Goal: Task Accomplishment & Management: Complete application form

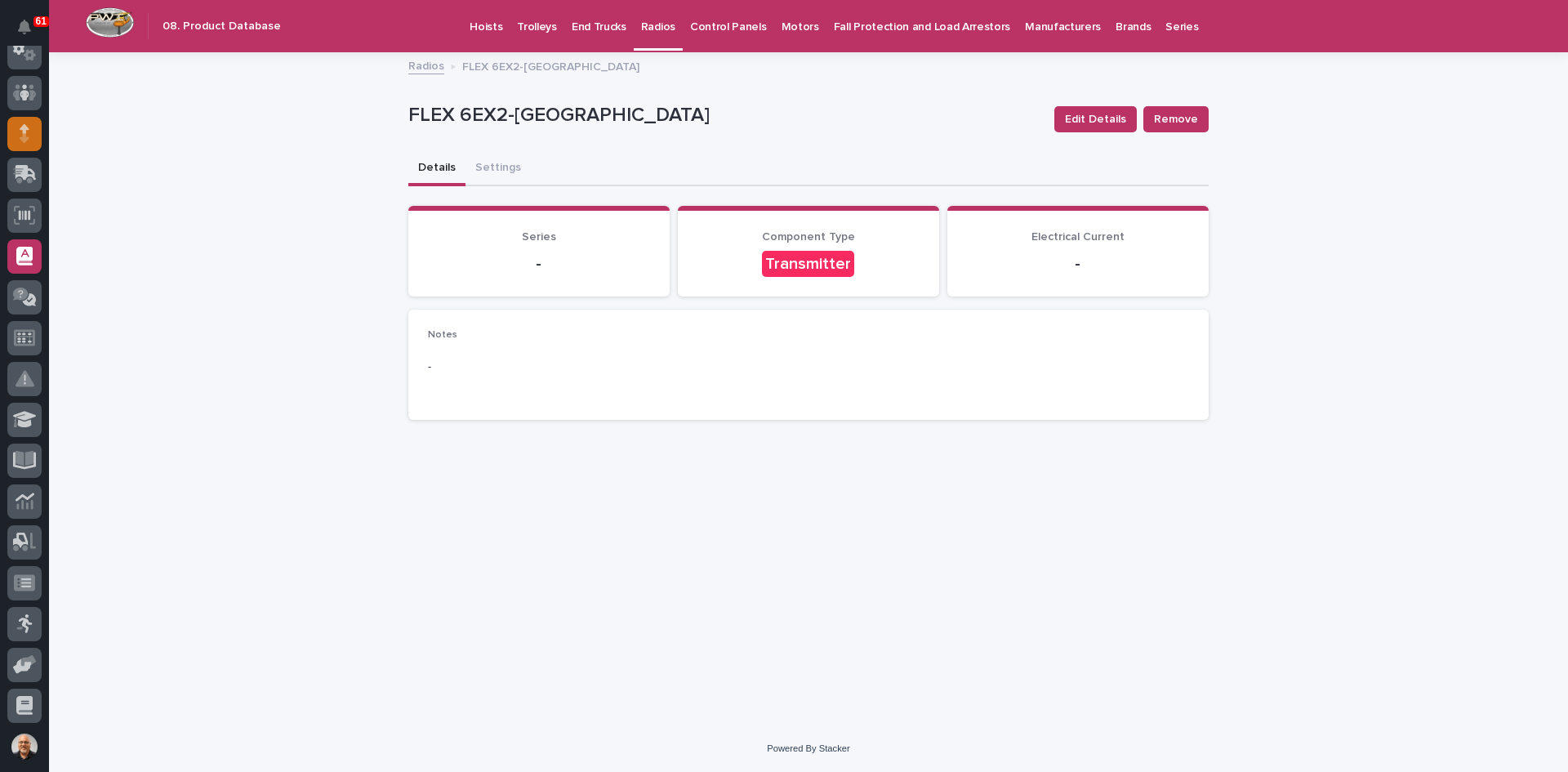
scroll to position [11, 0]
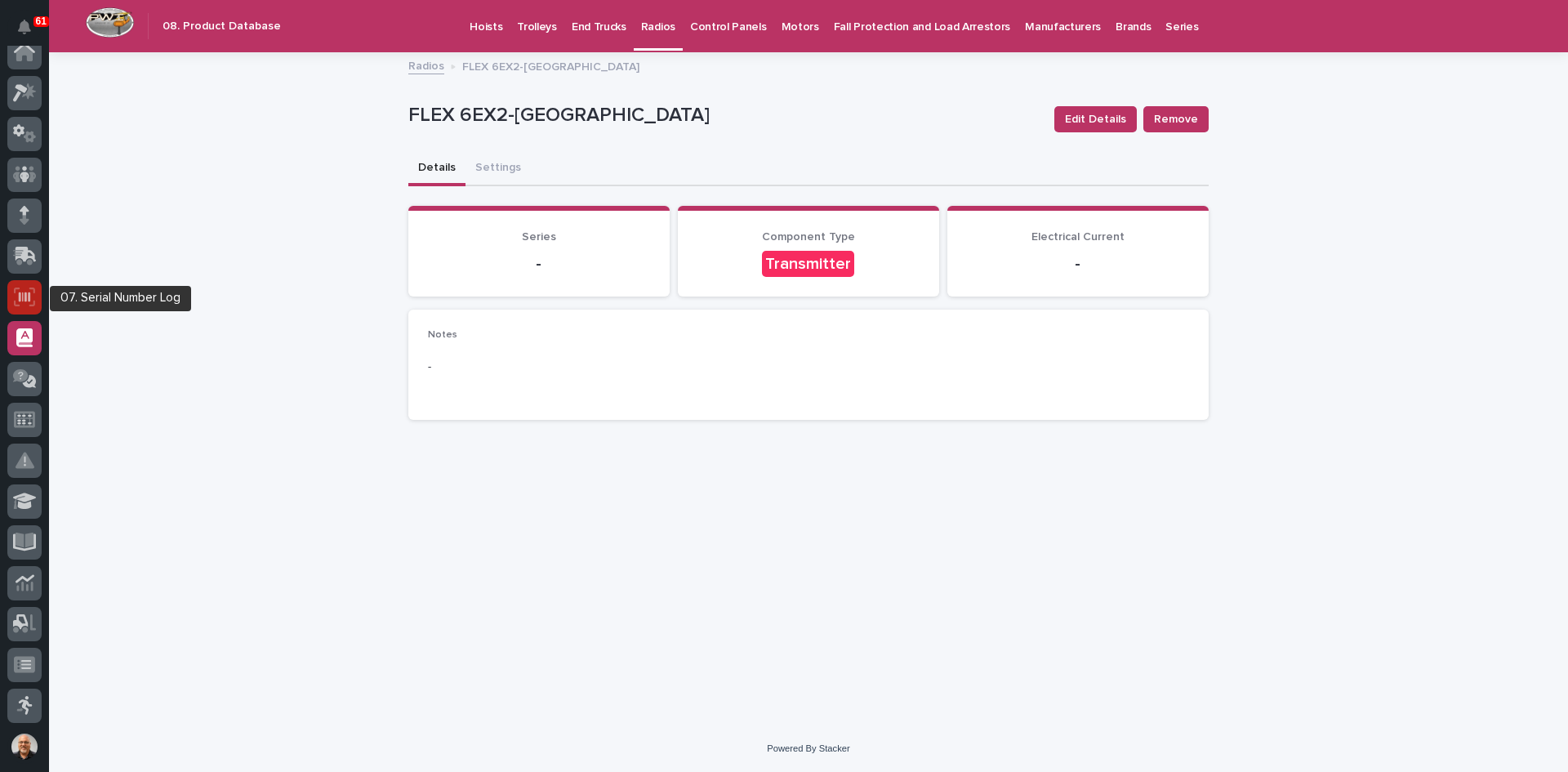
click at [25, 290] on icon at bounding box center [24, 296] width 21 height 18
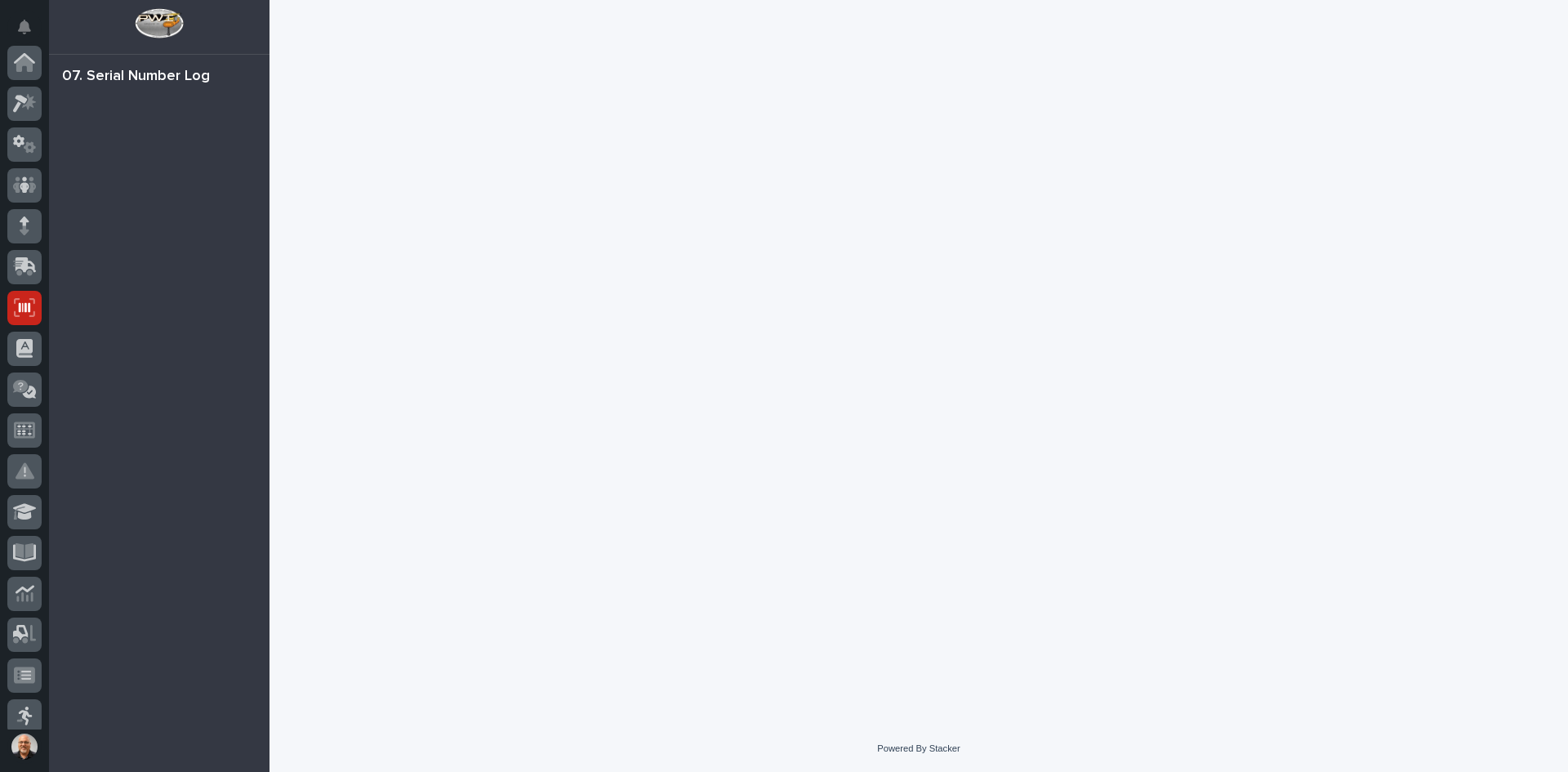
scroll to position [245, 0]
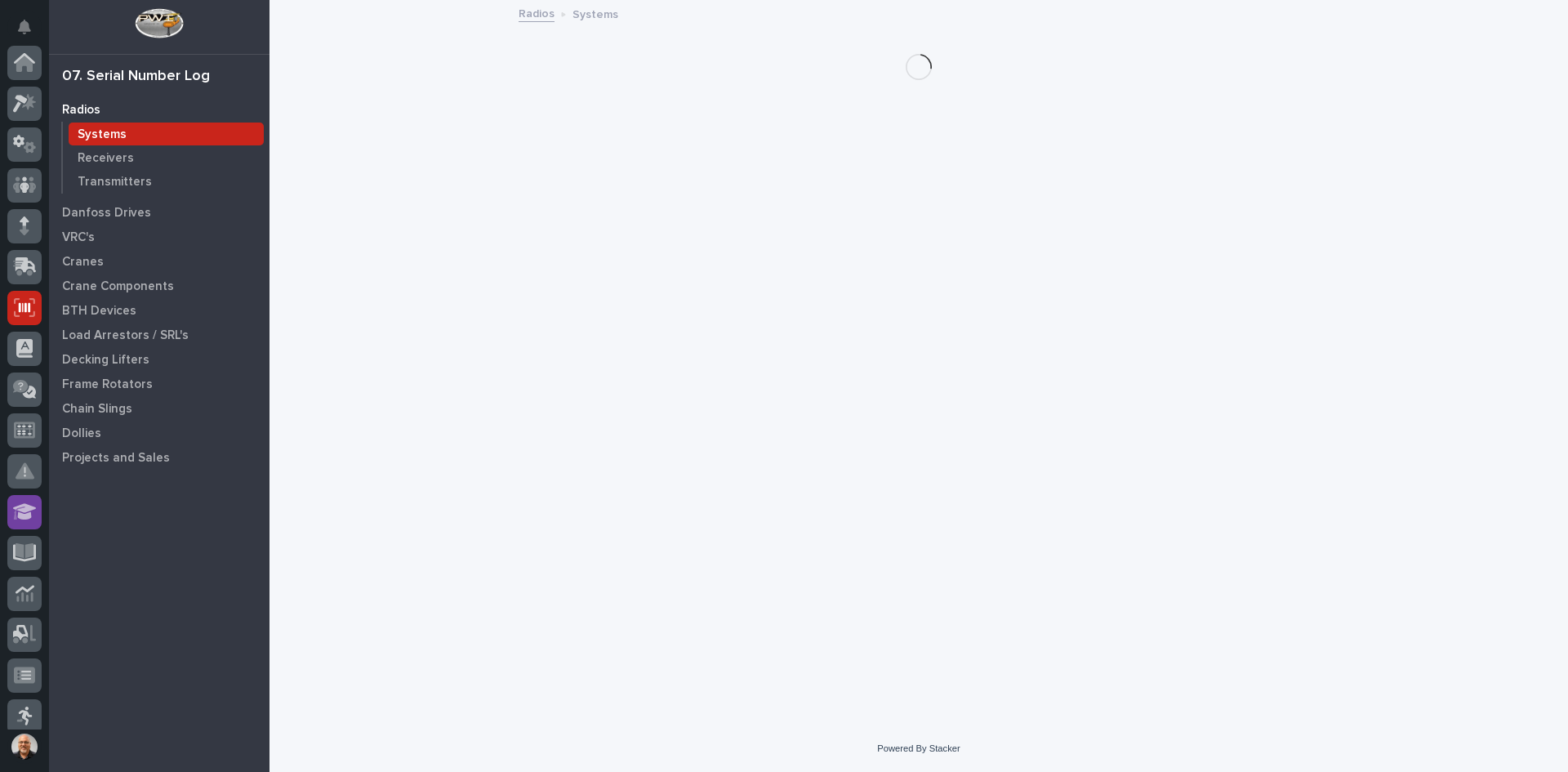
scroll to position [245, 0]
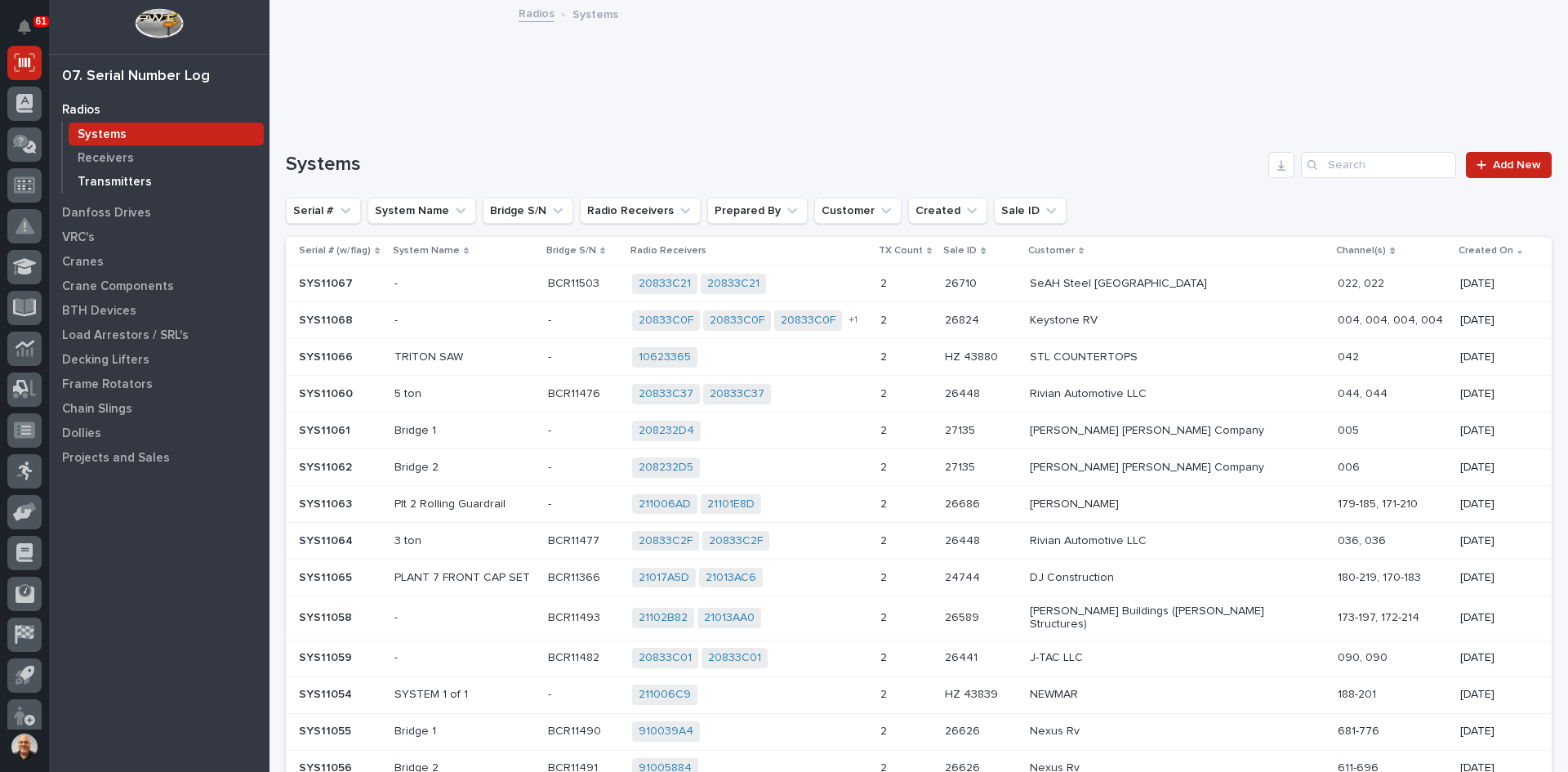
click at [103, 177] on p "Transmitters" at bounding box center [114, 181] width 74 height 14
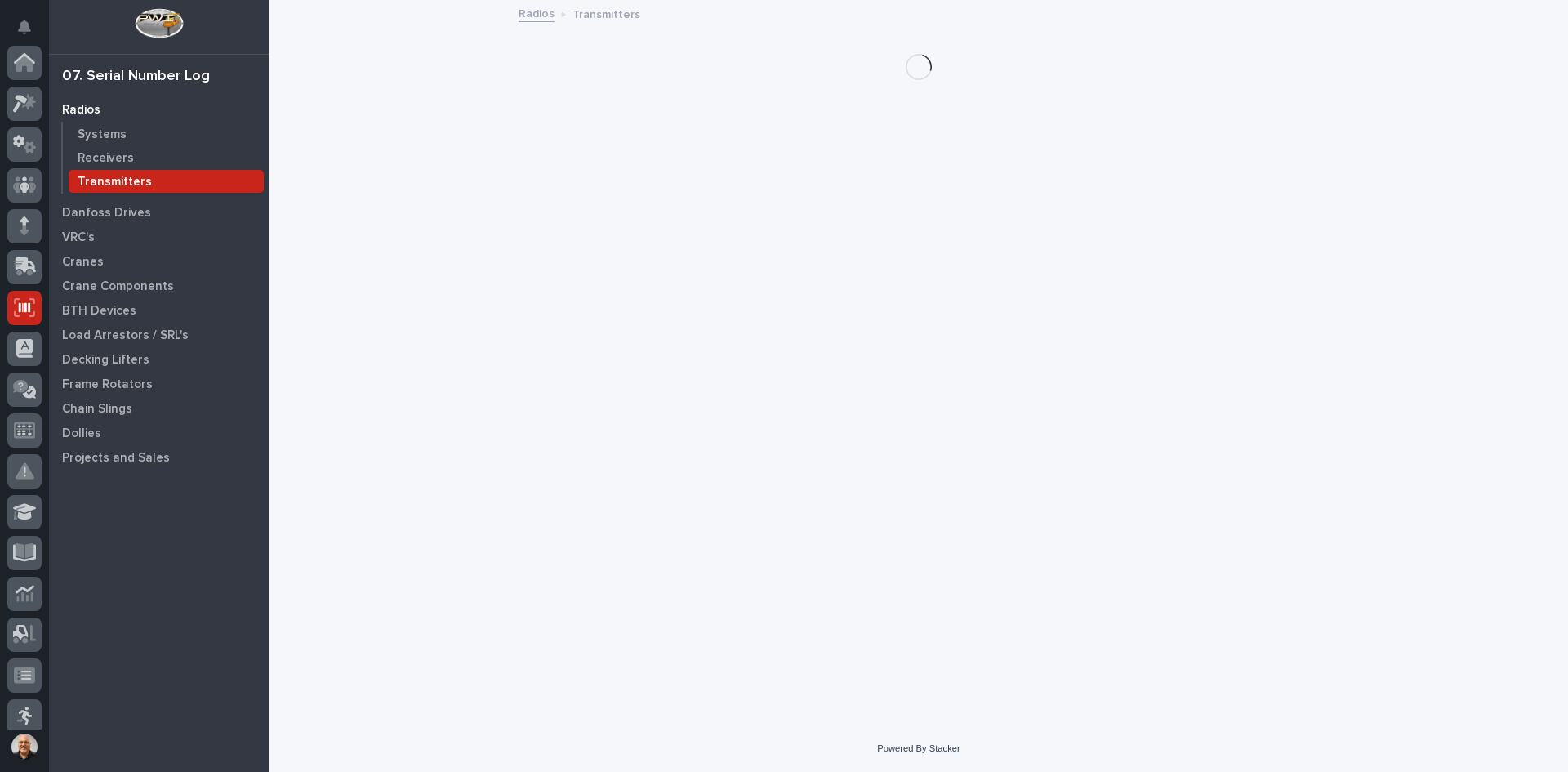
scroll to position [245, 0]
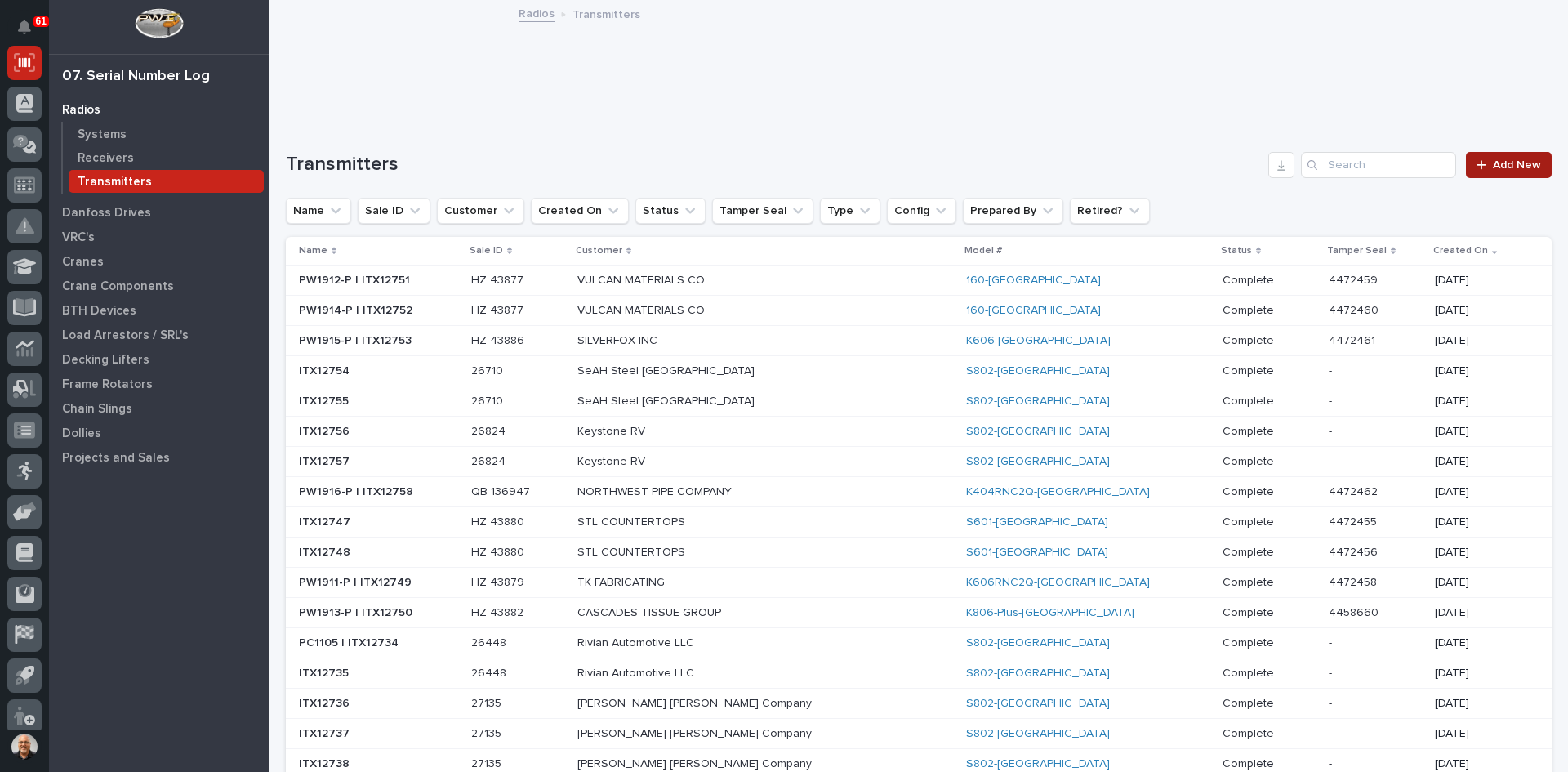
click at [1506, 164] on span "Add New" at bounding box center [1517, 165] width 48 height 12
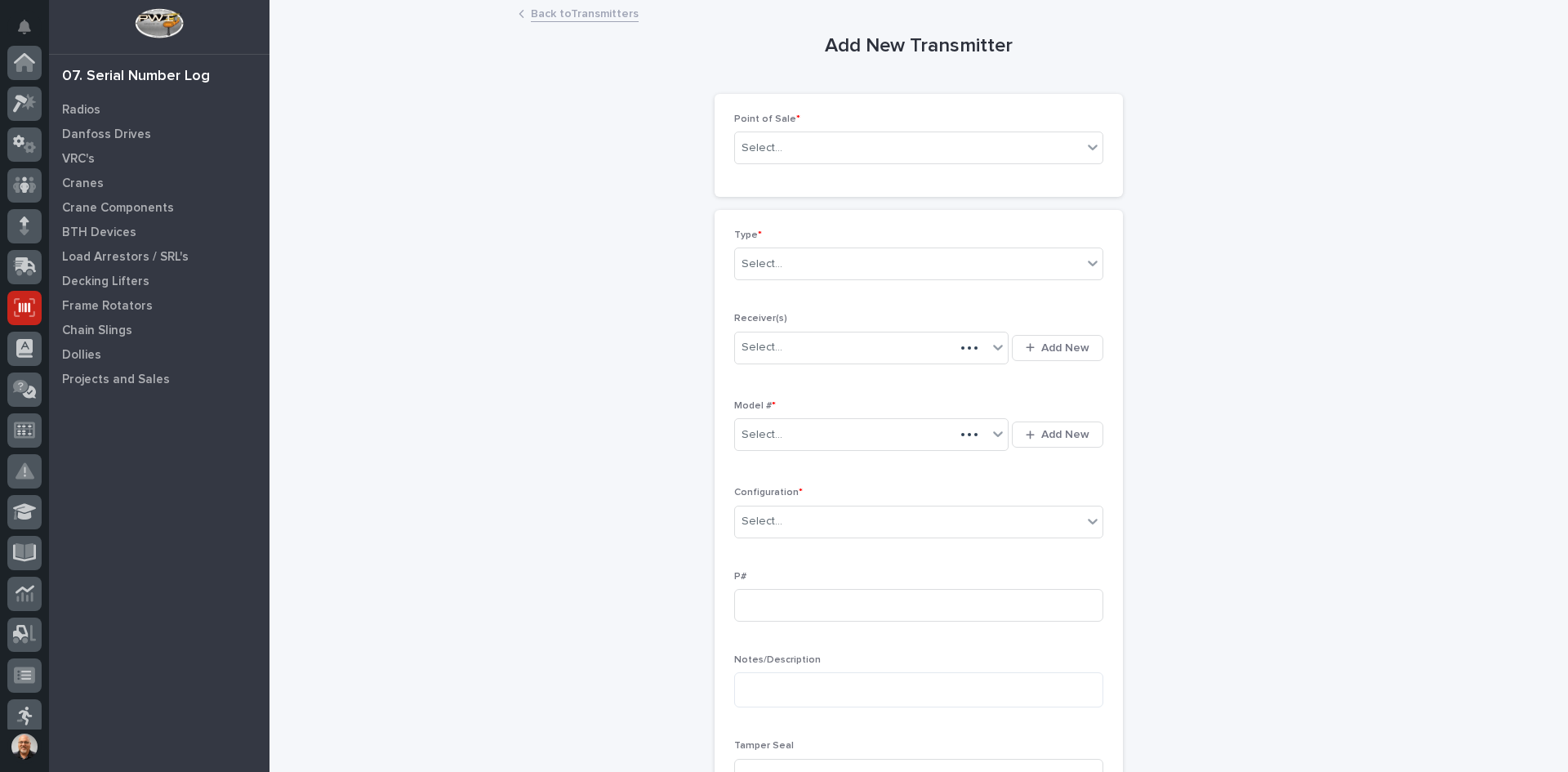
scroll to position [245, 0]
click at [819, 150] on div "Select..." at bounding box center [909, 148] width 347 height 27
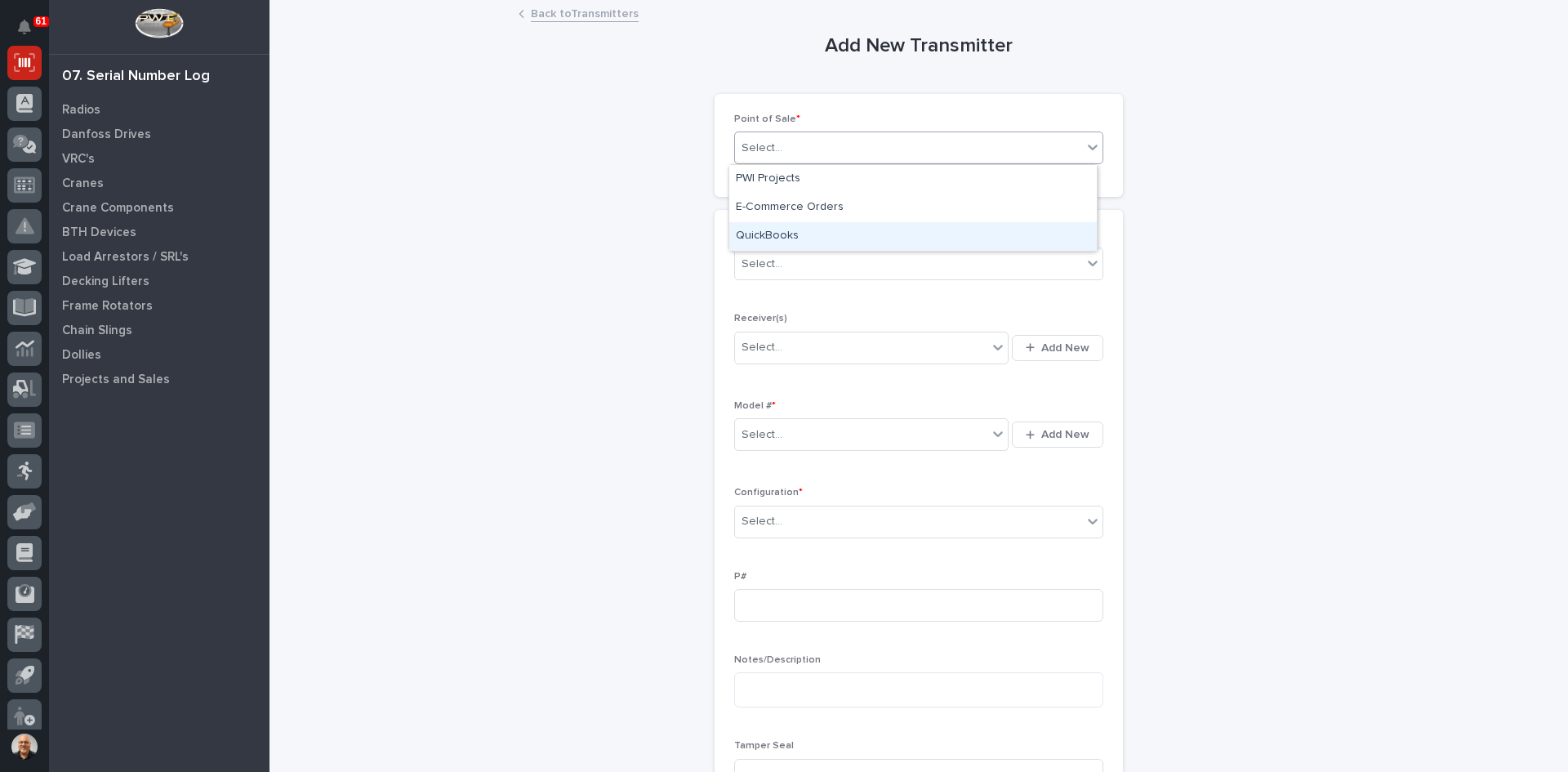
click at [772, 234] on div "QuickBooks" at bounding box center [913, 236] width 367 height 29
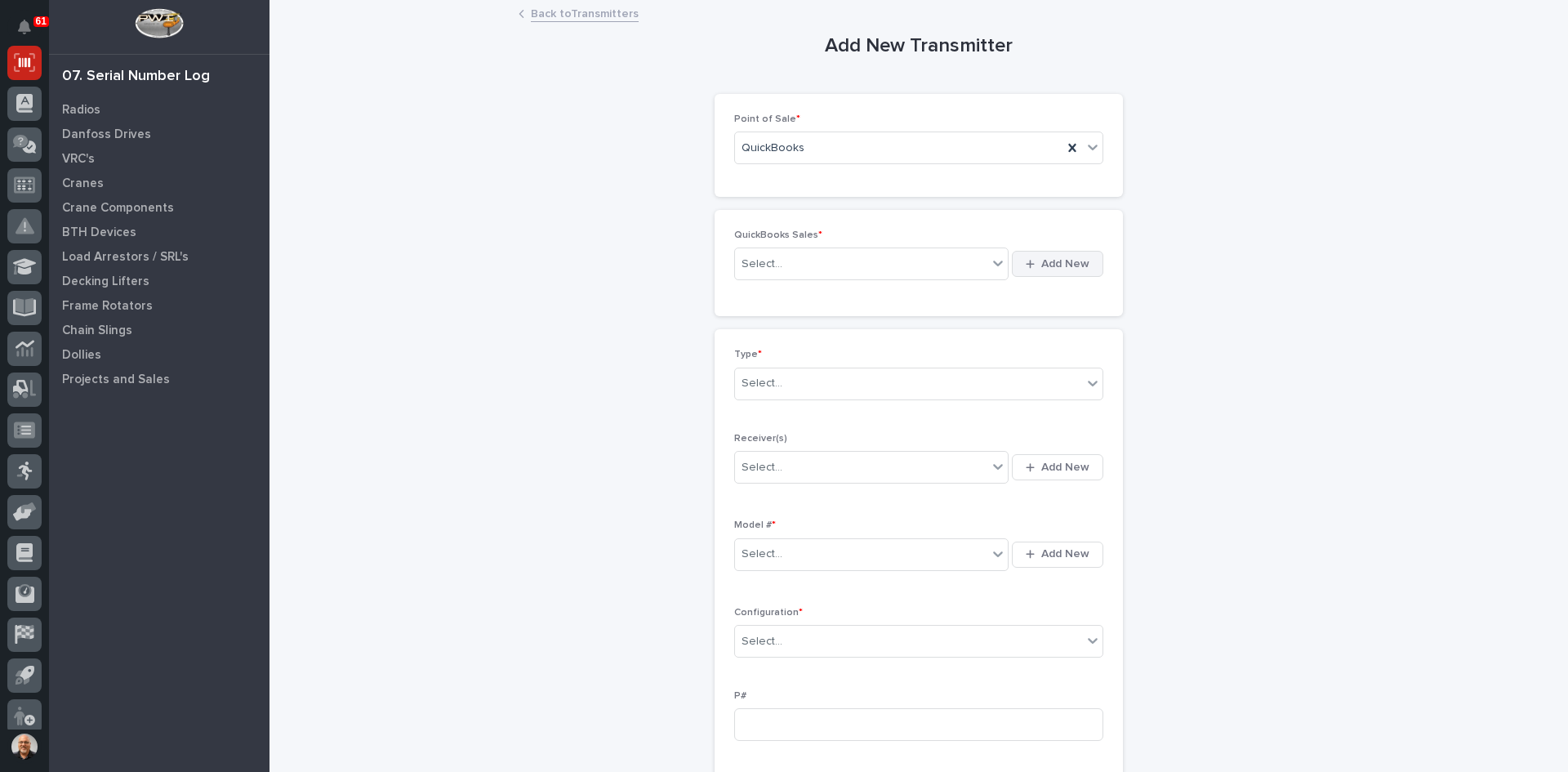
click at [1063, 265] on span "Add New" at bounding box center [1065, 263] width 48 height 14
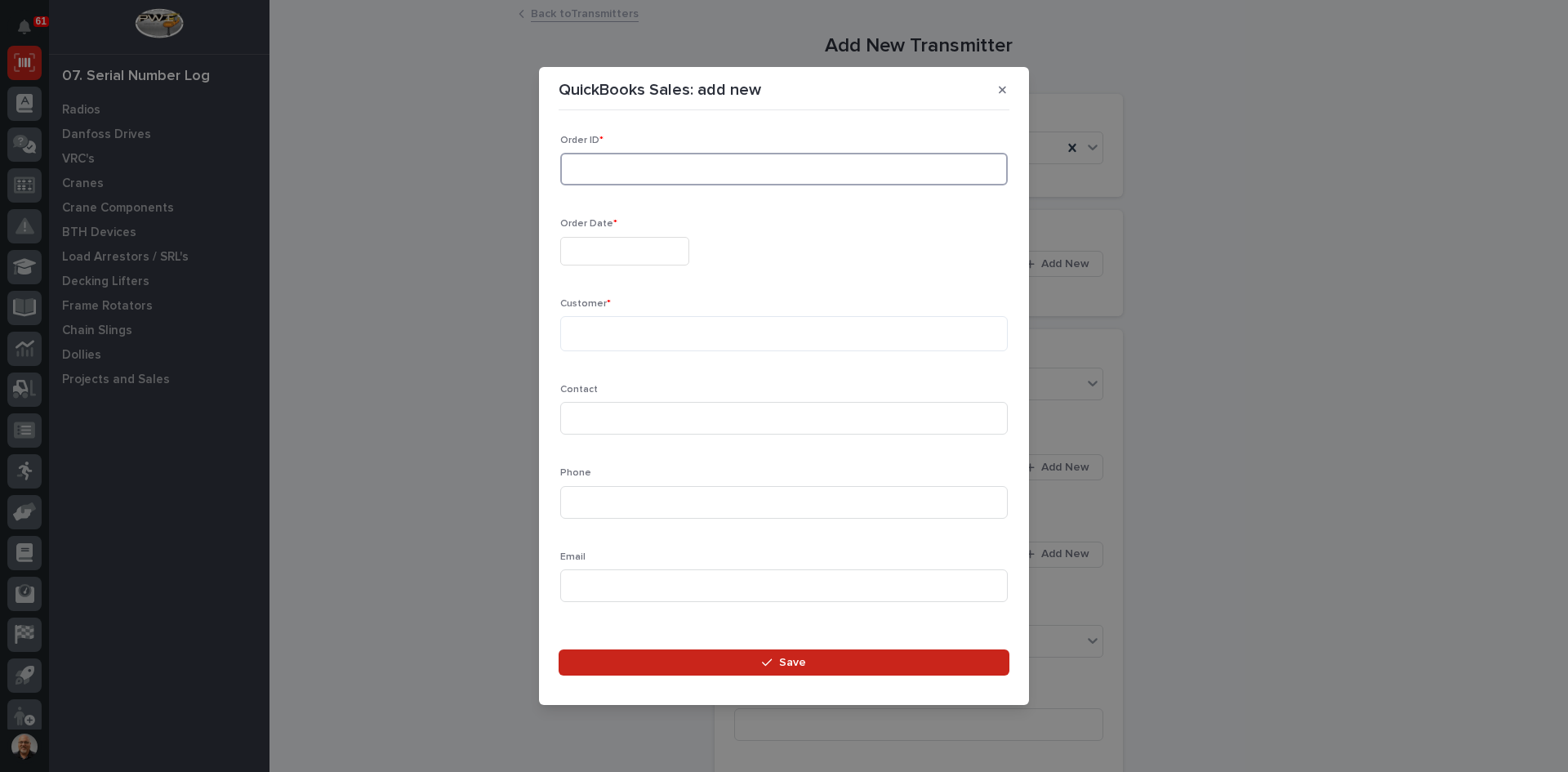
click at [641, 169] on input at bounding box center [784, 169] width 447 height 33
type input "136831"
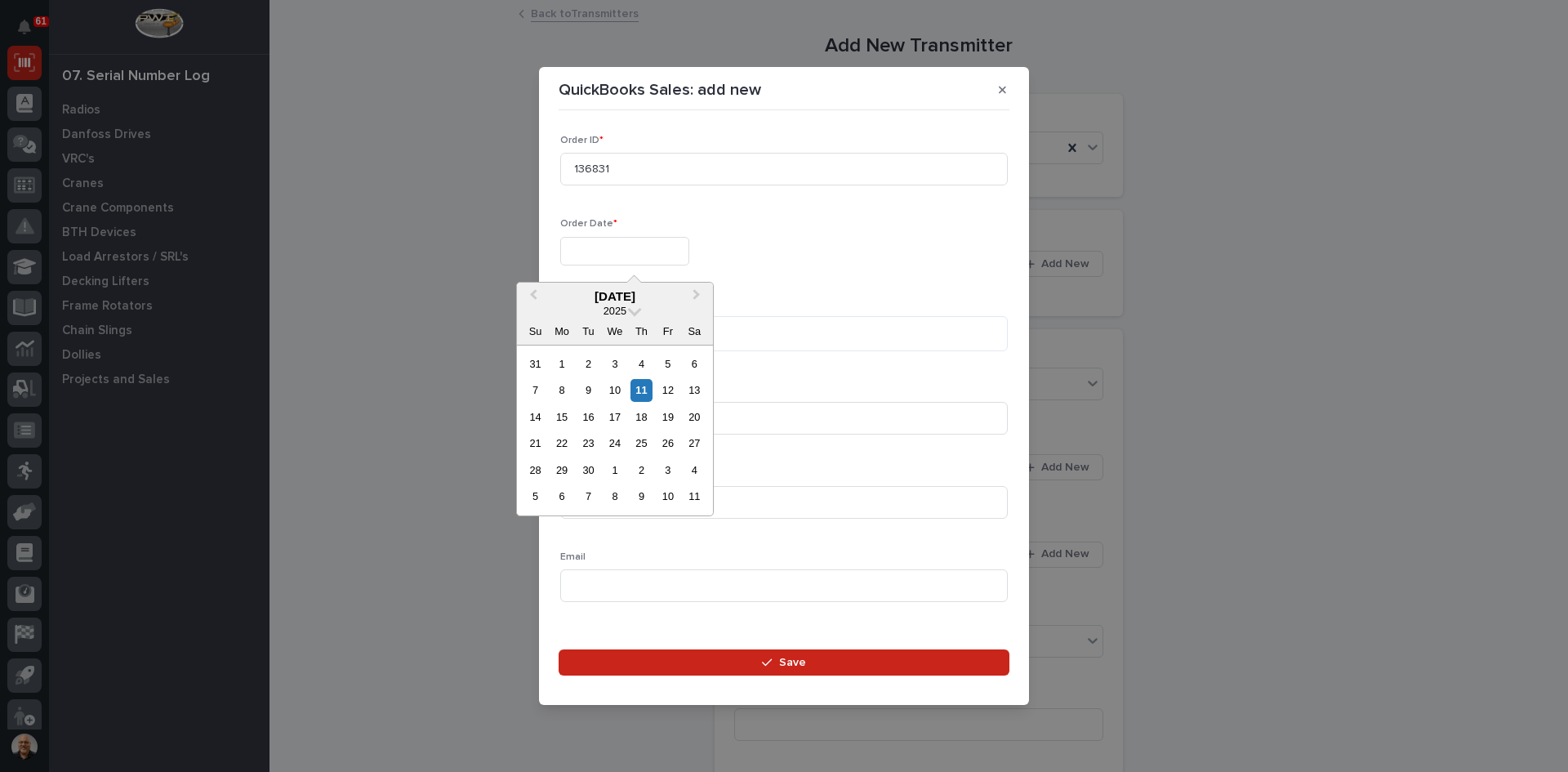
click at [593, 245] on input "text" at bounding box center [625, 252] width 129 height 29
click at [670, 363] on div "5" at bounding box center [667, 363] width 22 height 22
type input "**********"
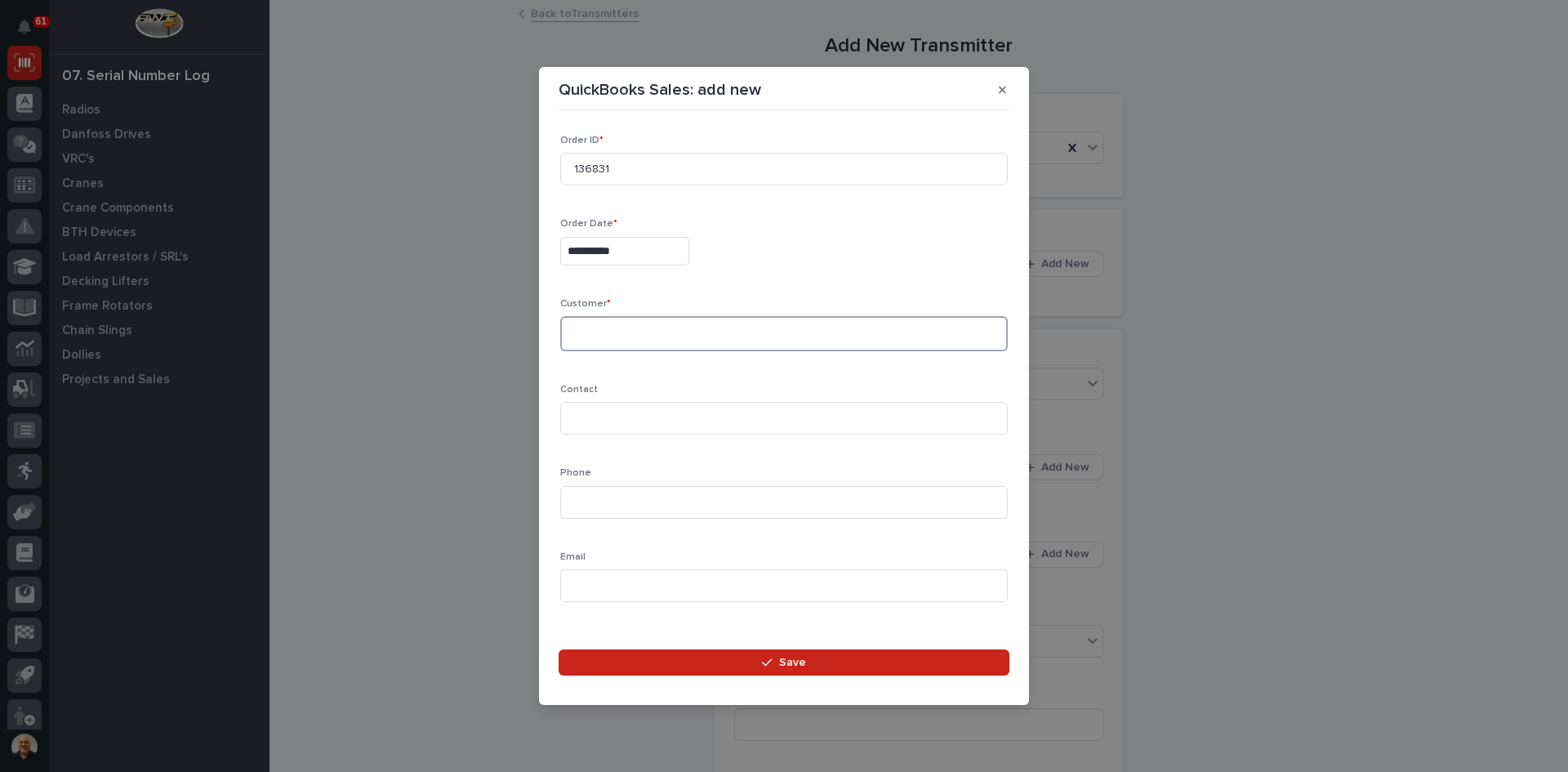
click at [591, 329] on textarea at bounding box center [784, 333] width 447 height 35
type textarea "**********"
click at [592, 420] on input at bounding box center [784, 418] width 447 height 33
type input "[PERSON_NAME]"
click at [586, 505] on input at bounding box center [784, 502] width 447 height 33
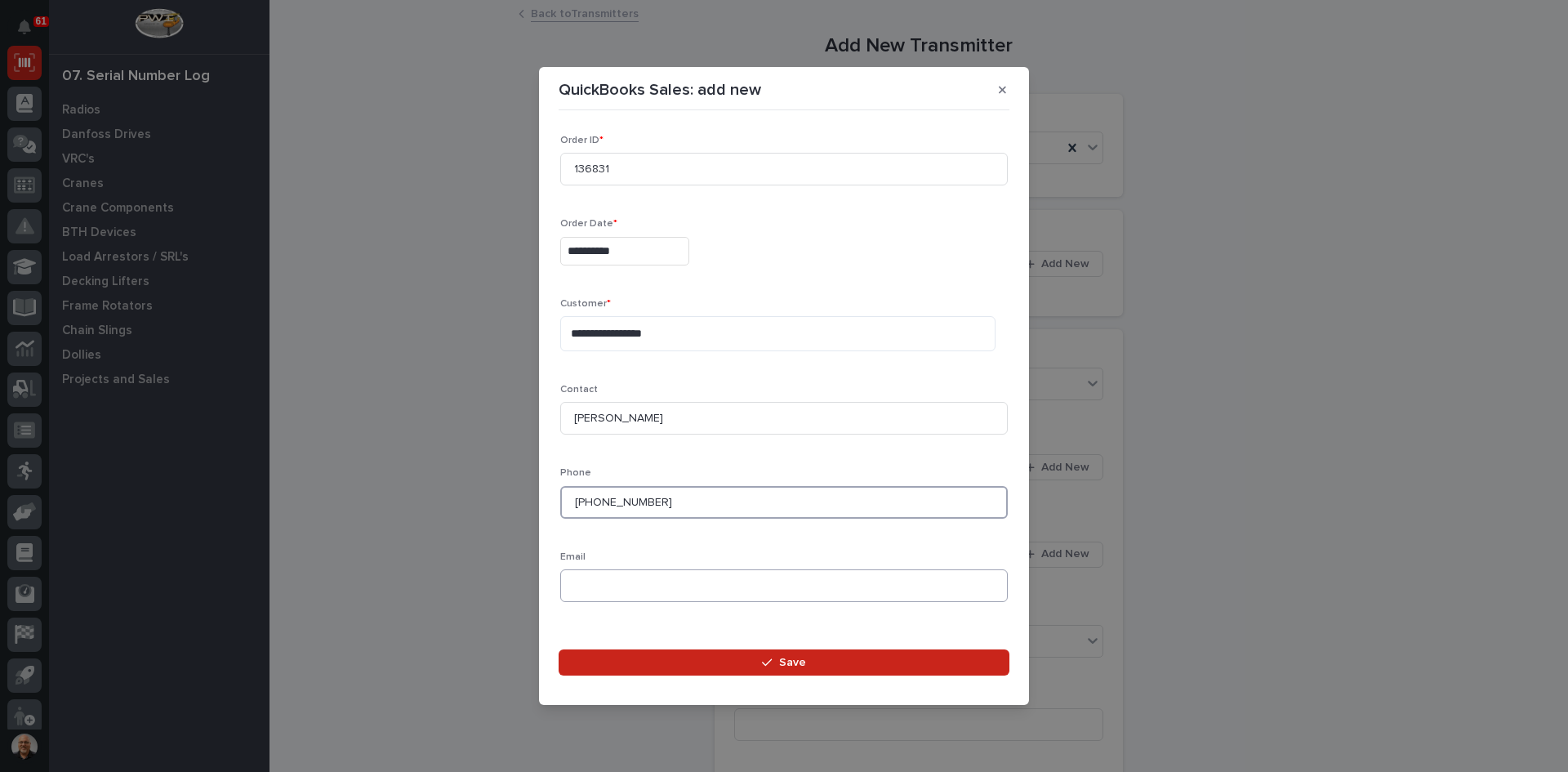
type input "[PHONE_NUMBER]"
click at [595, 575] on input at bounding box center [784, 586] width 447 height 33
paste input "[PERSON_NAME][EMAIL_ADDRESS][DOMAIN_NAME]"
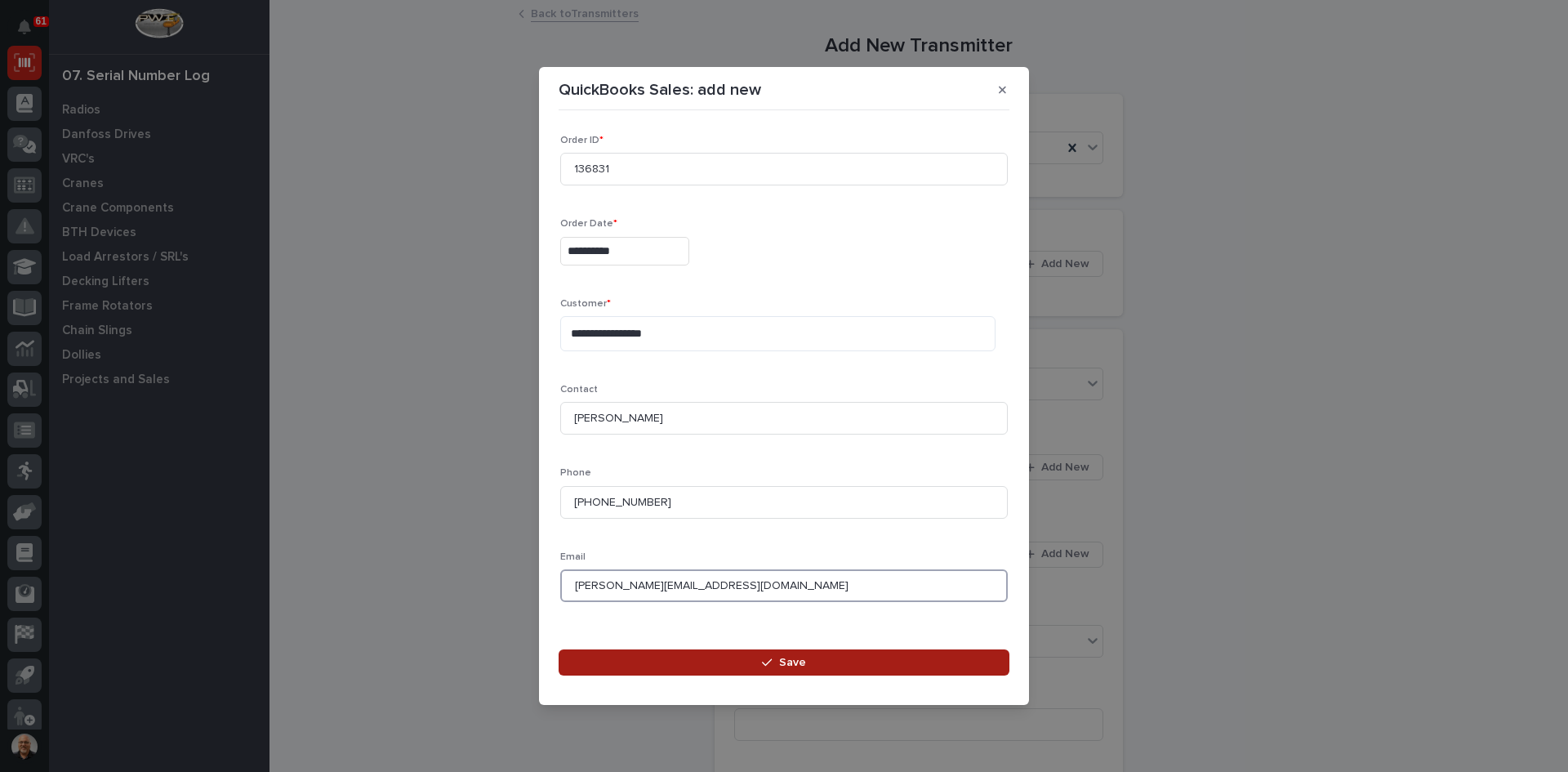
type input "[PERSON_NAME][EMAIL_ADDRESS][DOMAIN_NAME]"
click at [797, 658] on span "Save" at bounding box center [792, 662] width 27 height 14
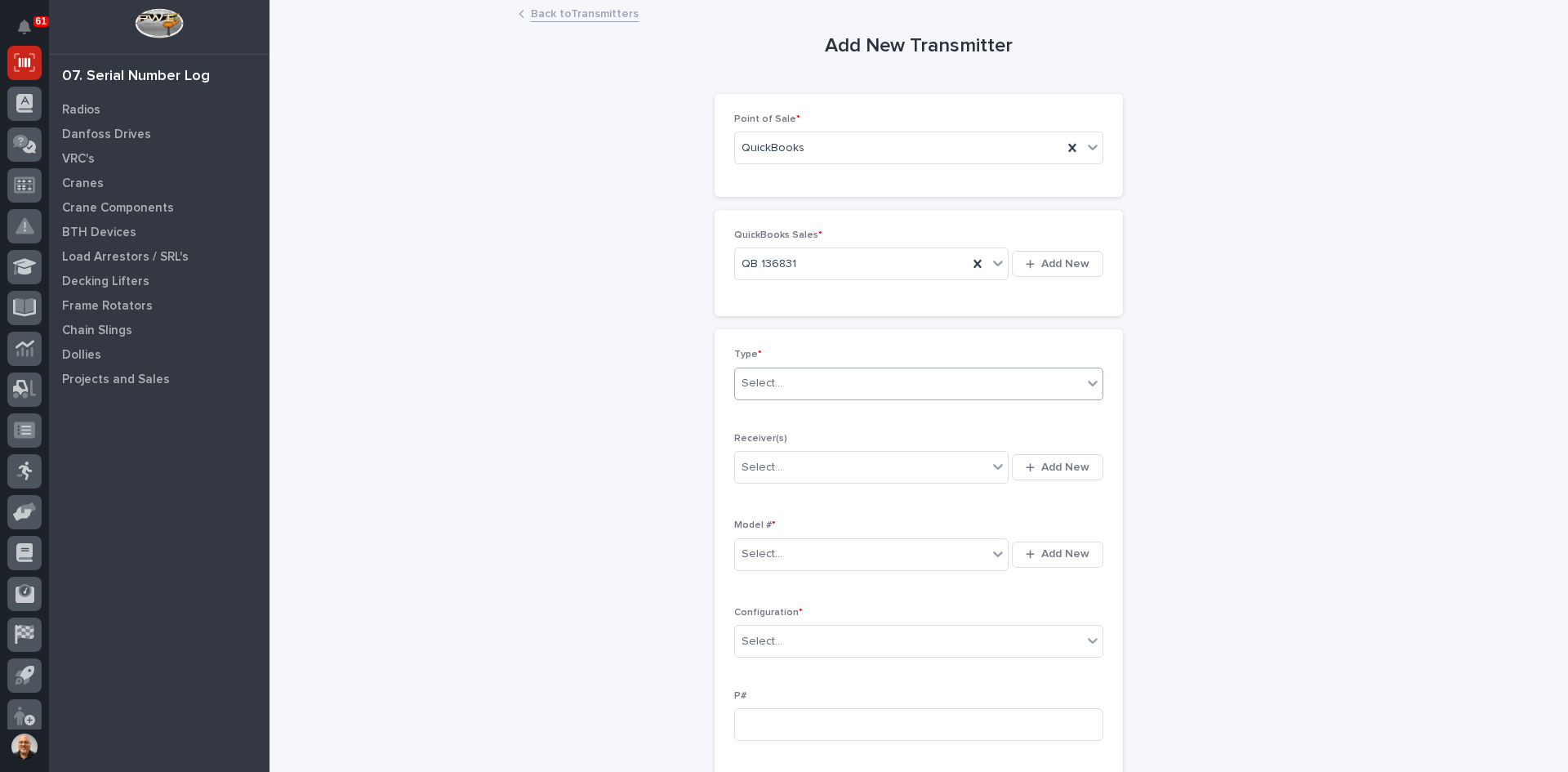
click at [787, 395] on div "Select..." at bounding box center [909, 384] width 347 height 27
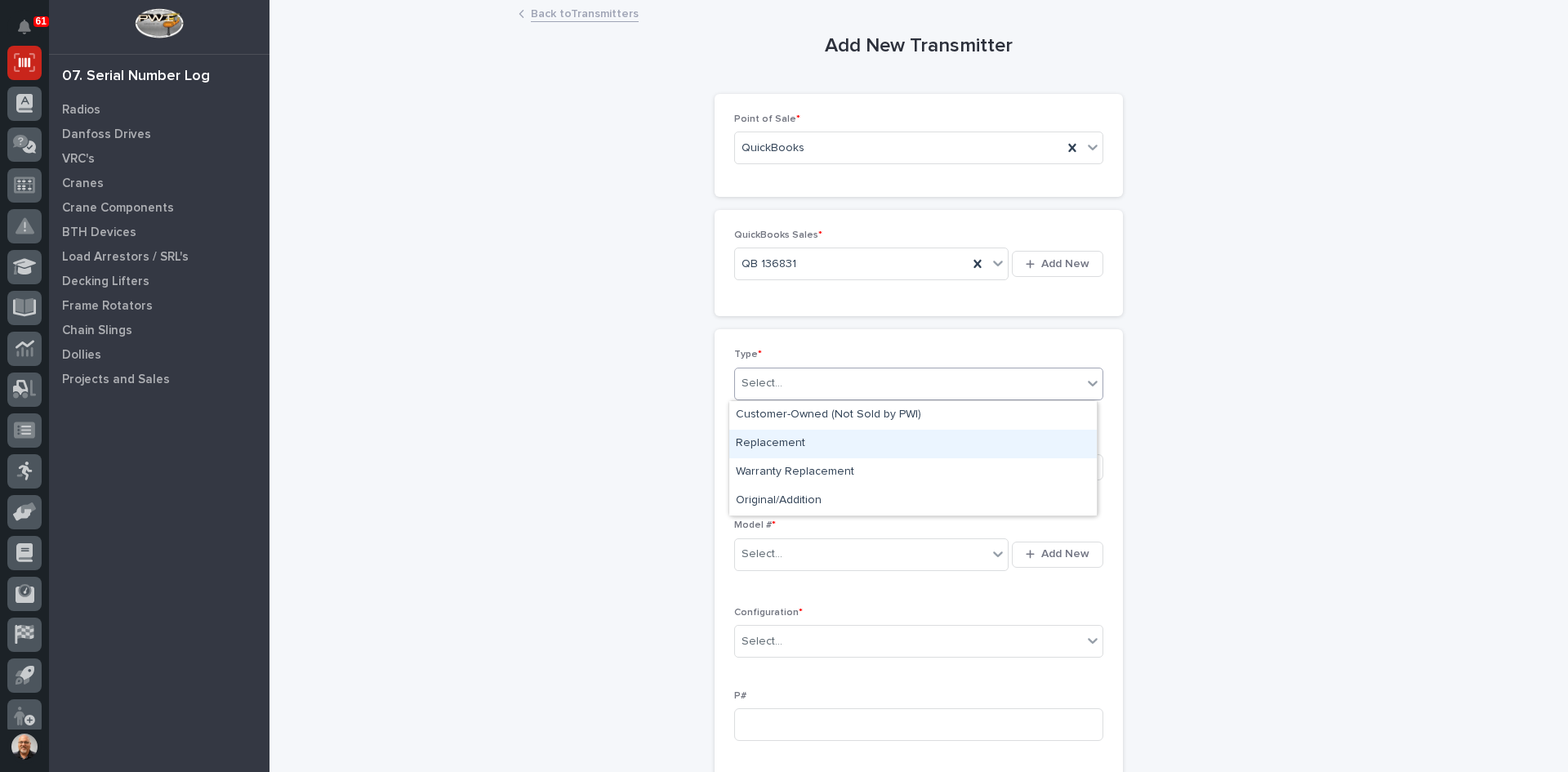
click at [778, 445] on div "Replacement" at bounding box center [913, 444] width 367 height 29
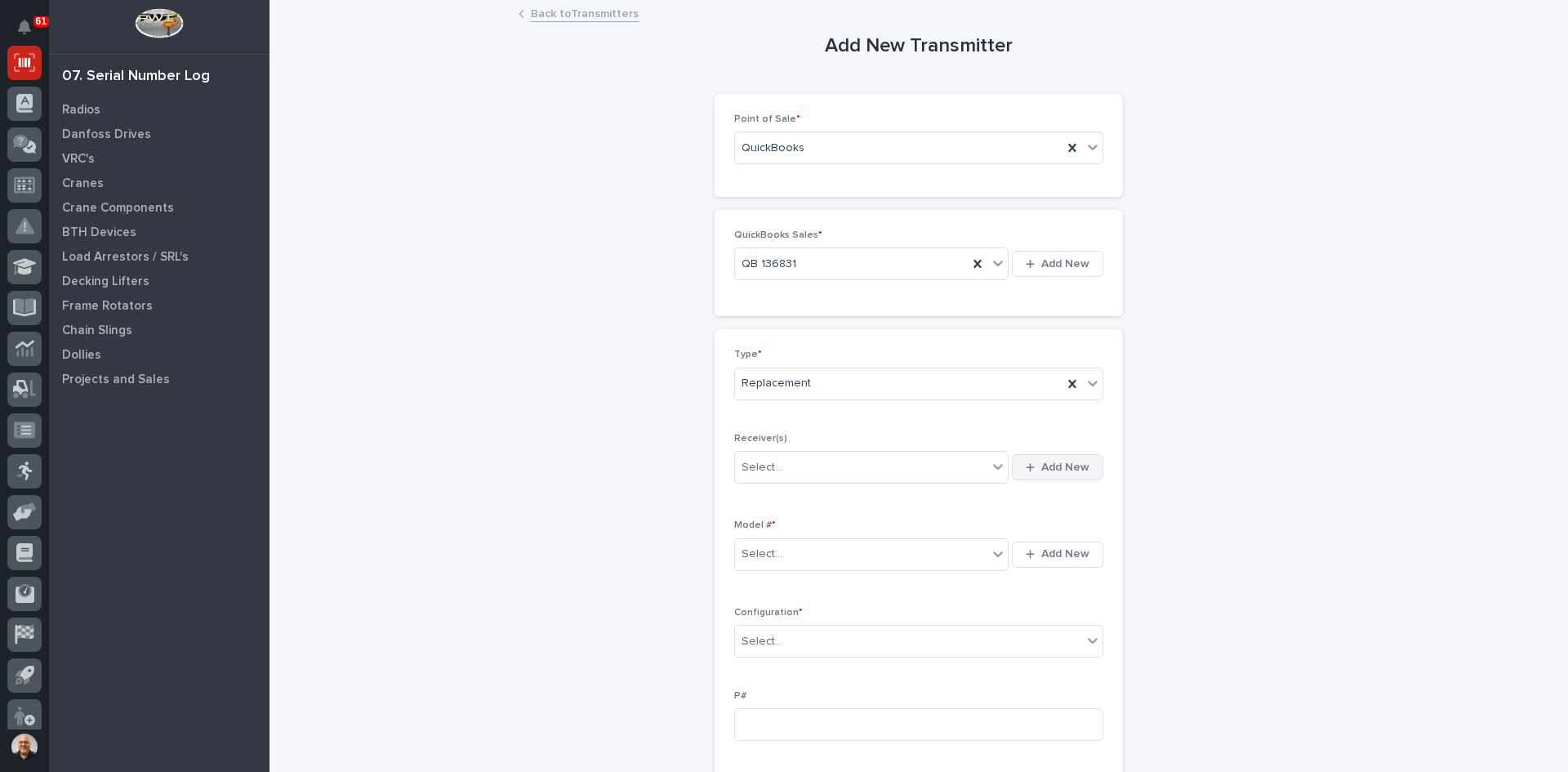
click at [1041, 466] on span "Add New" at bounding box center [1065, 466] width 48 height 14
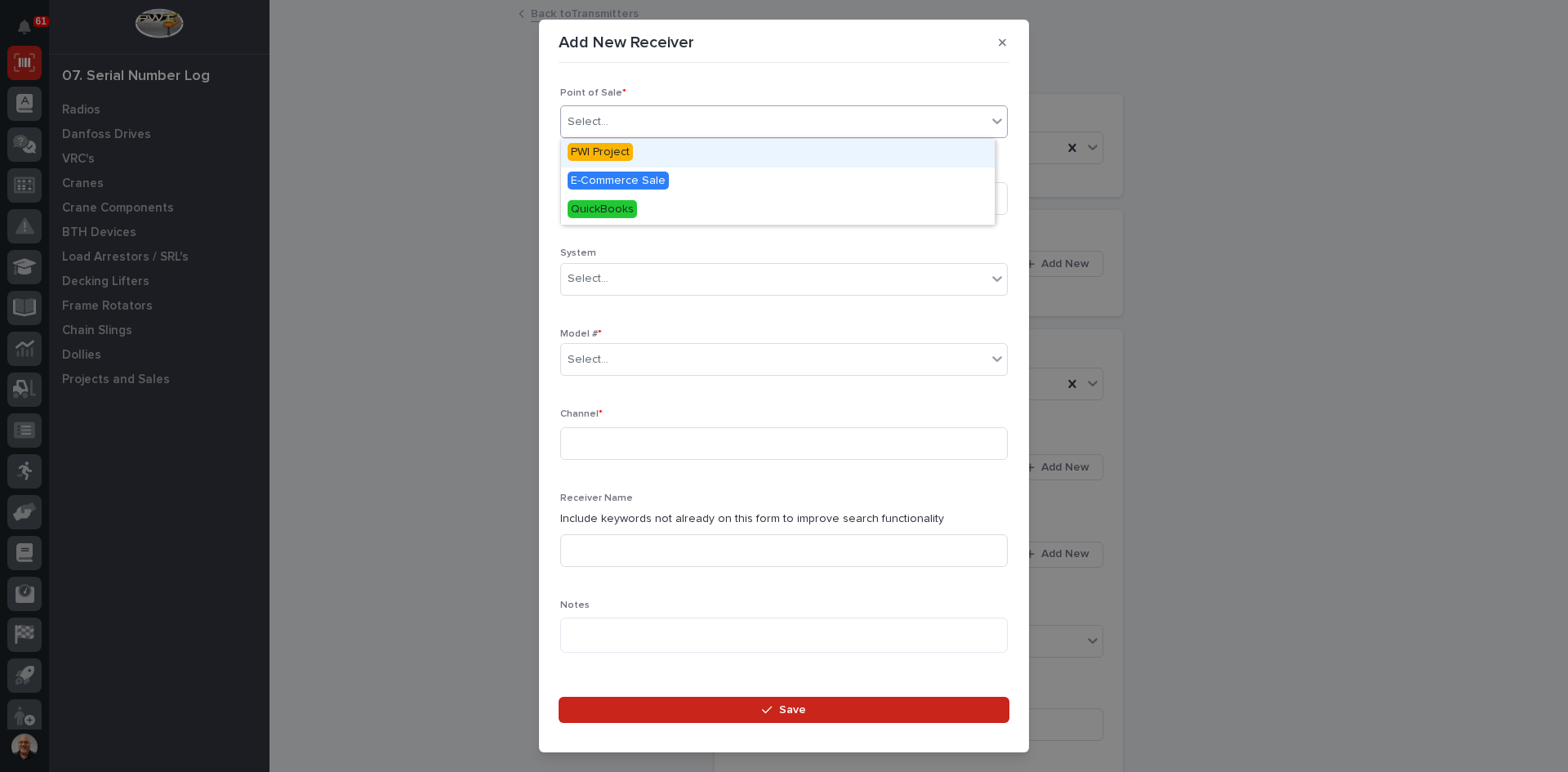
click at [628, 124] on div "Select..." at bounding box center [773, 122] width 425 height 27
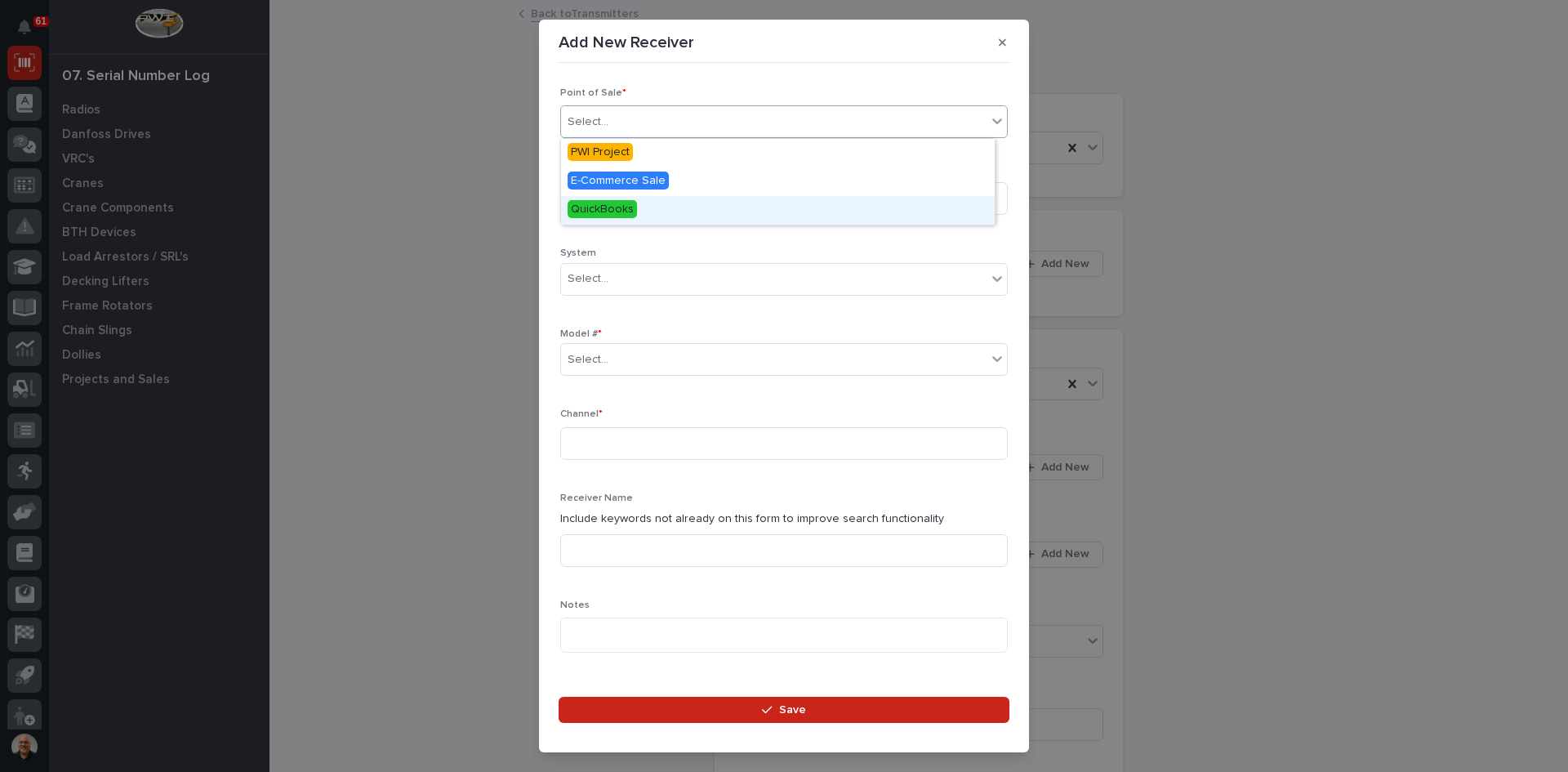
click at [610, 208] on span "QuickBooks" at bounding box center [602, 209] width 69 height 18
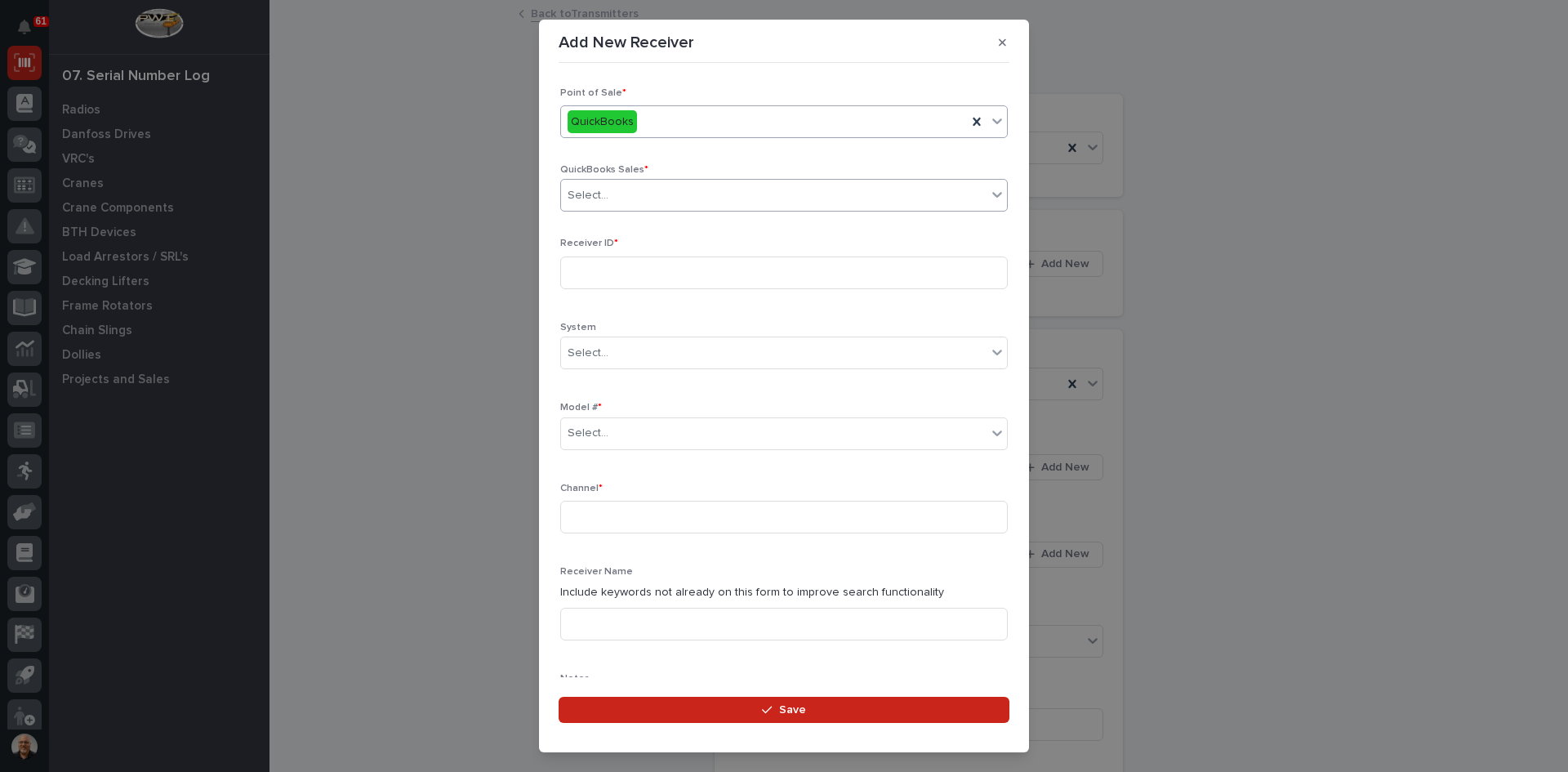
click at [638, 188] on div "Select..." at bounding box center [773, 196] width 425 height 27
type input "******"
click at [615, 217] on div "QB 136831" at bounding box center [778, 226] width 434 height 29
click at [582, 272] on input at bounding box center [784, 273] width 447 height 33
type input "10041194"
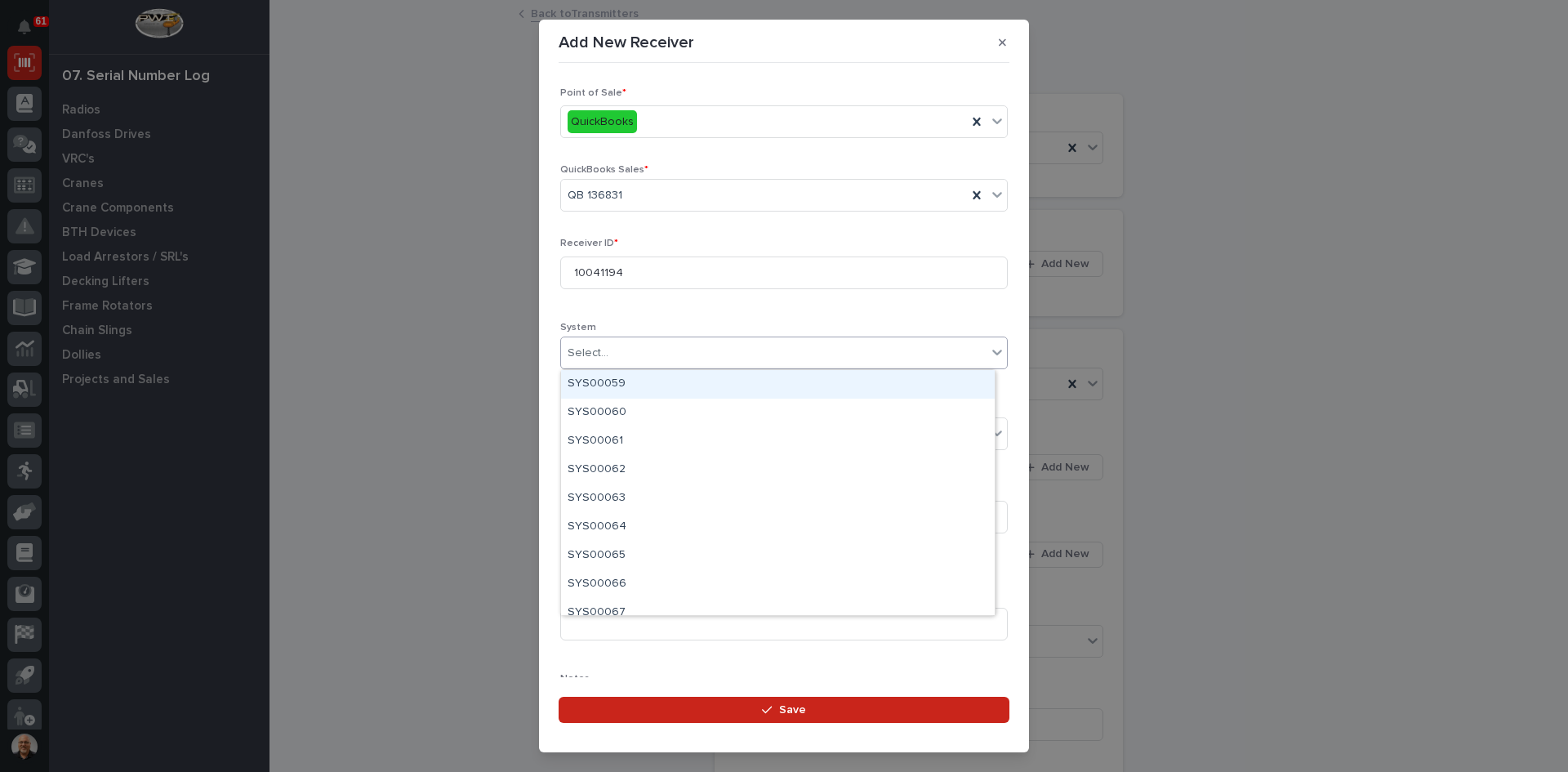
click at [612, 352] on div "Select..." at bounding box center [773, 353] width 425 height 27
click at [669, 320] on div "Receiver ID * 10041194 System option SYS00059 focused, 1 of 1000. 1000 results …" at bounding box center [784, 614] width 447 height 752
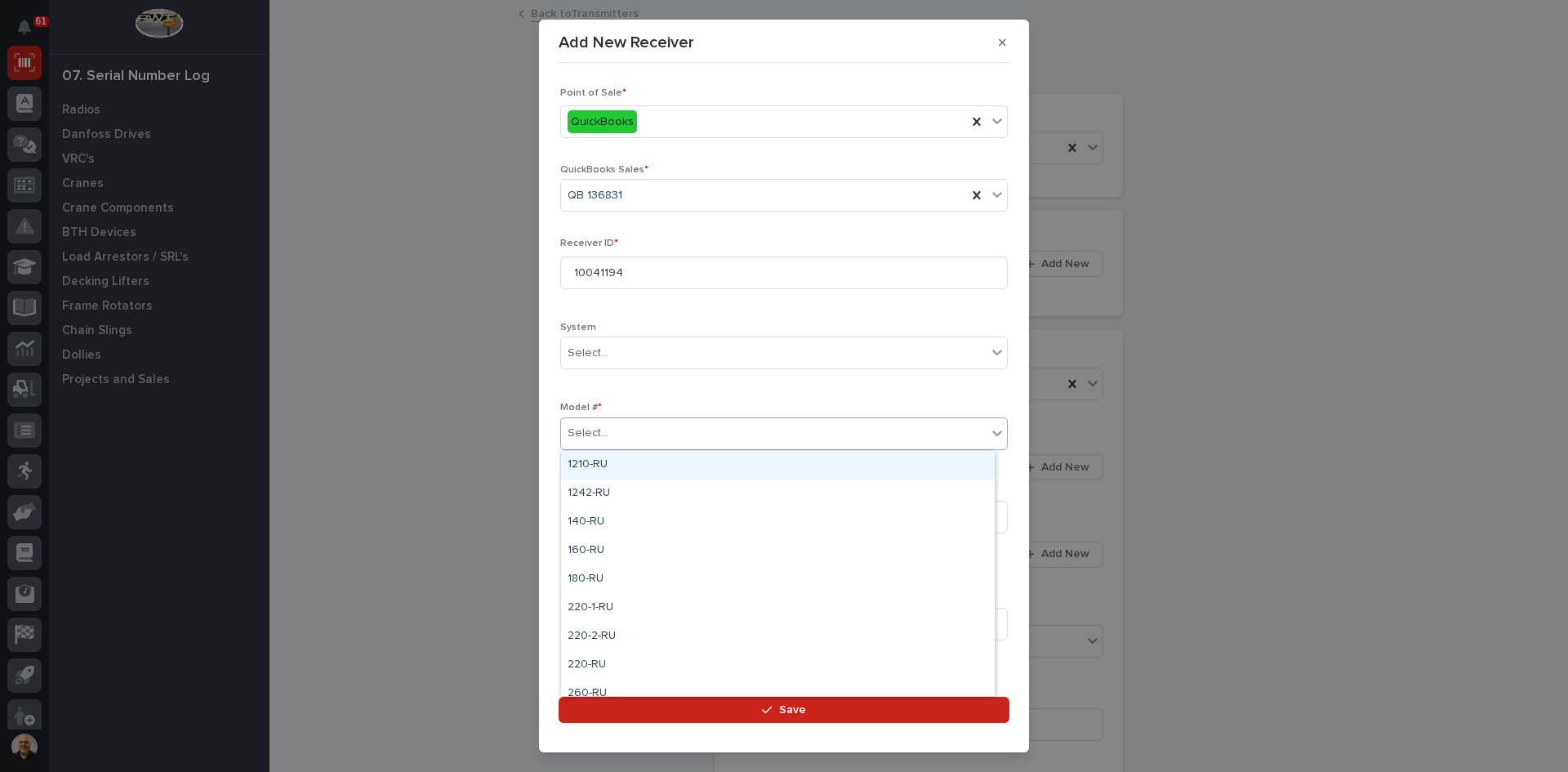
click at [610, 425] on div at bounding box center [611, 434] width 2 height 17
type input "***"
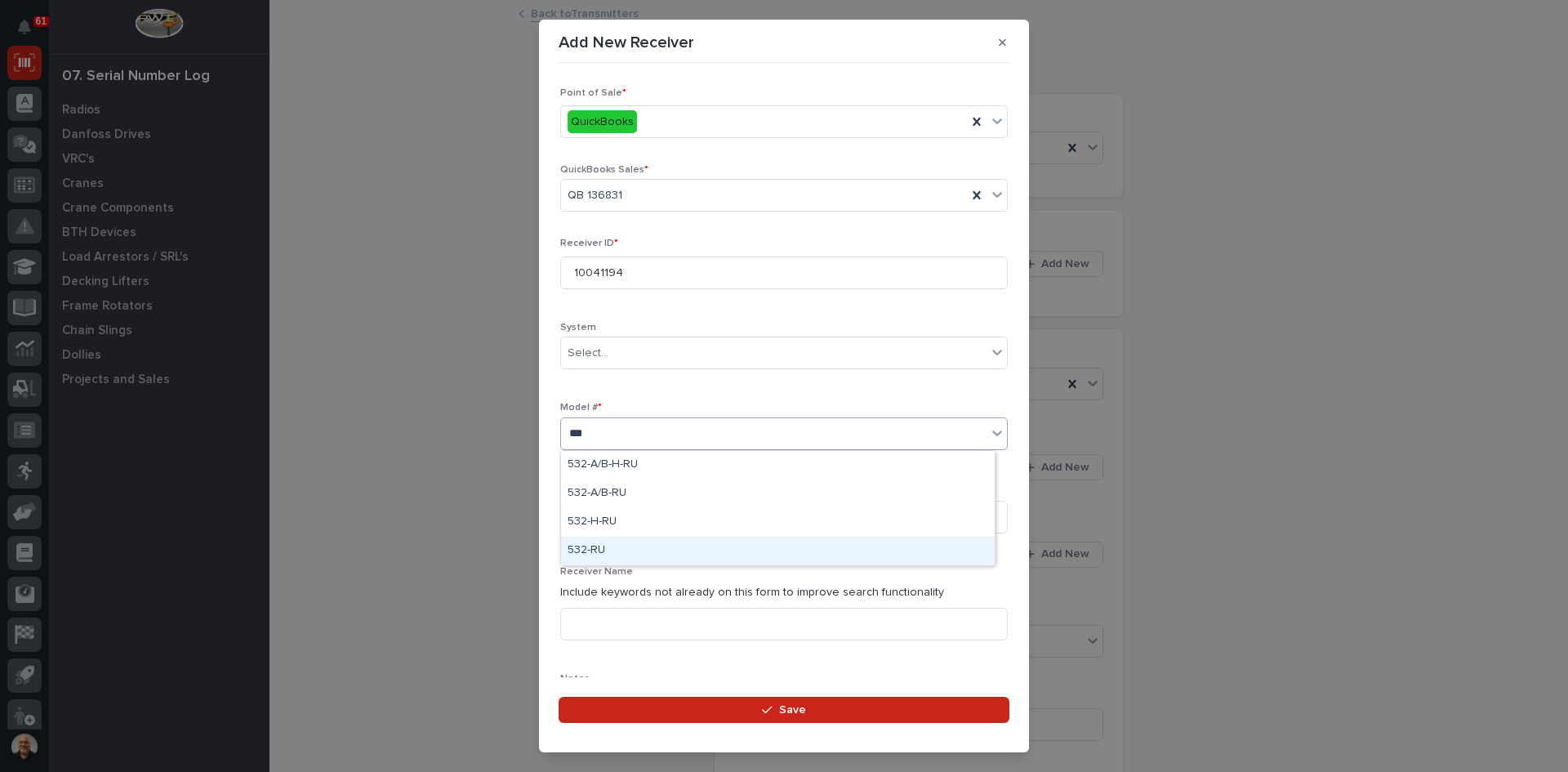
click at [609, 548] on div "532-RU" at bounding box center [778, 551] width 434 height 29
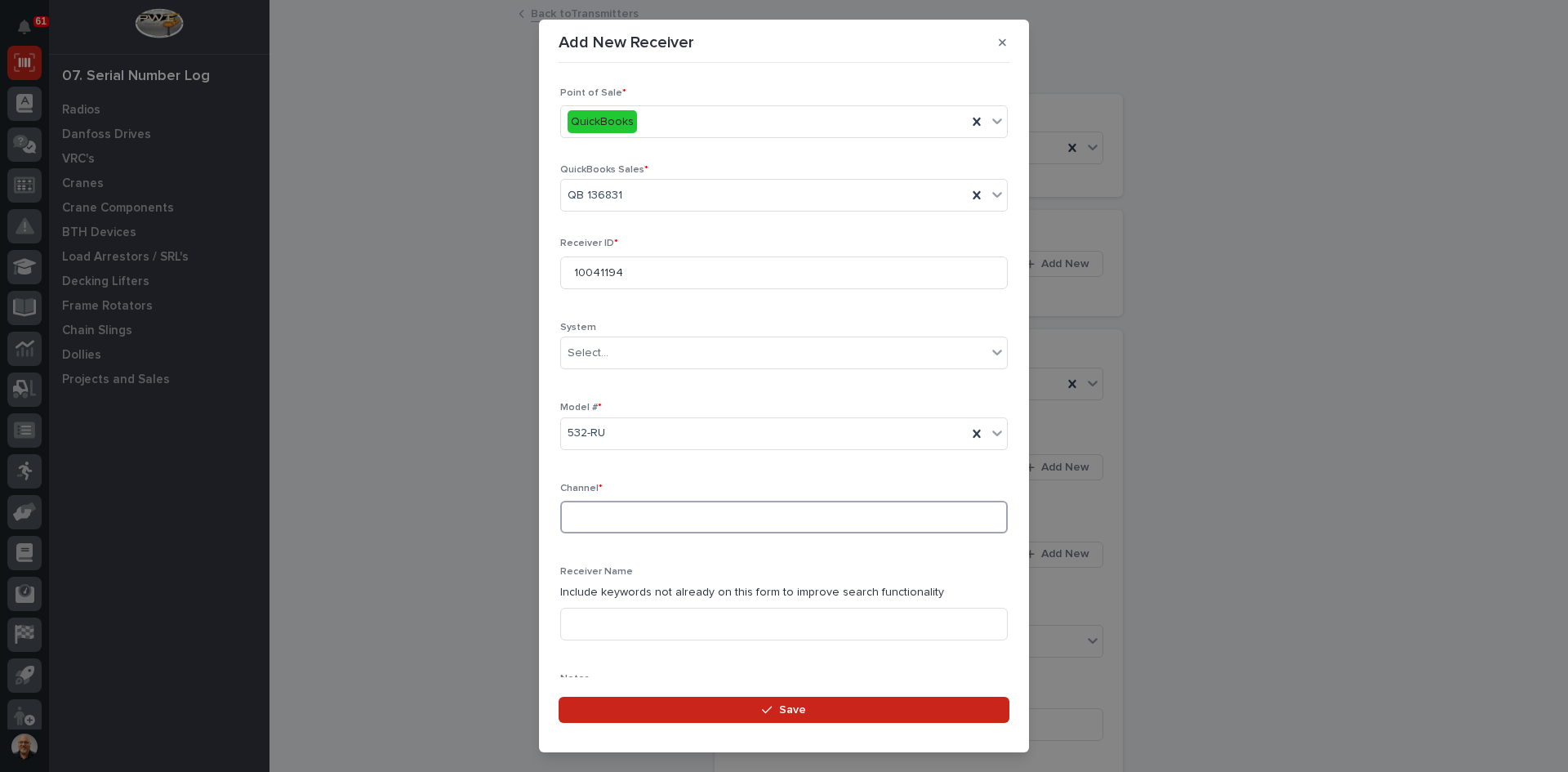
click at [574, 514] on input at bounding box center [784, 517] width 447 height 33
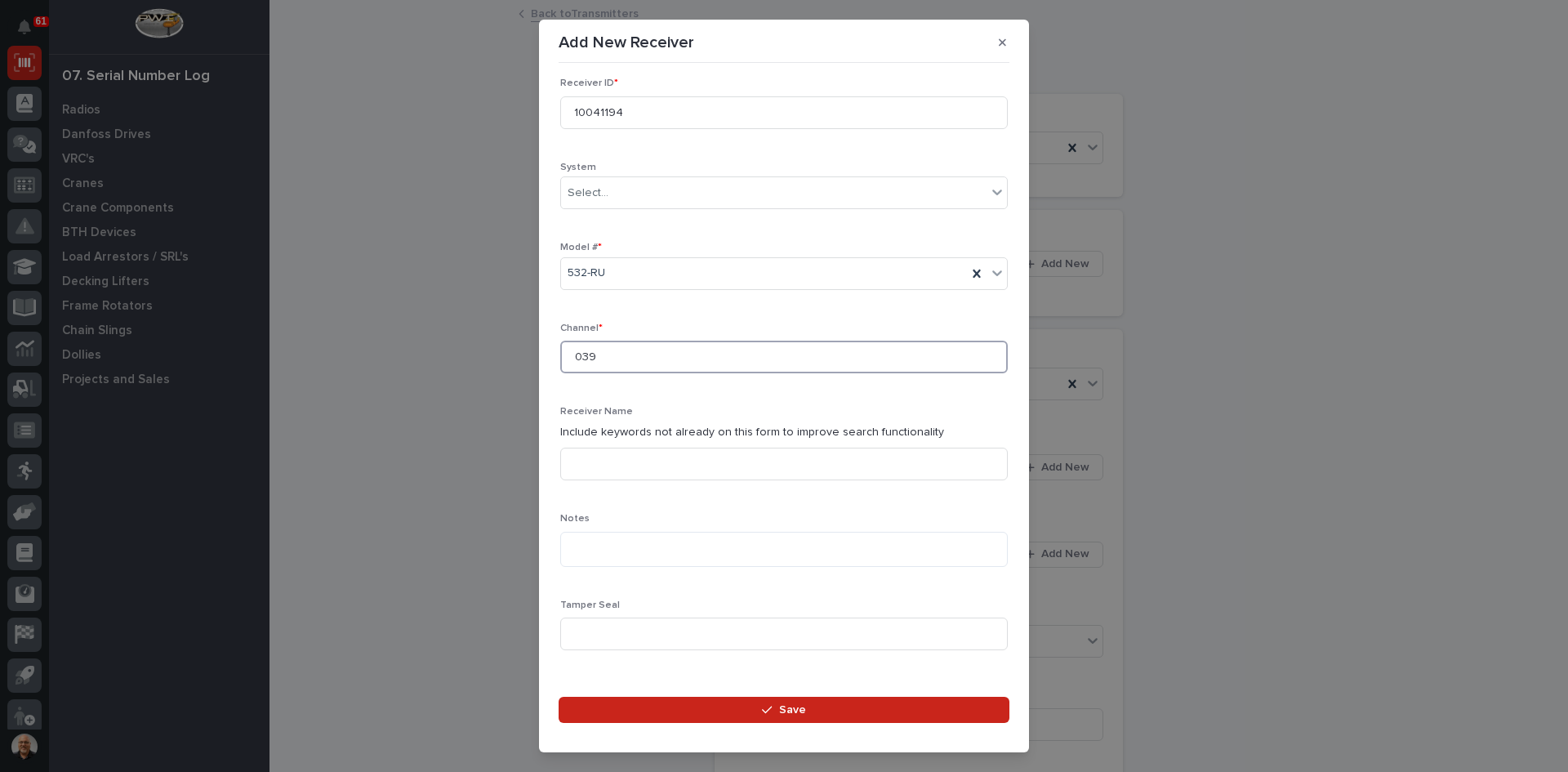
scroll to position [163, 0]
type input "039"
click at [601, 630] on input at bounding box center [784, 630] width 447 height 33
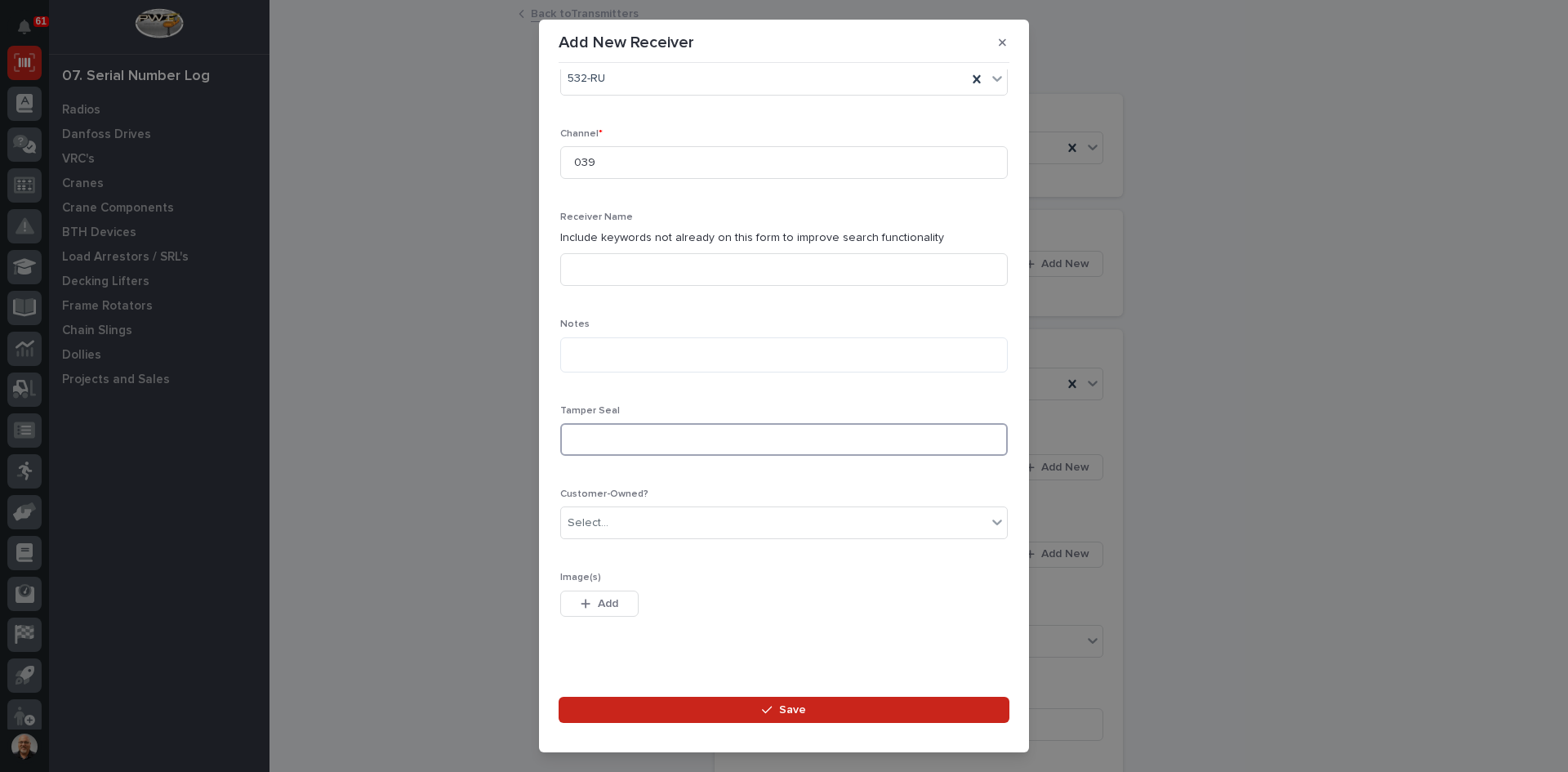
scroll to position [372, 0]
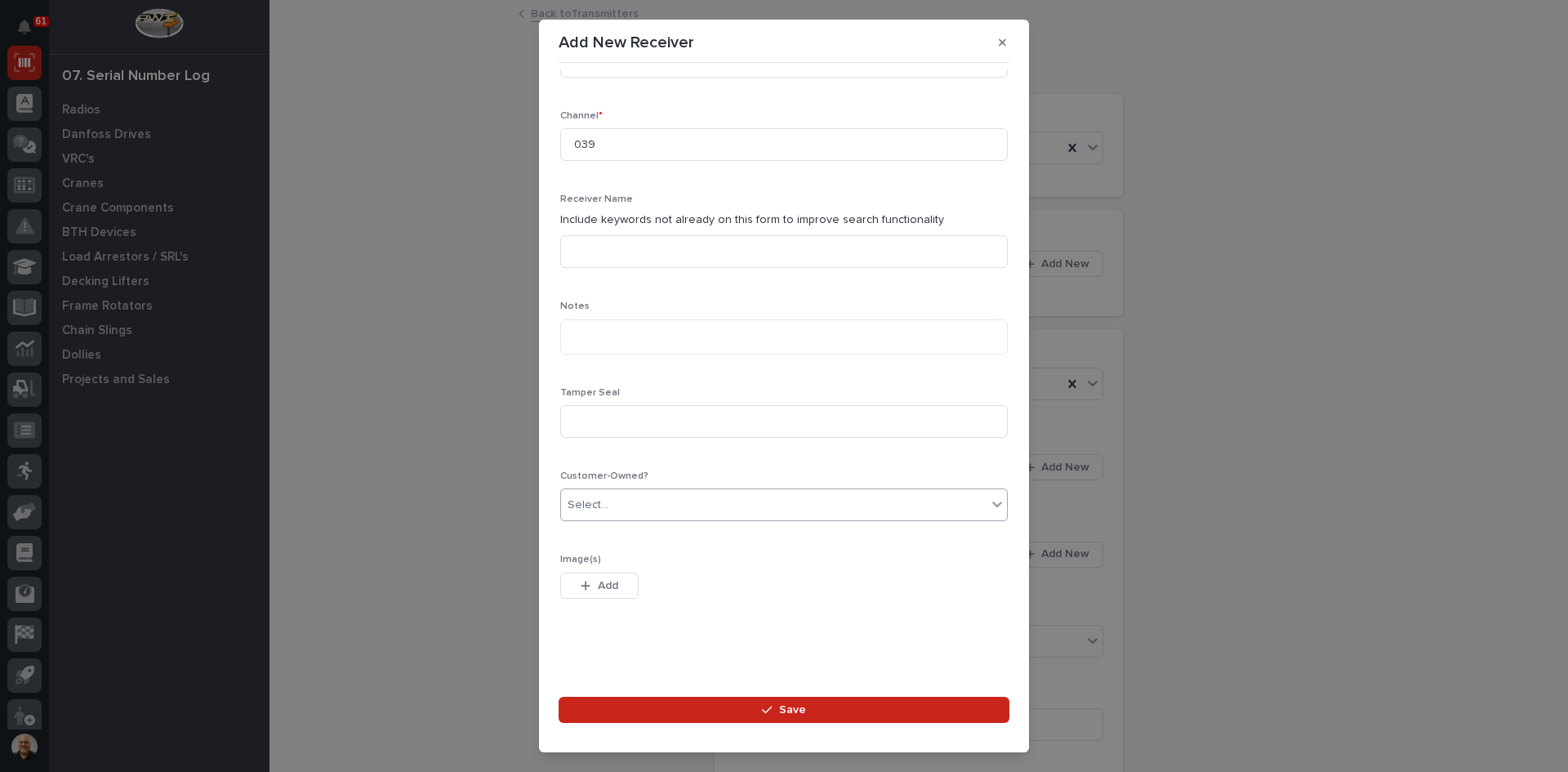
click at [617, 507] on div "Select..." at bounding box center [773, 505] width 425 height 27
click at [585, 537] on div "Yes" at bounding box center [778, 536] width 434 height 29
click at [796, 709] on span "Save" at bounding box center [792, 709] width 27 height 14
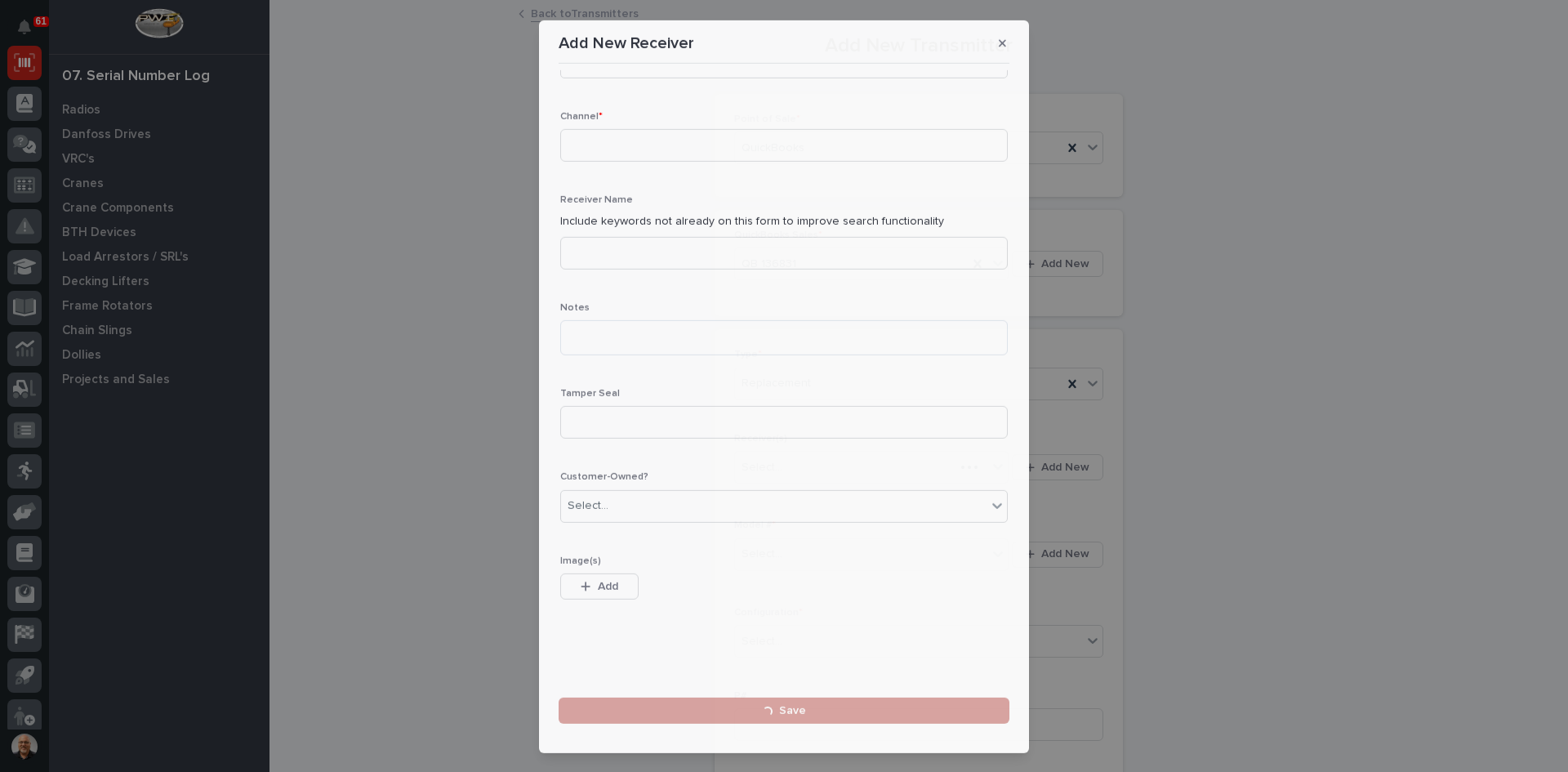
scroll to position [0, 0]
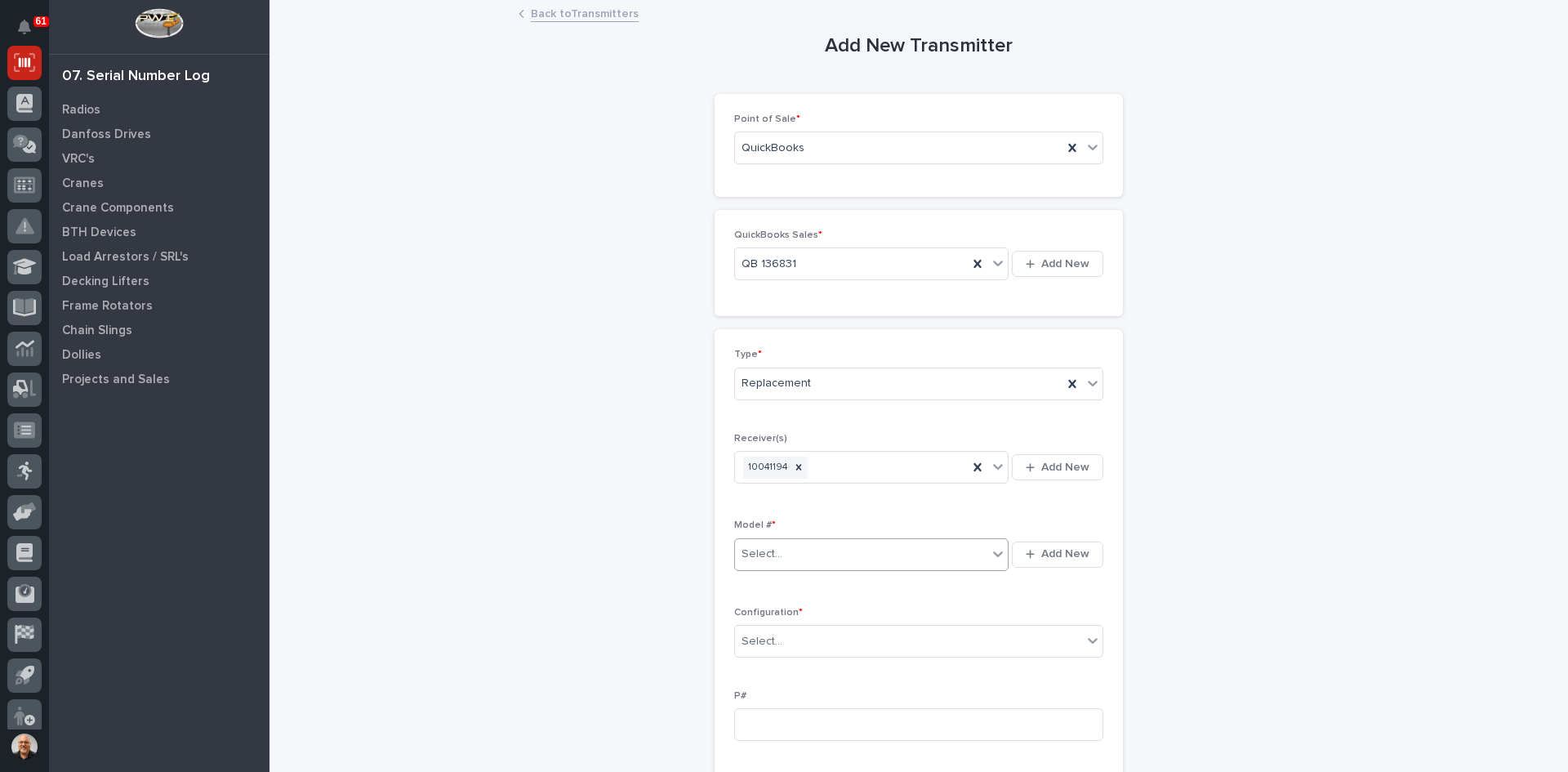
click at [794, 551] on div "Select..." at bounding box center [862, 554] width 252 height 27
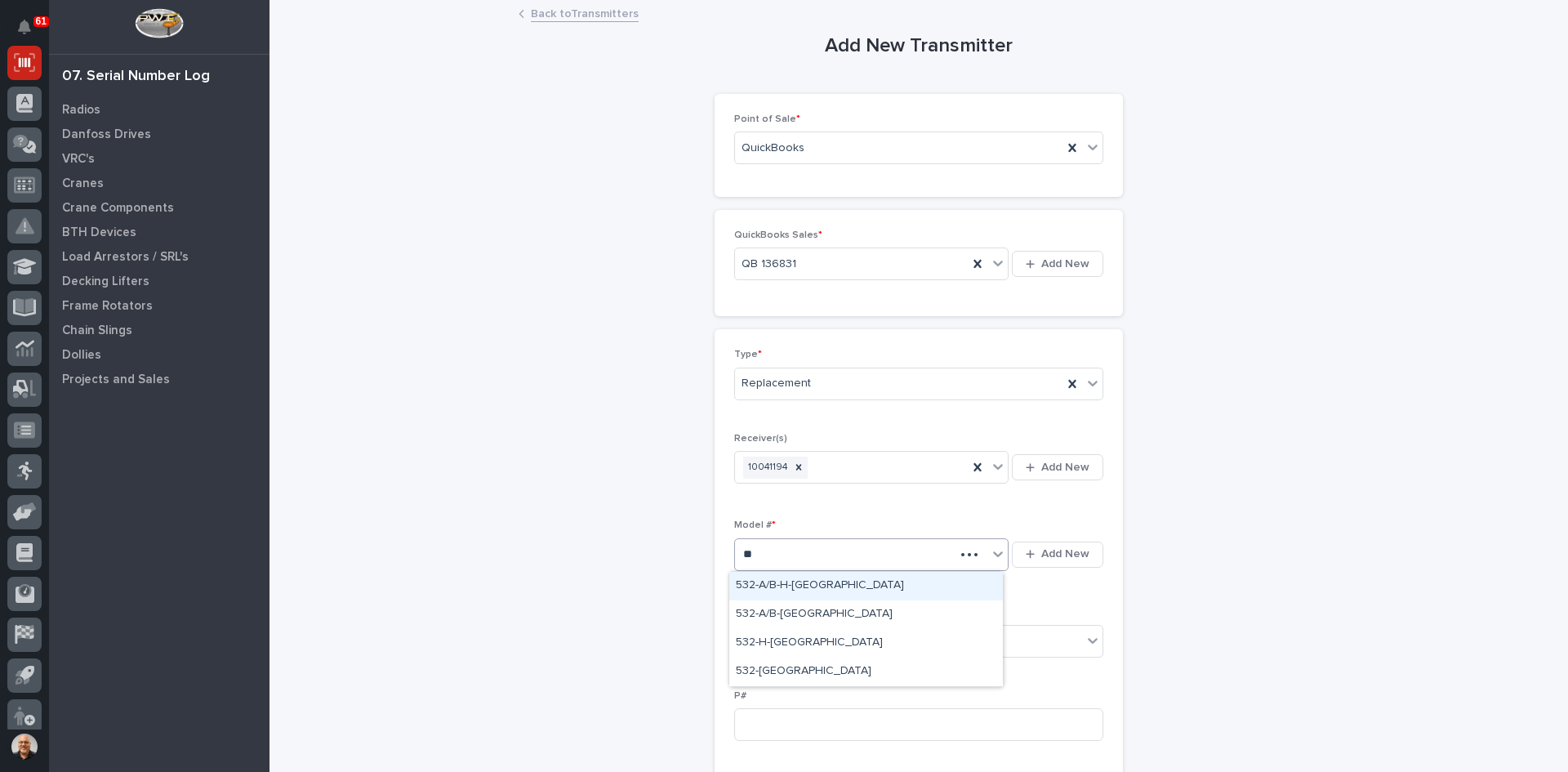
type input "***"
click at [764, 669] on div "532-[GEOGRAPHIC_DATA]" at bounding box center [866, 672] width 274 height 29
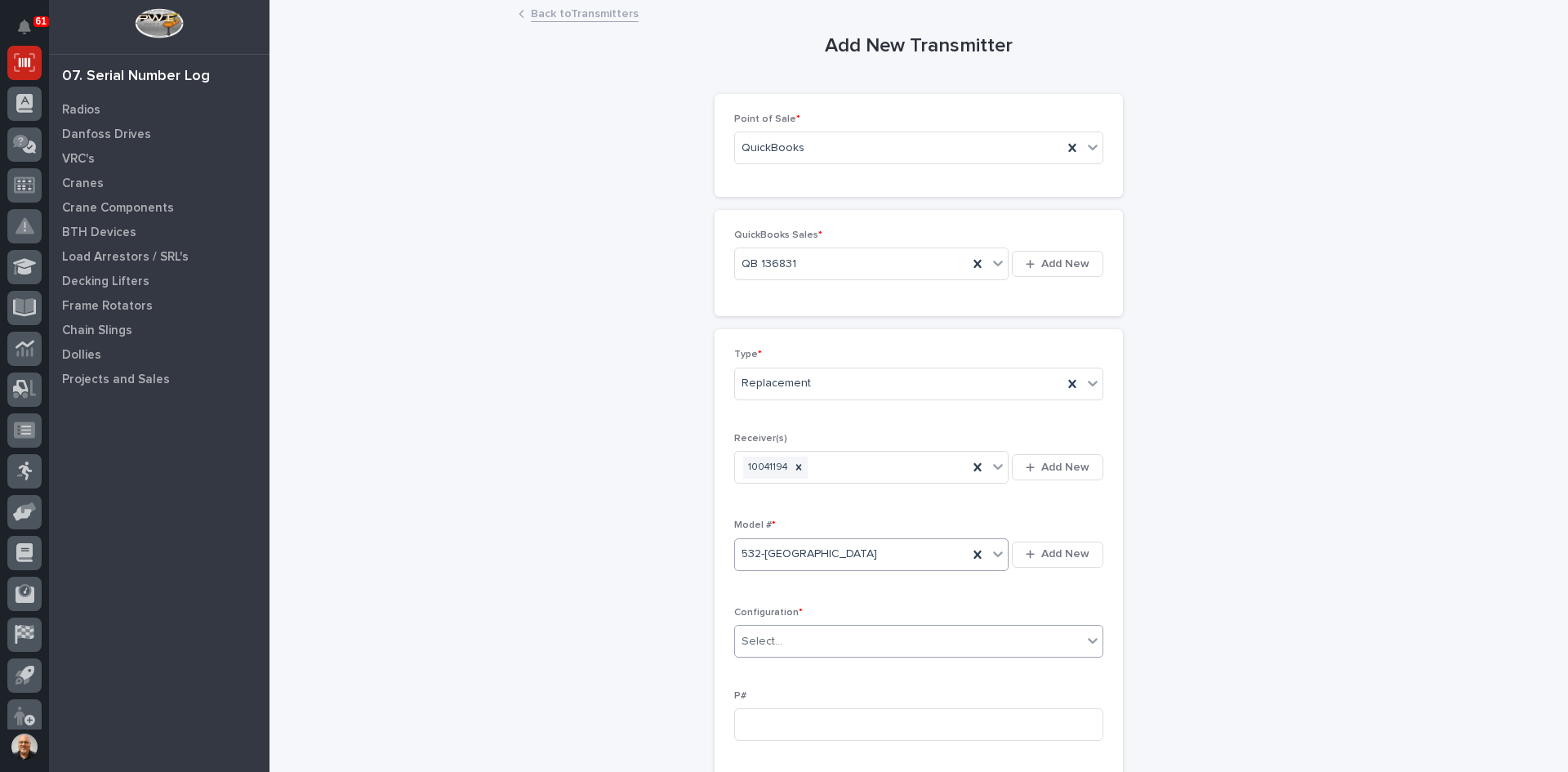
click at [790, 641] on div "Select..." at bounding box center [909, 642] width 347 height 27
click at [767, 672] on div "Standard" at bounding box center [913, 673] width 367 height 29
click at [741, 727] on input at bounding box center [918, 725] width 369 height 33
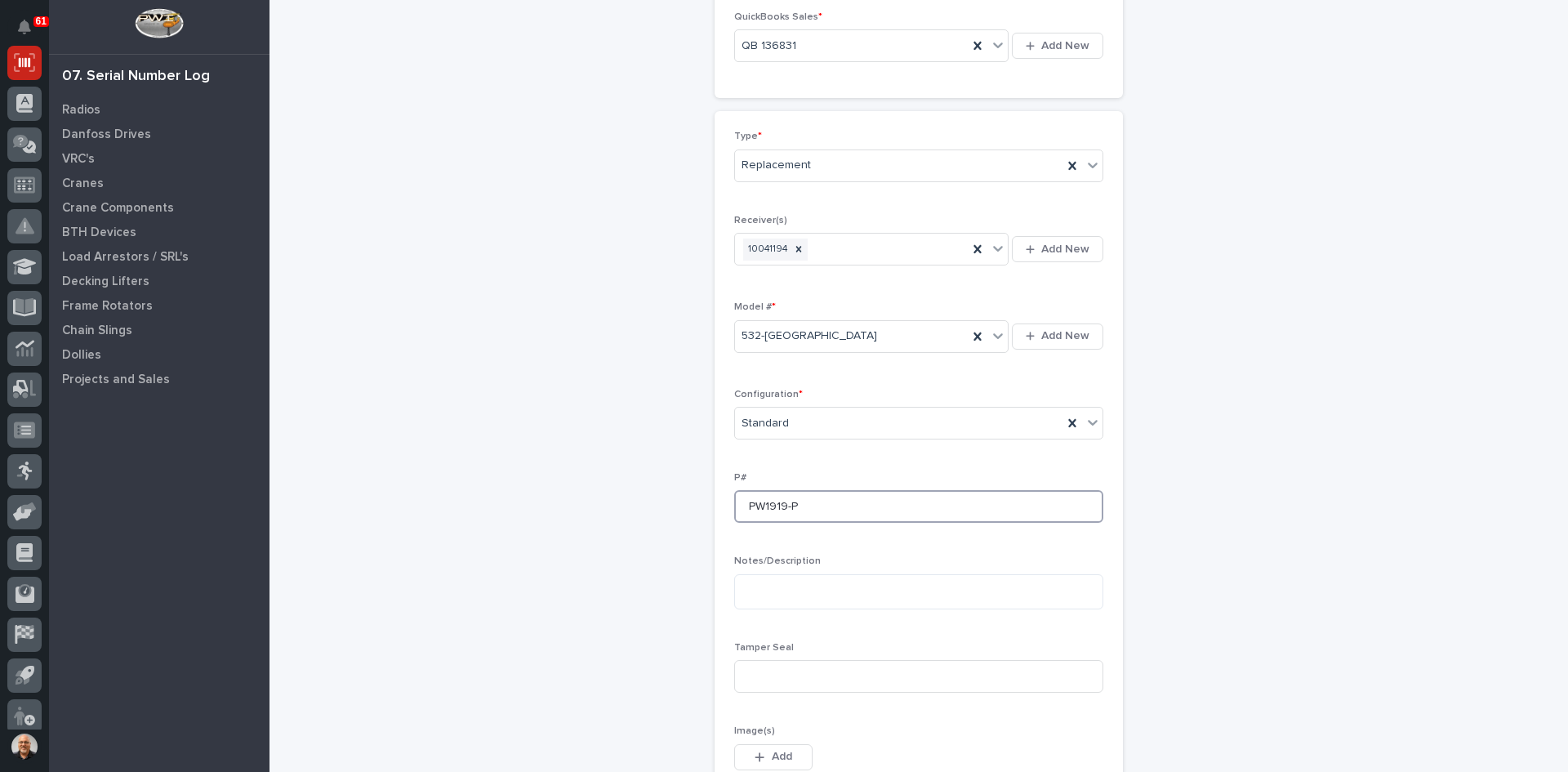
scroll to position [245, 0]
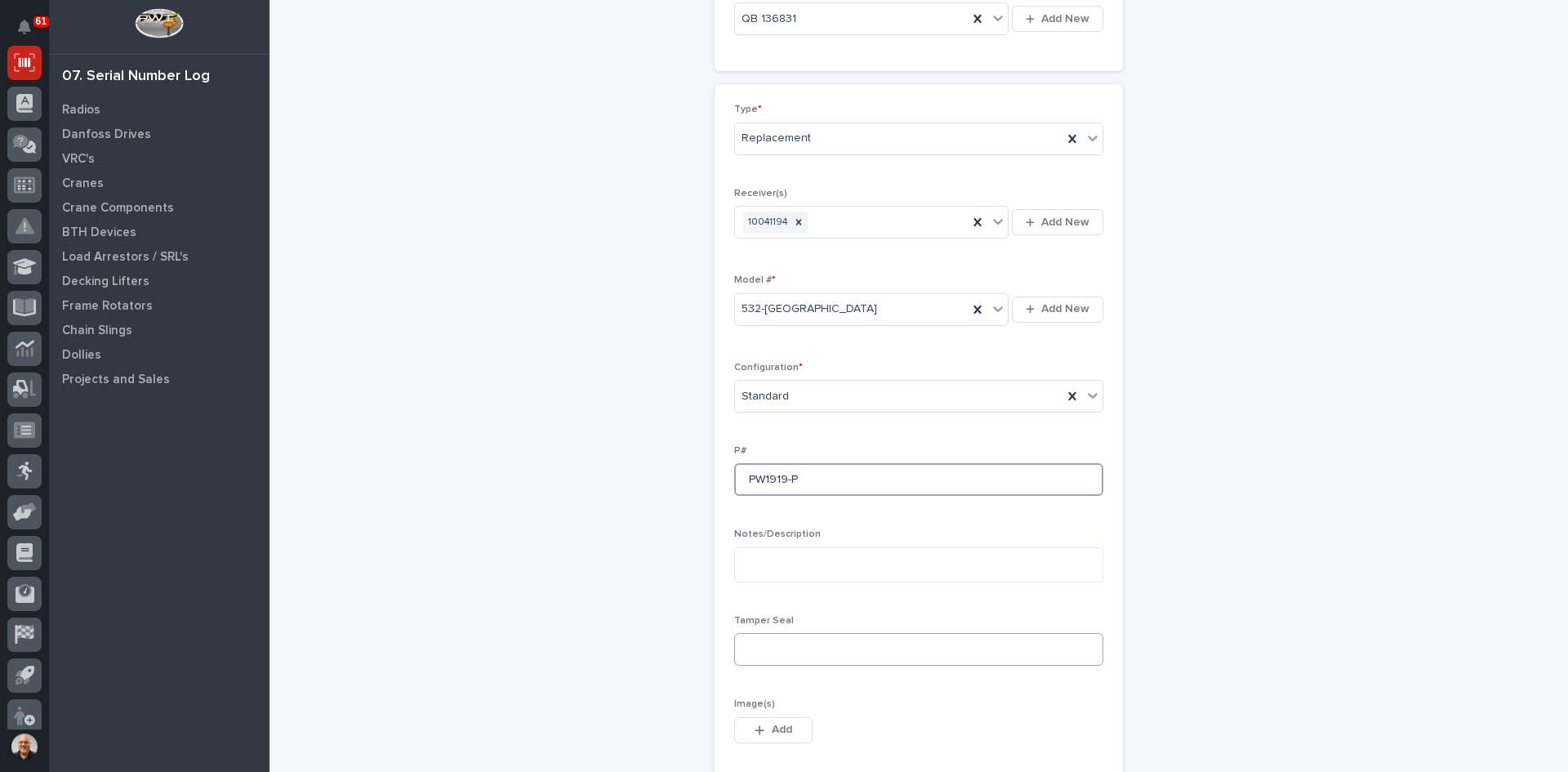
type input "PW1919-P"
click at [759, 651] on input at bounding box center [918, 650] width 369 height 33
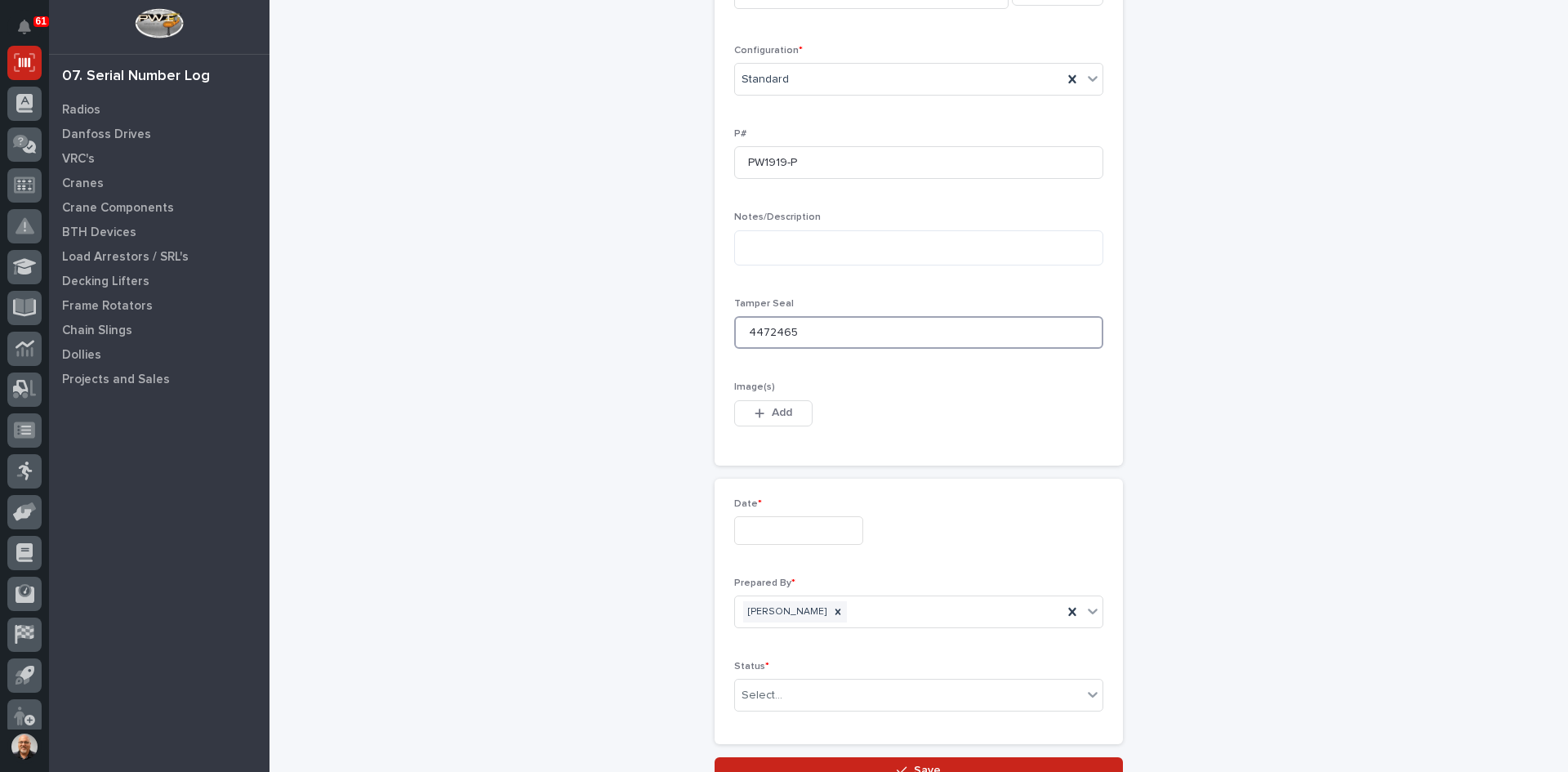
scroll to position [572, 0]
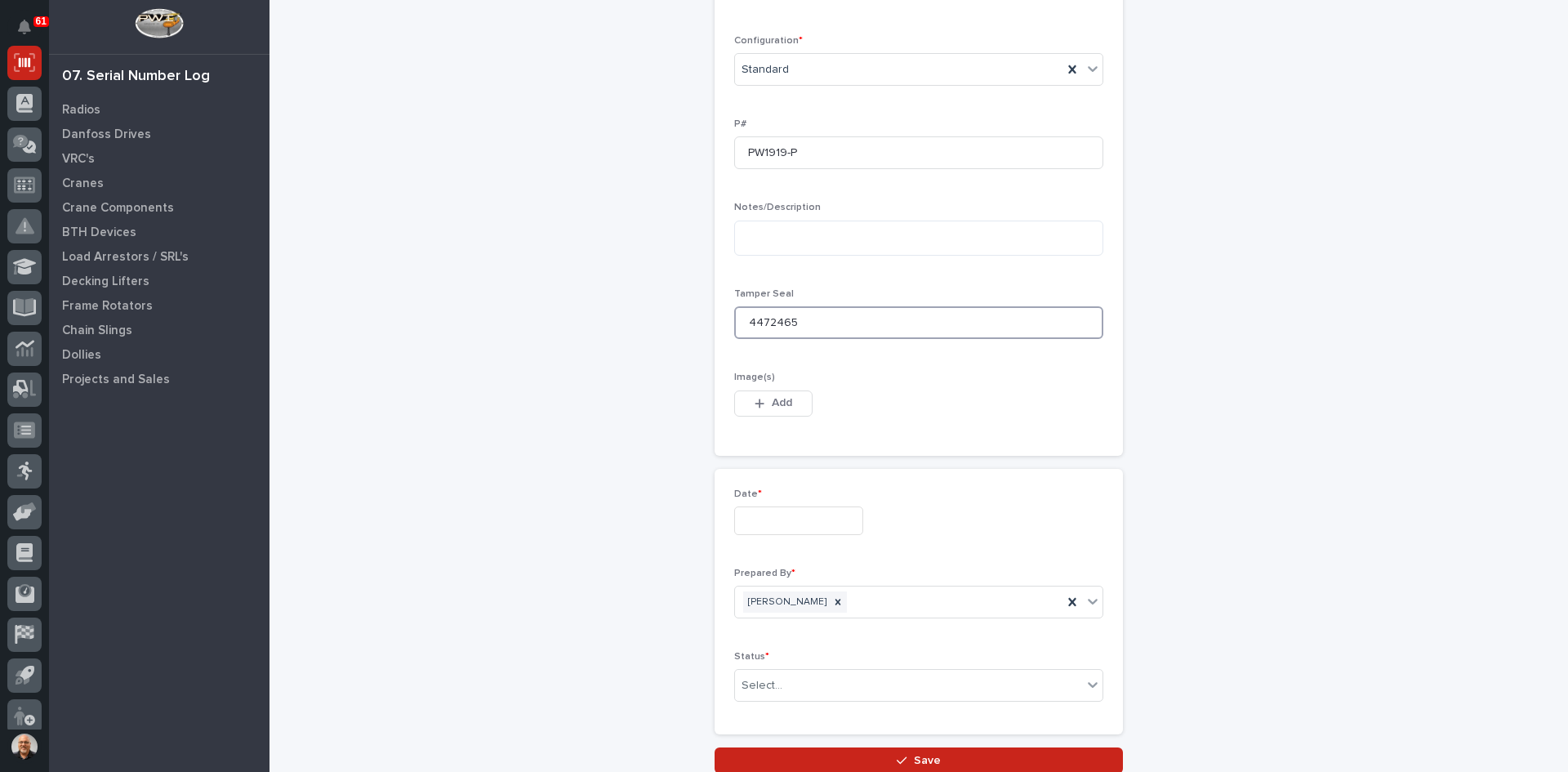
type input "4472465"
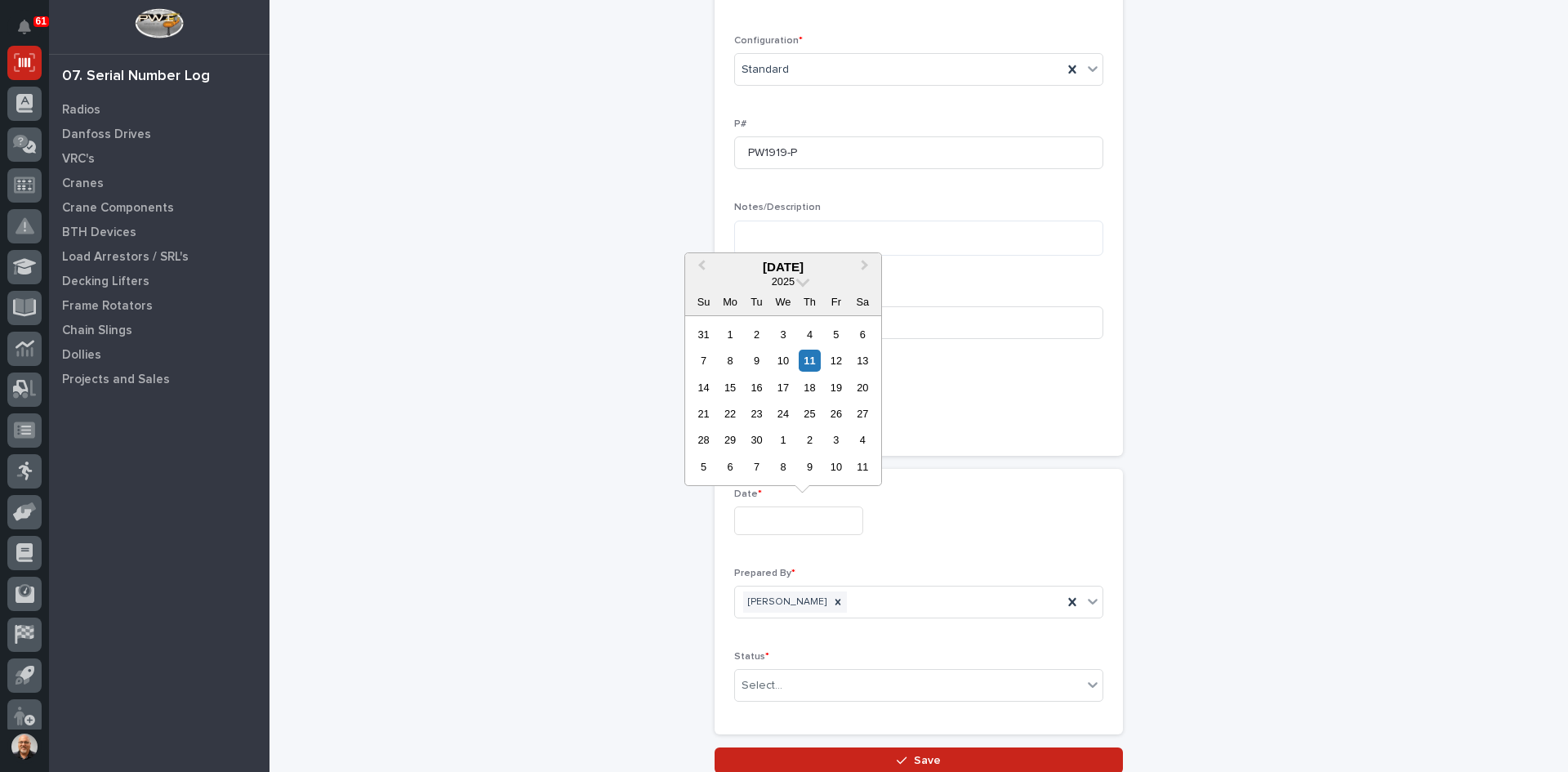
click at [742, 523] on input "text" at bounding box center [799, 520] width 129 height 29
click at [810, 364] on div "11" at bounding box center [810, 360] width 22 height 22
type input "**********"
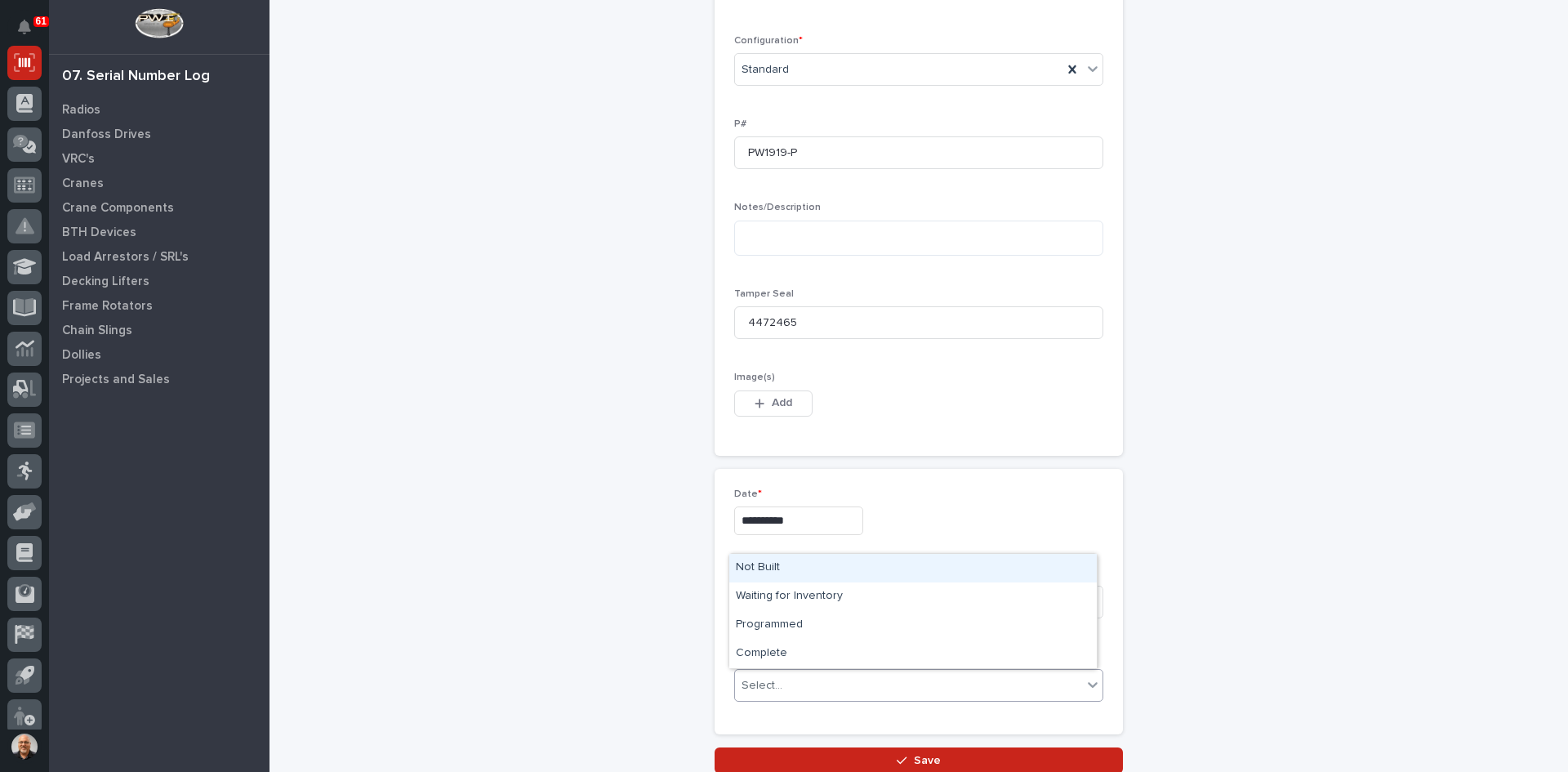
click at [771, 681] on div "Select..." at bounding box center [761, 685] width 40 height 17
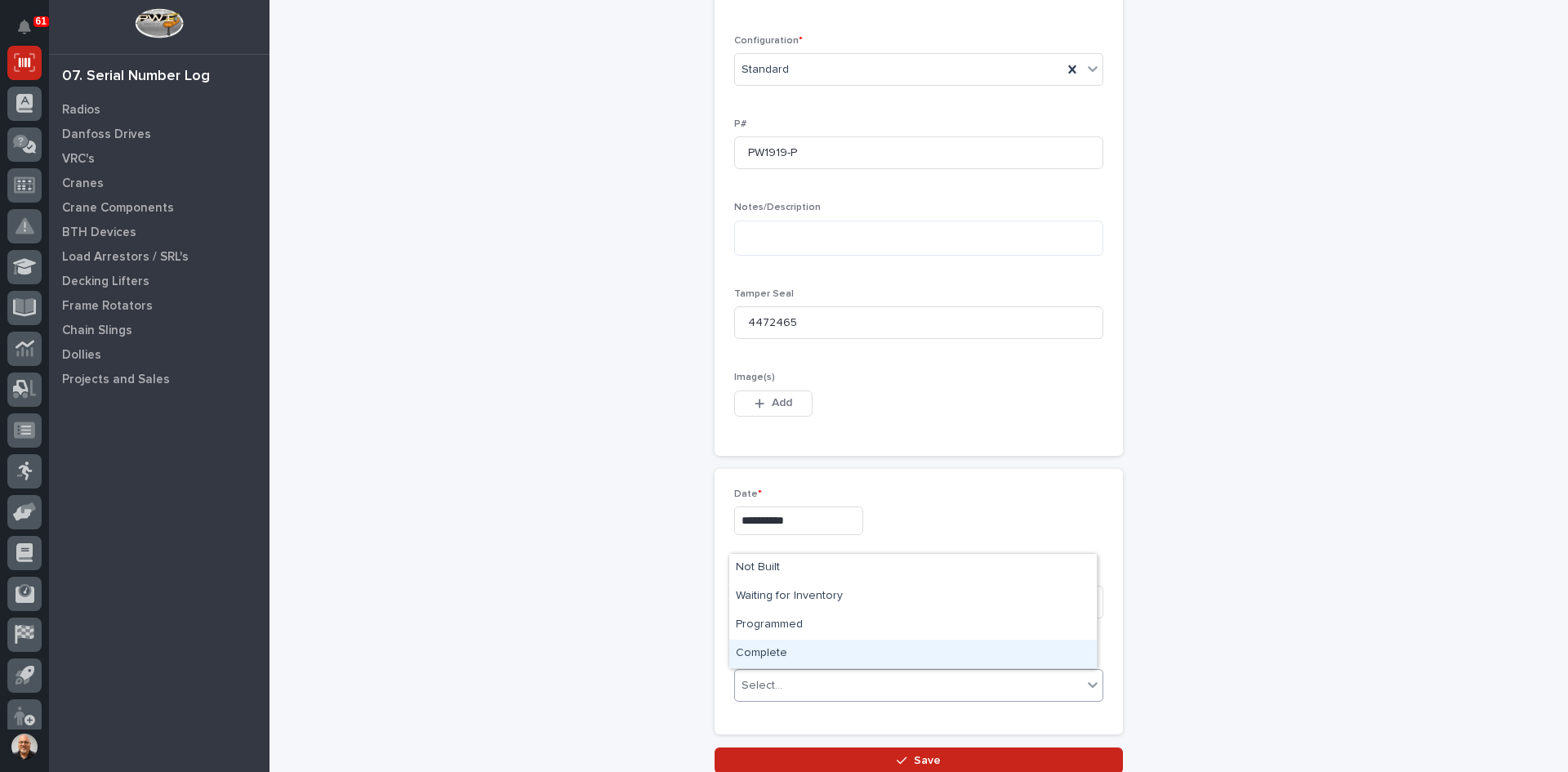
click at [763, 655] on div "Complete" at bounding box center [913, 653] width 367 height 29
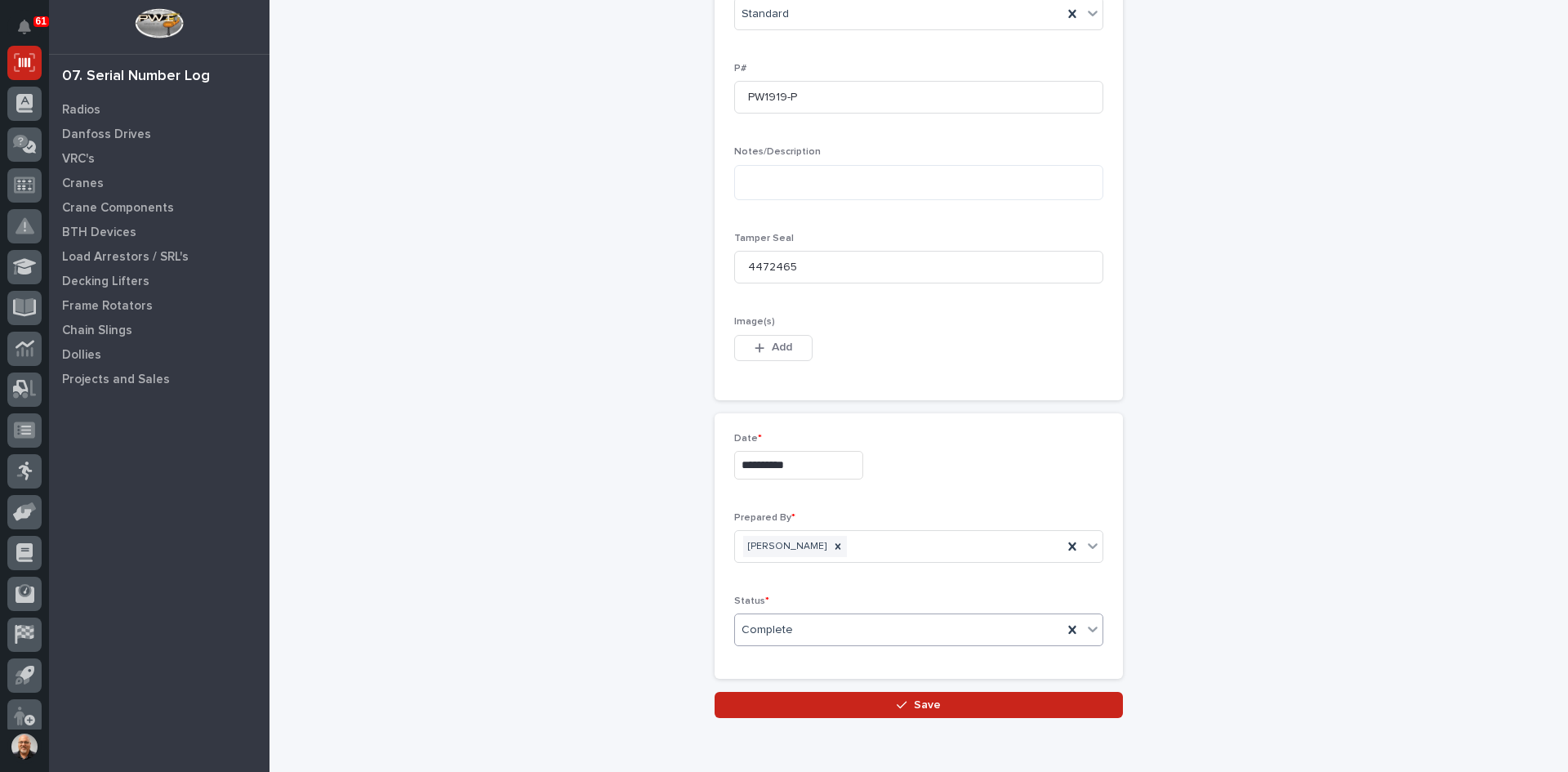
scroll to position [702, 0]
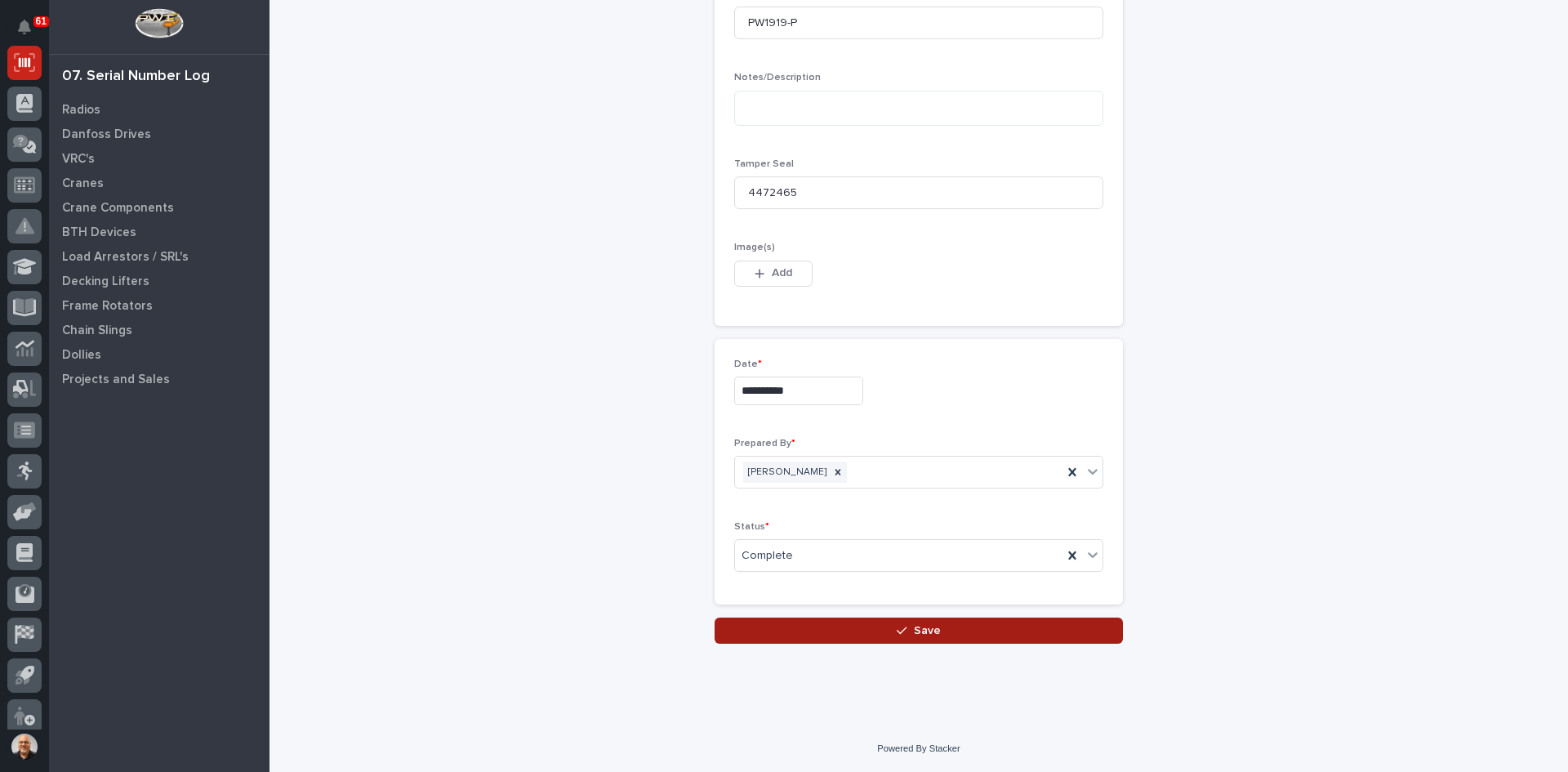
click at [922, 628] on span "Save" at bounding box center [927, 629] width 27 height 14
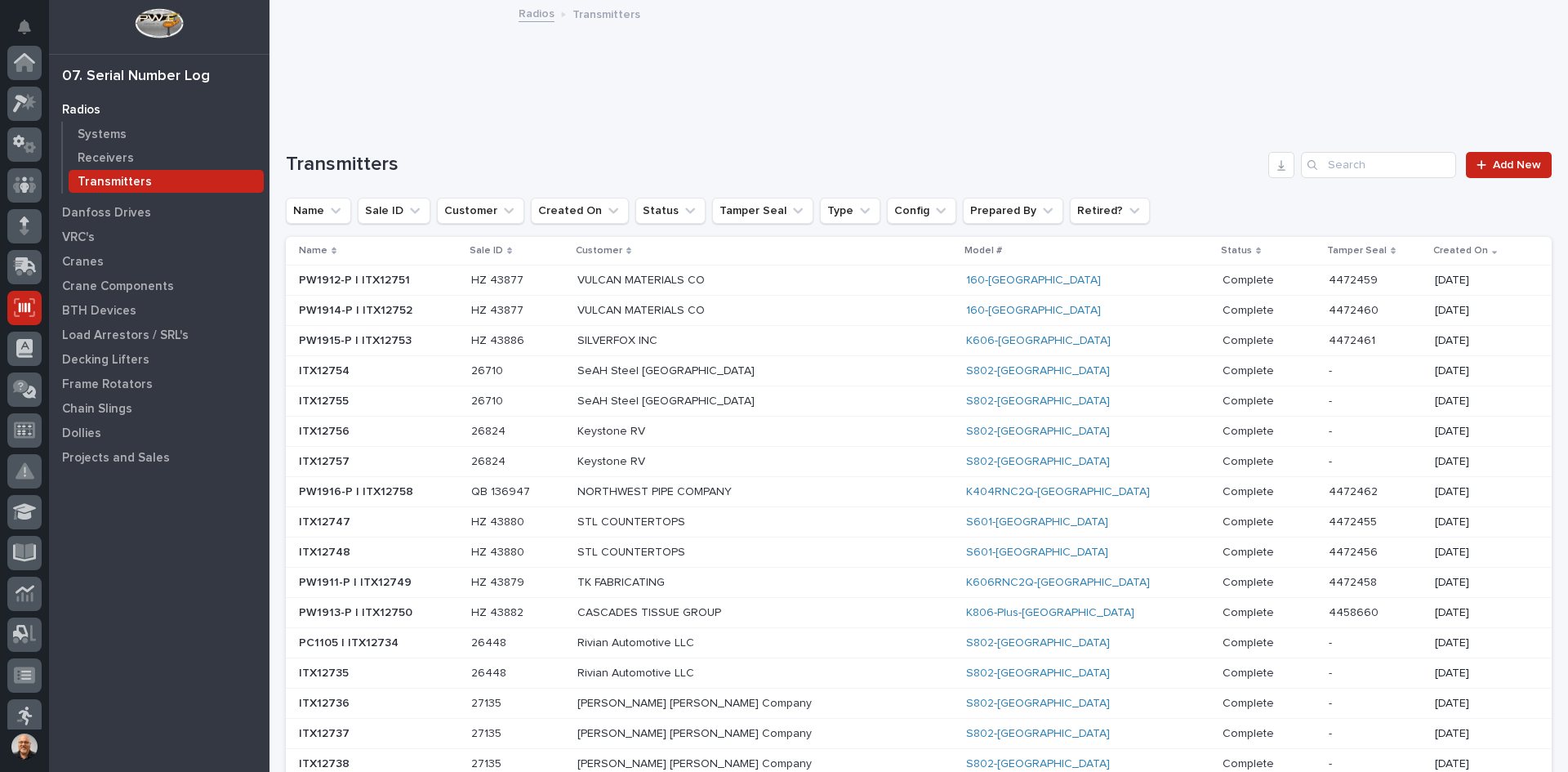
scroll to position [245, 0]
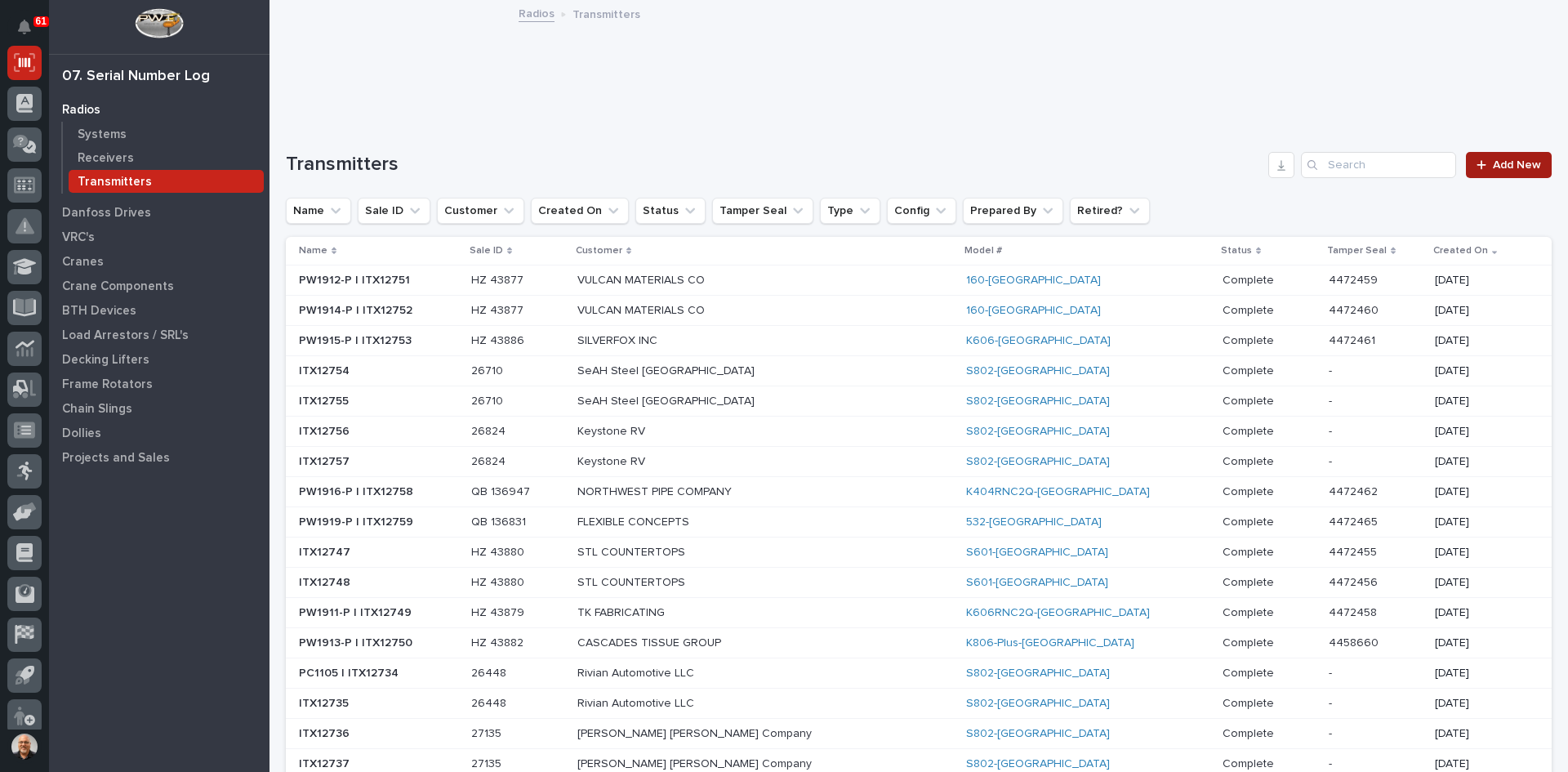
click at [1499, 162] on span "Add New" at bounding box center [1517, 165] width 48 height 12
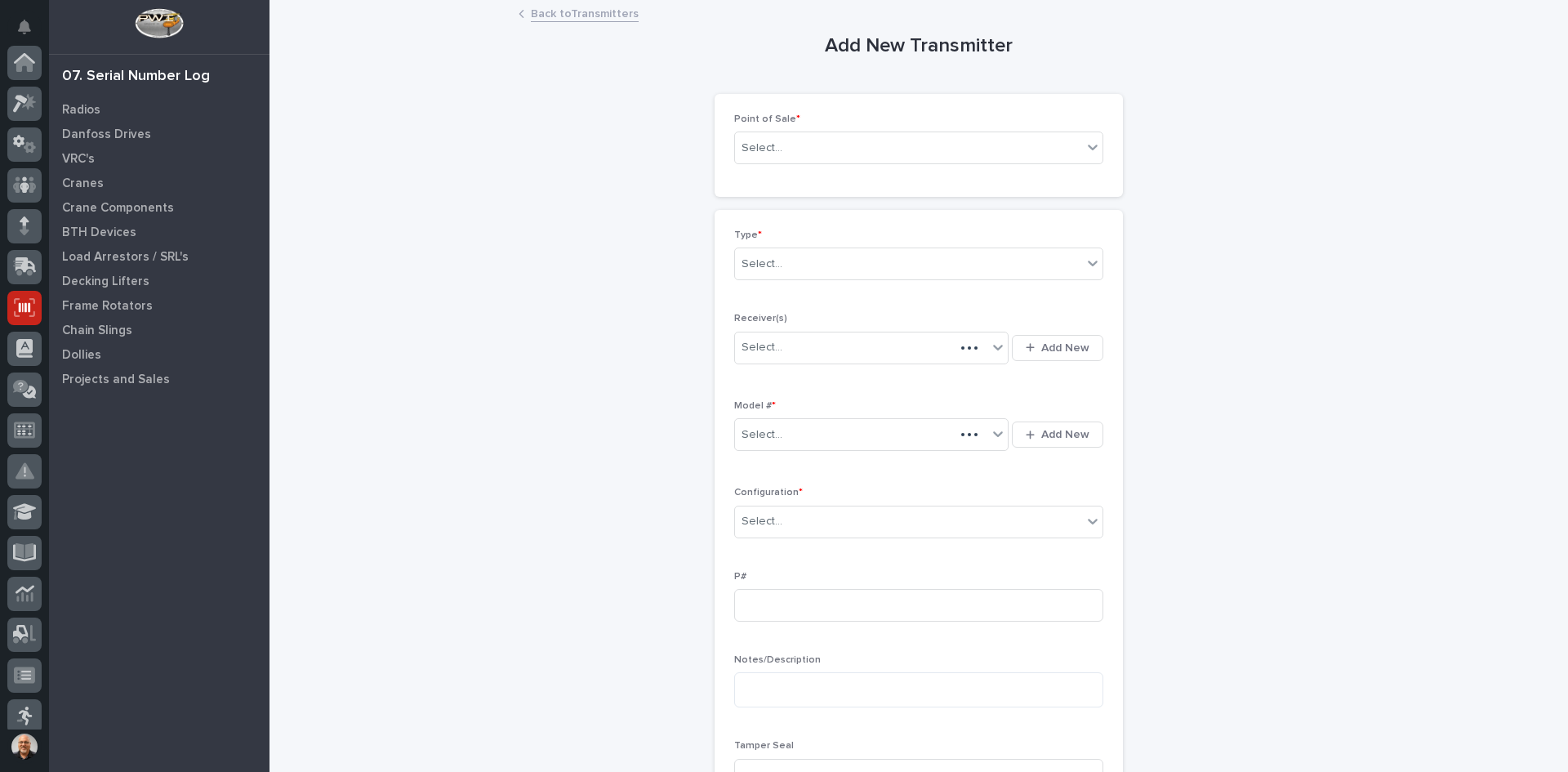
scroll to position [245, 0]
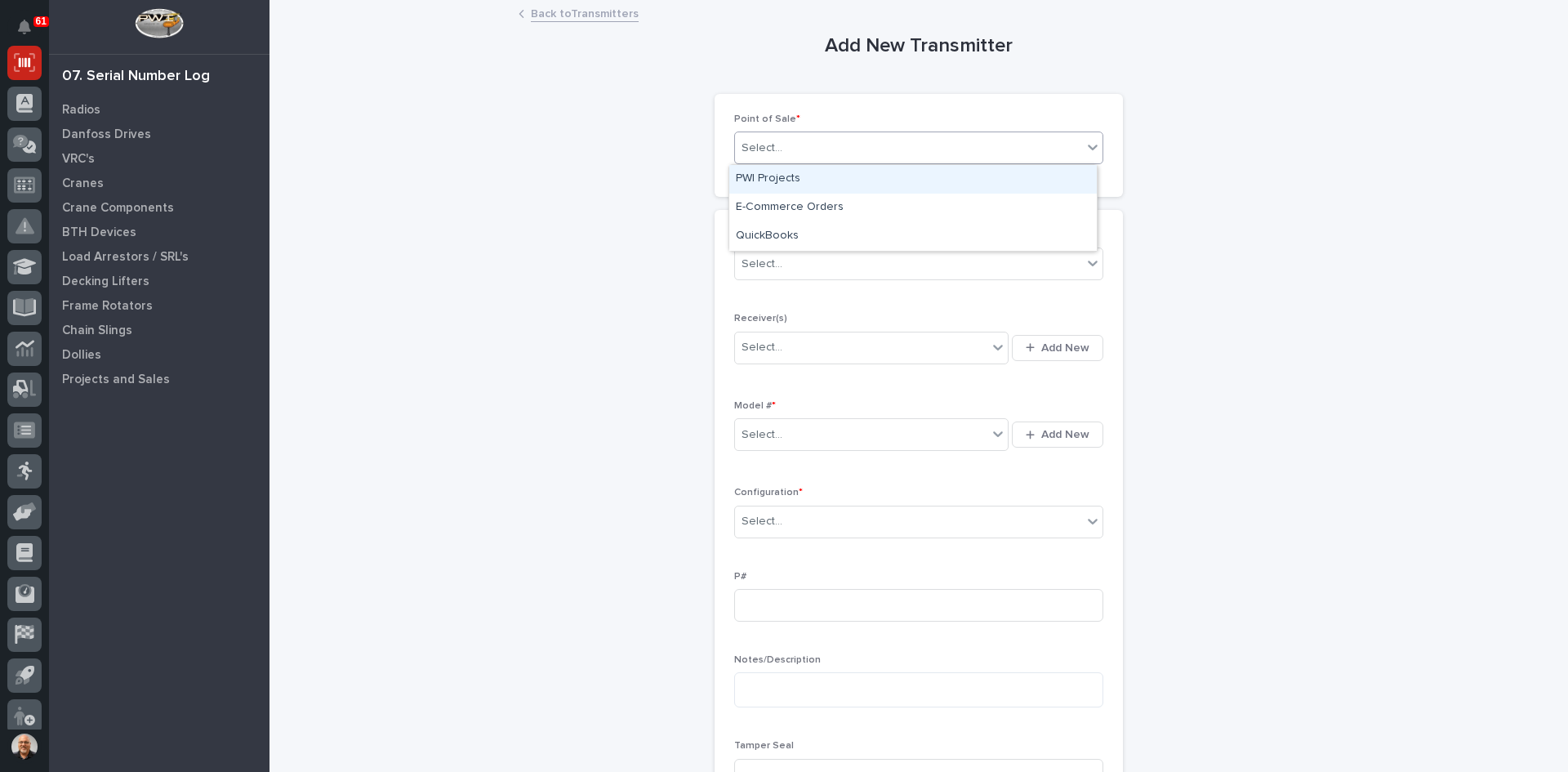
click at [774, 152] on div "Select..." at bounding box center [761, 148] width 40 height 17
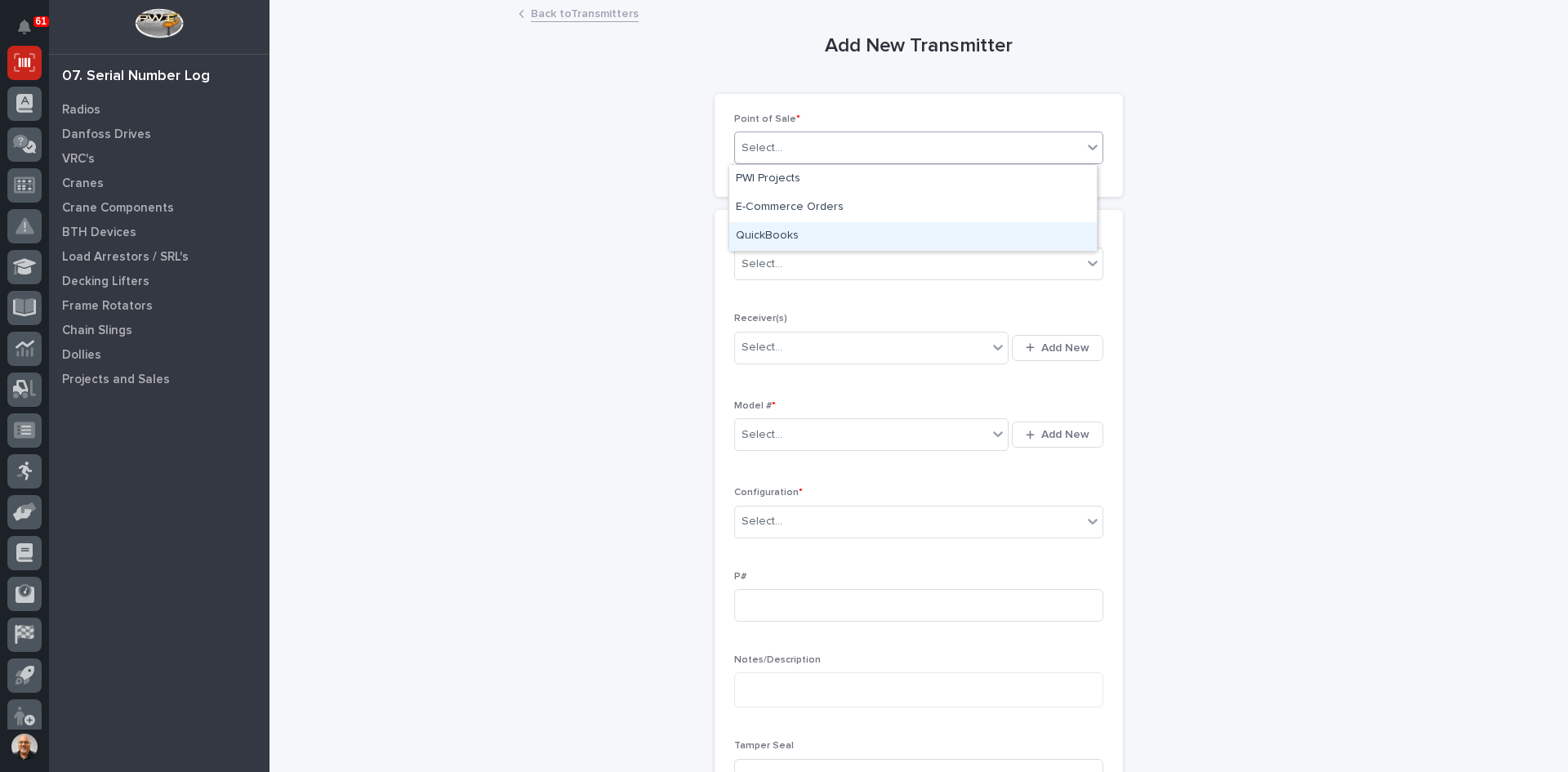
click at [776, 237] on div "QuickBooks" at bounding box center [913, 236] width 367 height 29
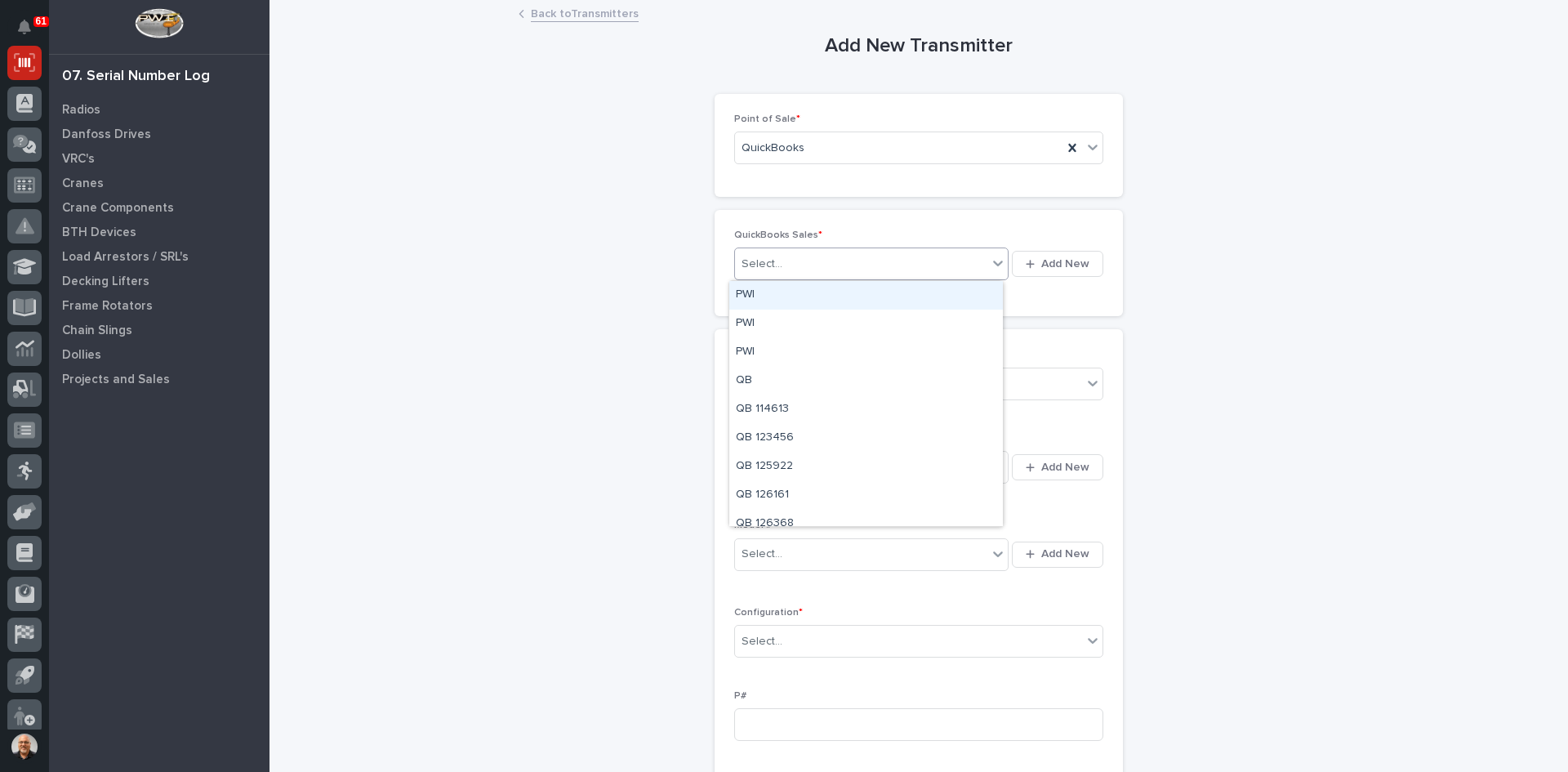
click at [779, 260] on div "Select..." at bounding box center [862, 264] width 252 height 27
type input "******"
click at [784, 289] on div "QB 136831" at bounding box center [866, 295] width 274 height 29
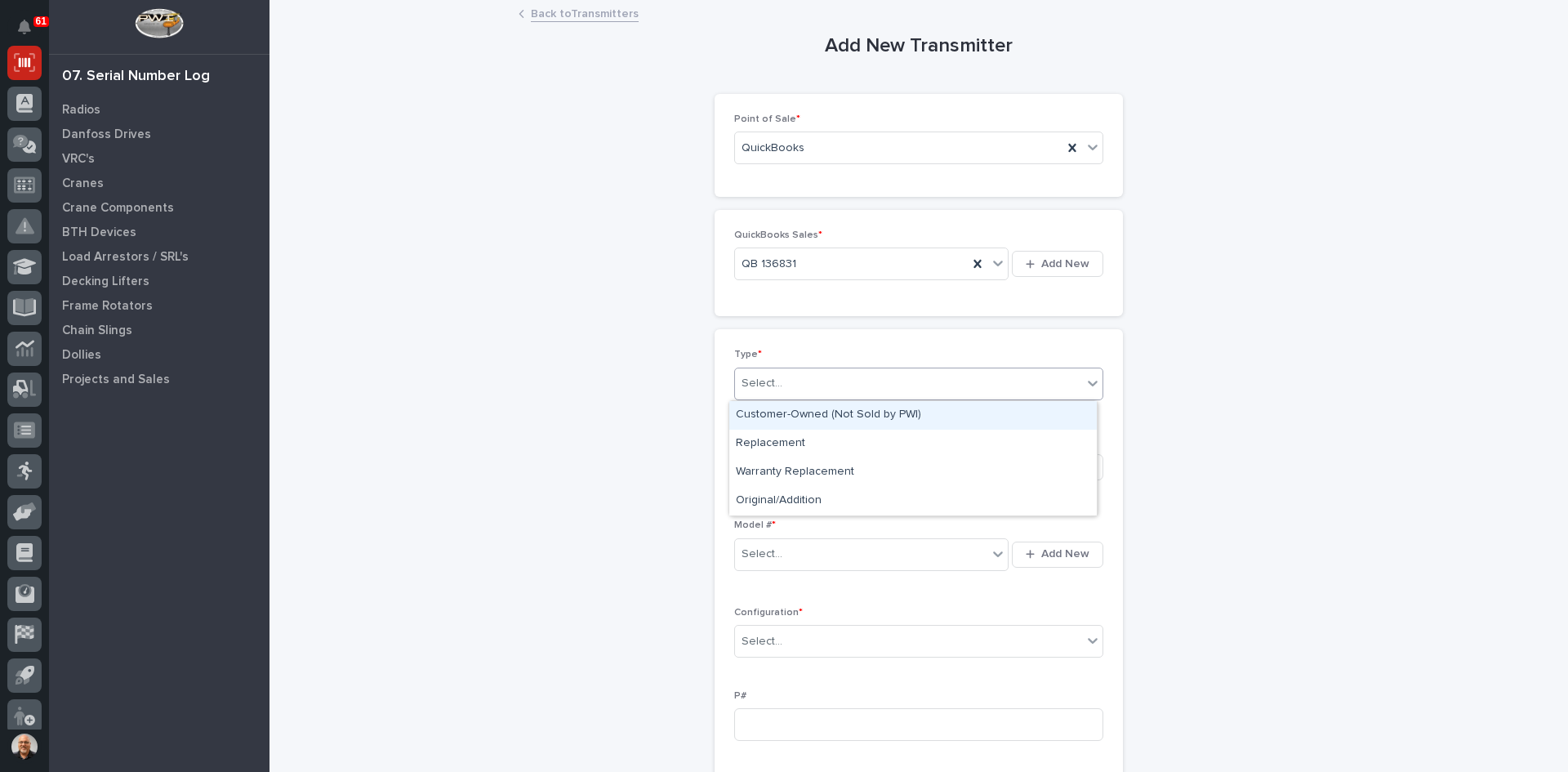
click at [779, 383] on div "Select..." at bounding box center [909, 384] width 347 height 27
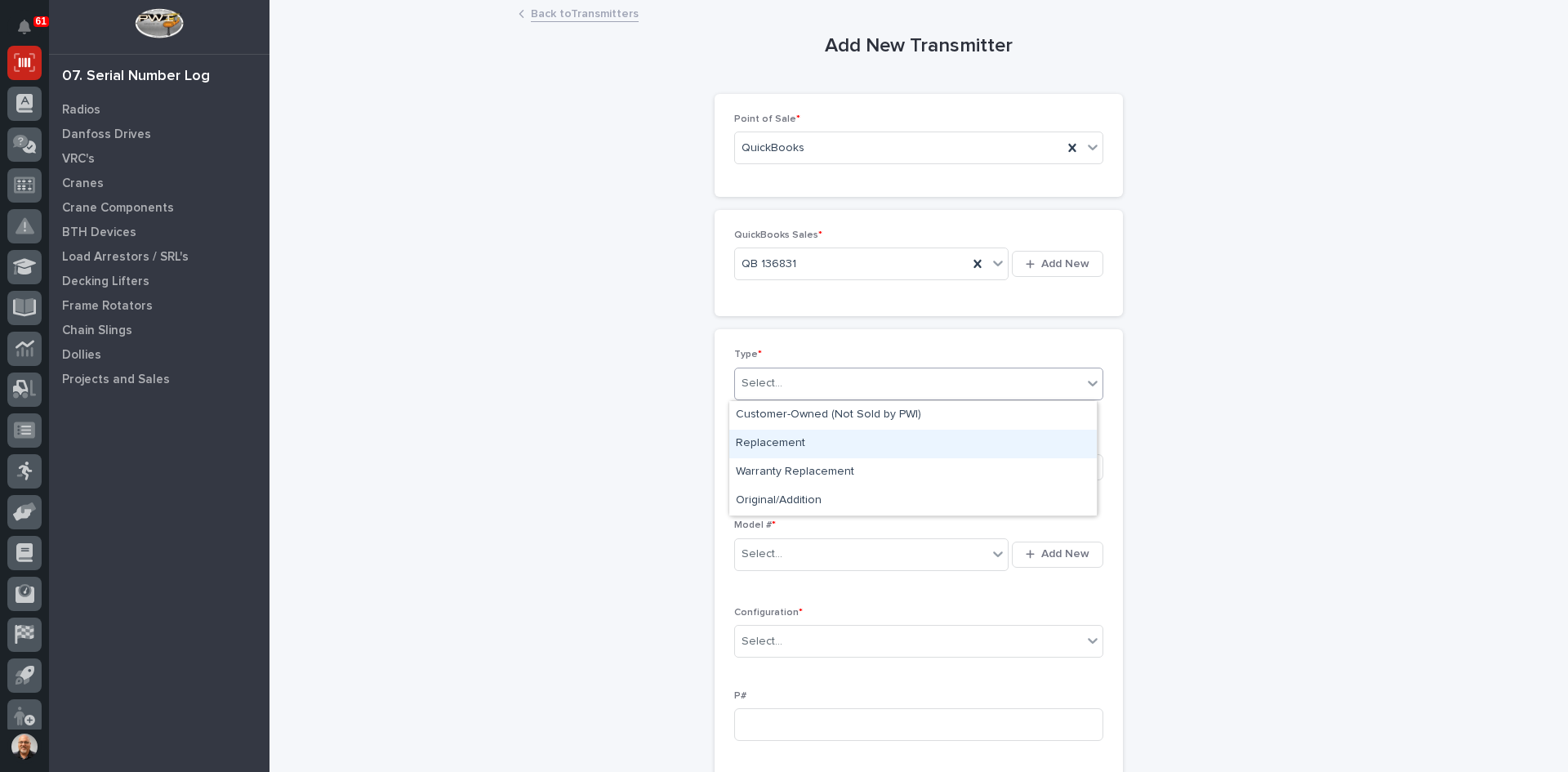
click at [769, 440] on div "Replacement" at bounding box center [913, 444] width 367 height 29
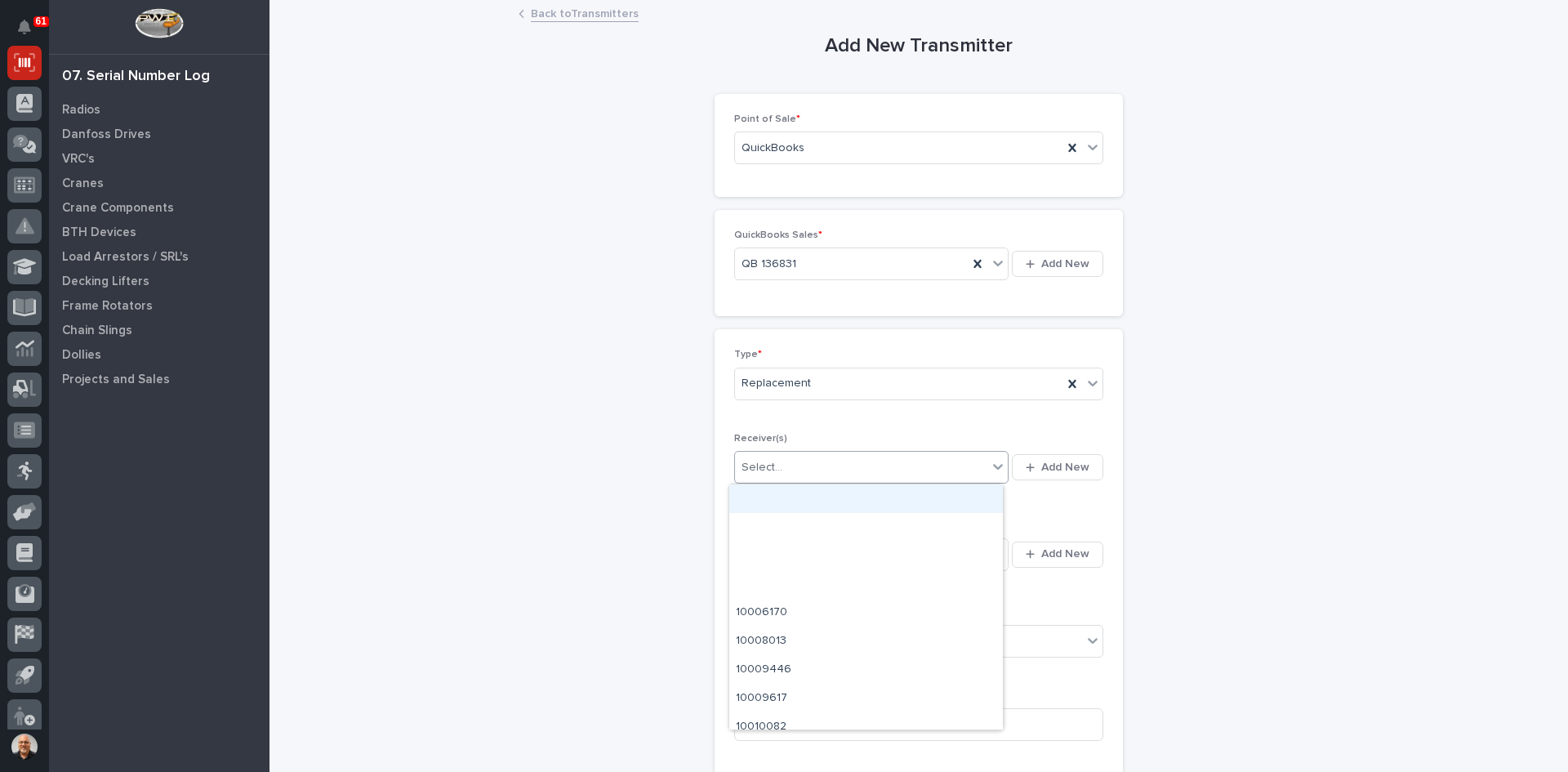
click at [782, 463] on div "Select..." at bounding box center [862, 467] width 252 height 27
click at [1067, 461] on span "Add New" at bounding box center [1065, 466] width 48 height 14
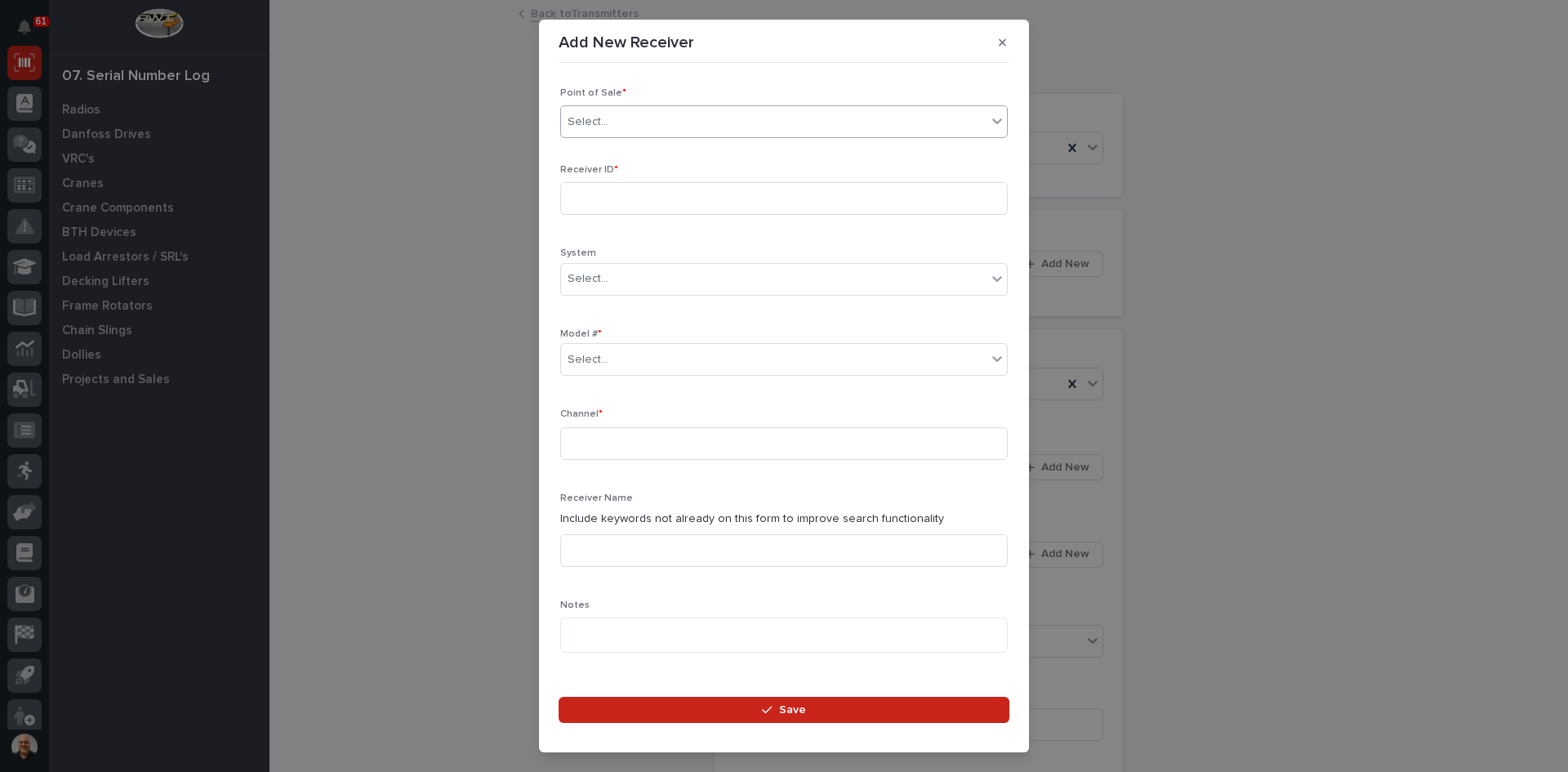
click at [623, 121] on div "Select..." at bounding box center [773, 122] width 425 height 27
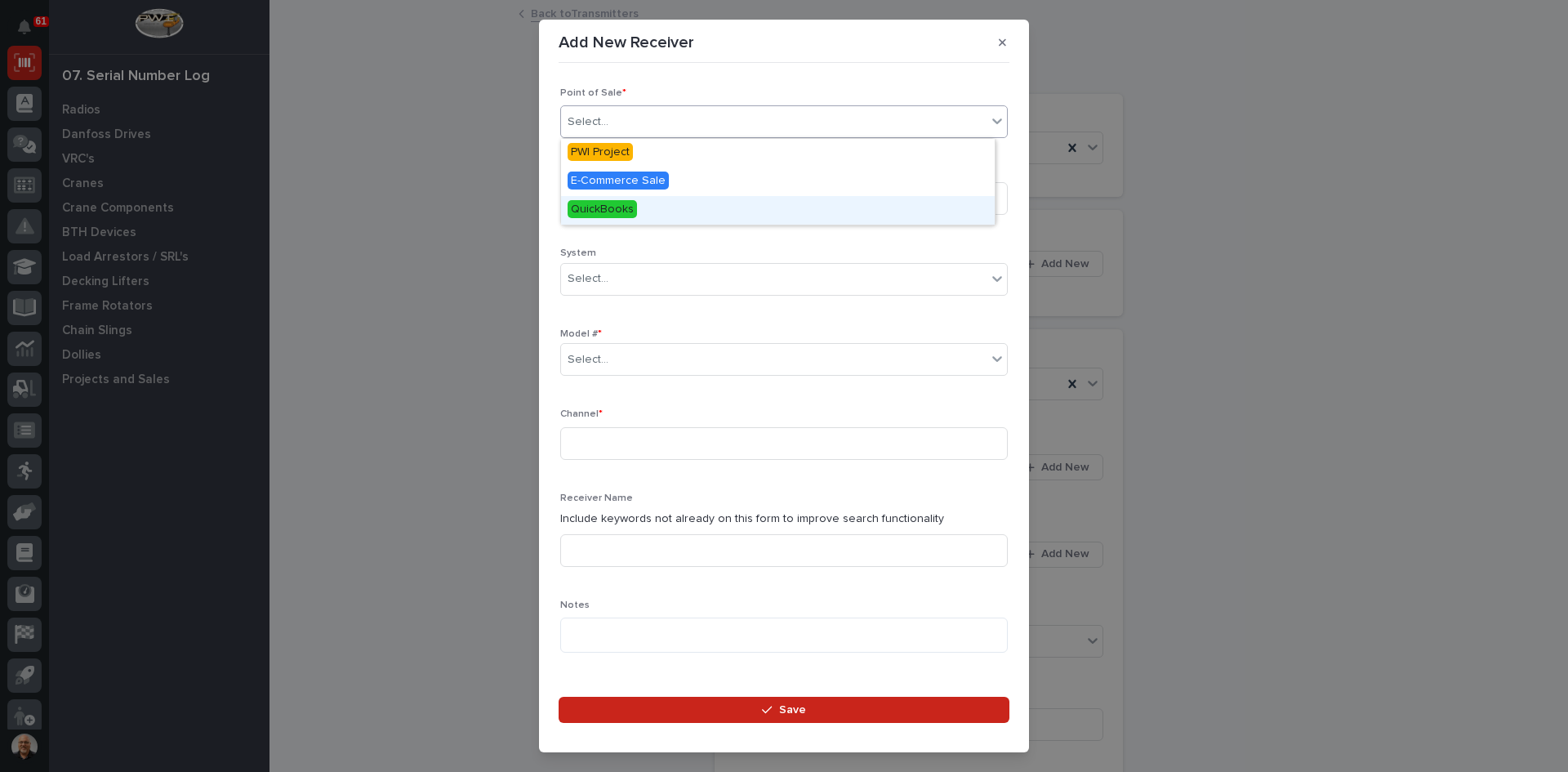
click at [618, 204] on span "QuickBooks" at bounding box center [602, 209] width 69 height 18
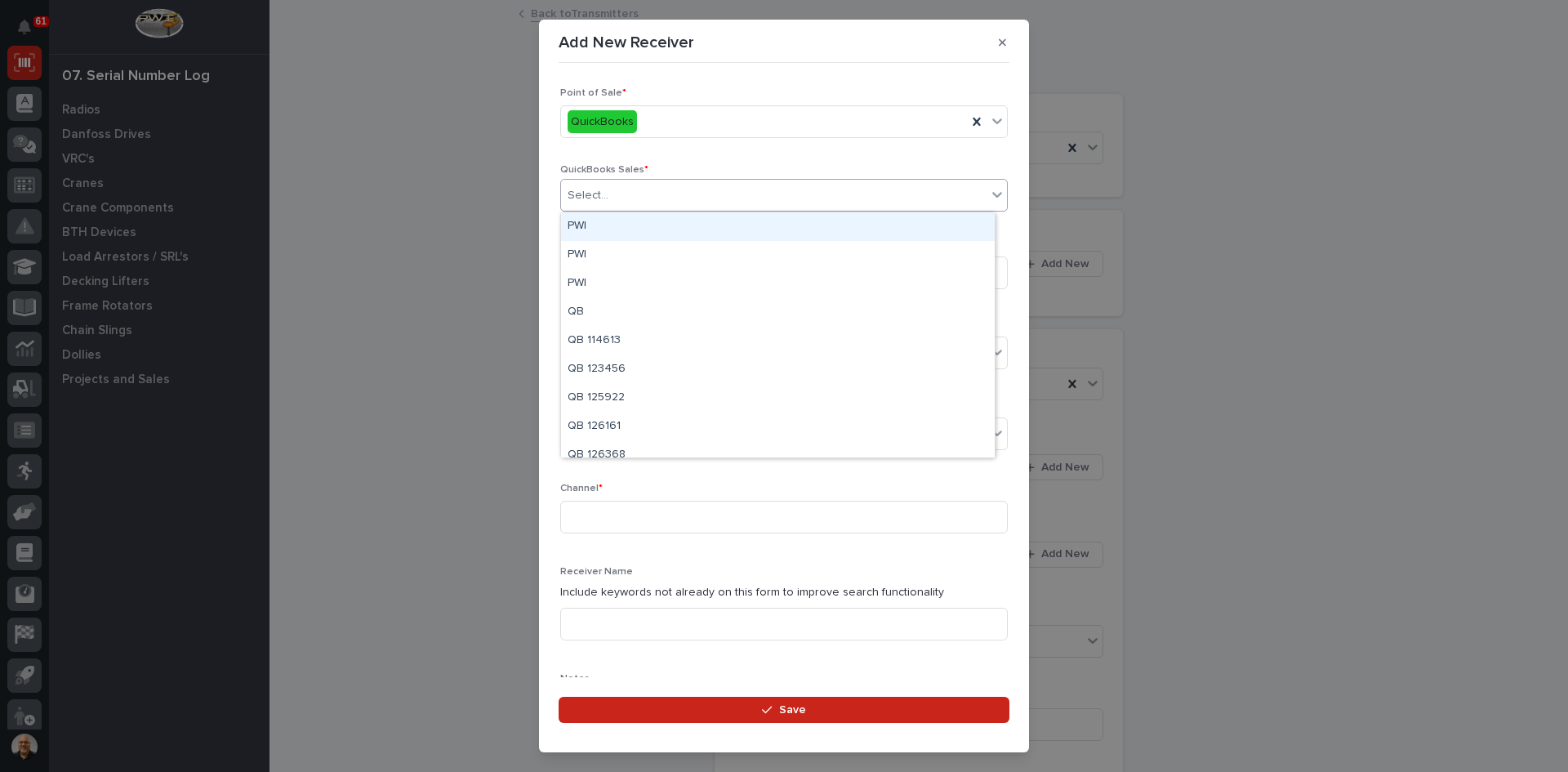
click at [610, 188] on div at bounding box center [611, 196] width 2 height 17
type input "******"
click at [623, 226] on div "QB 136831" at bounding box center [778, 226] width 434 height 29
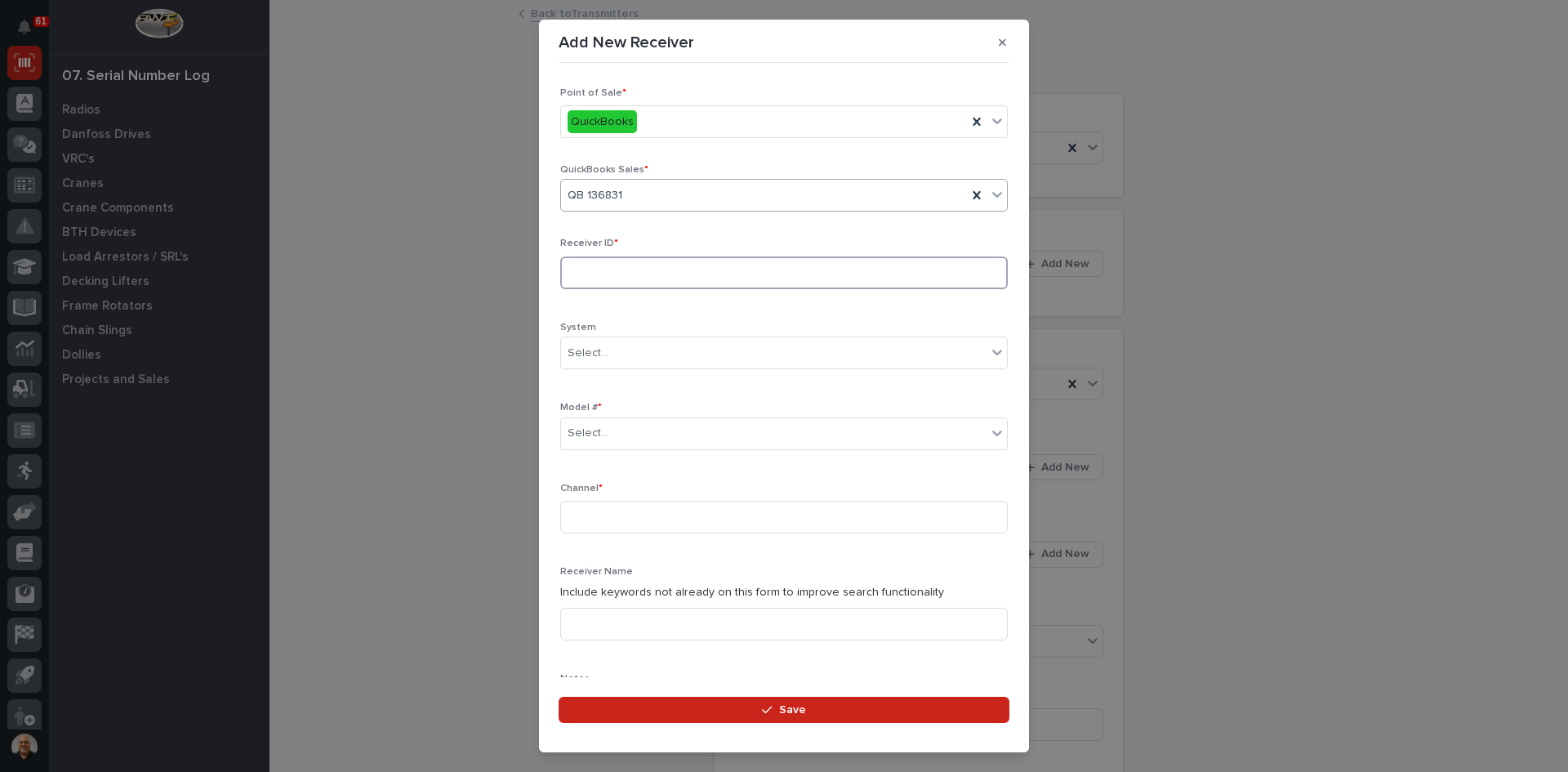
click at [583, 271] on input at bounding box center [784, 273] width 447 height 33
type input "128074"
click at [603, 429] on div "Select..." at bounding box center [588, 434] width 40 height 17
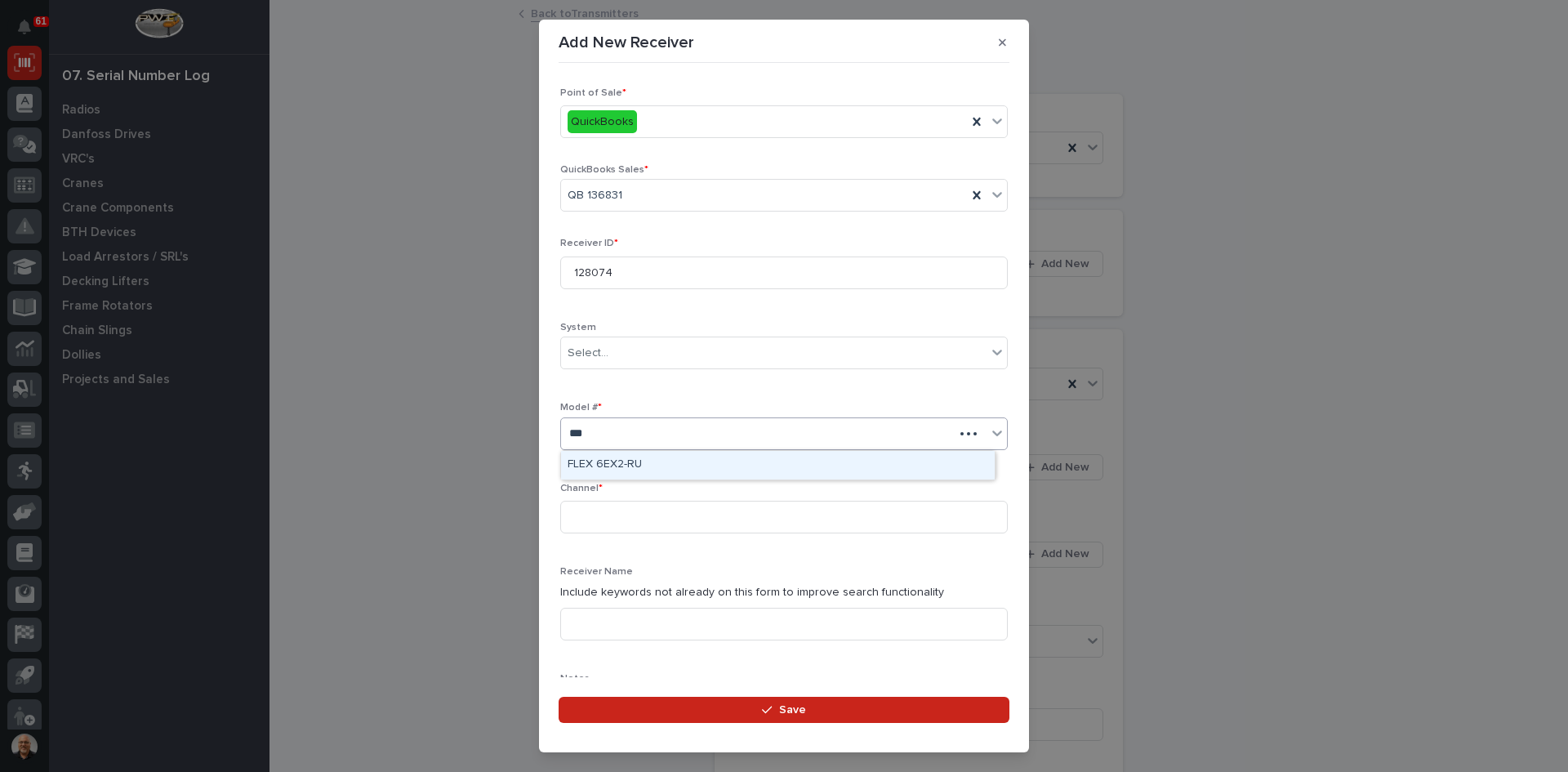
type input "****"
click at [617, 466] on div "FLEX 6EX2-RU" at bounding box center [778, 466] width 434 height 29
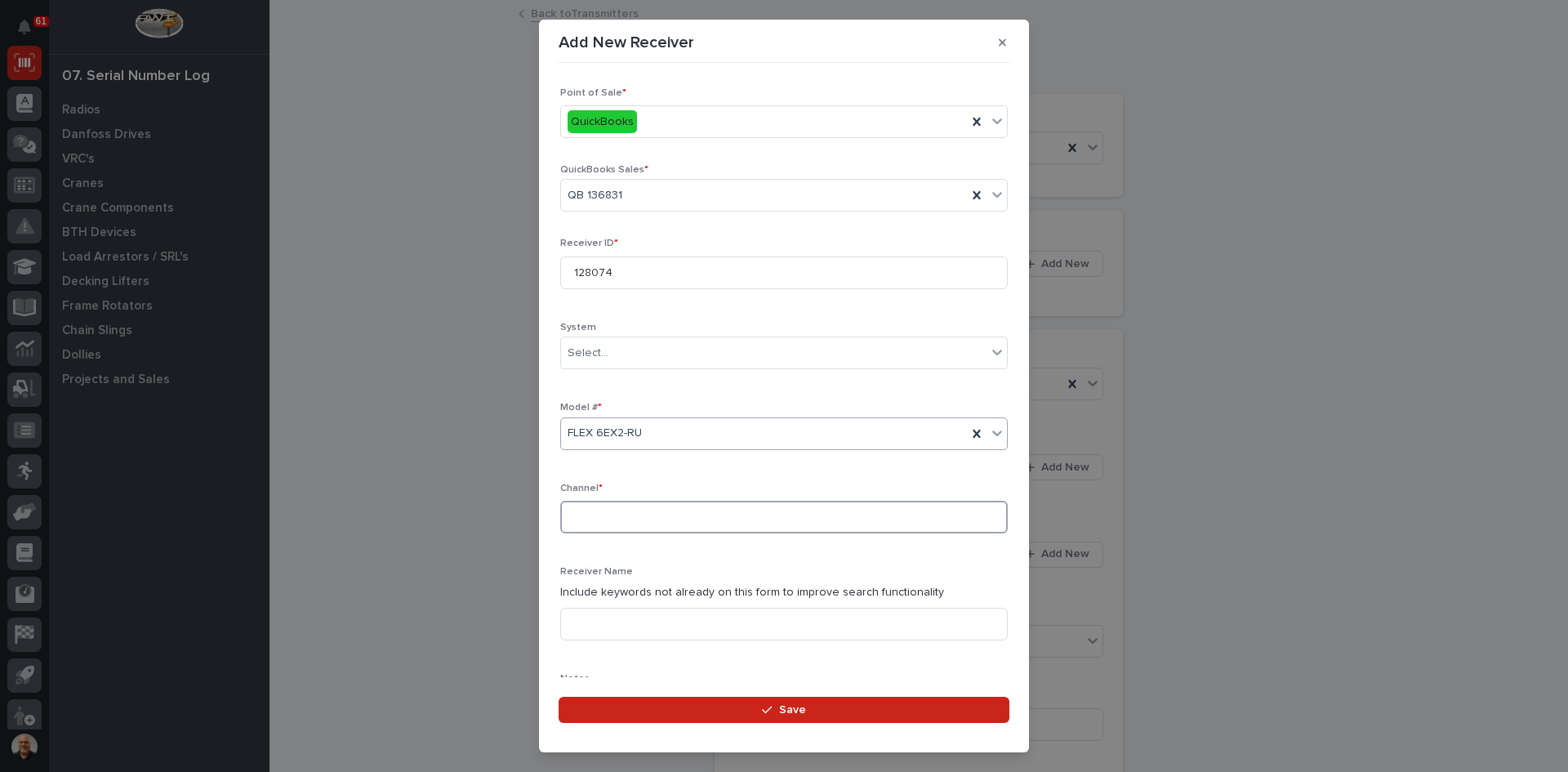
click at [596, 517] on input at bounding box center [784, 517] width 447 height 33
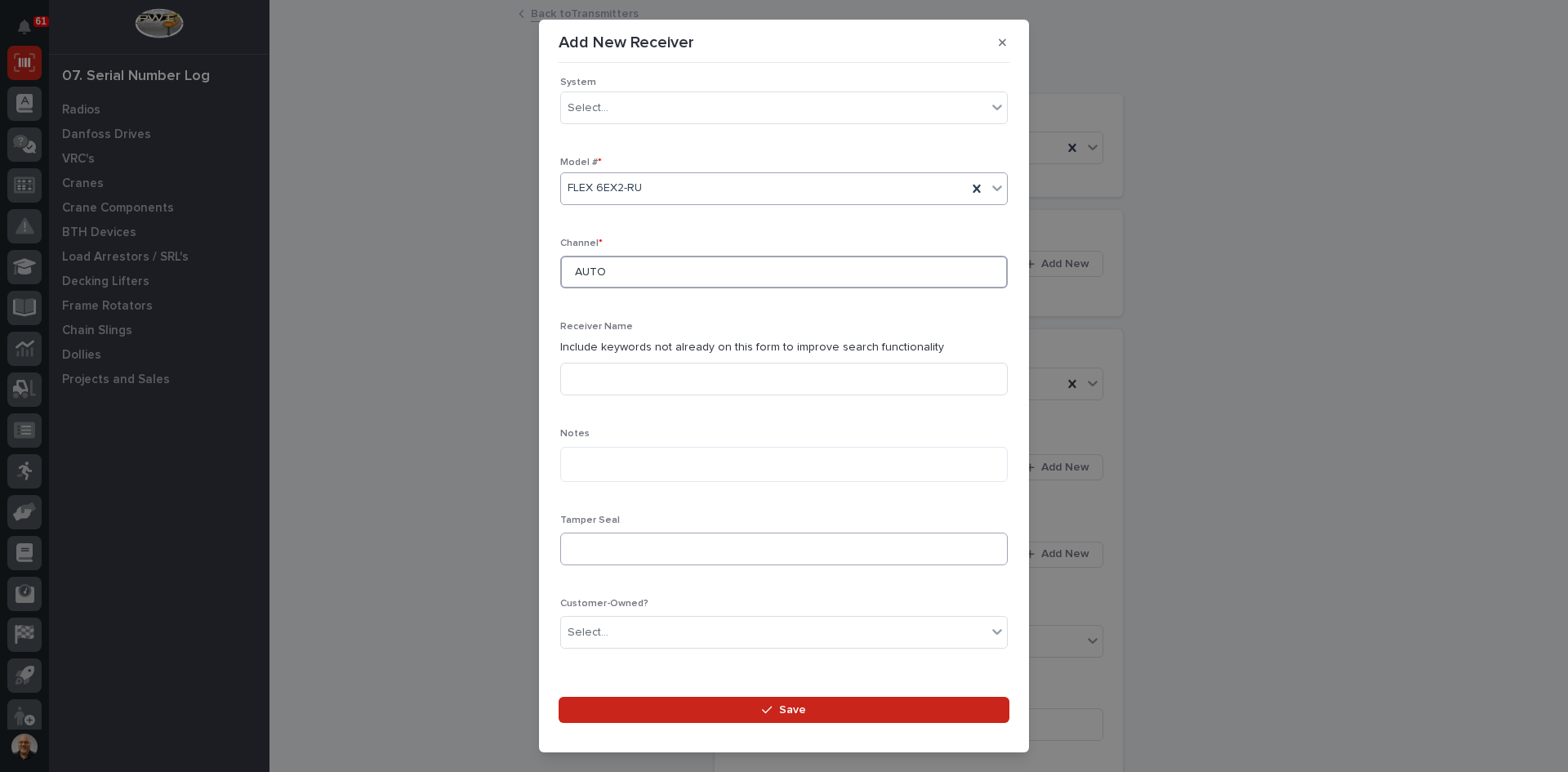
type input "AUTO"
click at [594, 548] on input at bounding box center [784, 548] width 447 height 33
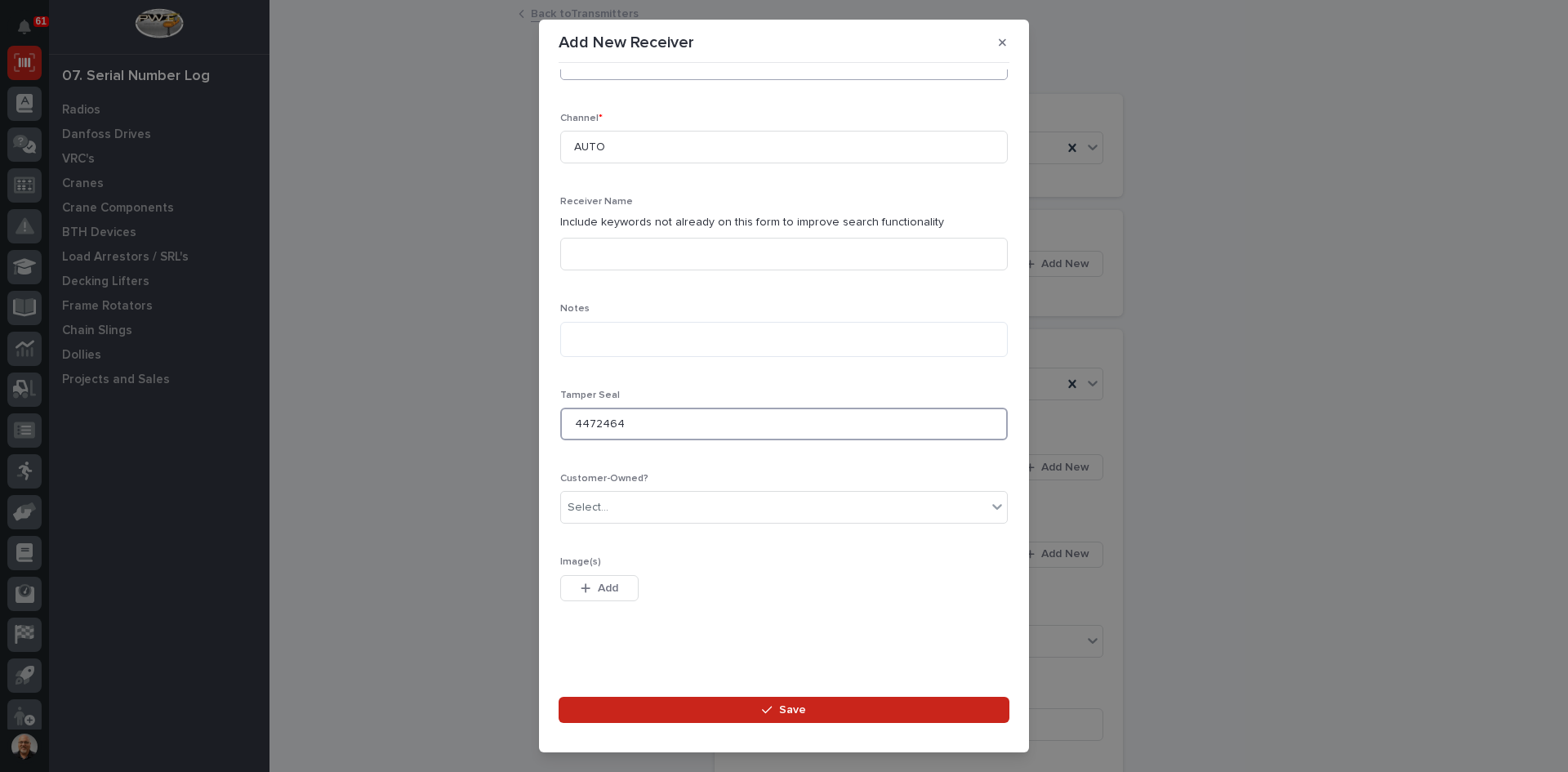
scroll to position [372, 0]
type input "4472464"
click at [607, 583] on span "Add" at bounding box center [607, 585] width 20 height 14
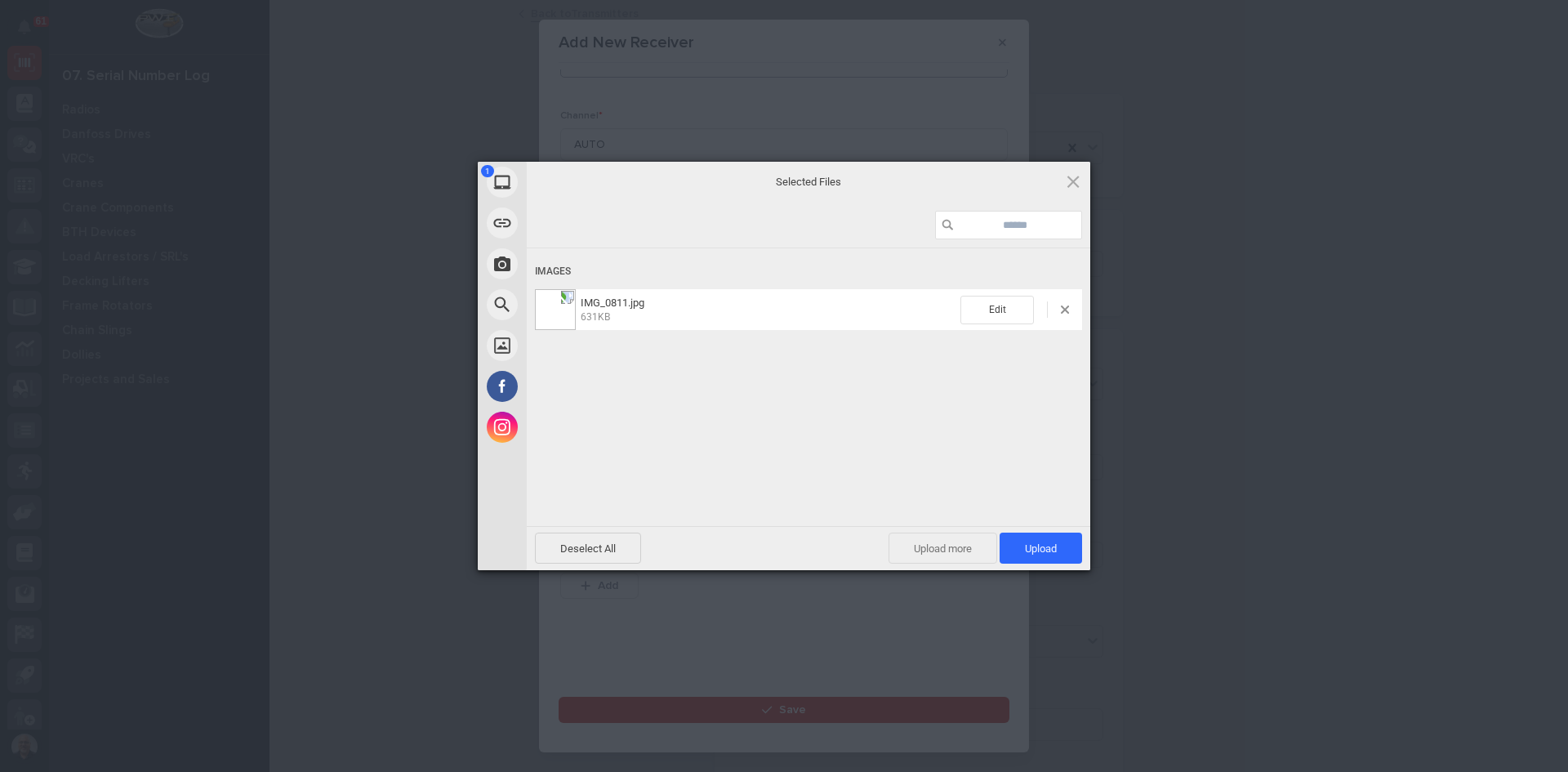
click at [943, 543] on span "Upload more" at bounding box center [943, 547] width 109 height 31
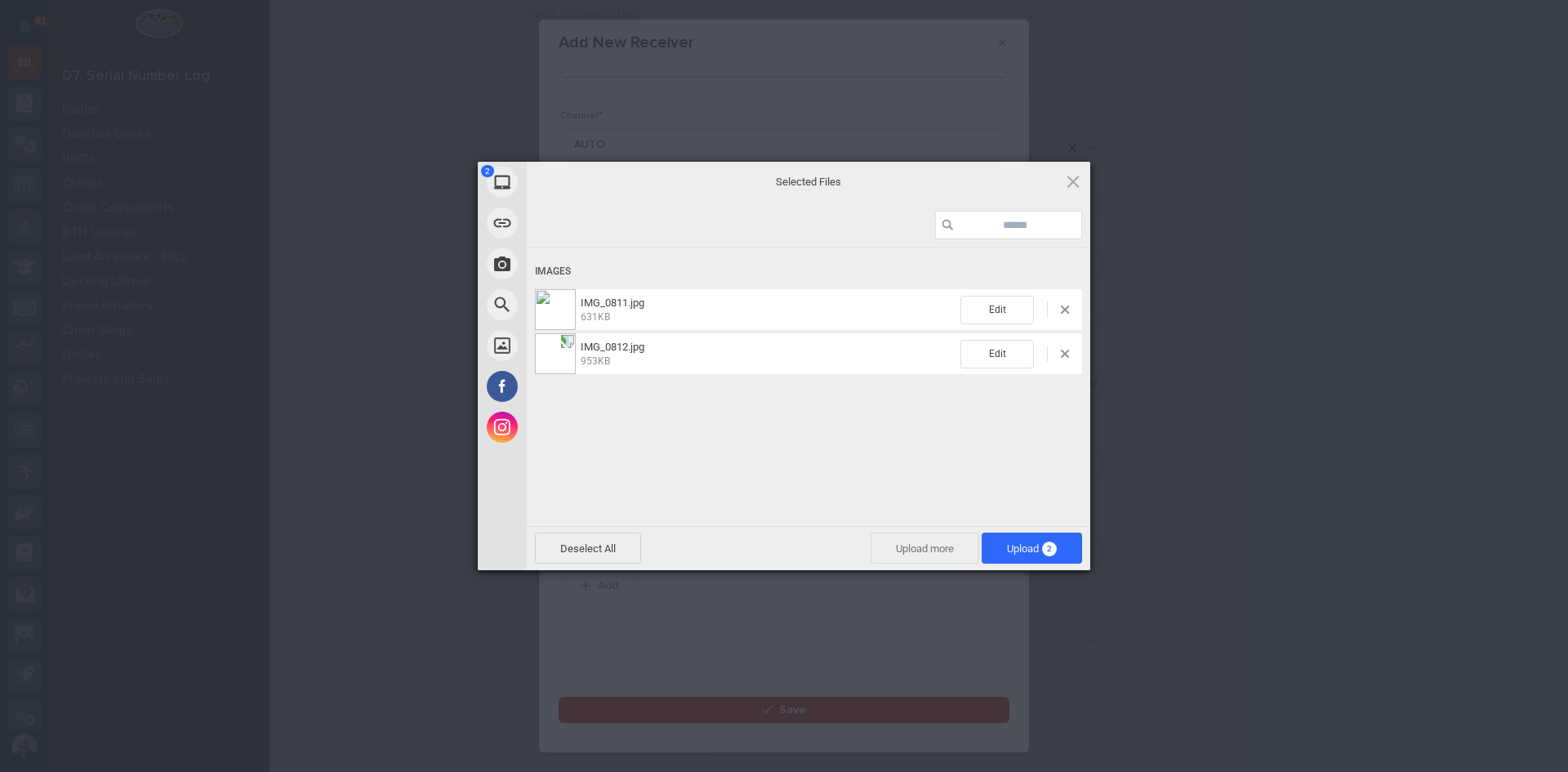
click at [945, 550] on span "Upload more" at bounding box center [924, 547] width 109 height 31
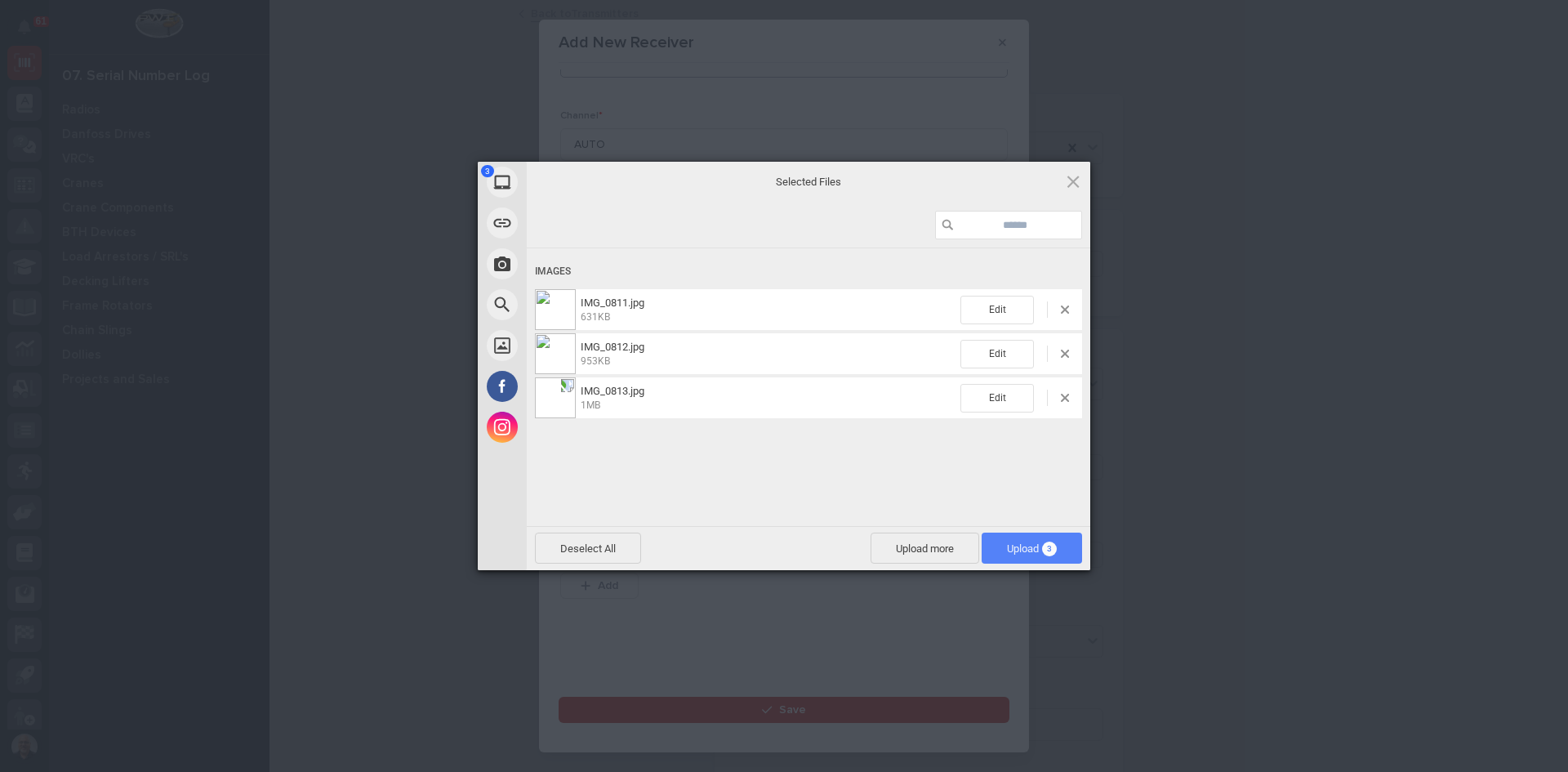
click at [1015, 545] on span "Upload 3" at bounding box center [1032, 548] width 50 height 13
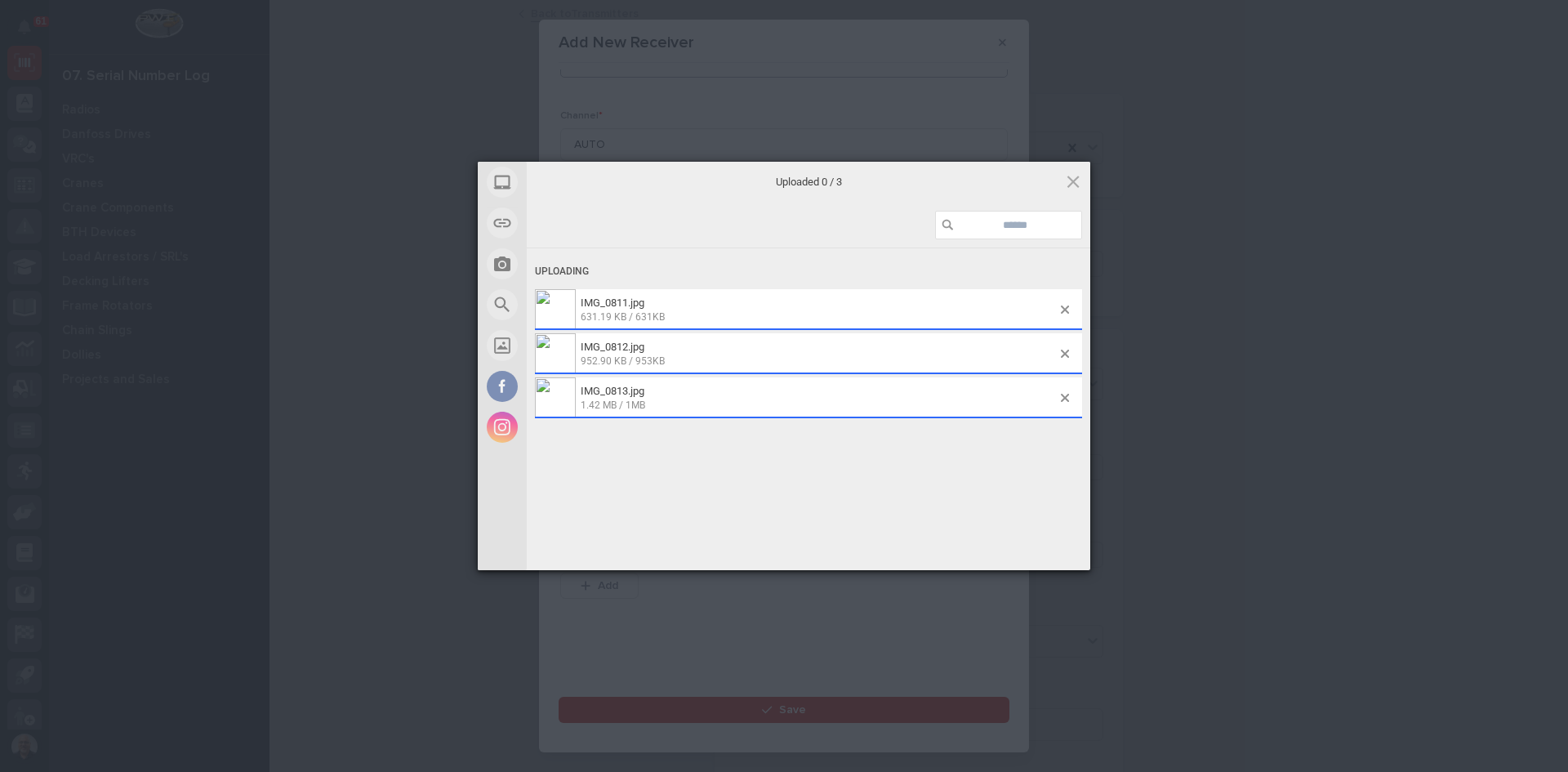
scroll to position [402, 0]
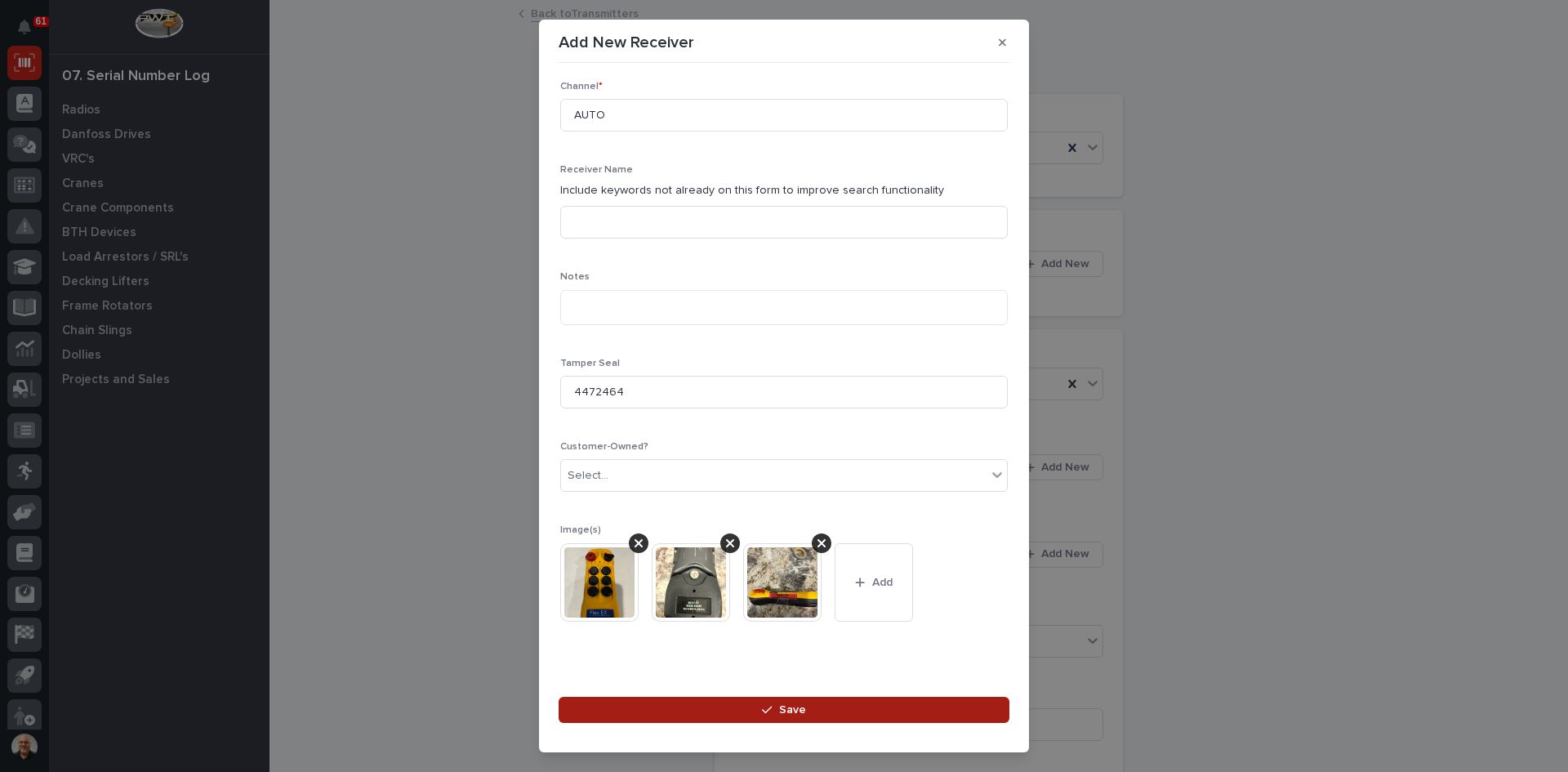
click at [784, 710] on span "Save" at bounding box center [792, 709] width 27 height 14
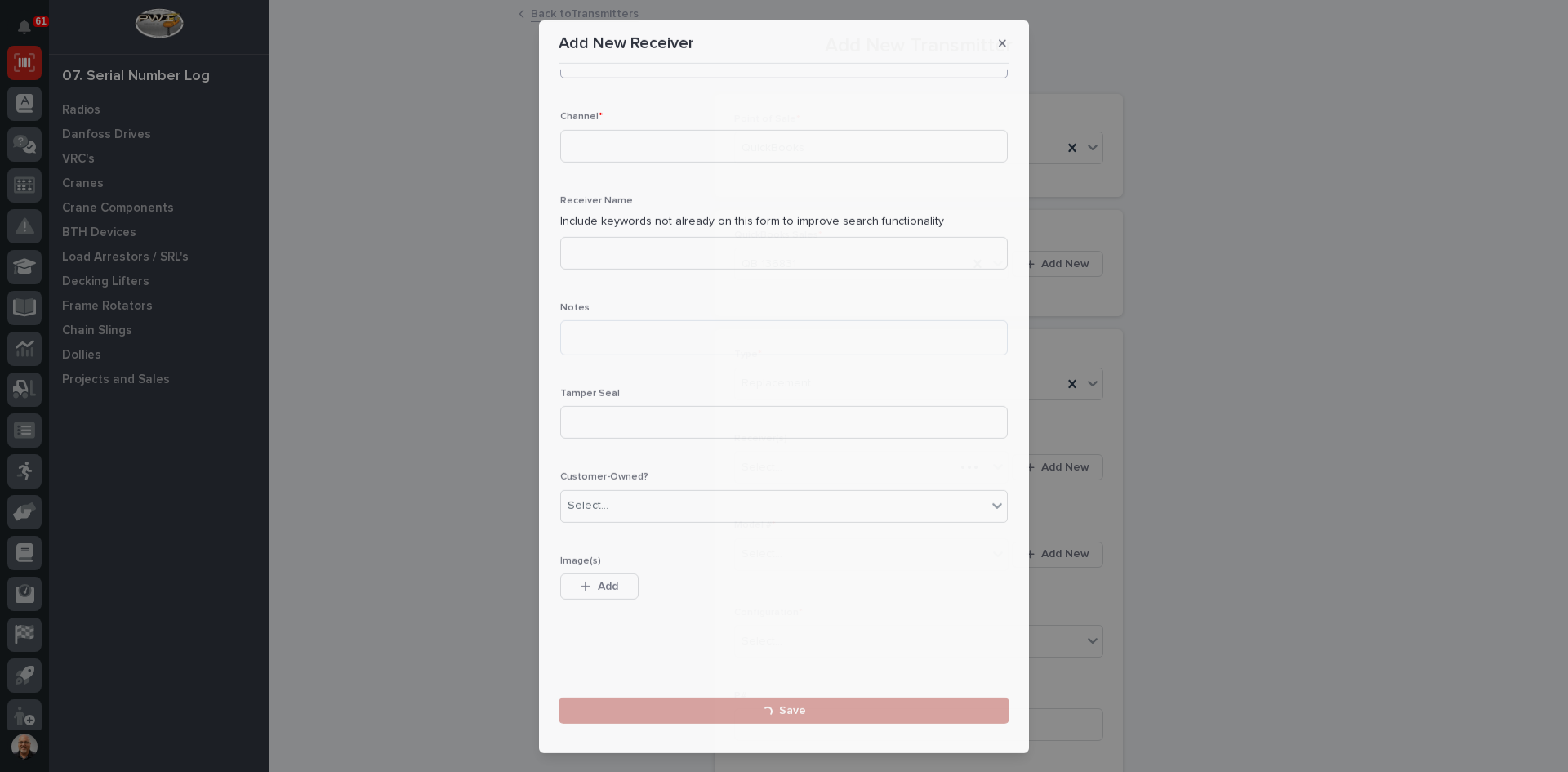
scroll to position [0, 0]
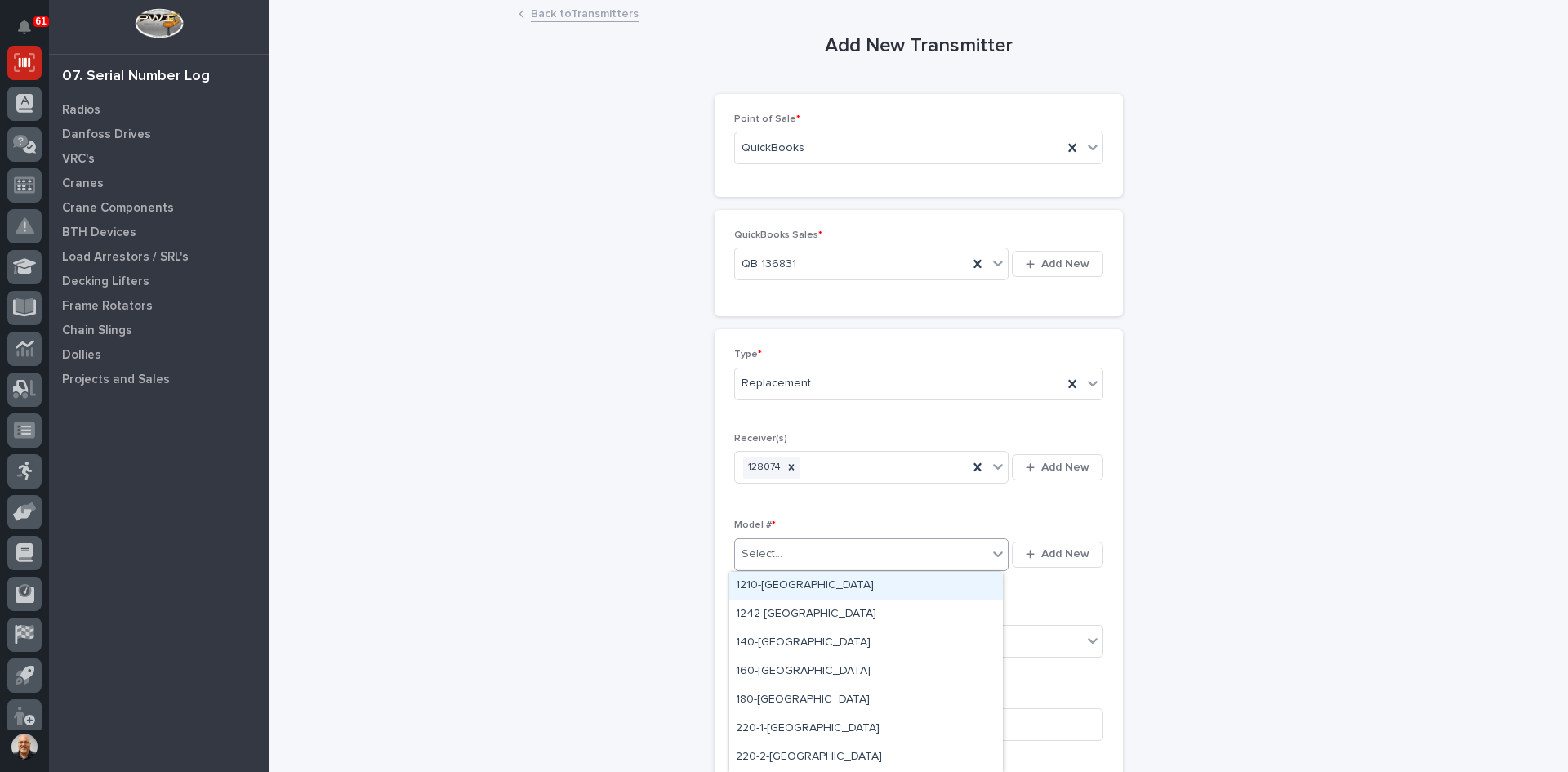
click at [791, 552] on div "Select..." at bounding box center [862, 554] width 252 height 27
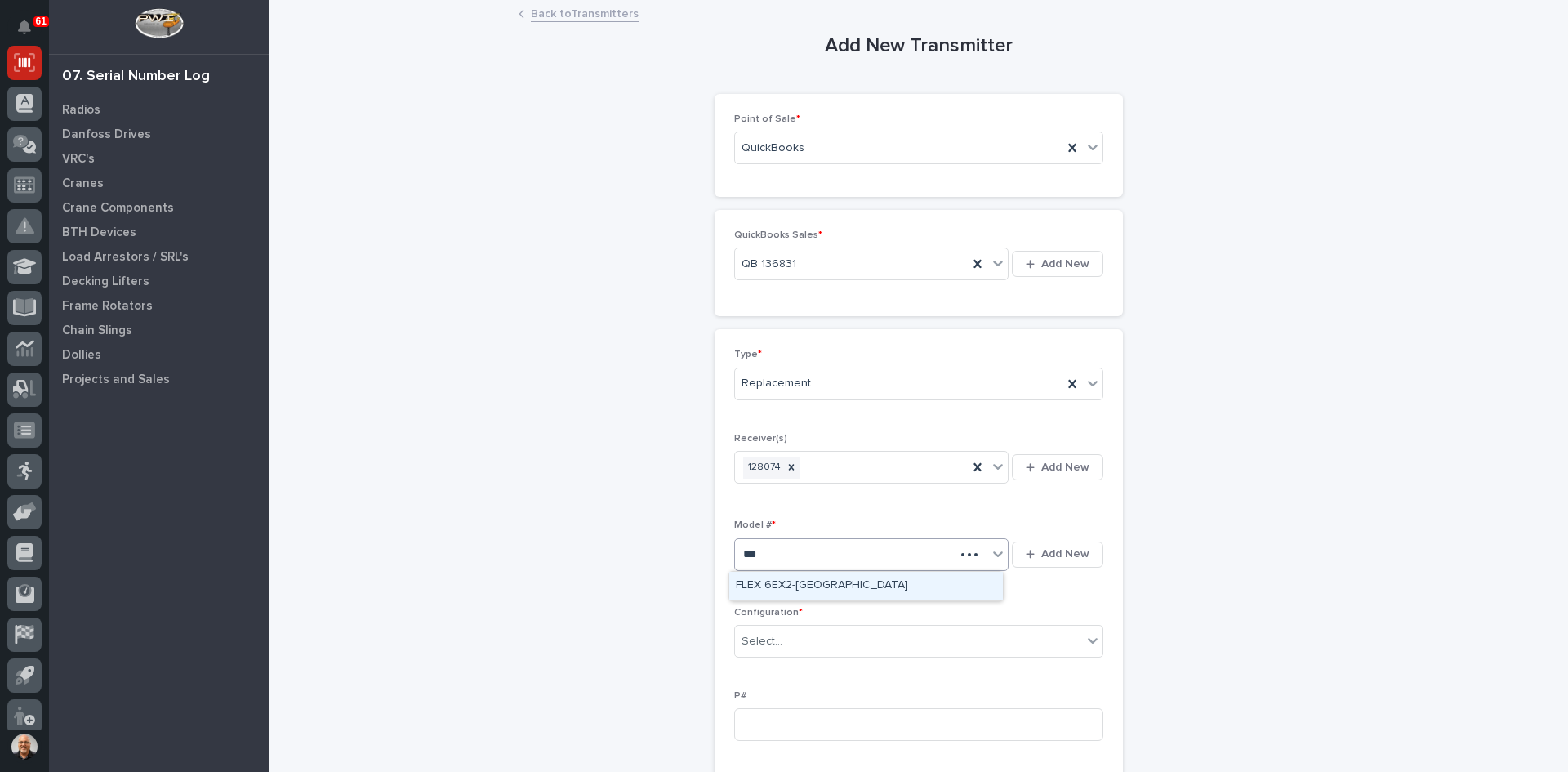
type input "****"
drag, startPoint x: 790, startPoint y: 570, endPoint x: 790, endPoint y: 585, distance: 15.0
click at [790, 585] on div "FLEX 6EX2-[GEOGRAPHIC_DATA]" at bounding box center [866, 586] width 274 height 29
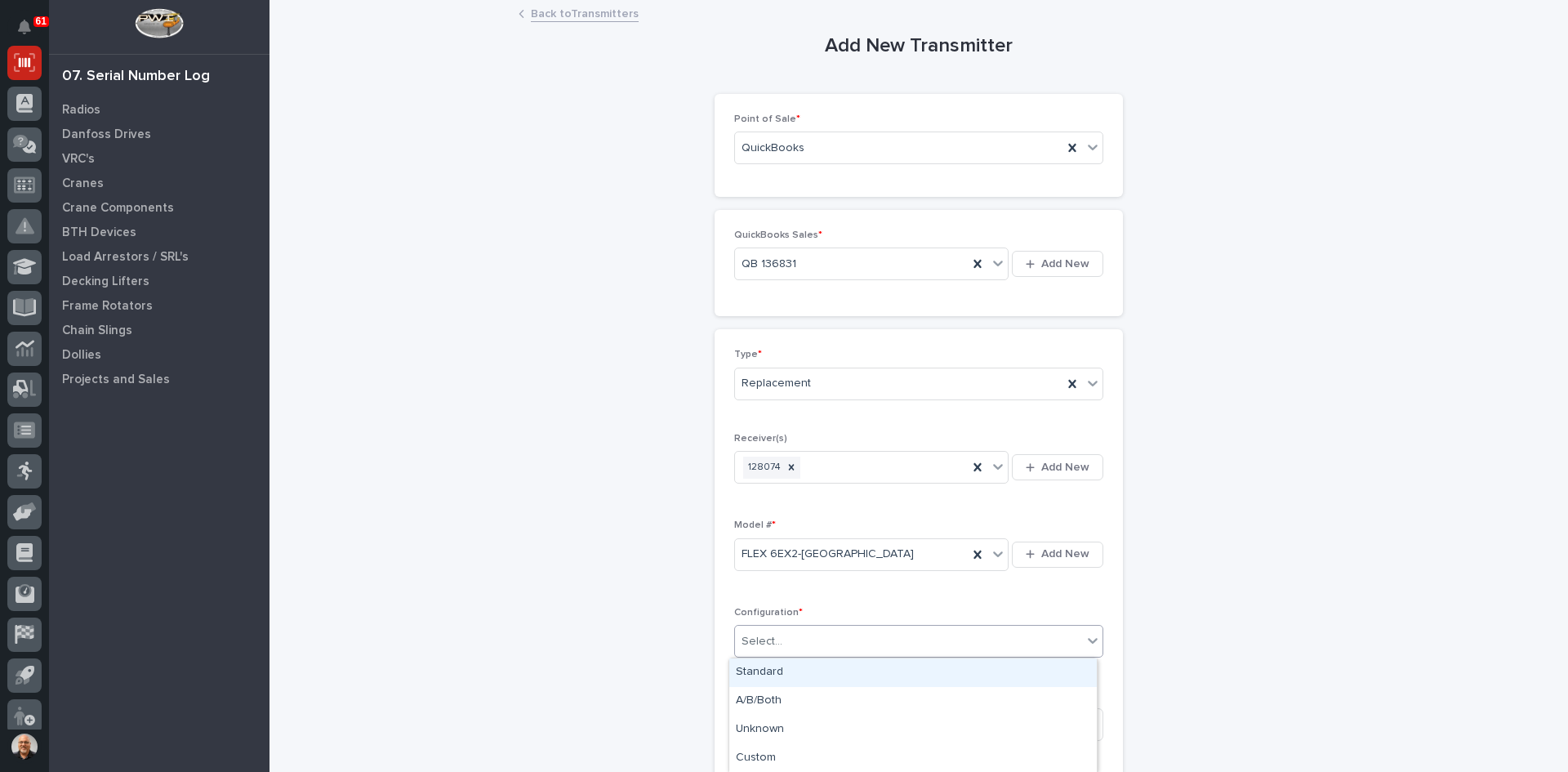
click at [780, 643] on div "Select..." at bounding box center [909, 642] width 347 height 27
click at [776, 674] on div "Standard" at bounding box center [913, 673] width 367 height 29
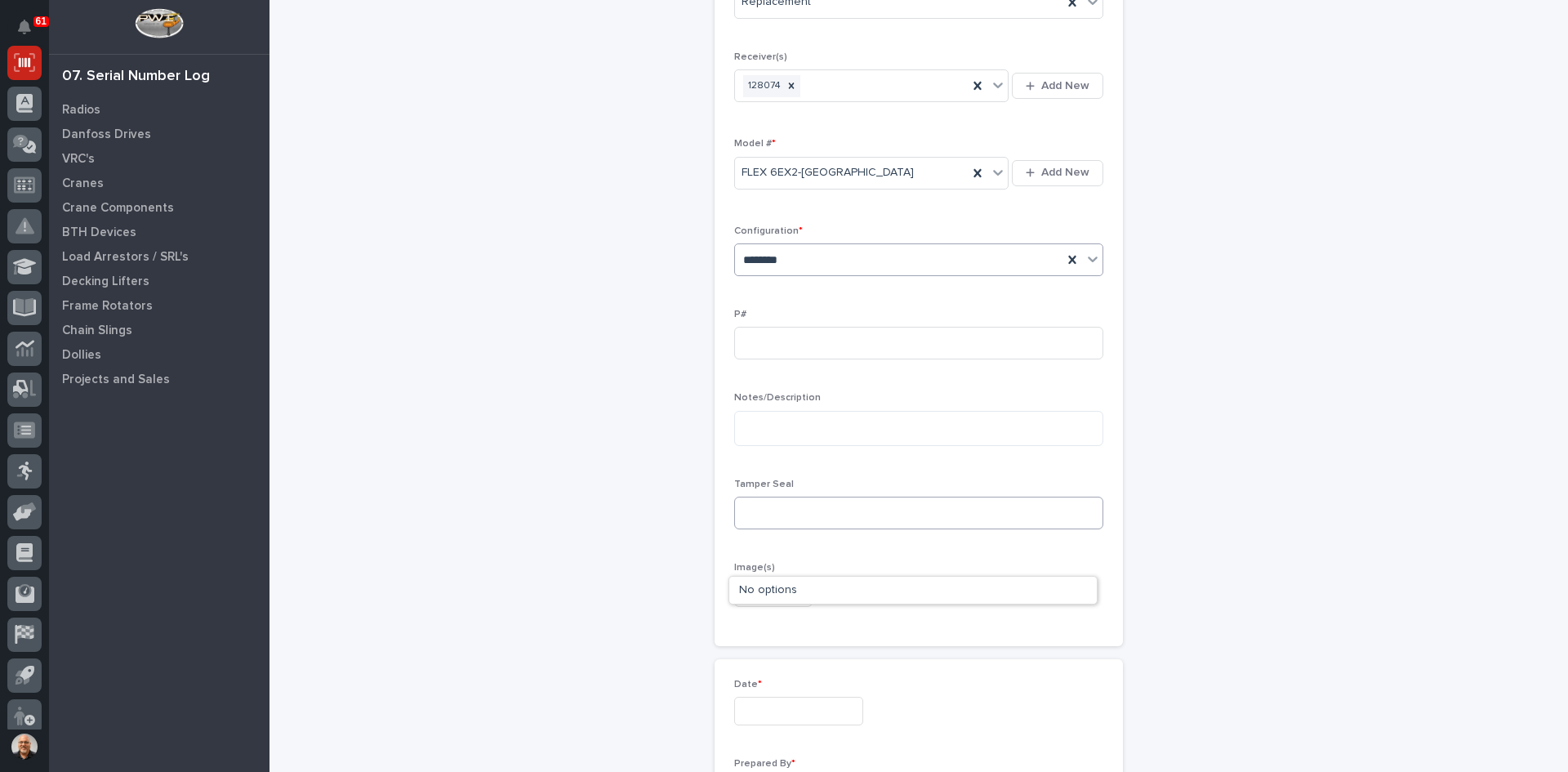
scroll to position [409, 0]
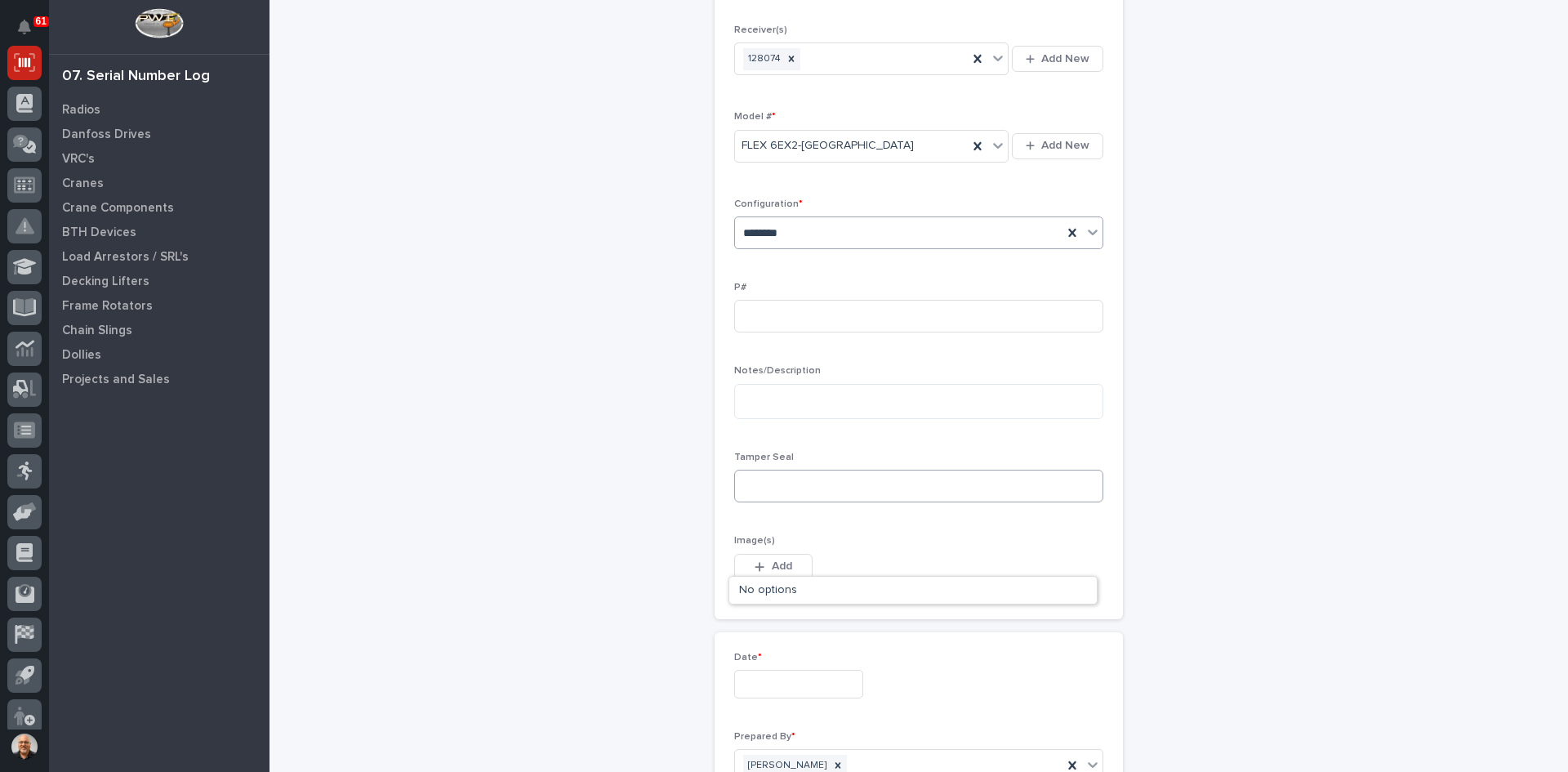
type input "********"
click at [757, 492] on input at bounding box center [918, 486] width 369 height 33
type input "4472464"
click at [778, 567] on span "Add" at bounding box center [782, 566] width 20 height 14
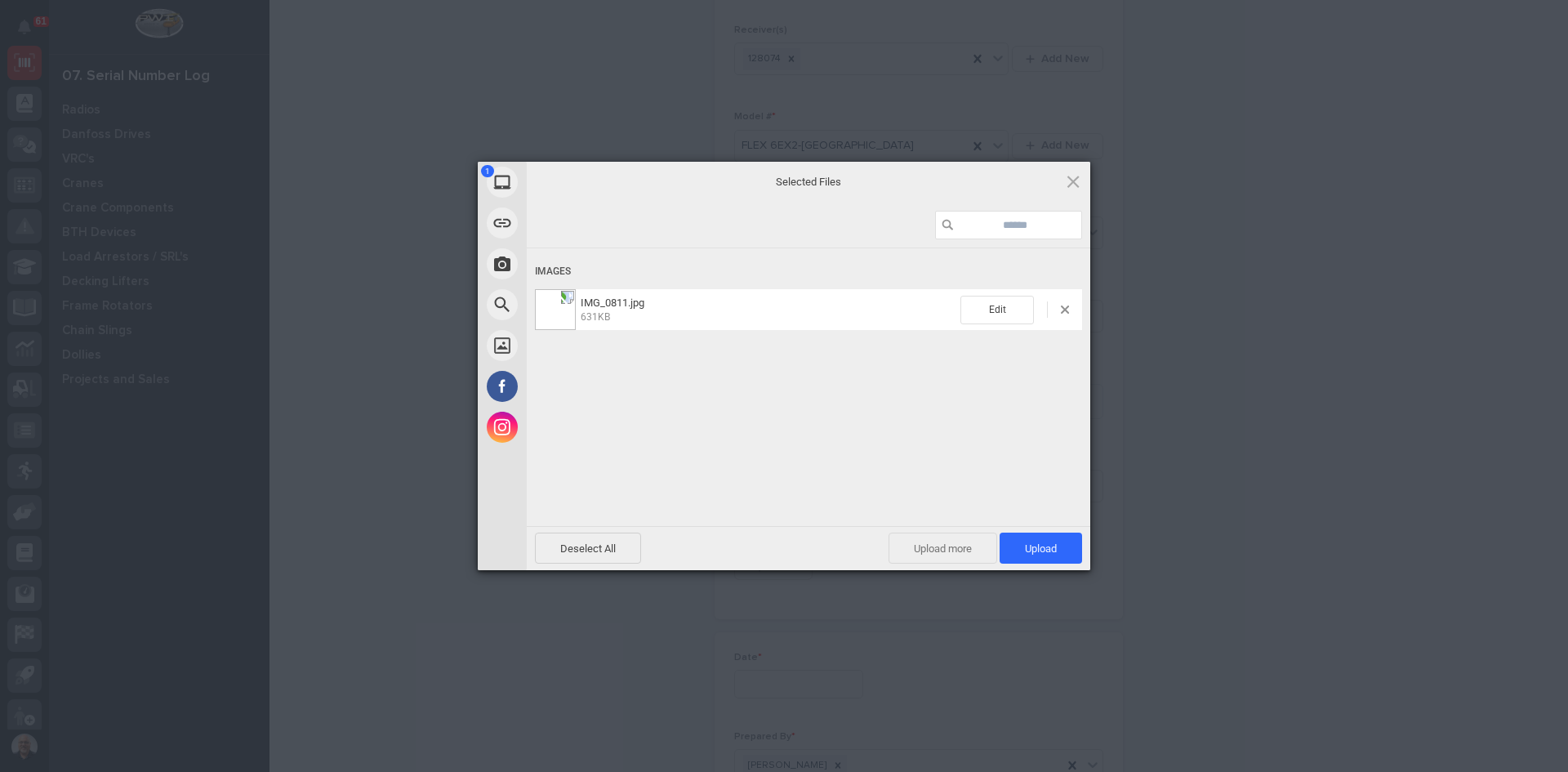
click at [943, 550] on span "Upload more" at bounding box center [943, 547] width 109 height 31
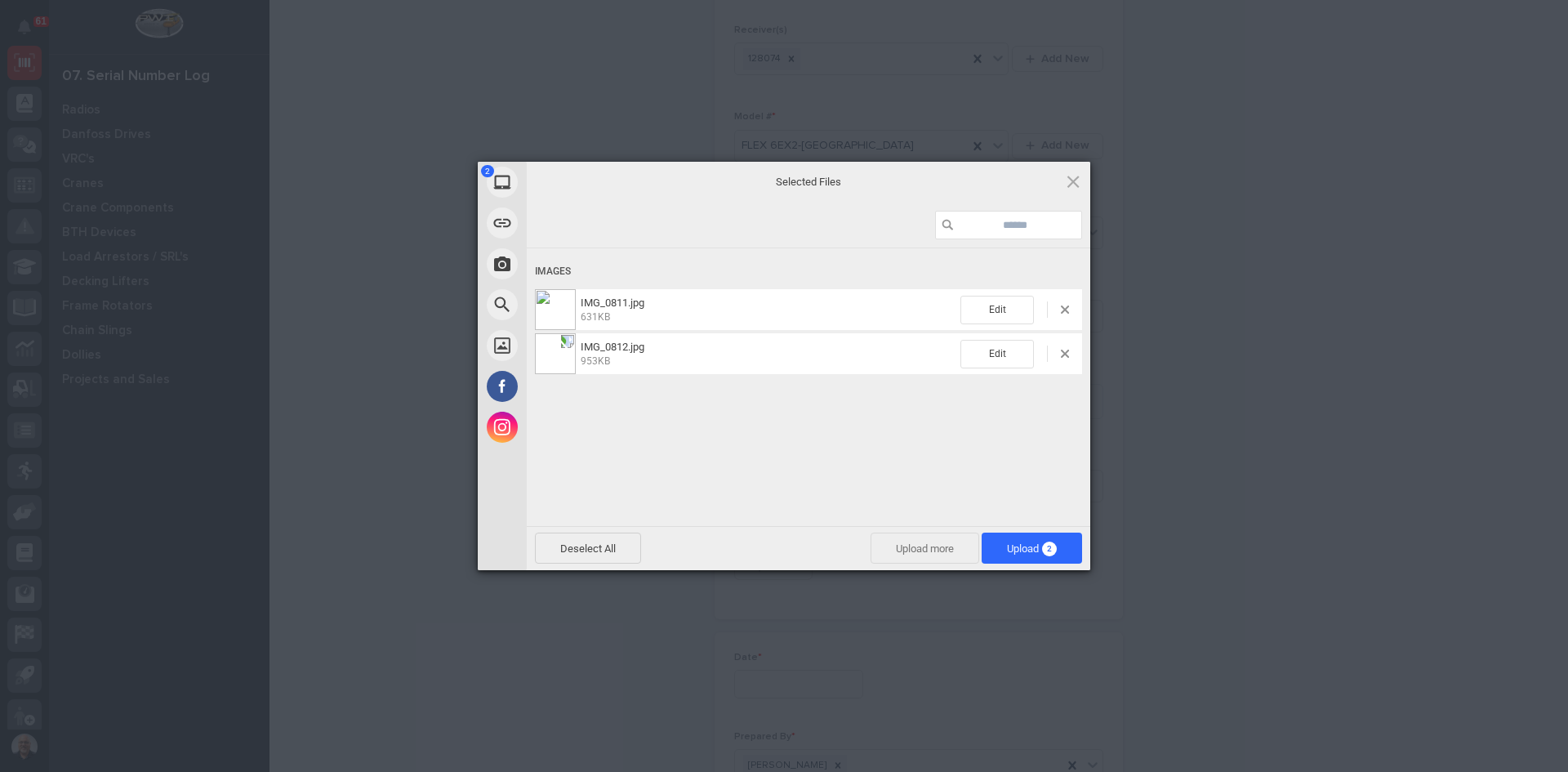
click at [910, 550] on span "Upload more" at bounding box center [924, 547] width 109 height 31
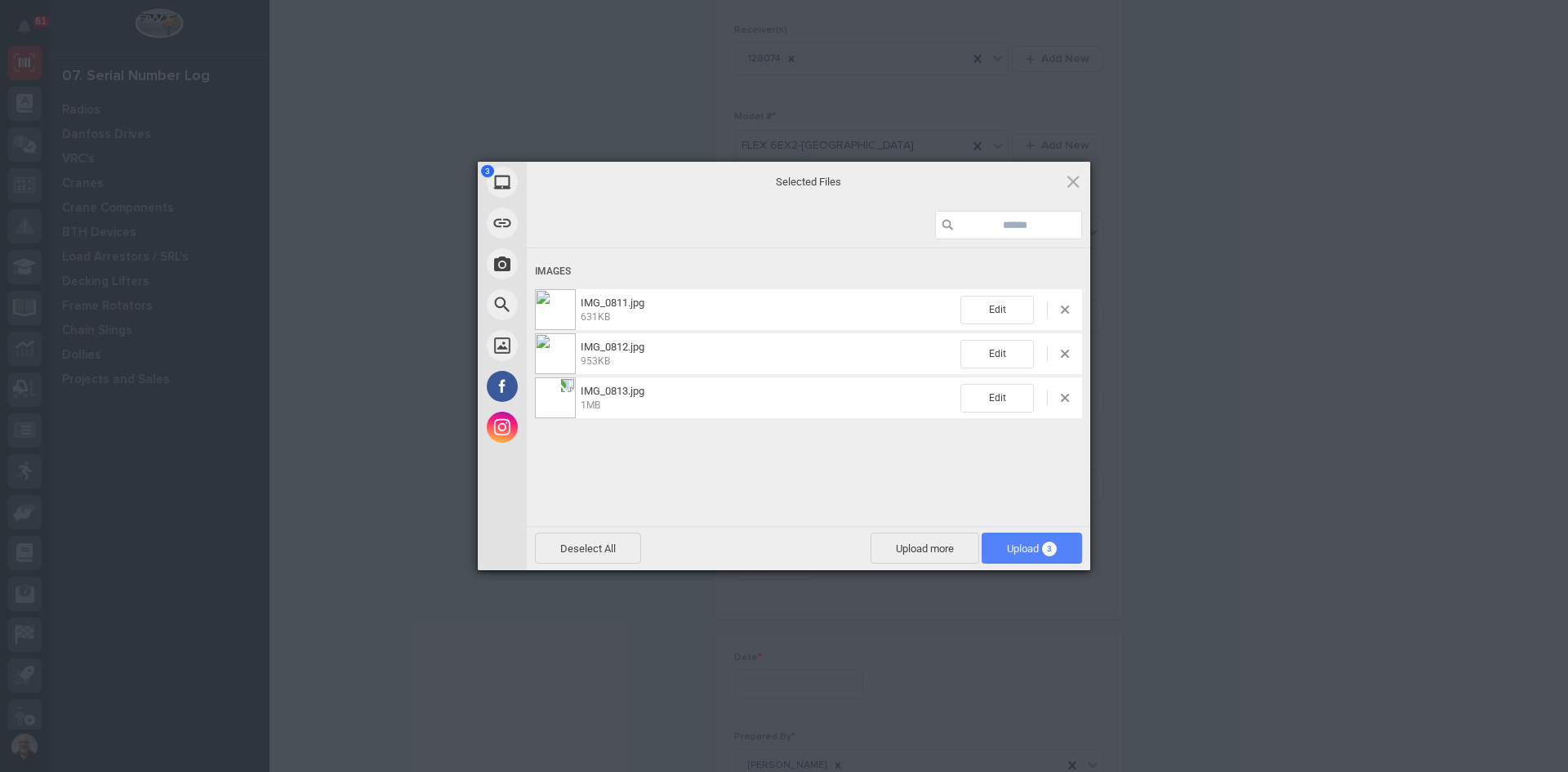
click at [1016, 545] on span "Upload 3" at bounding box center [1032, 548] width 50 height 13
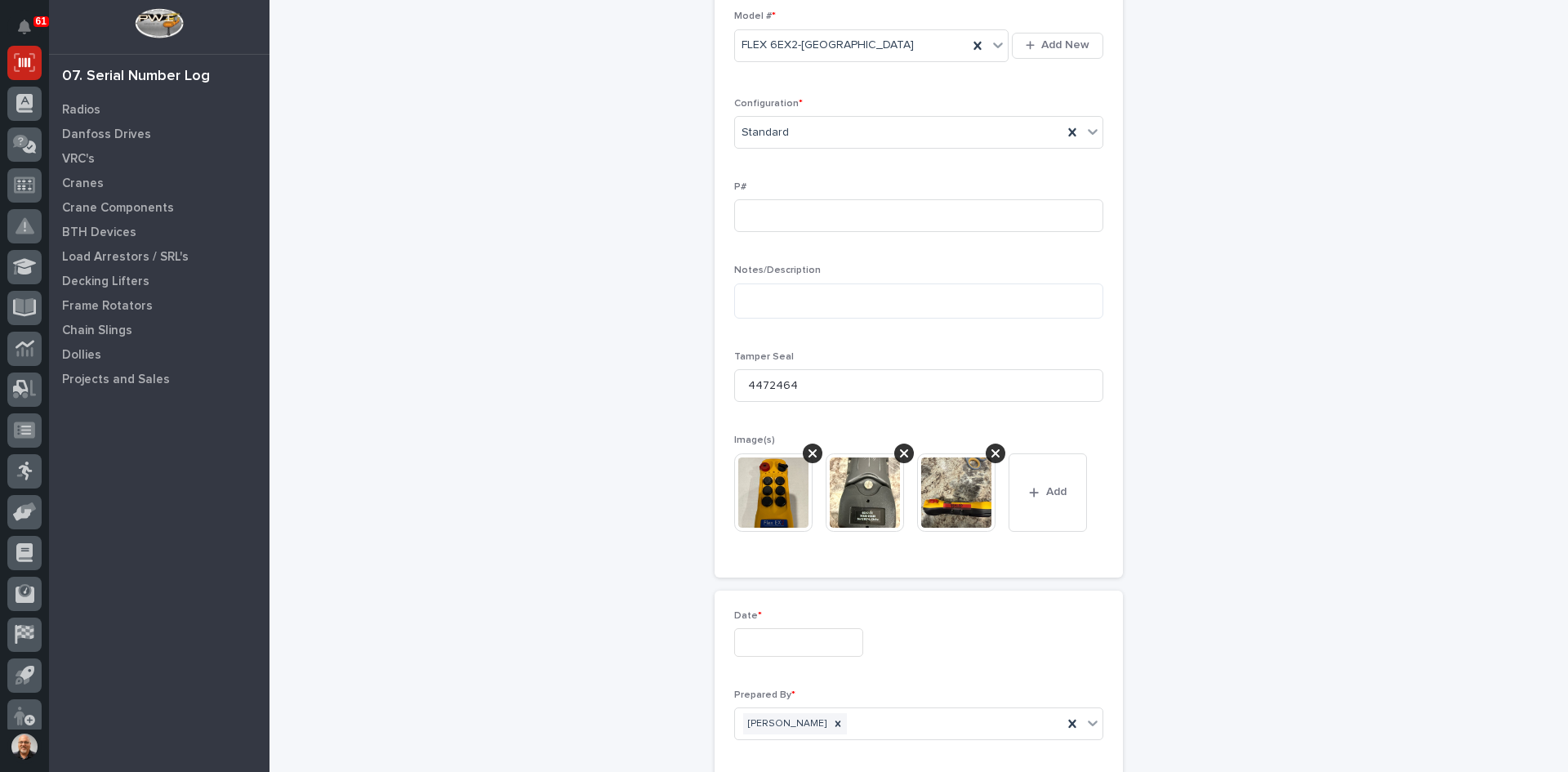
scroll to position [682, 0]
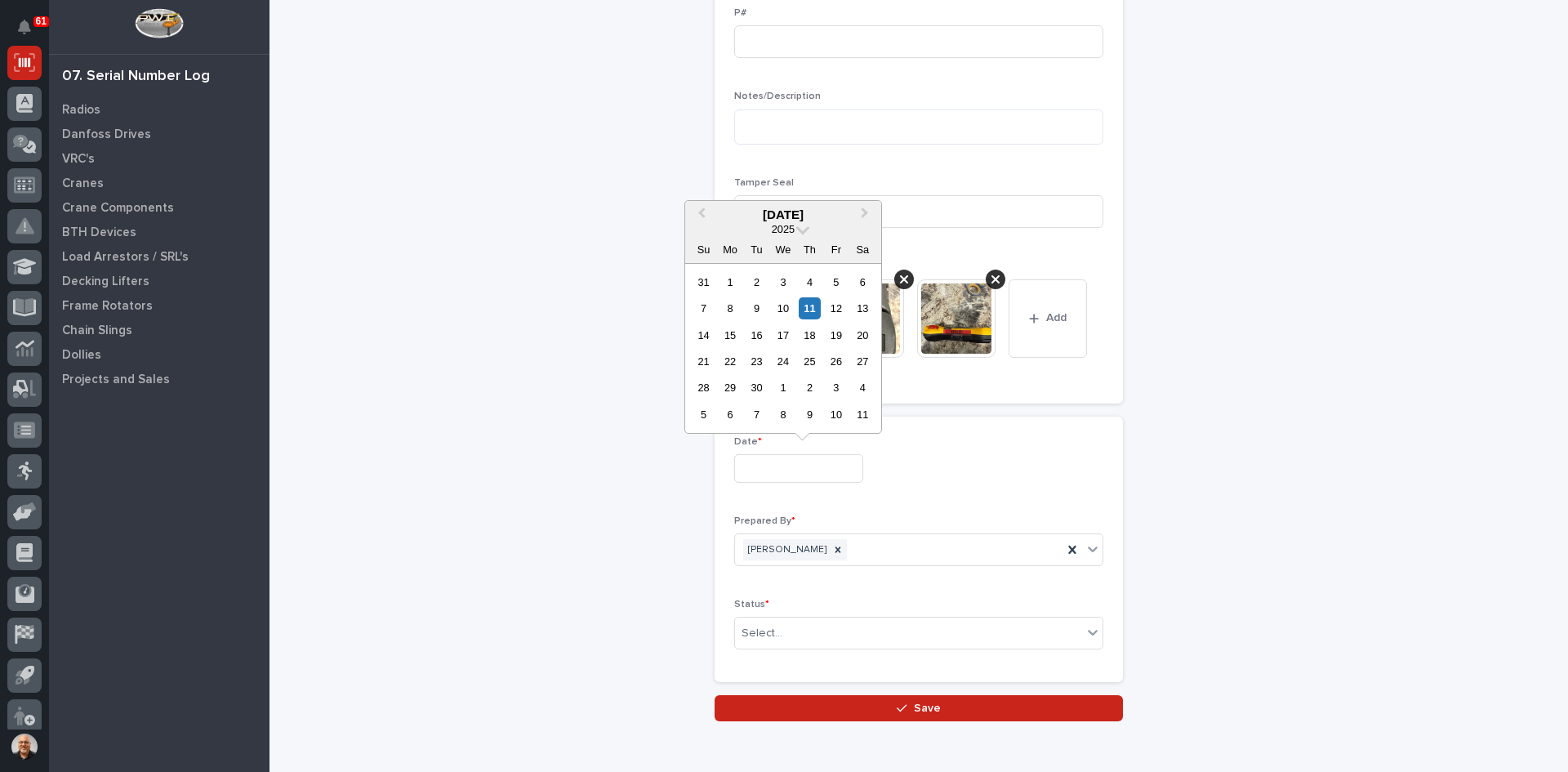
click at [815, 471] on input "text" at bounding box center [799, 468] width 129 height 29
click at [809, 302] on div "11" at bounding box center [810, 307] width 22 height 22
type input "**********"
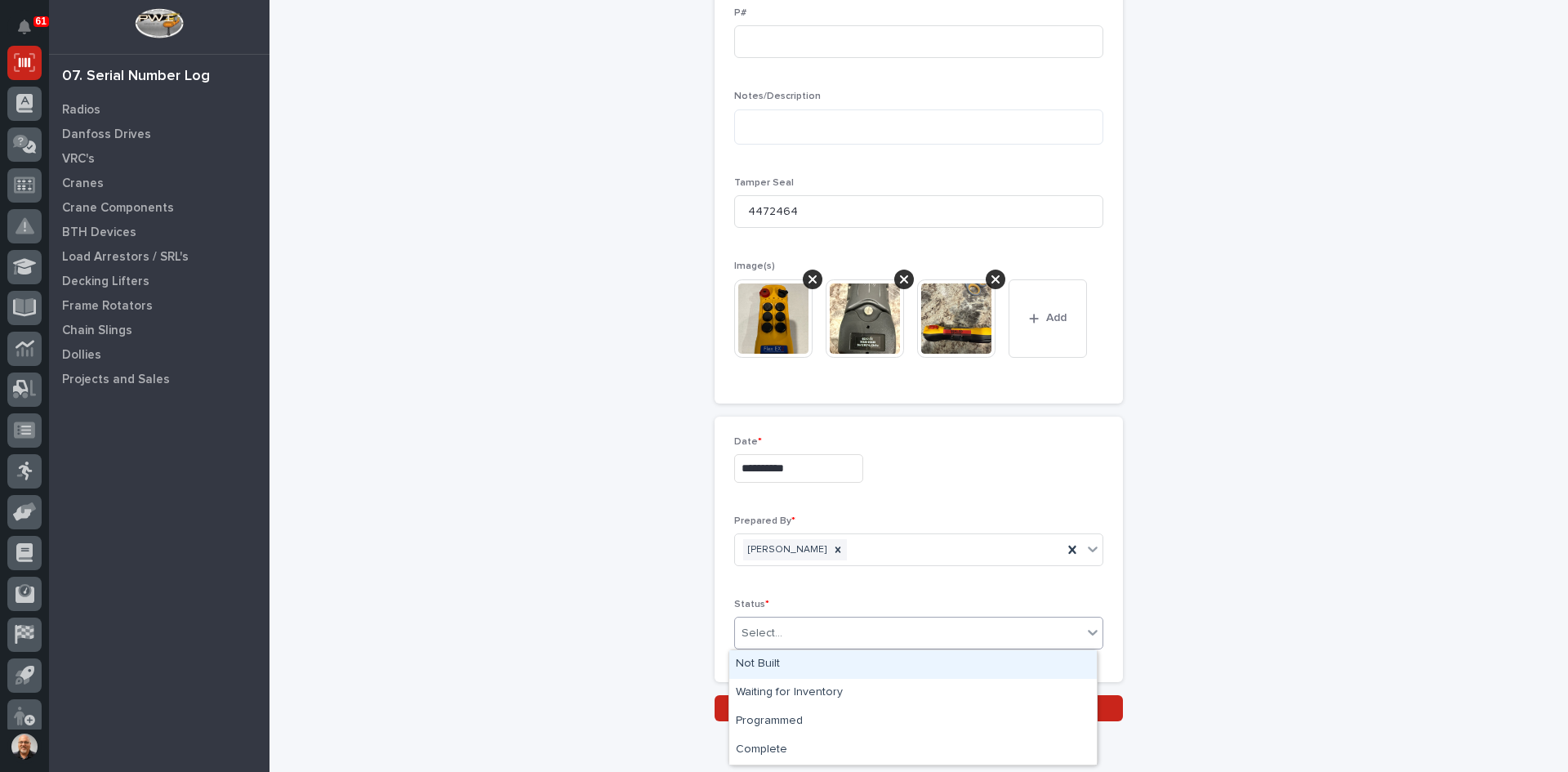
click at [800, 624] on div "Select..." at bounding box center [909, 633] width 347 height 27
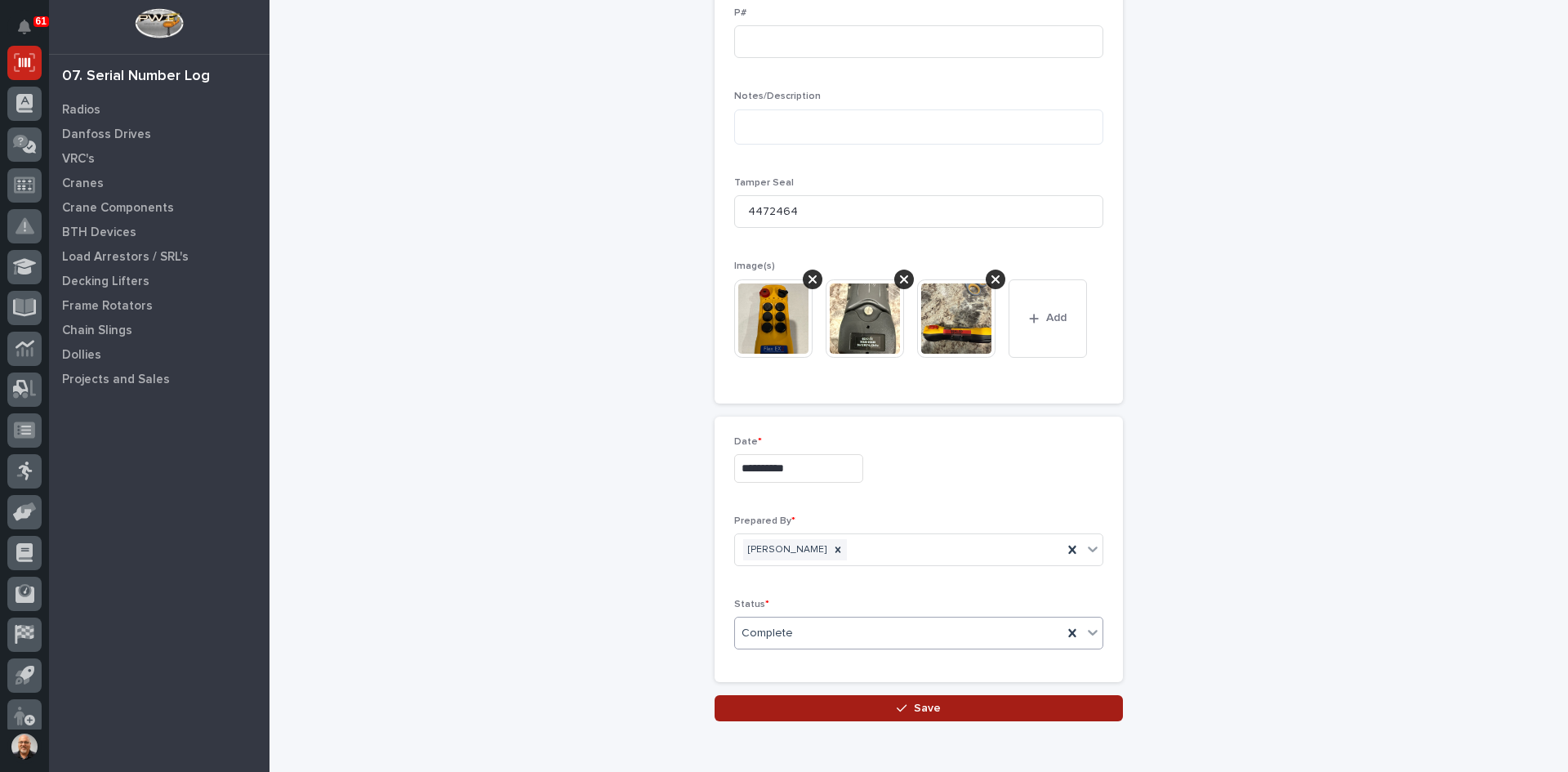
click at [917, 709] on span "Save" at bounding box center [927, 707] width 27 height 14
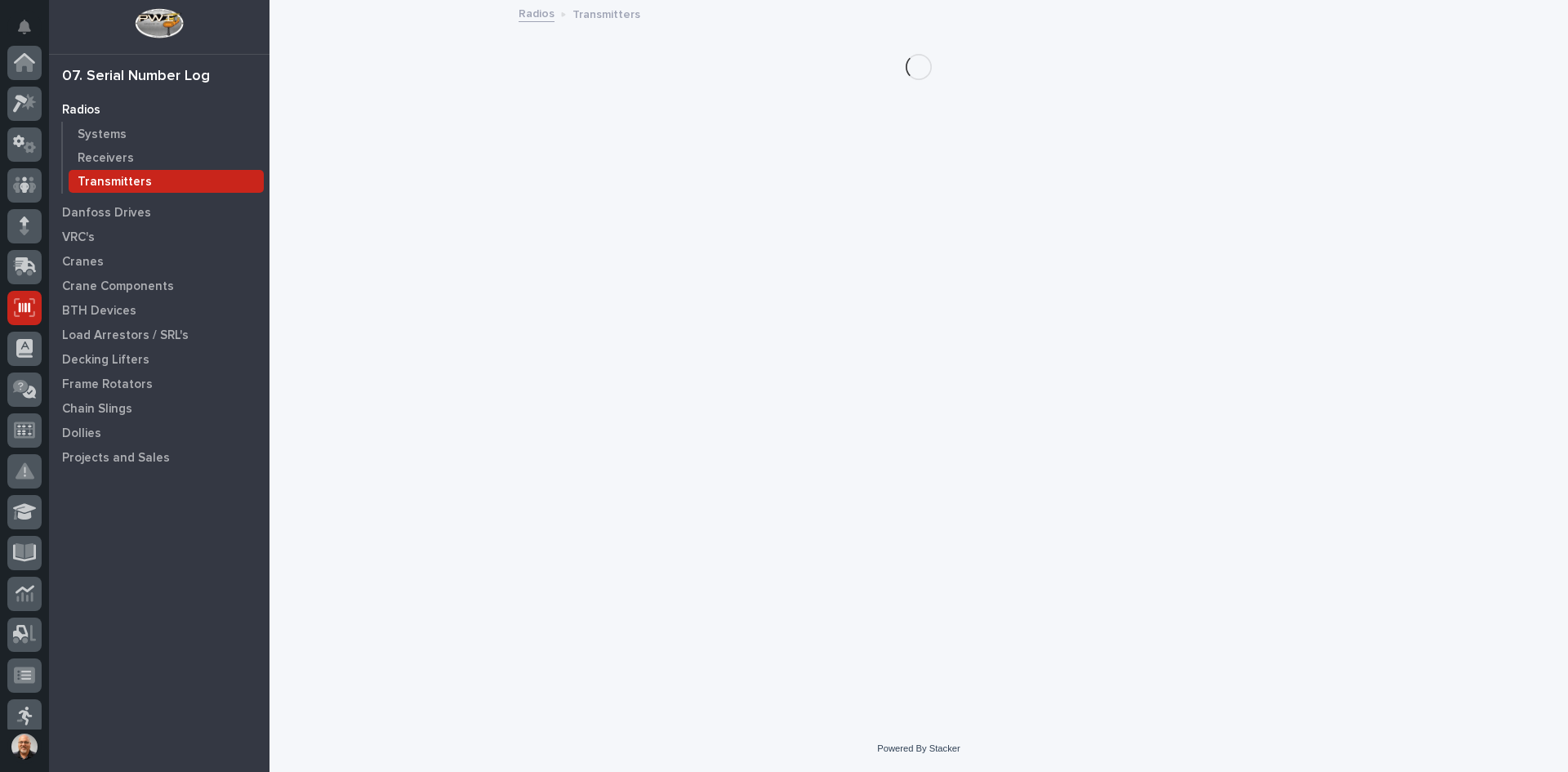
scroll to position [245, 0]
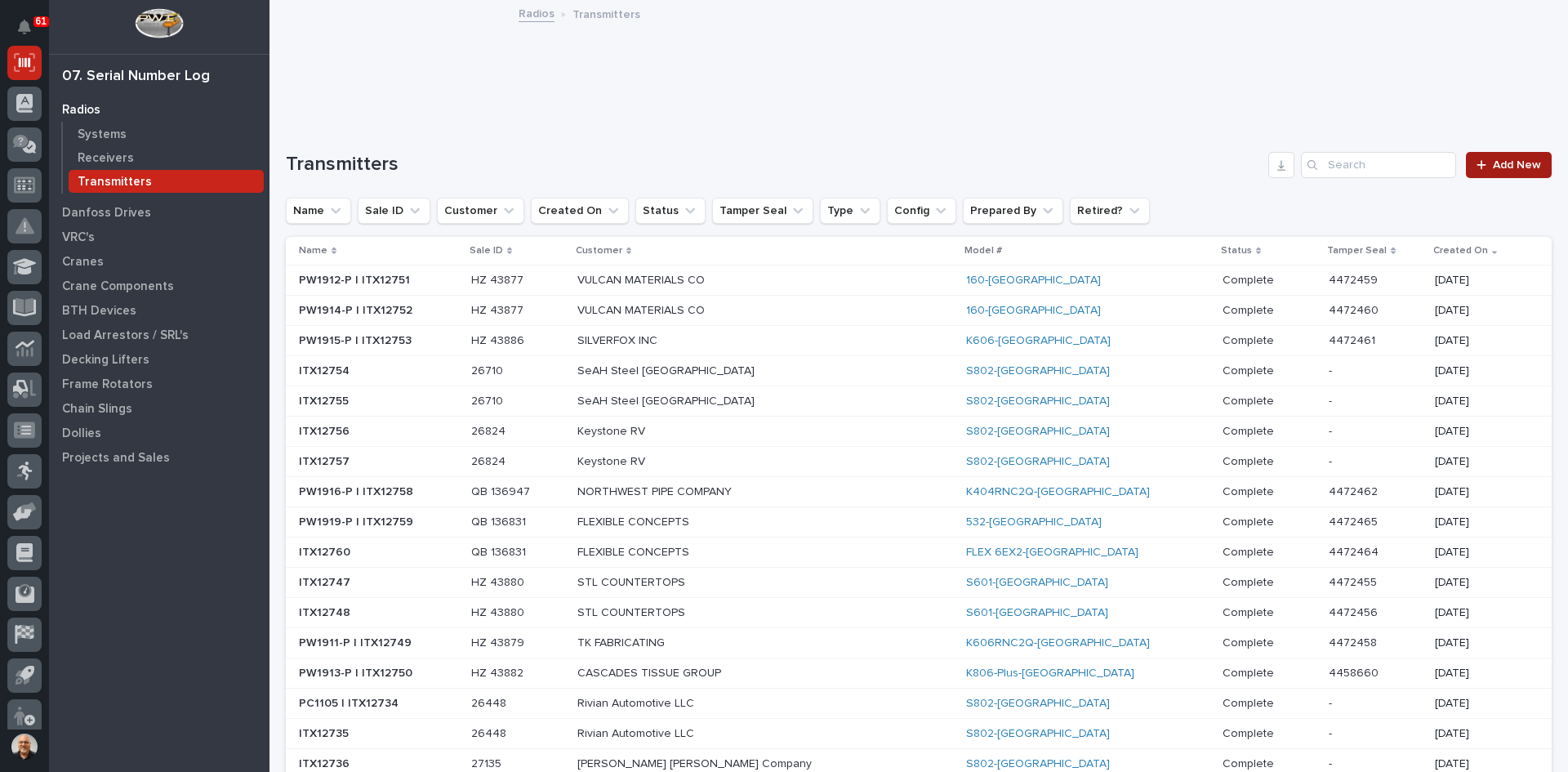
click at [1500, 159] on span "Add New" at bounding box center [1517, 165] width 48 height 12
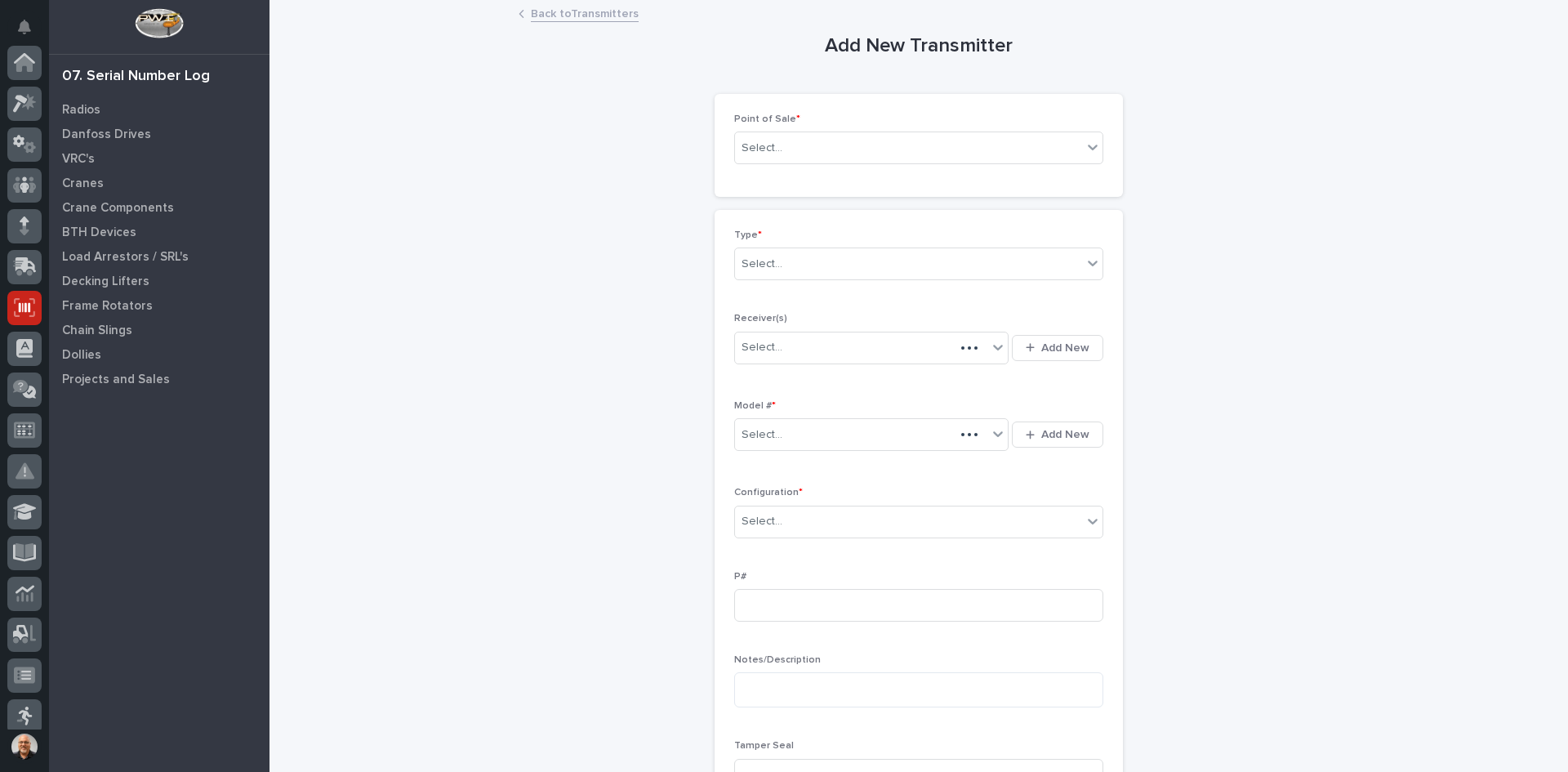
scroll to position [245, 0]
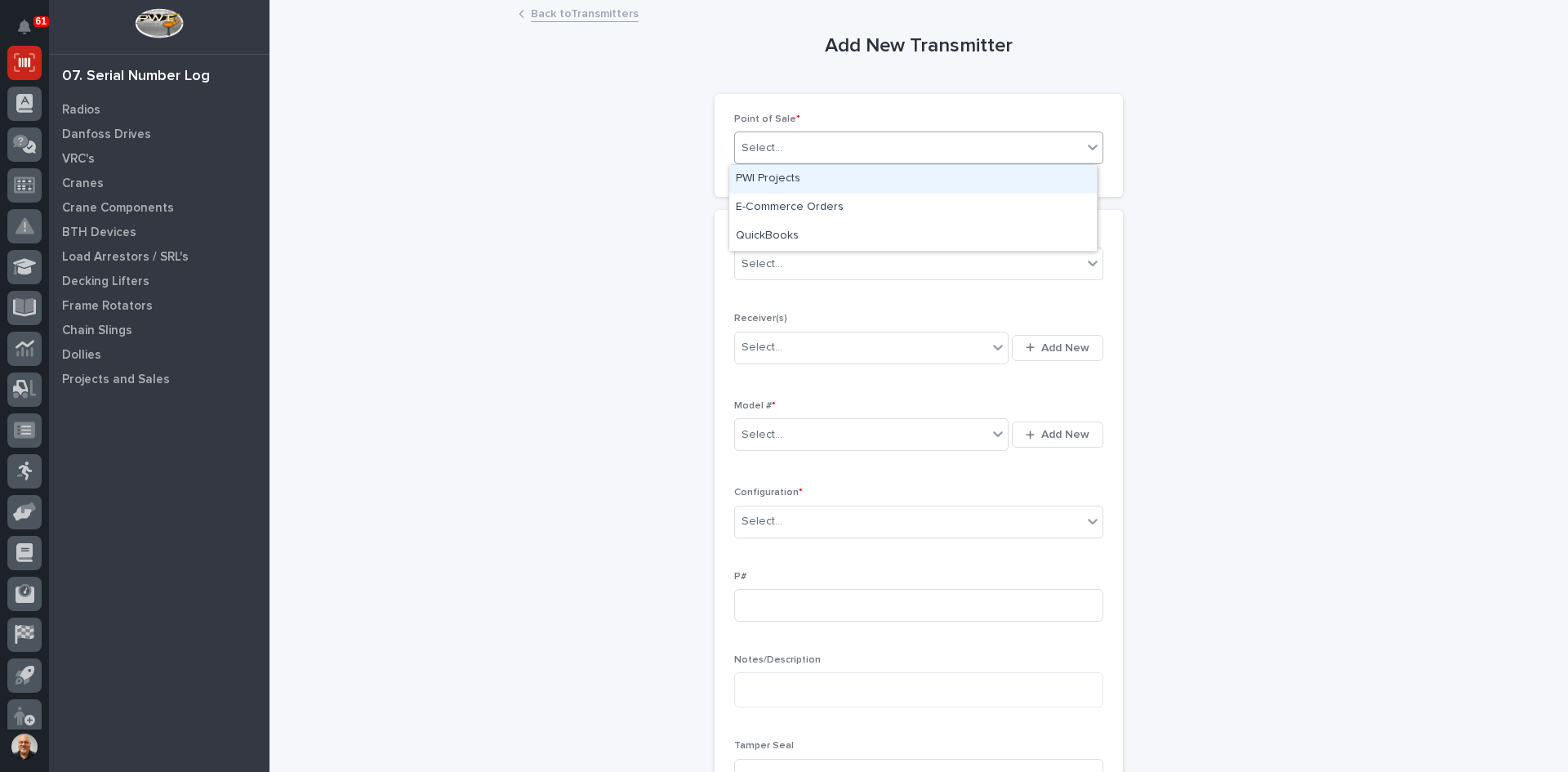
click at [794, 150] on div "Select..." at bounding box center [909, 148] width 347 height 27
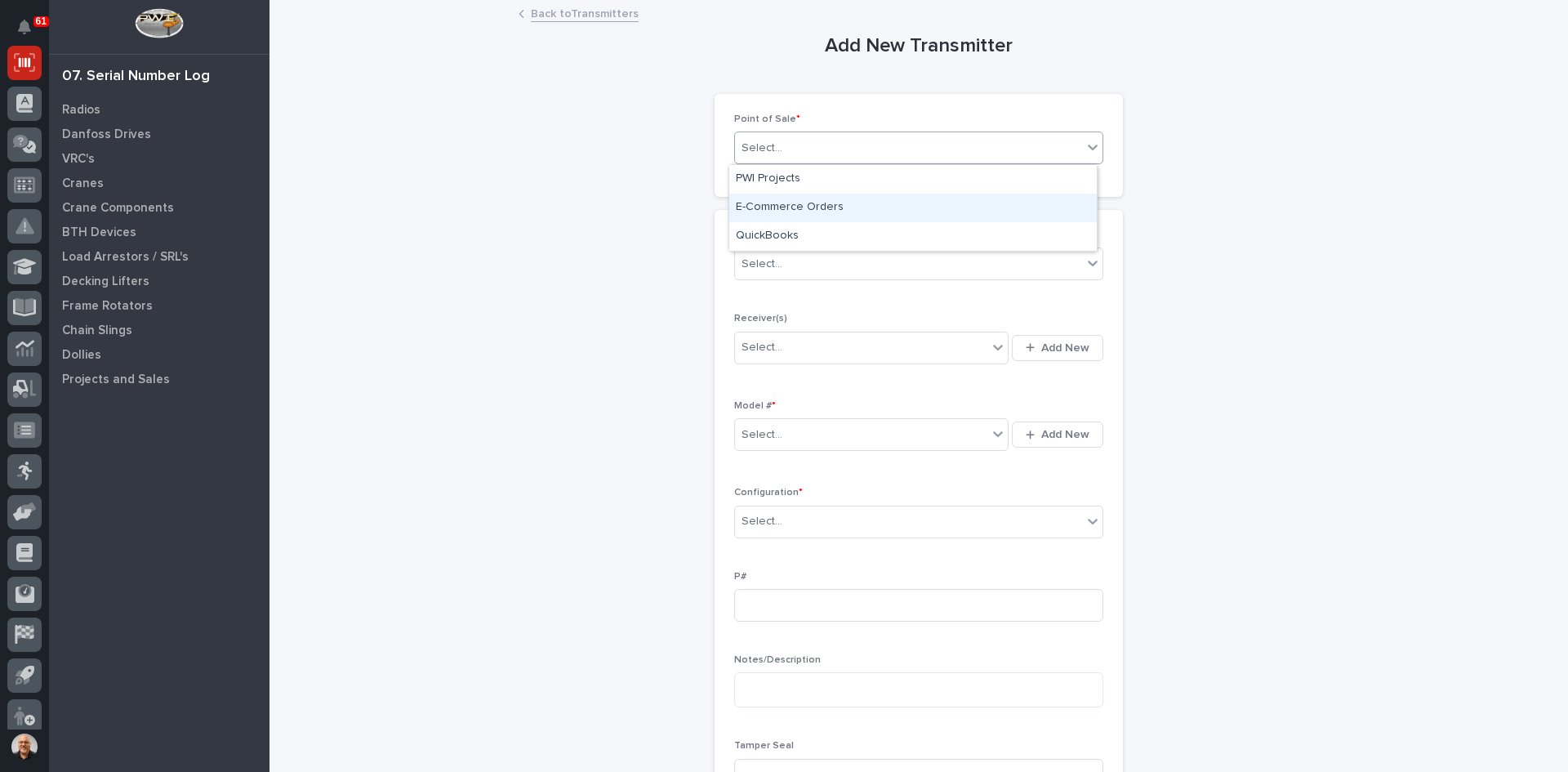
click at [788, 202] on div "E-Commerce Orders" at bounding box center [913, 208] width 367 height 29
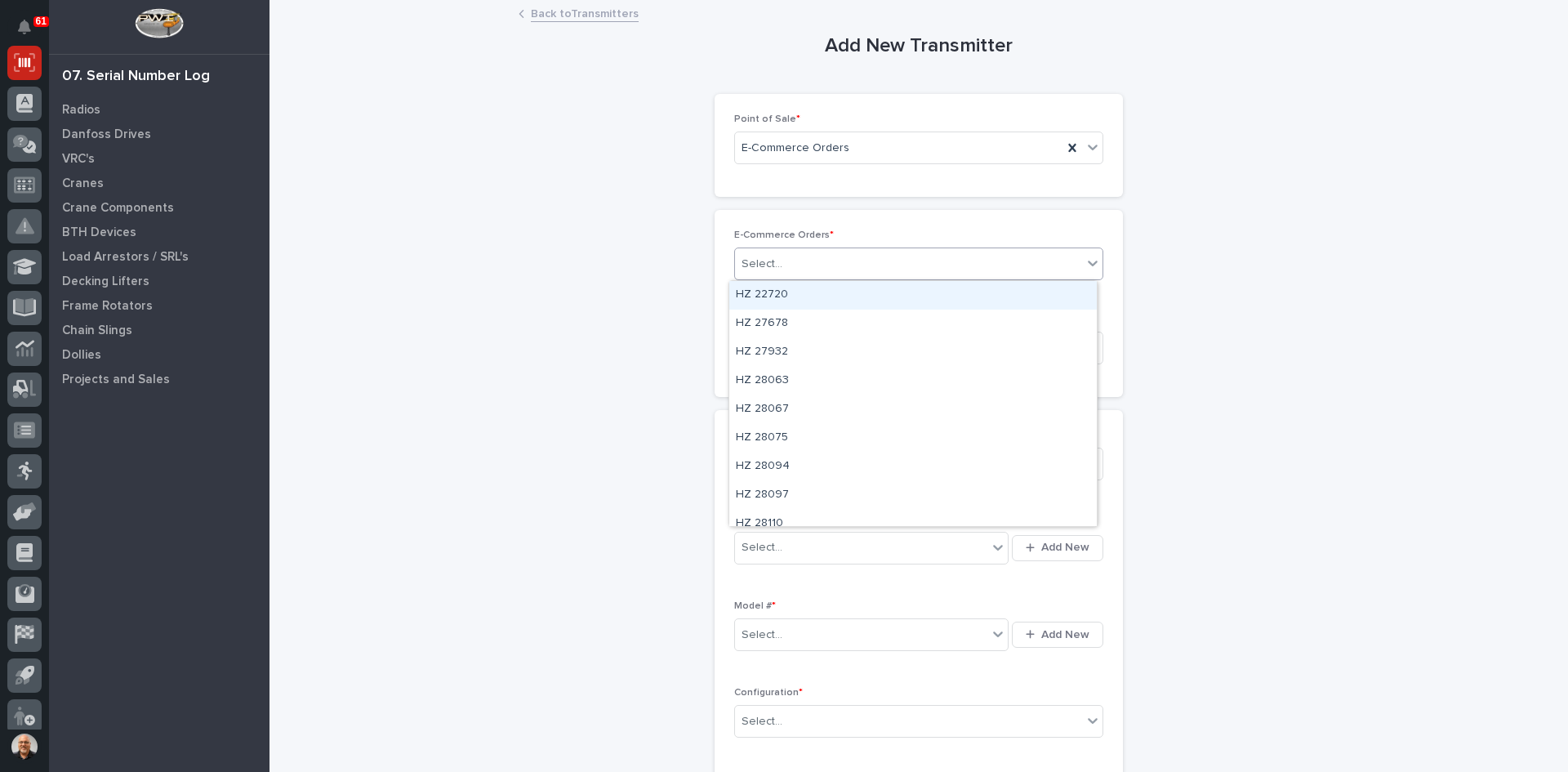
click at [786, 259] on div "Select..." at bounding box center [909, 264] width 347 height 27
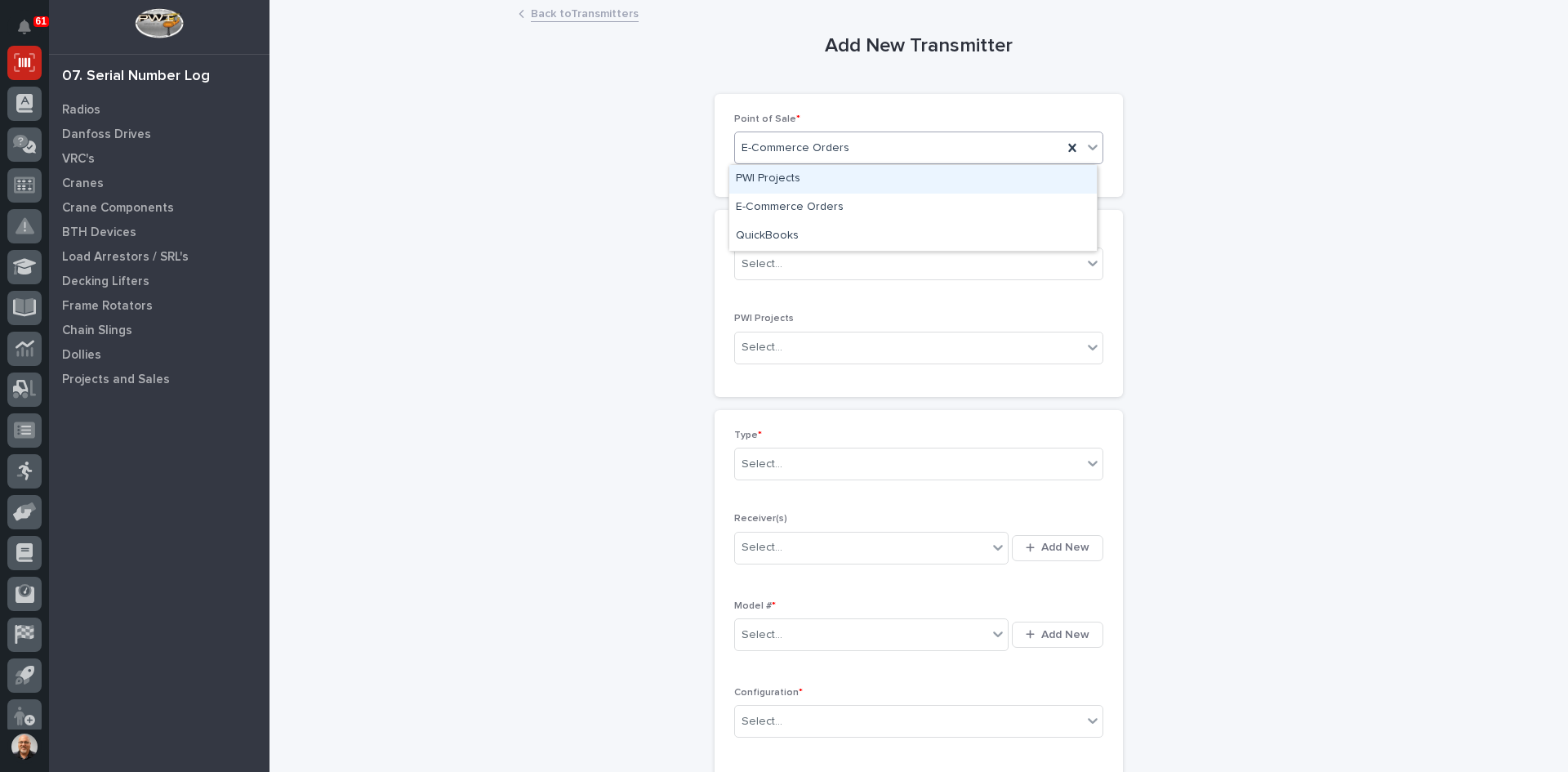
click at [864, 144] on div "E-Commerce Orders" at bounding box center [899, 148] width 328 height 27
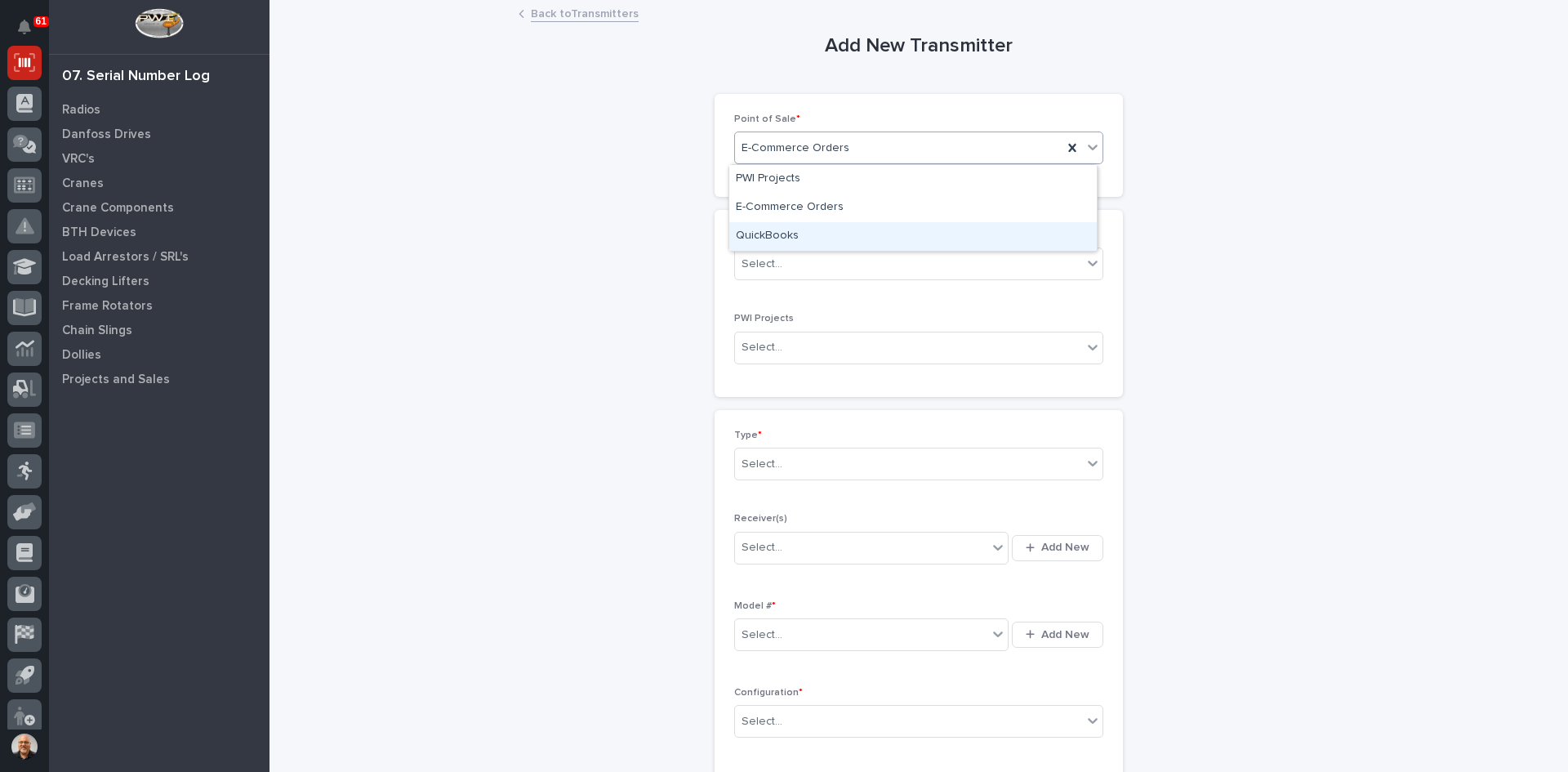
click at [772, 237] on div "QuickBooks" at bounding box center [913, 236] width 367 height 29
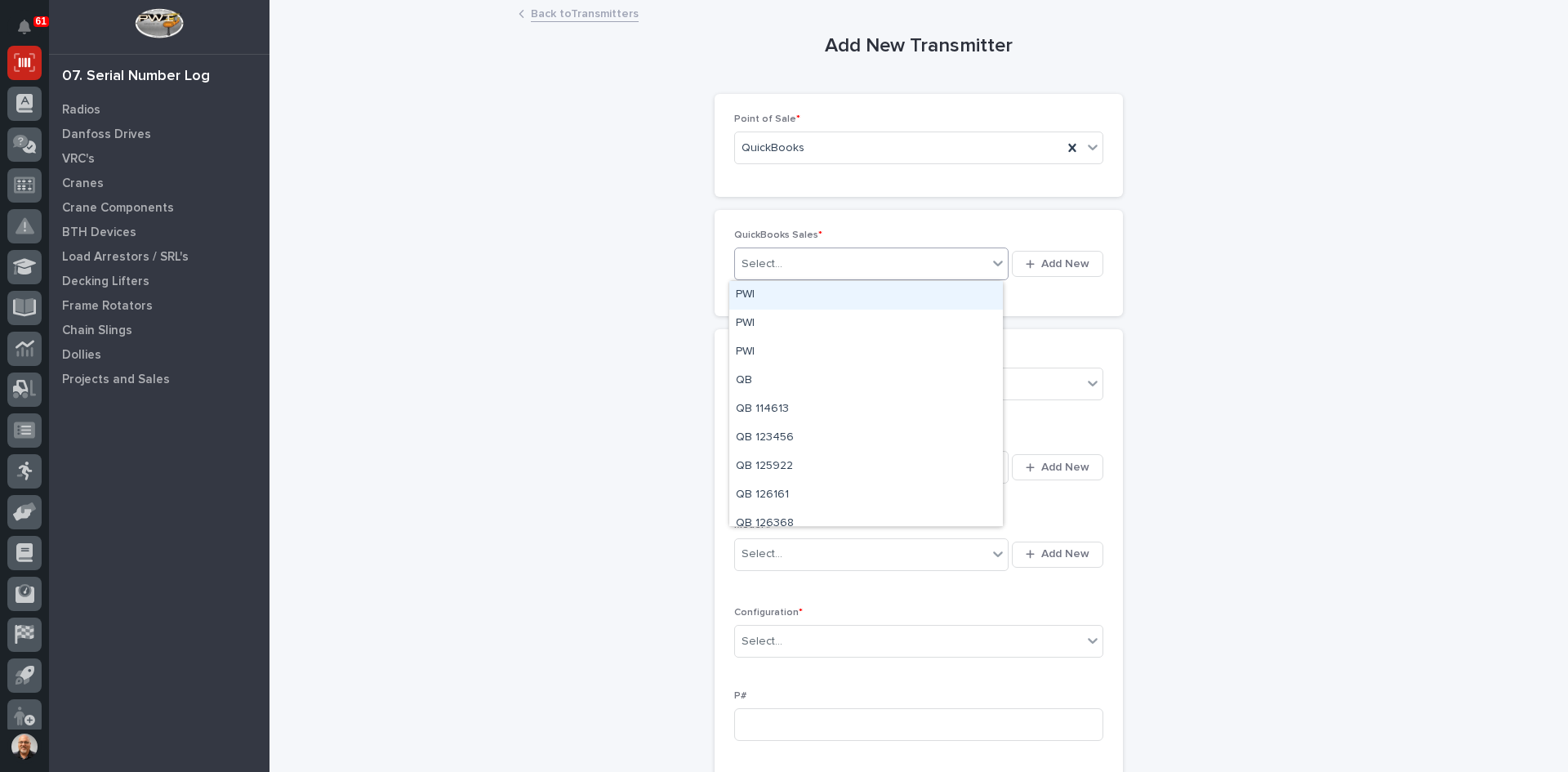
click at [778, 255] on div "Select..." at bounding box center [862, 264] width 252 height 27
type input "******"
click at [794, 297] on div "QB 136831" at bounding box center [866, 295] width 274 height 29
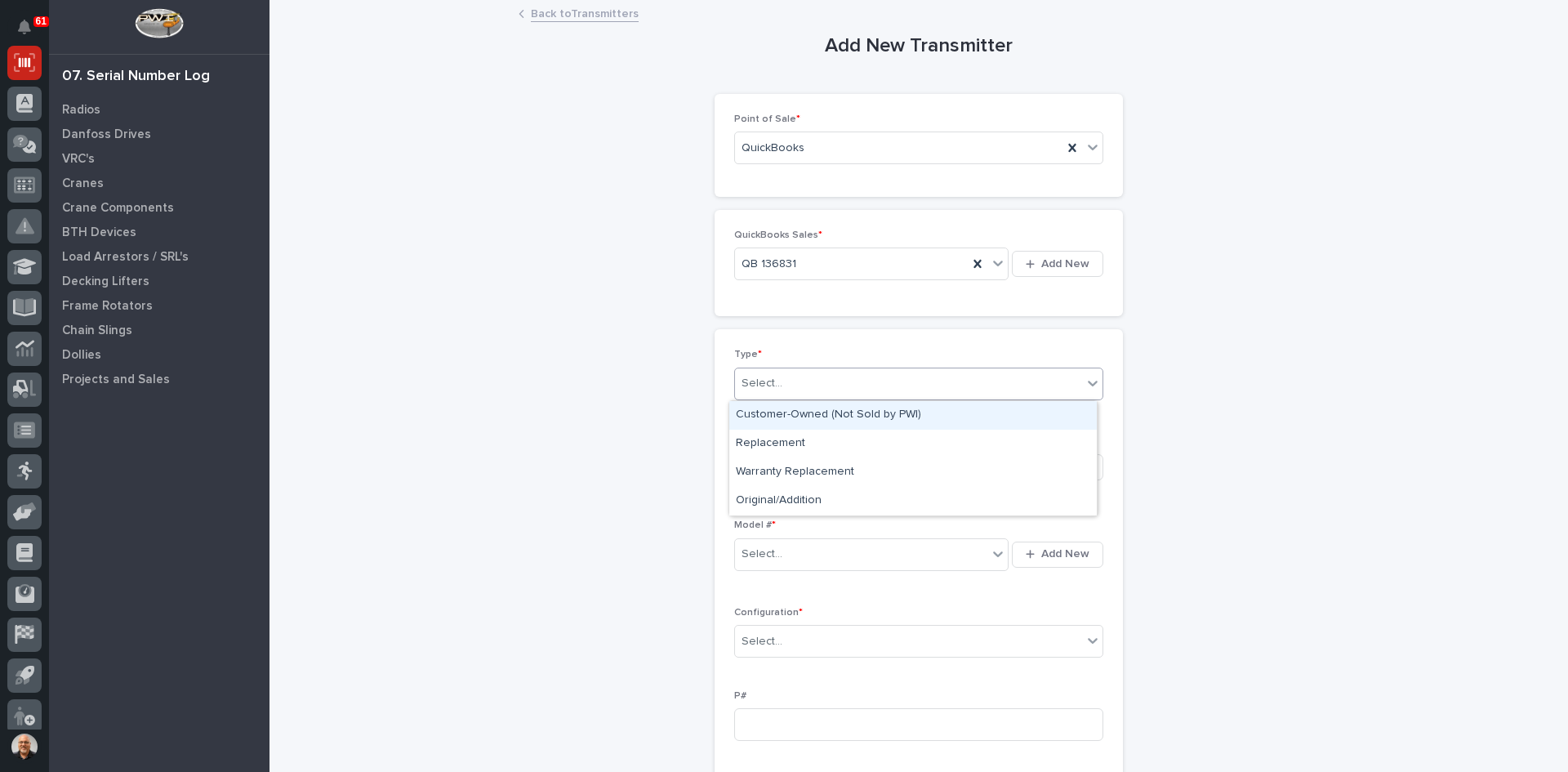
click at [778, 386] on div "Select..." at bounding box center [909, 384] width 347 height 27
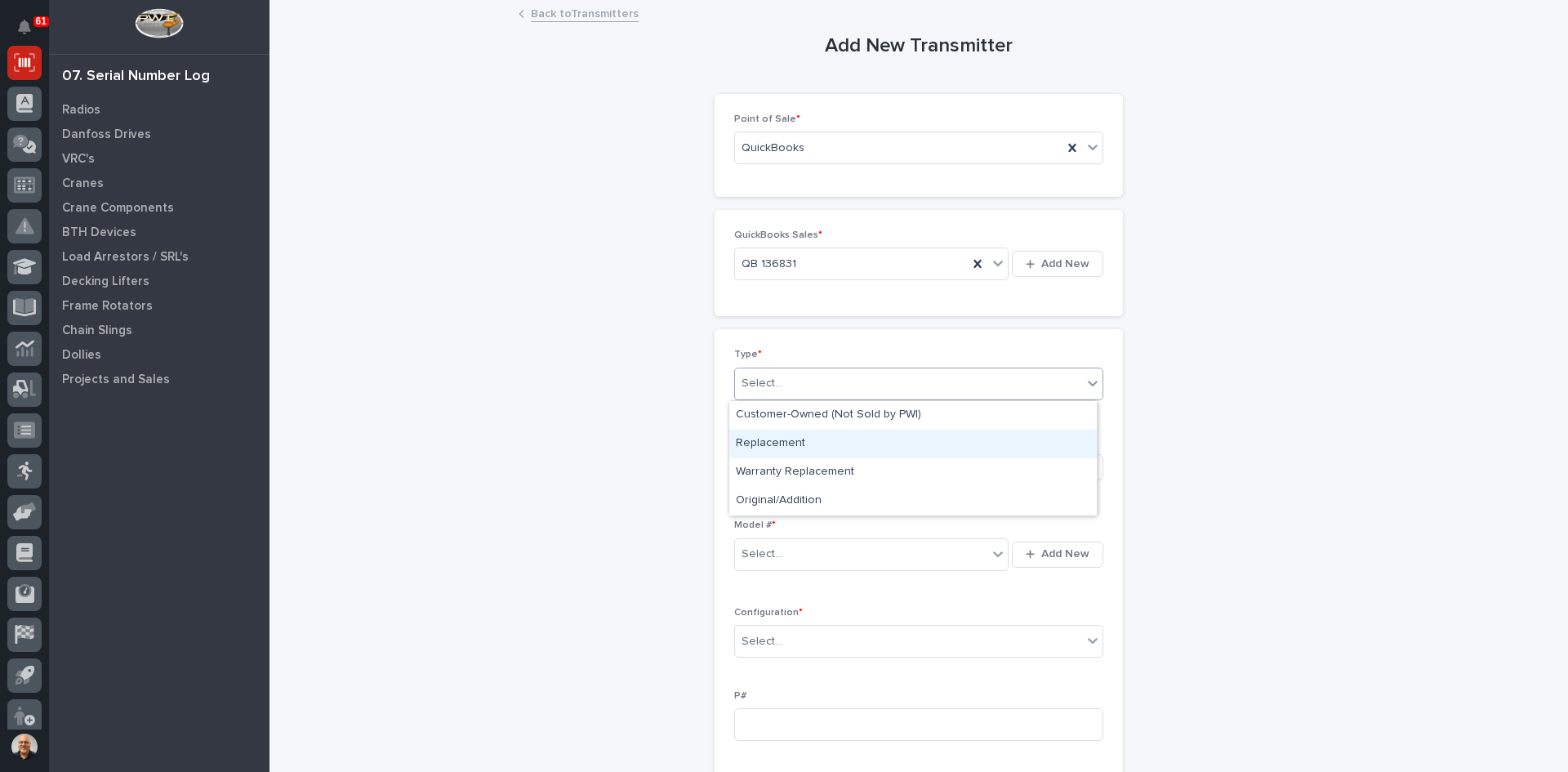
click at [775, 439] on div "Replacement" at bounding box center [913, 444] width 367 height 29
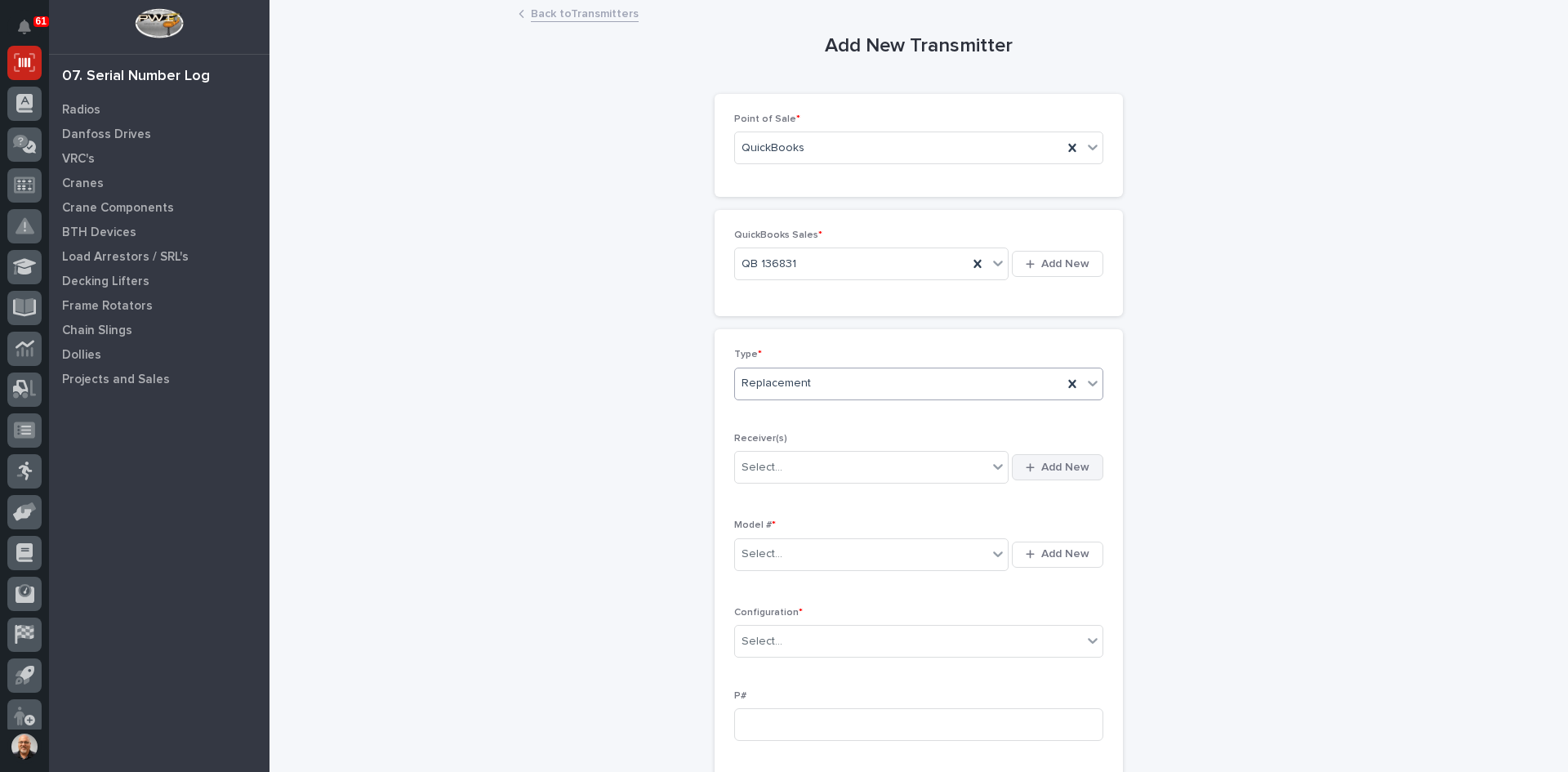
click at [1060, 465] on span "Add New" at bounding box center [1065, 466] width 48 height 14
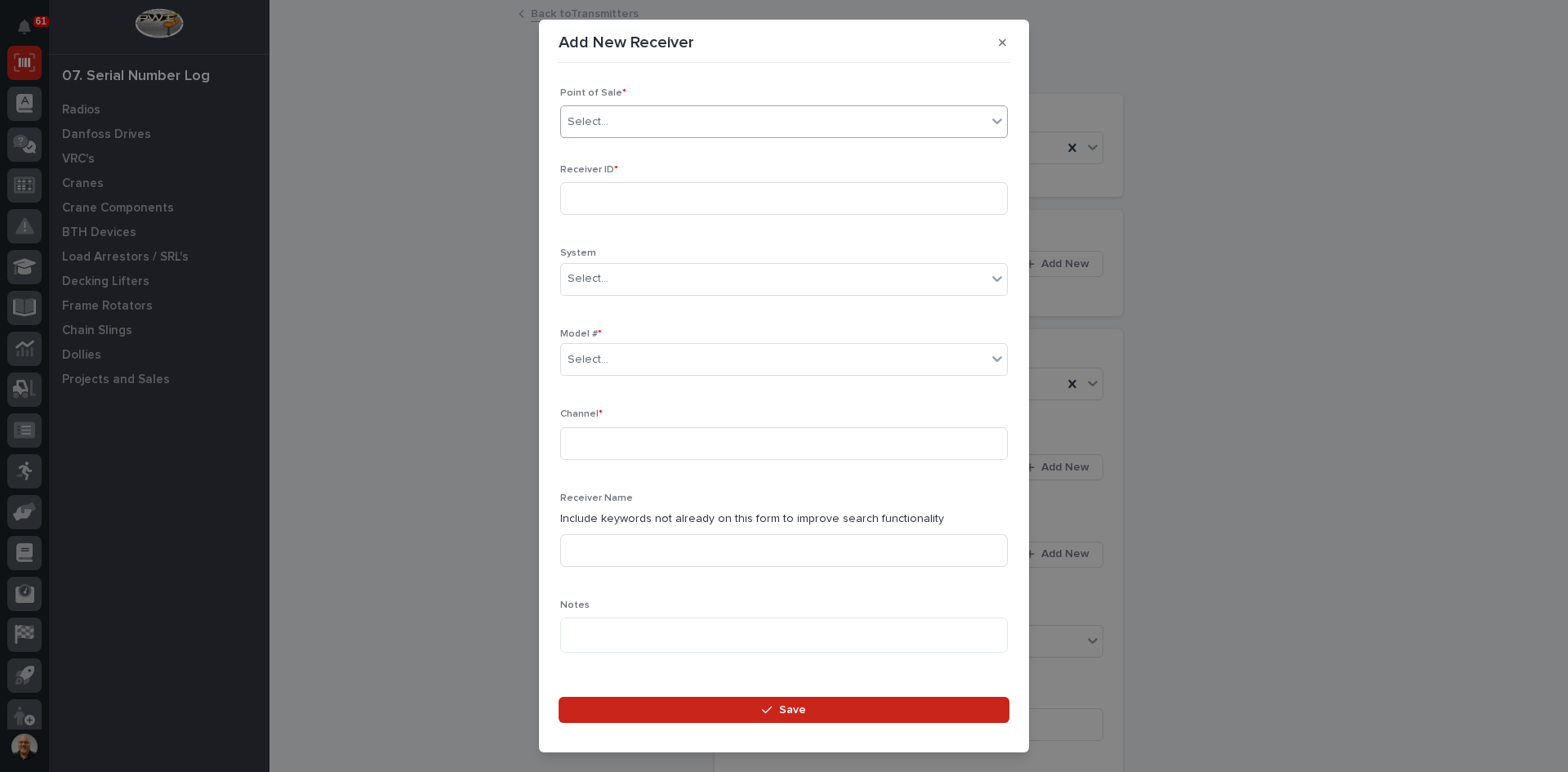
click at [612, 120] on div "Select..." at bounding box center [773, 122] width 425 height 27
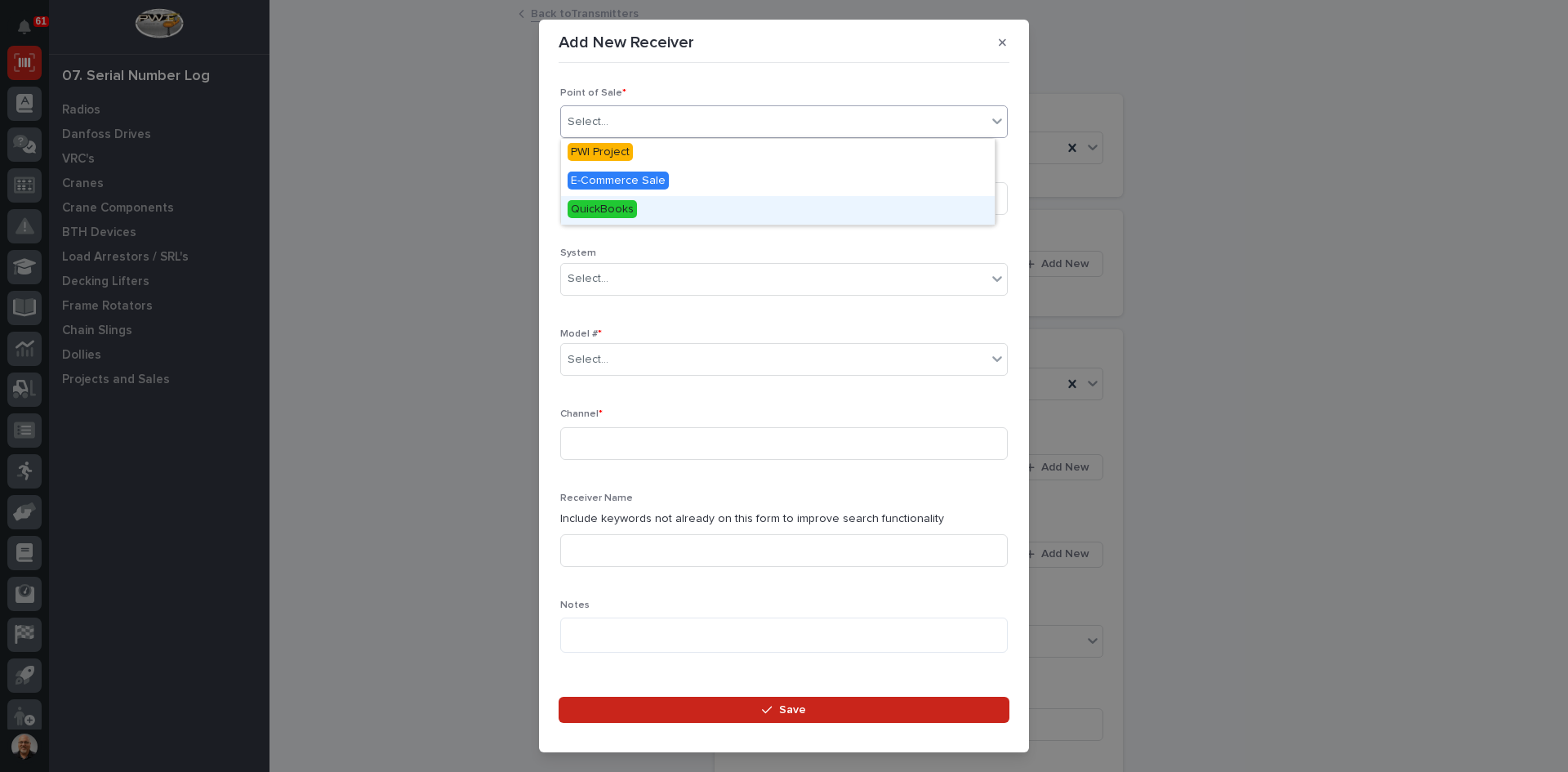
click at [612, 204] on span "QuickBooks" at bounding box center [602, 209] width 69 height 18
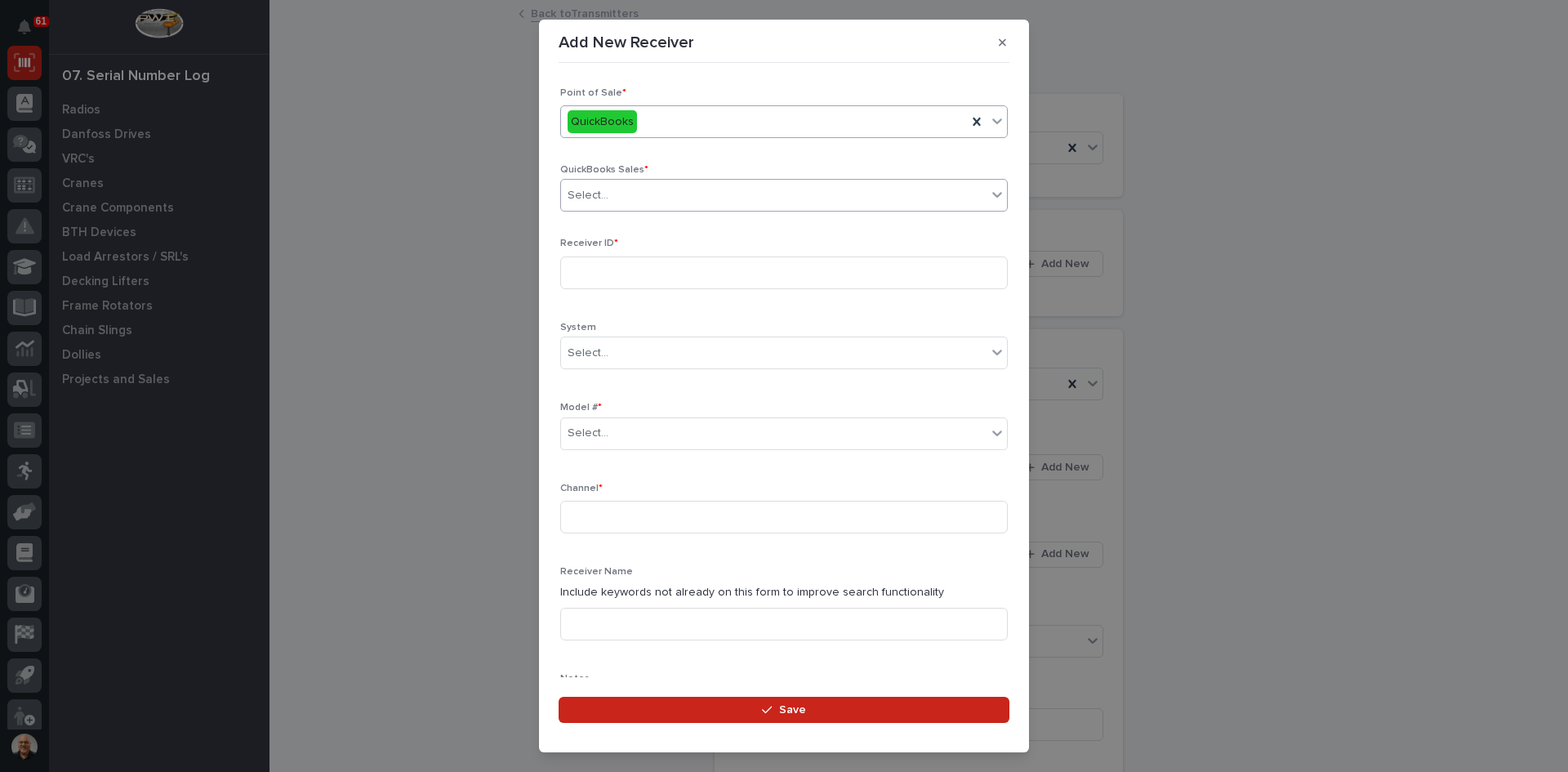
click at [610, 195] on input "text" at bounding box center [611, 196] width 2 height 13
type input "******"
click at [599, 223] on div "QB 136831" at bounding box center [778, 226] width 434 height 29
click at [595, 269] on input at bounding box center [784, 273] width 447 height 33
type input "086717"
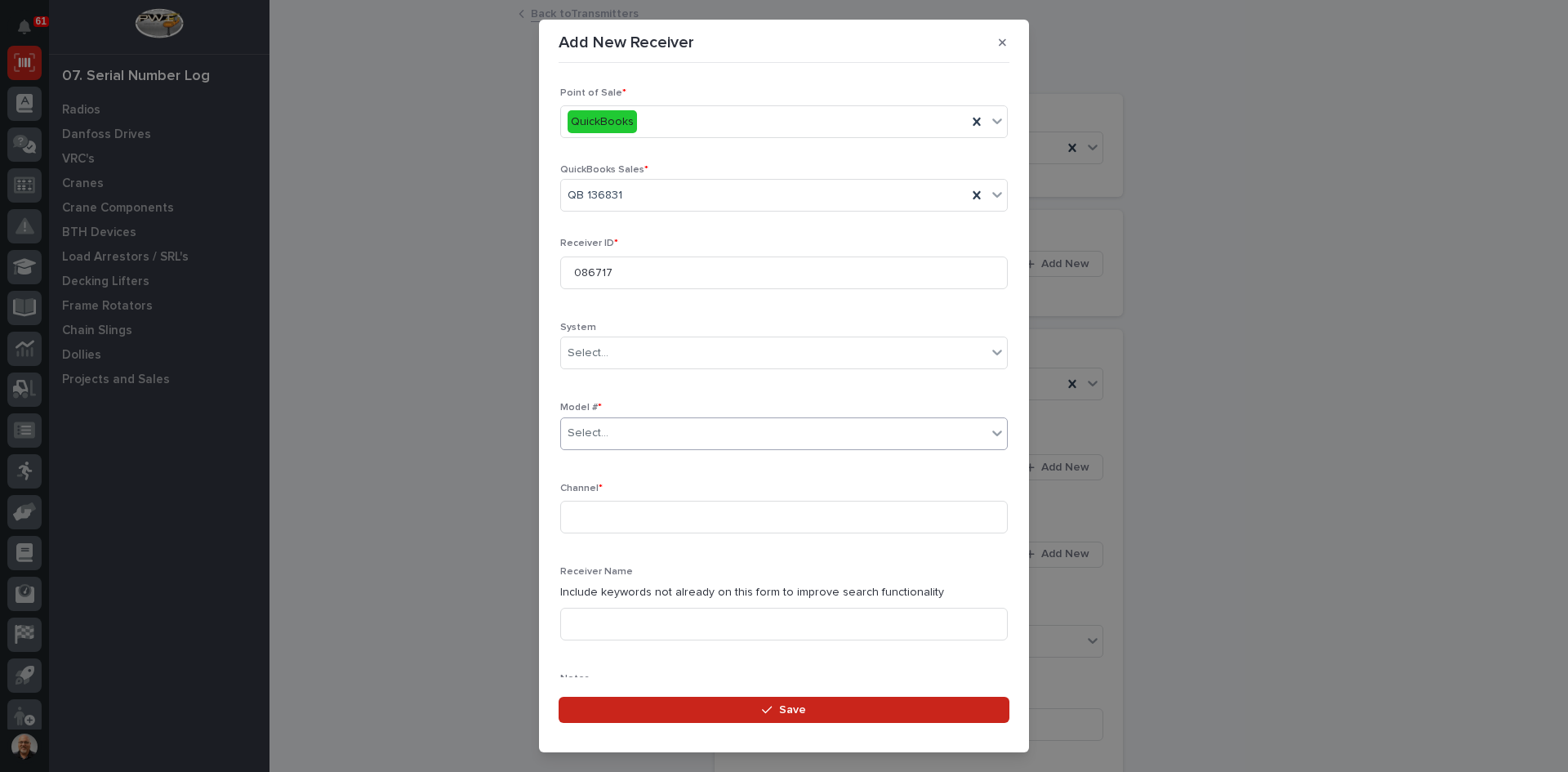
click at [610, 438] on input "text" at bounding box center [611, 433] width 2 height 13
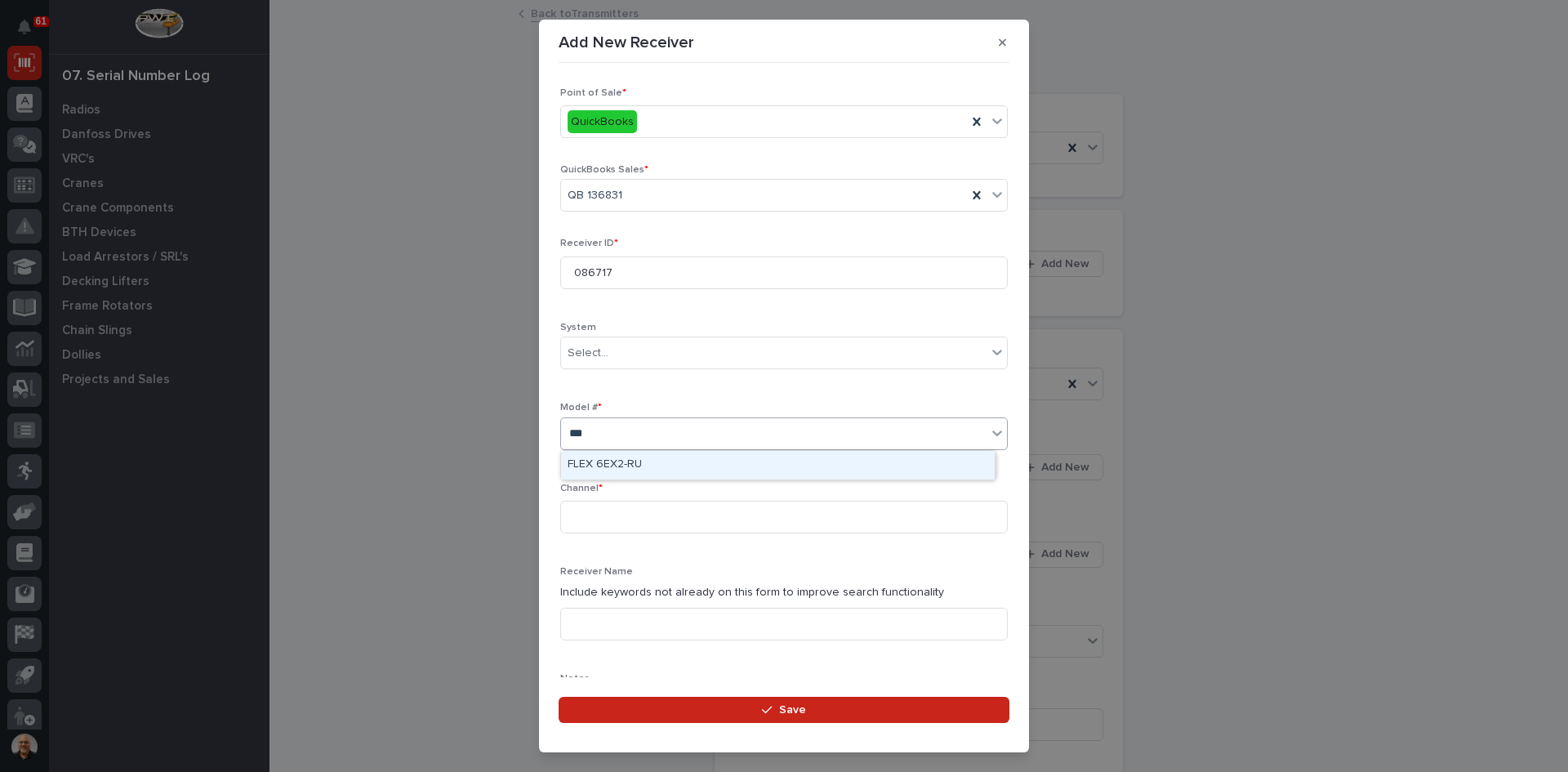
type input "****"
click at [626, 461] on div "FLEX 6EX2-RU" at bounding box center [778, 466] width 434 height 29
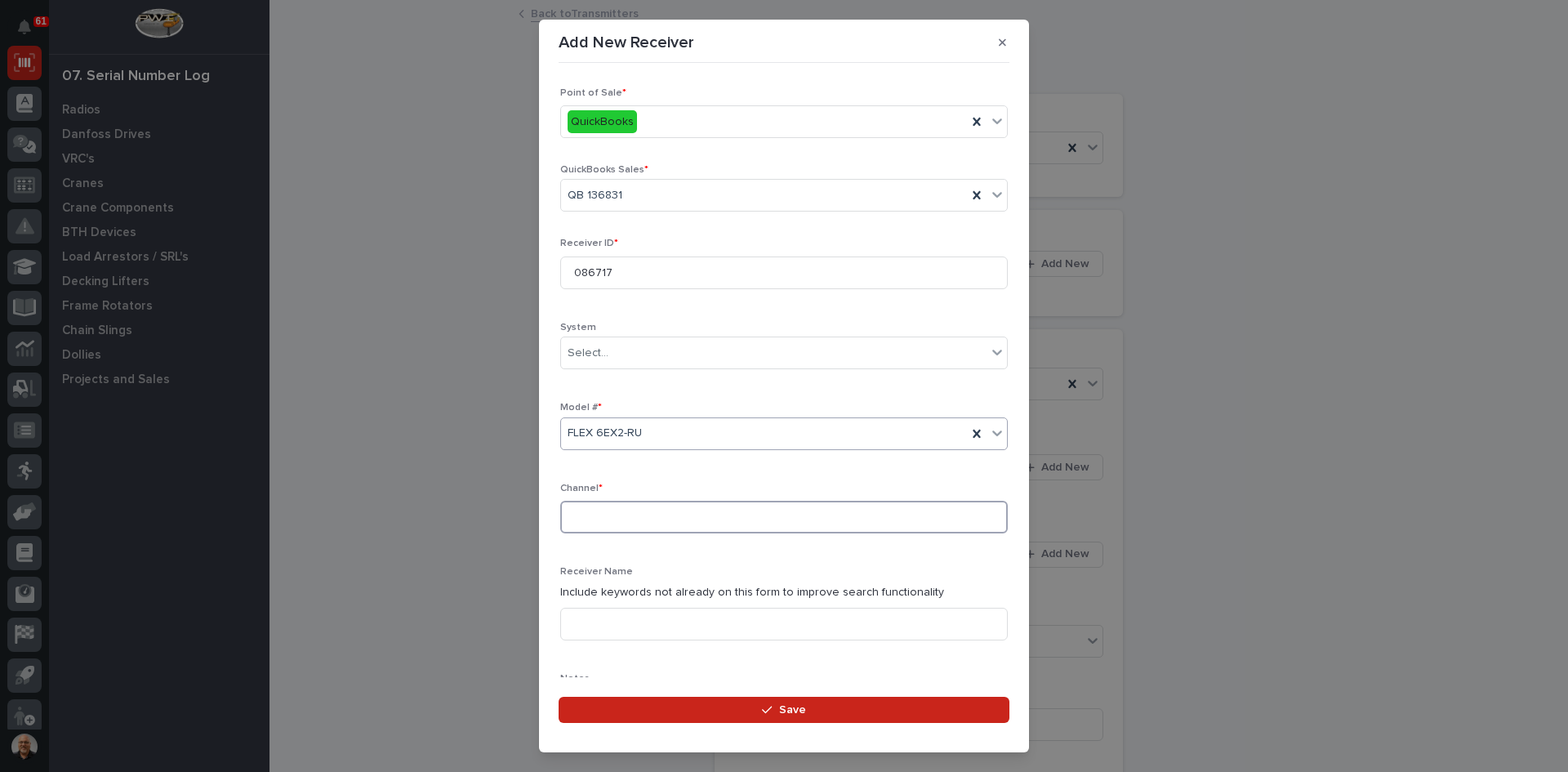
click at [597, 512] on input at bounding box center [784, 517] width 447 height 33
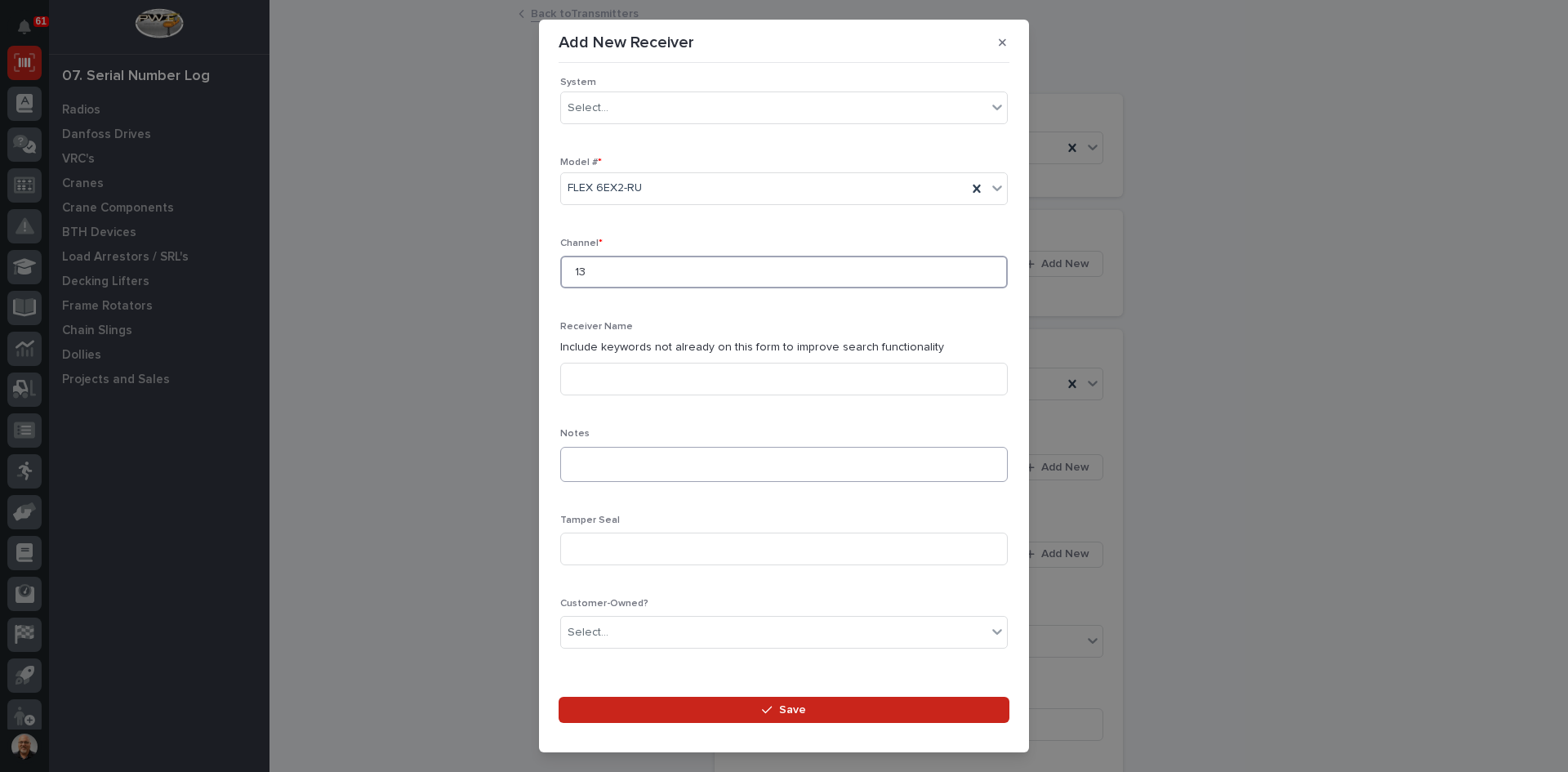
type input "13"
click at [580, 461] on textarea at bounding box center [784, 464] width 447 height 35
type textarea "*"
type textarea "**********"
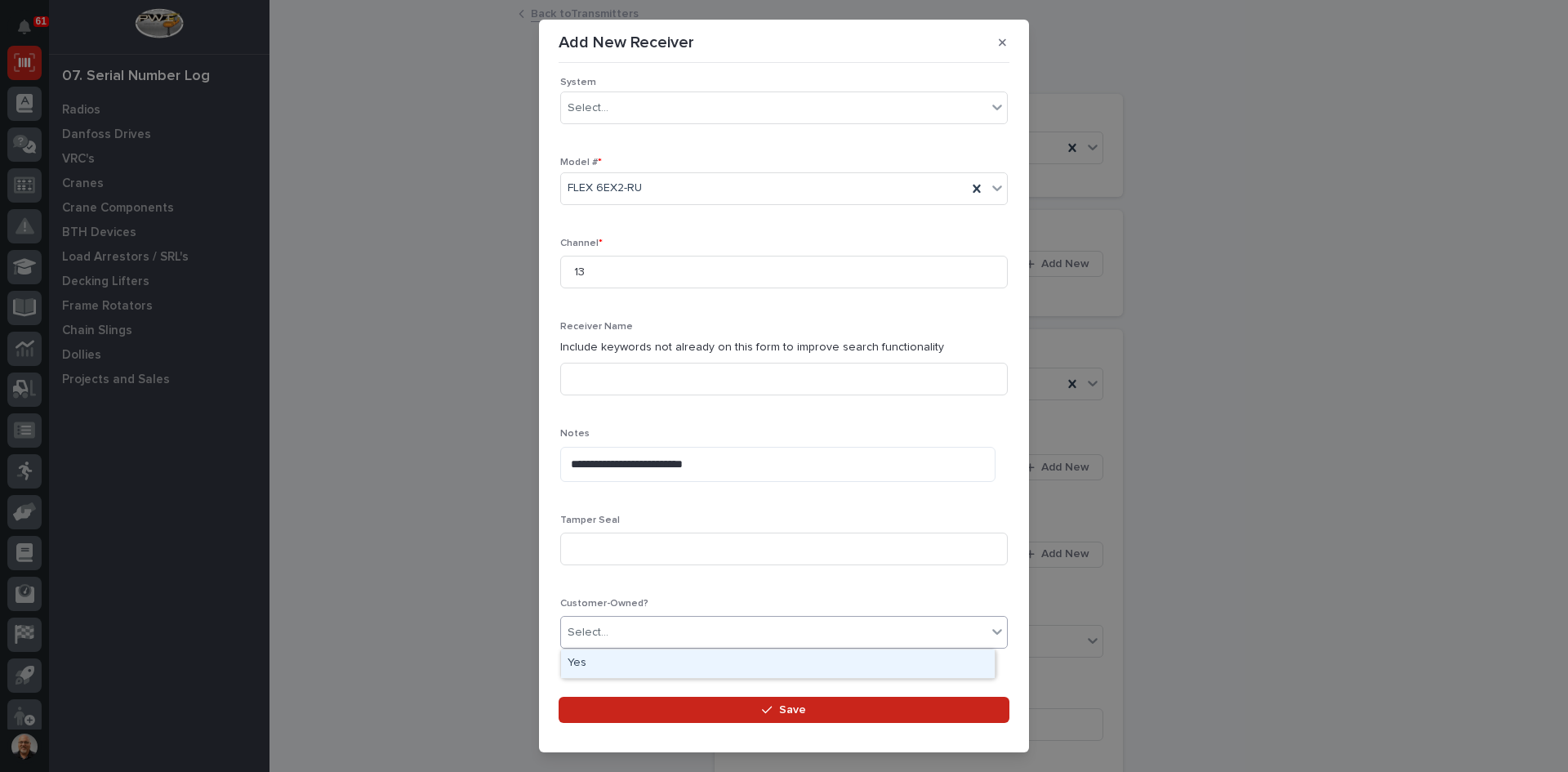
click at [600, 626] on div "Select..." at bounding box center [588, 632] width 40 height 17
click at [591, 664] on div "Yes" at bounding box center [778, 664] width 434 height 29
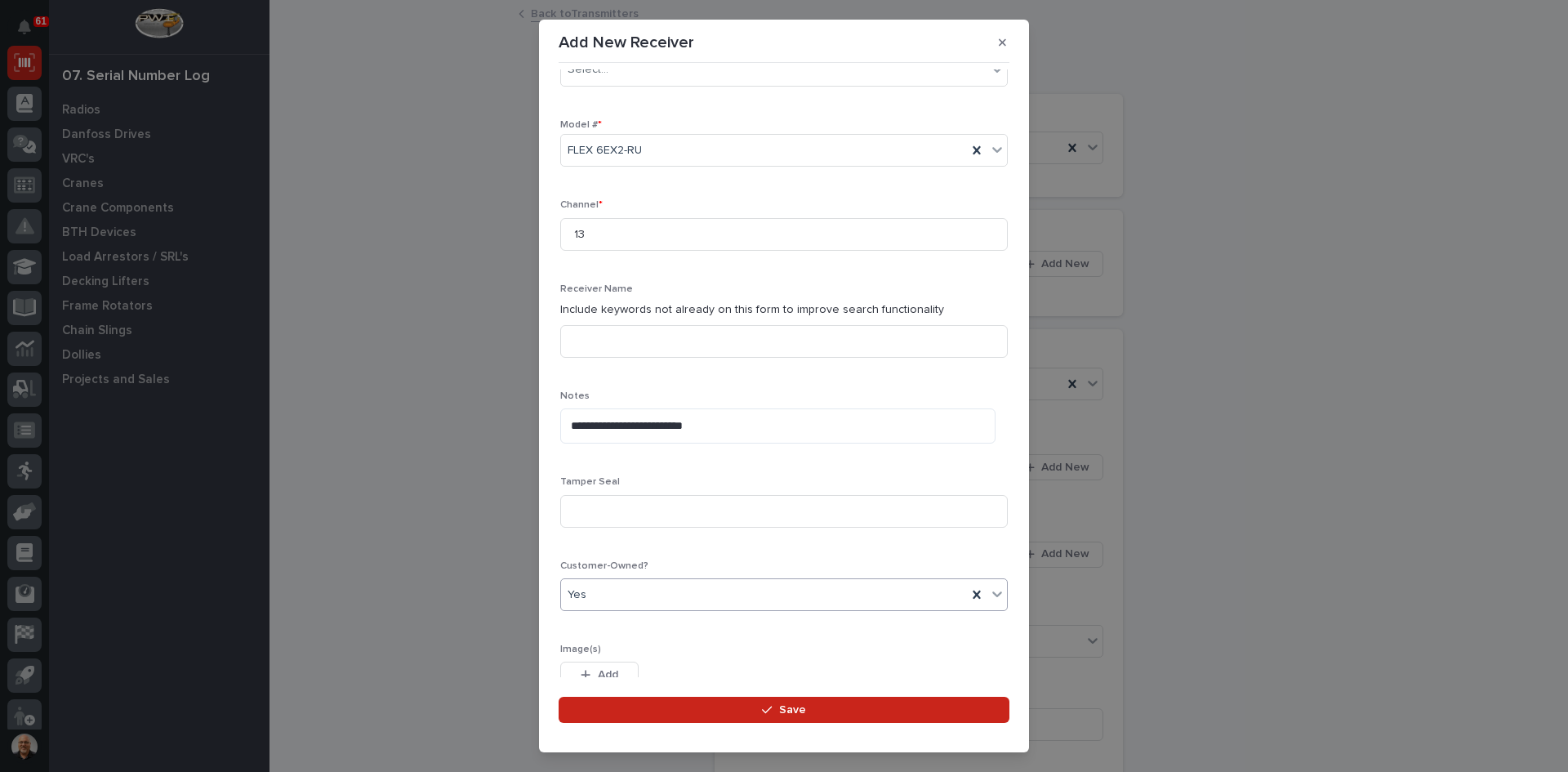
scroll to position [295, 0]
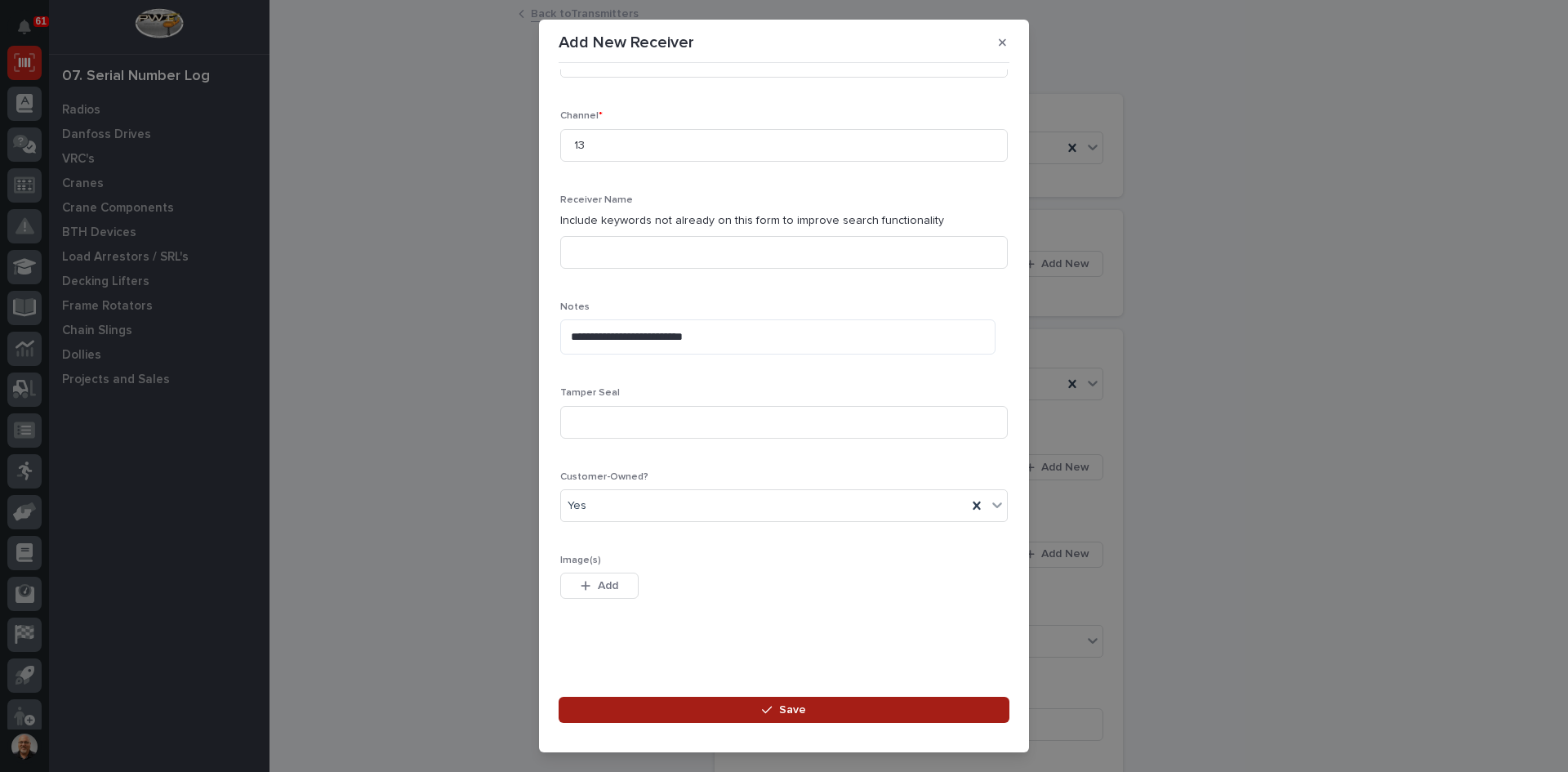
click at [790, 714] on span "Save" at bounding box center [792, 709] width 27 height 14
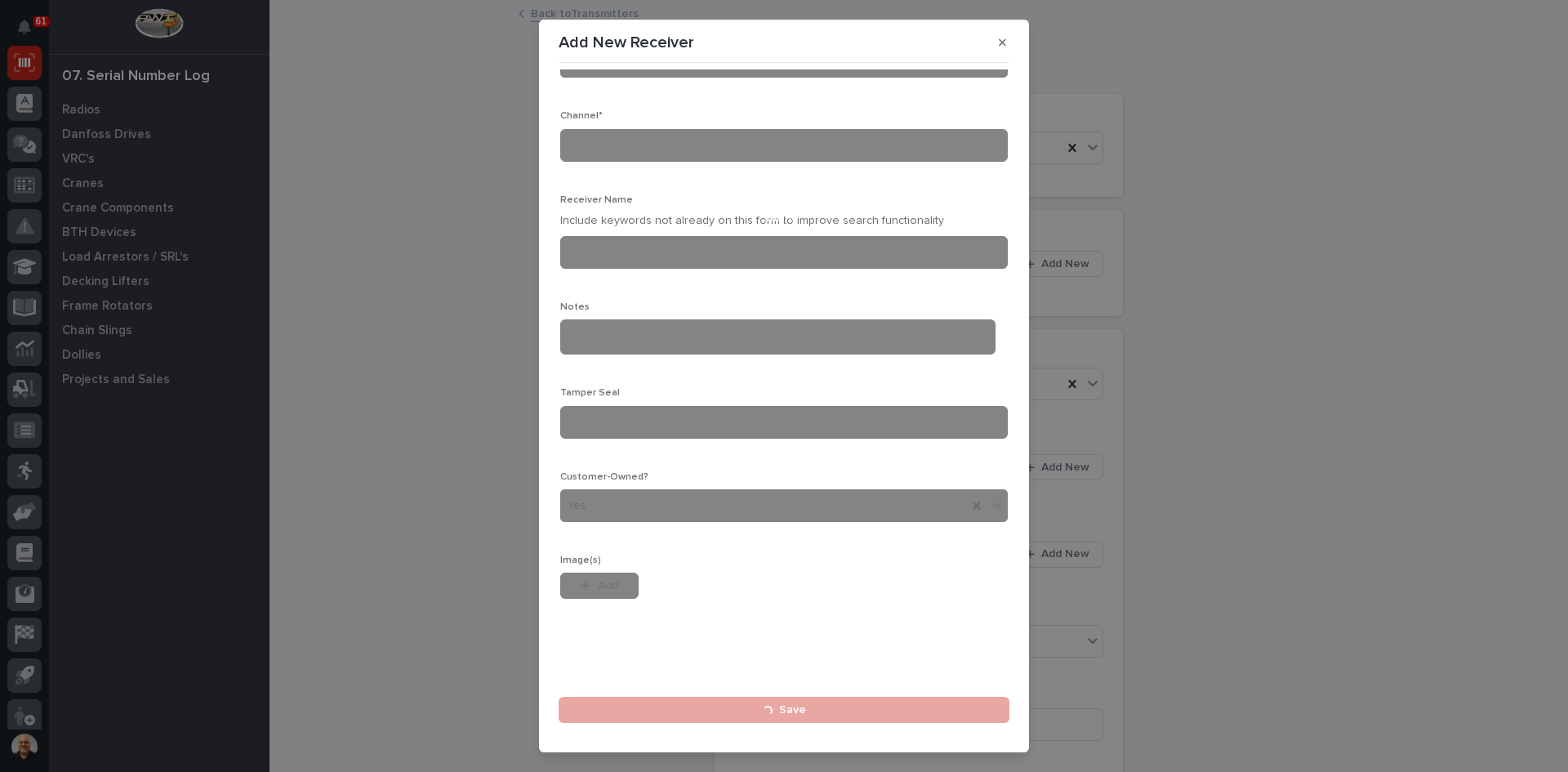
scroll to position [0, 0]
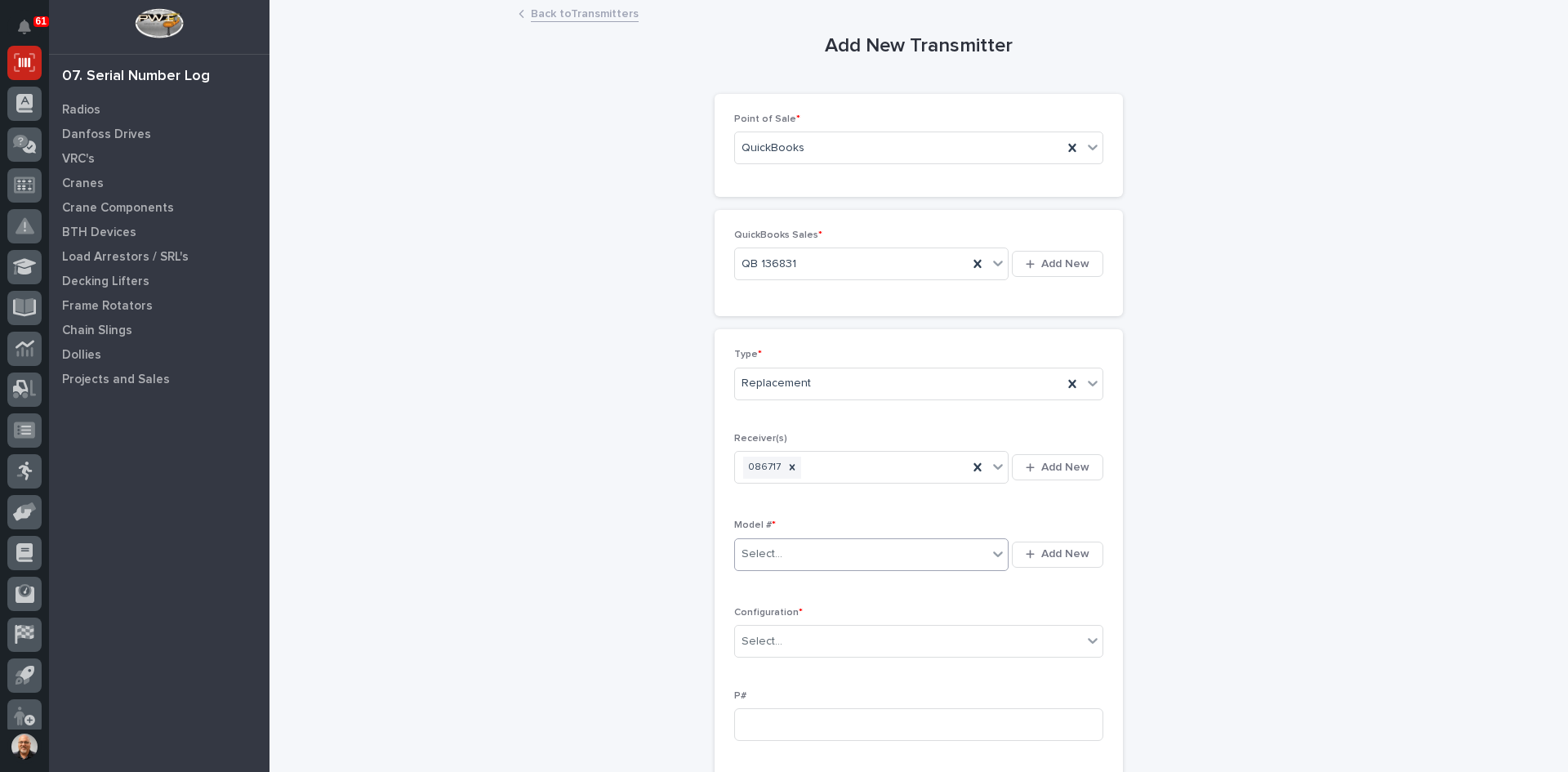
click at [781, 553] on div "Select..." at bounding box center [862, 554] width 252 height 27
type input "****"
click at [777, 587] on div "FLEX 6EX2-[GEOGRAPHIC_DATA]" at bounding box center [866, 586] width 274 height 29
click at [788, 639] on div "Select..." at bounding box center [909, 642] width 347 height 27
click at [767, 675] on div "Standard" at bounding box center [913, 673] width 367 height 29
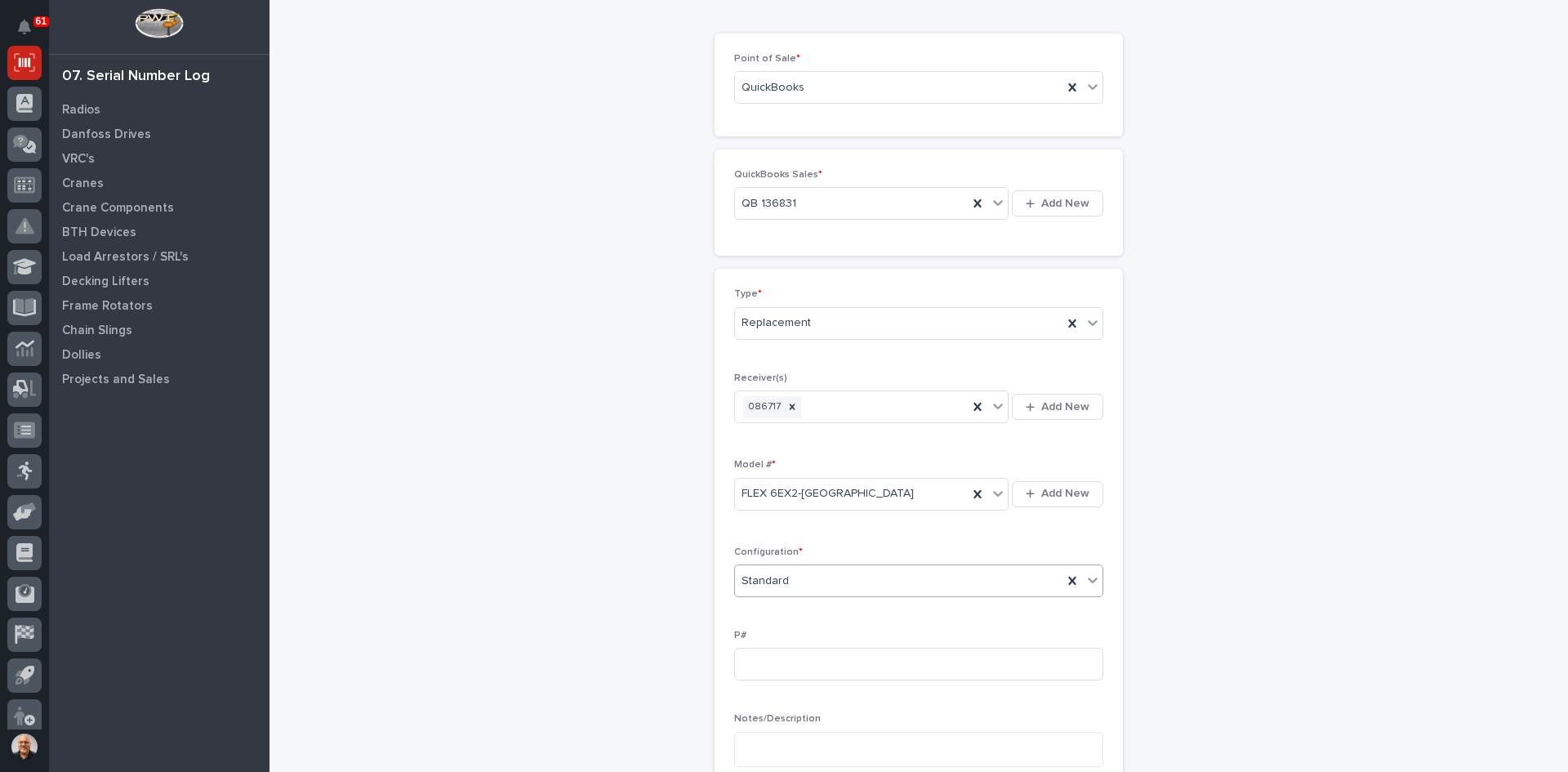
scroll to position [245, 0]
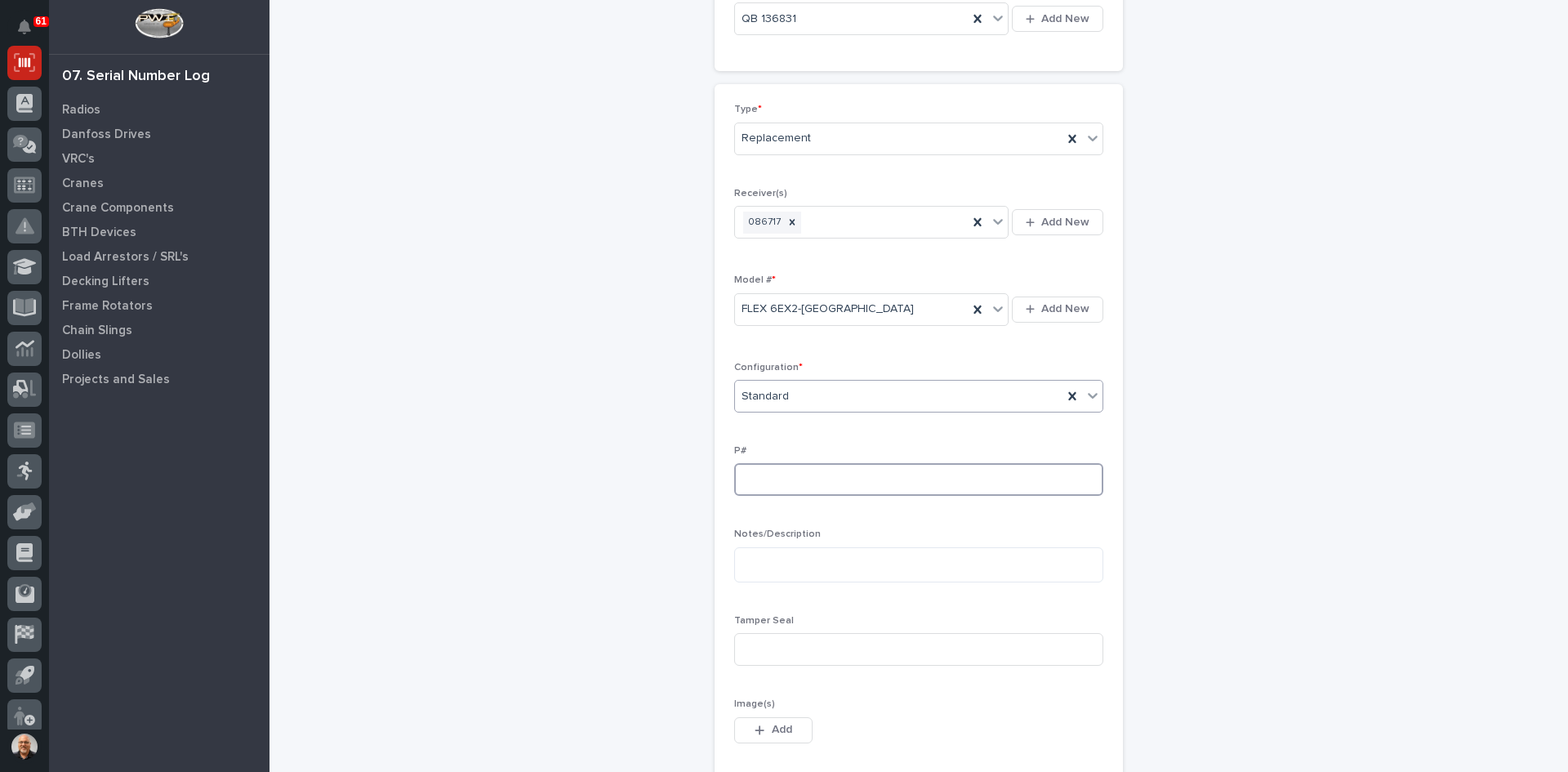
click at [746, 483] on input at bounding box center [918, 479] width 369 height 33
type input "PW1918-P"
click at [741, 555] on textarea at bounding box center [918, 565] width 369 height 35
type textarea "**********"
click at [757, 643] on input at bounding box center [918, 650] width 369 height 33
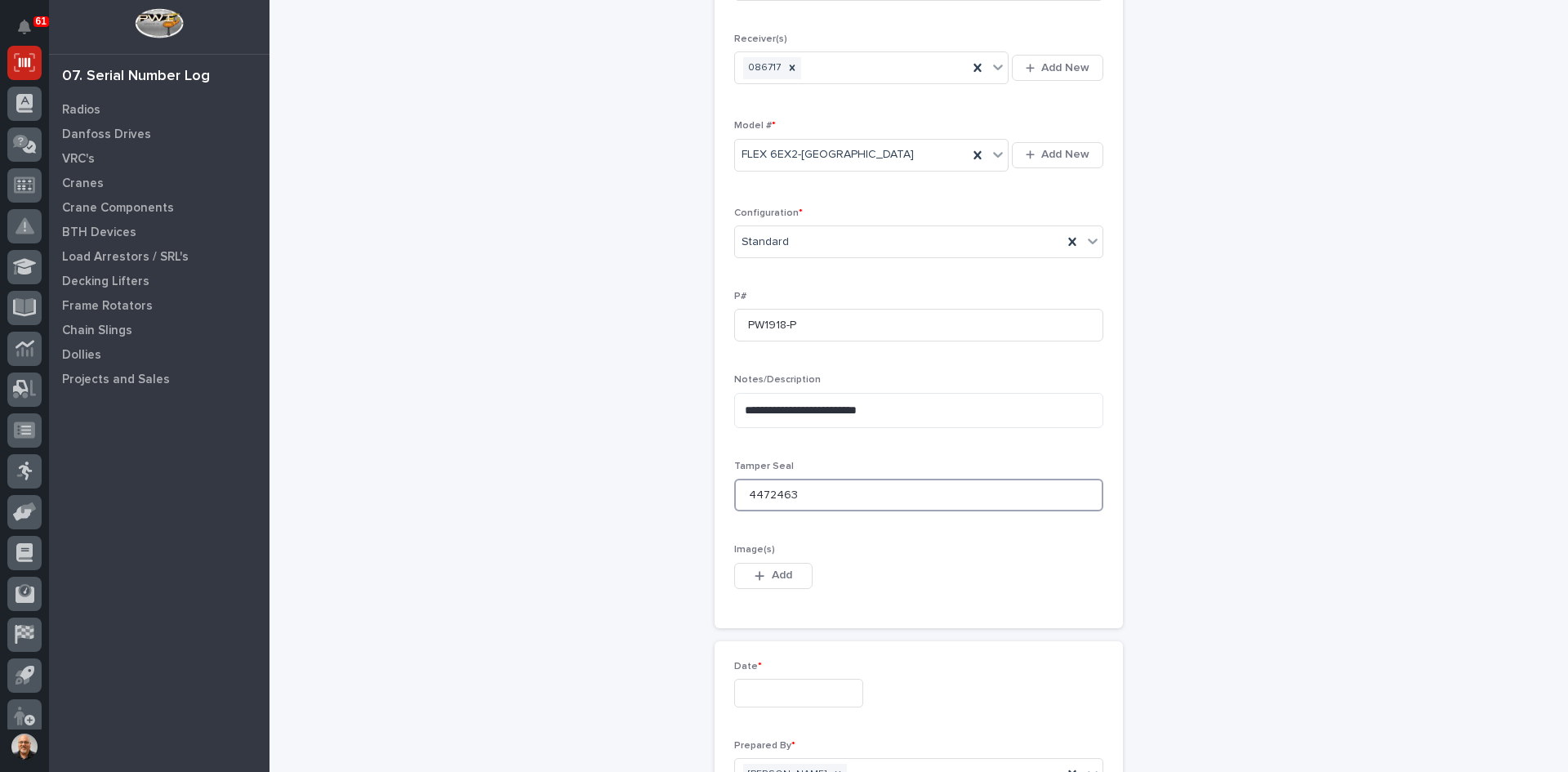
scroll to position [409, 0]
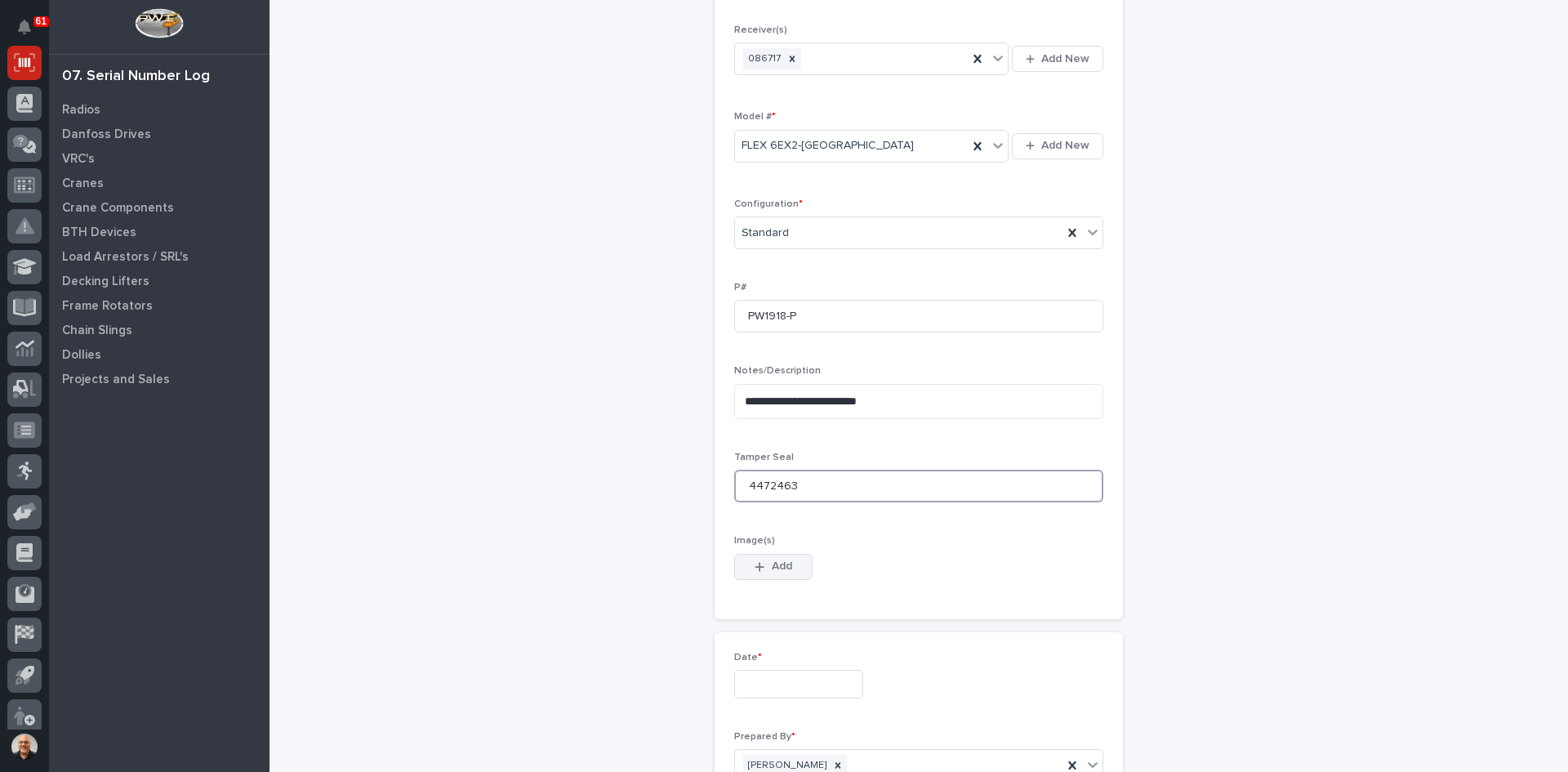
type input "4472463"
click at [772, 563] on span "Add" at bounding box center [782, 566] width 20 height 14
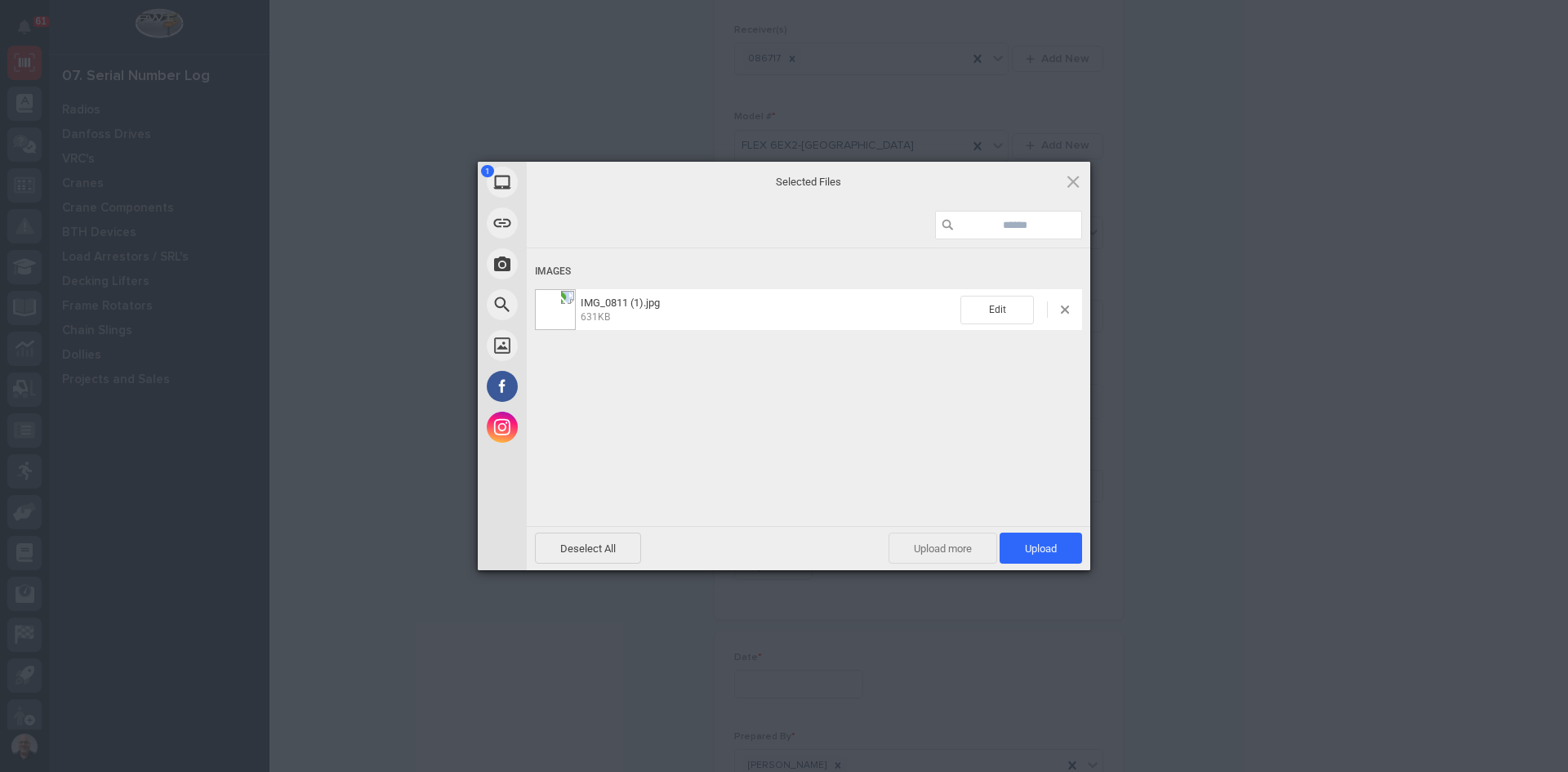
click at [940, 549] on span "Upload more" at bounding box center [943, 547] width 109 height 31
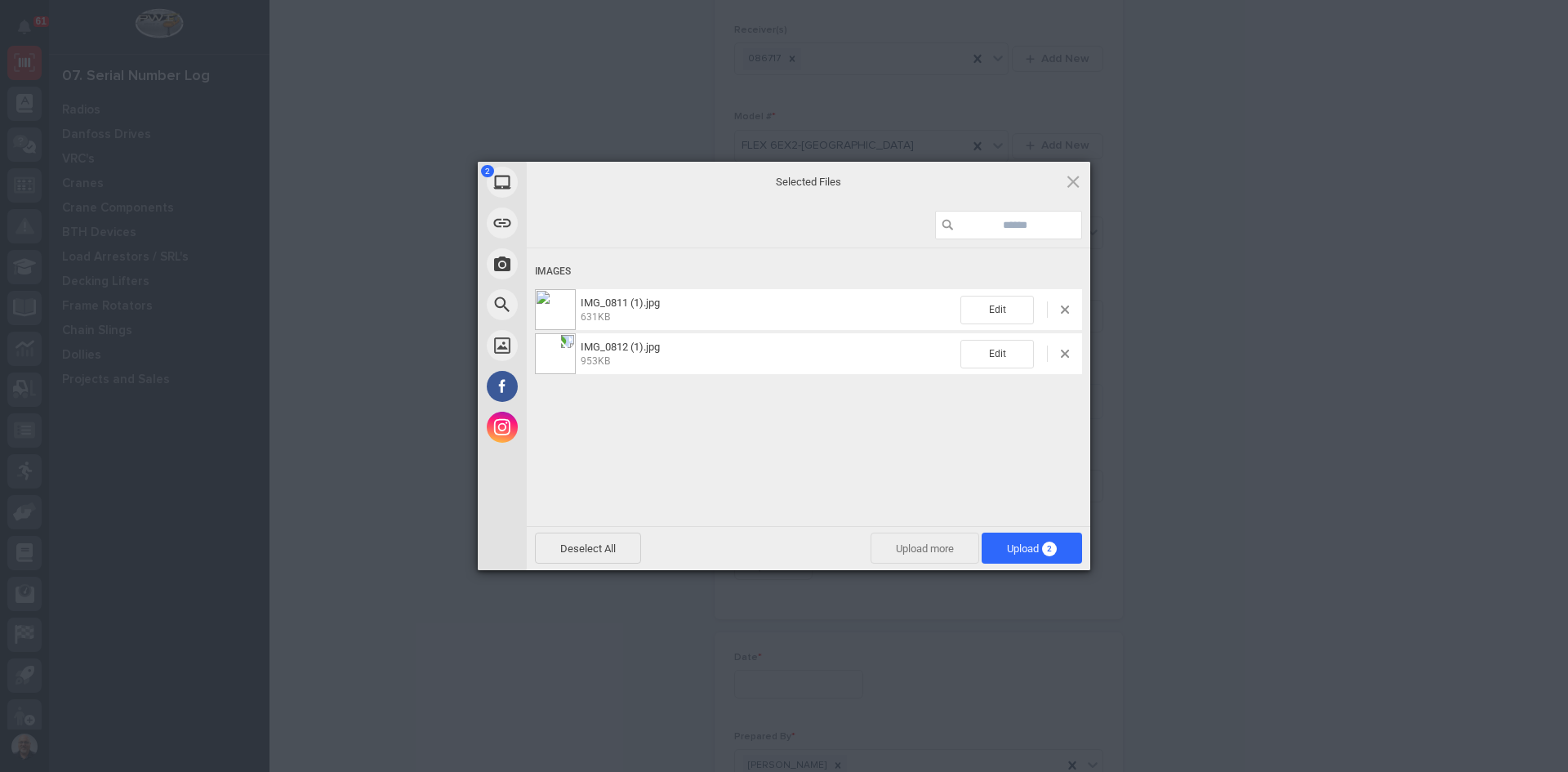
click at [917, 548] on span "Upload more" at bounding box center [924, 547] width 109 height 31
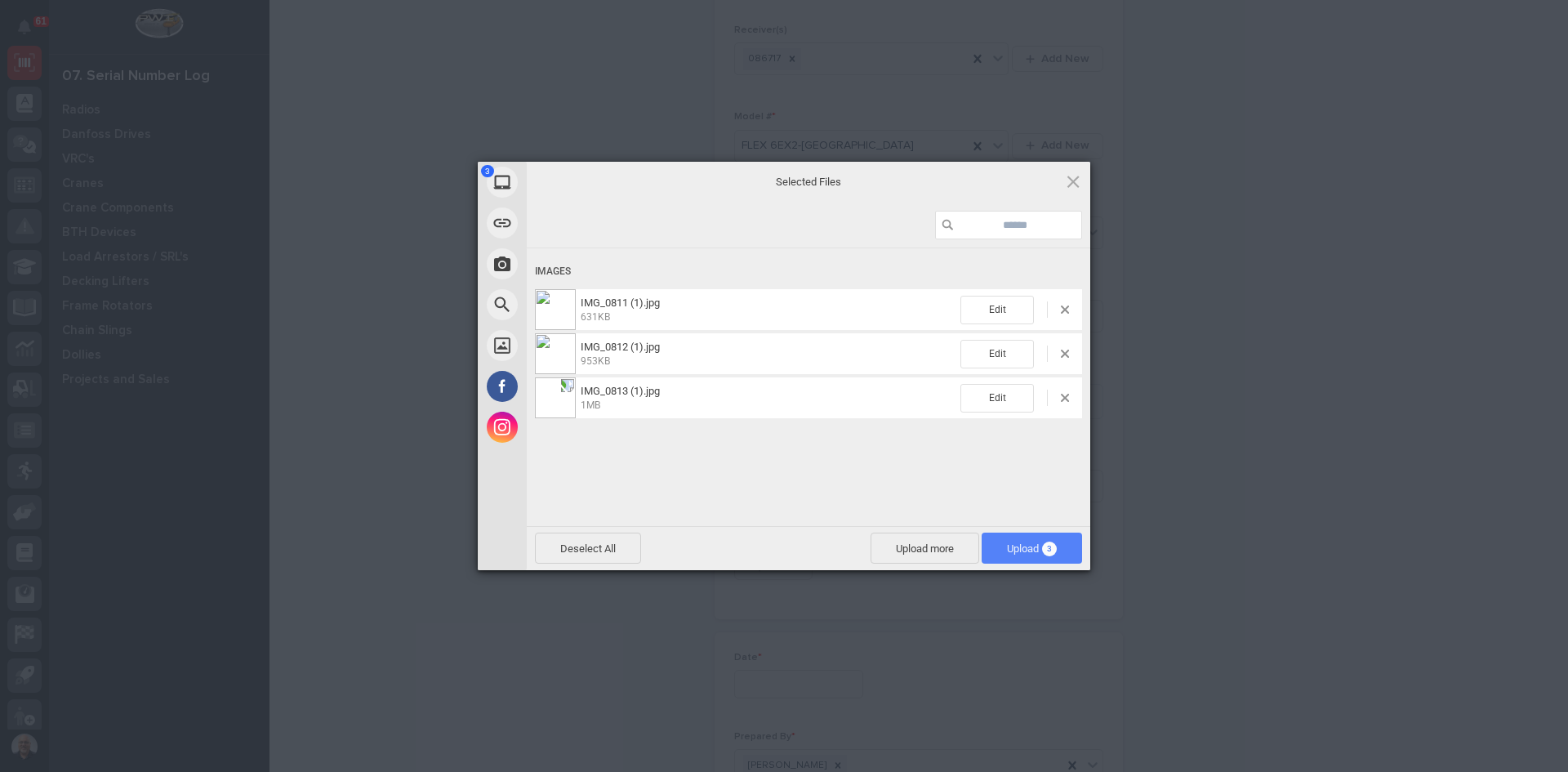
click at [1020, 544] on span "Upload 3" at bounding box center [1032, 548] width 50 height 13
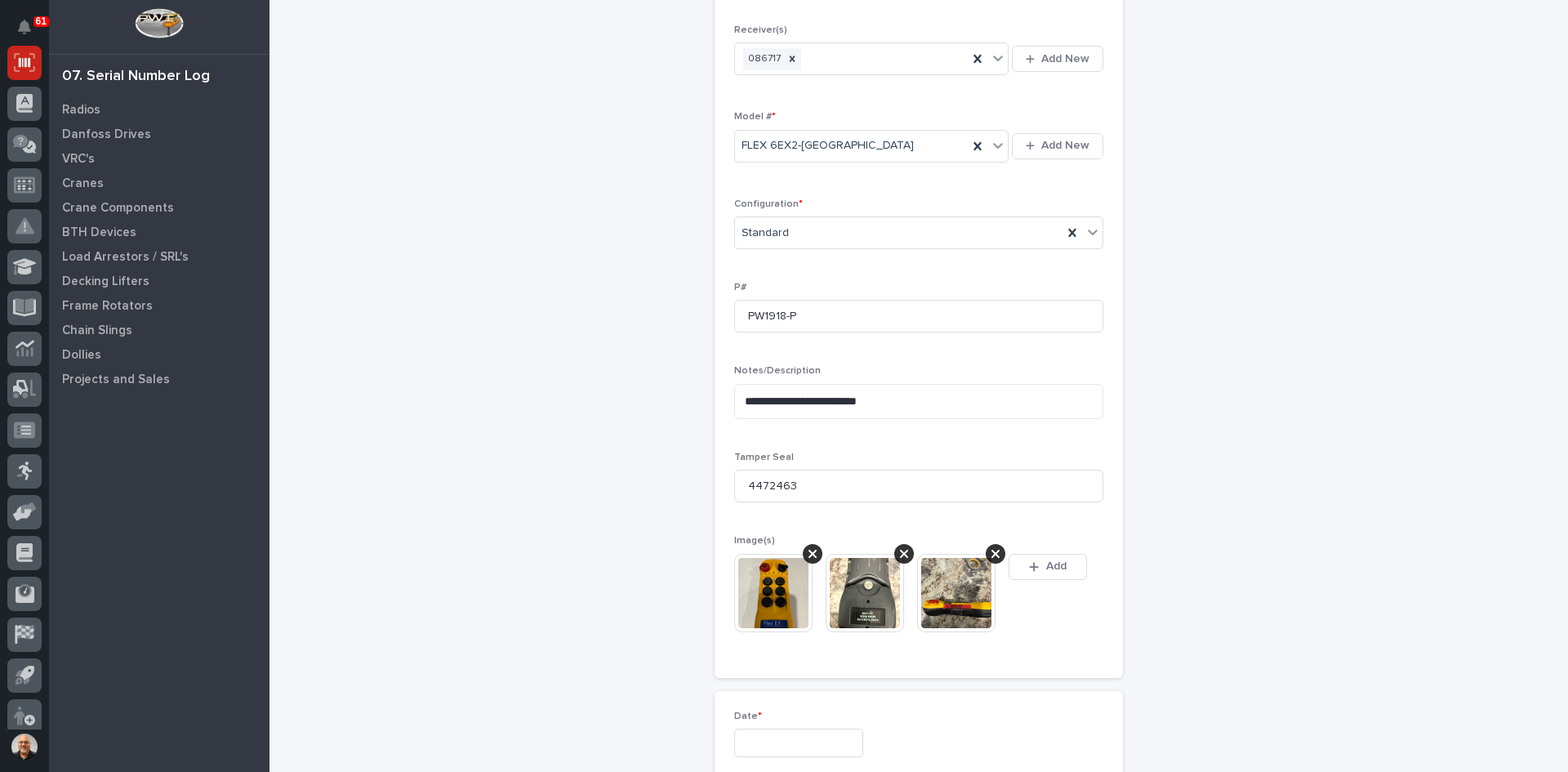
scroll to position [438, 0]
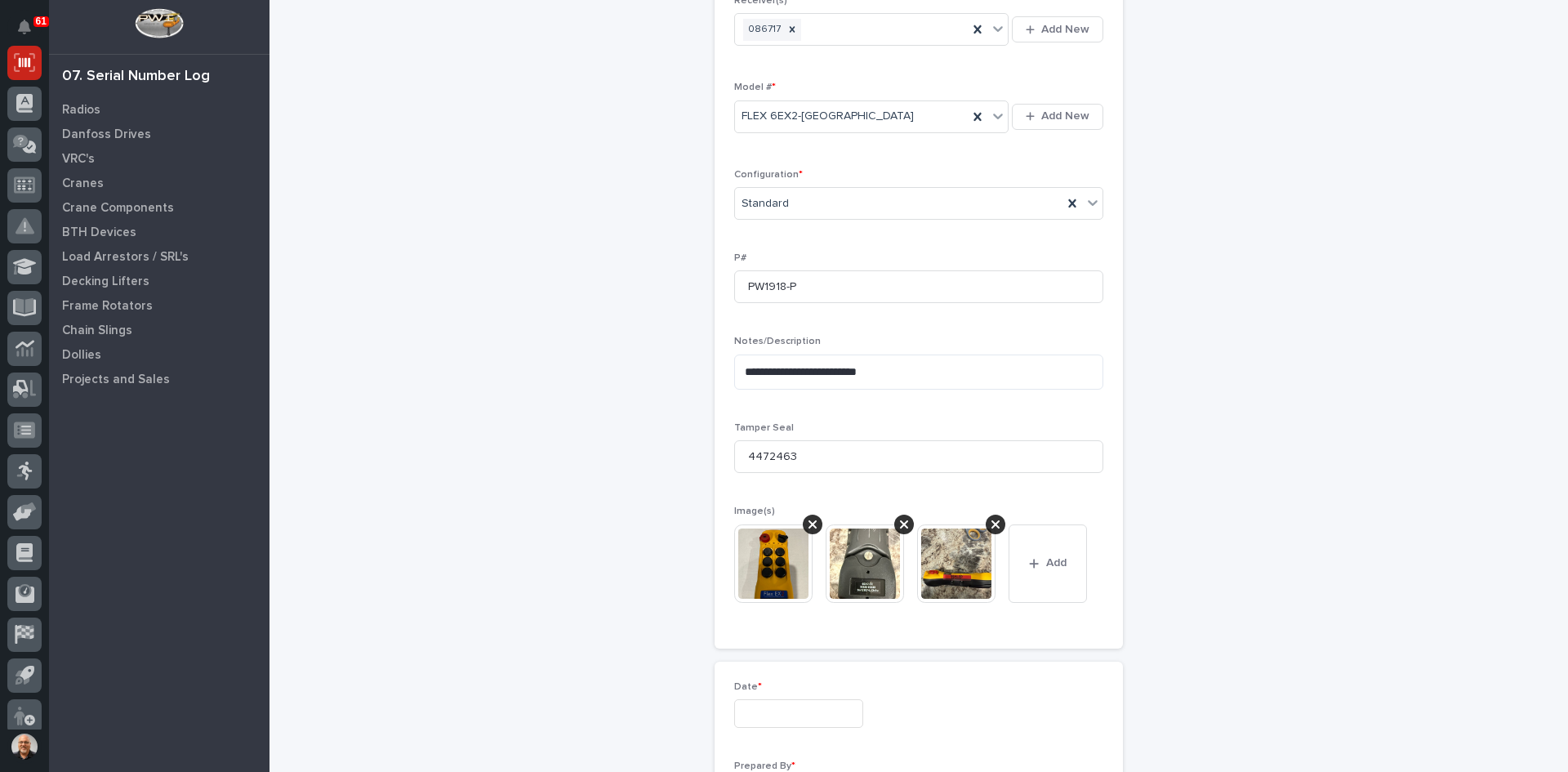
click at [783, 706] on input "text" at bounding box center [799, 713] width 129 height 29
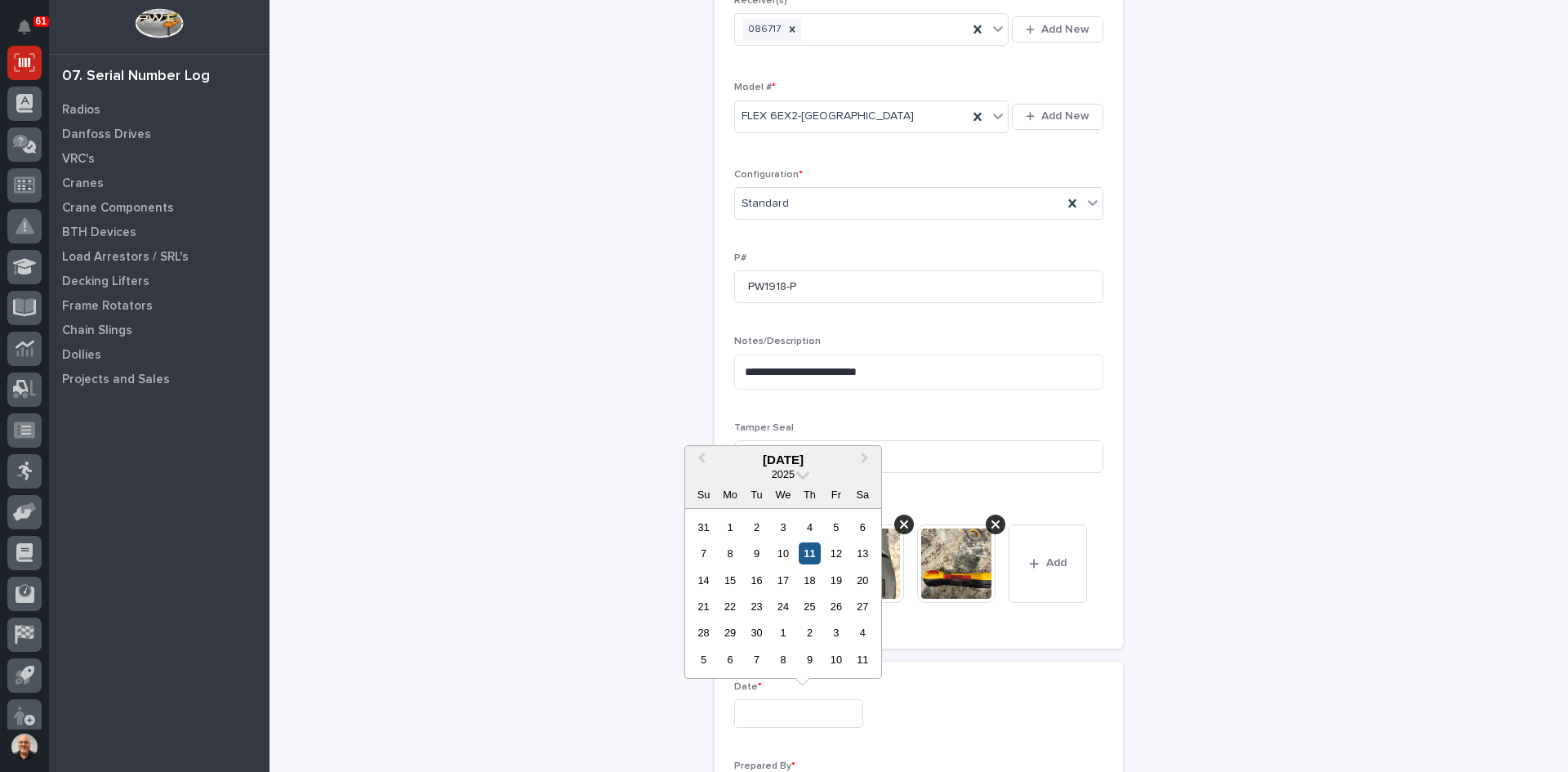
click at [810, 550] on div "11" at bounding box center [810, 553] width 22 height 22
type input "**********"
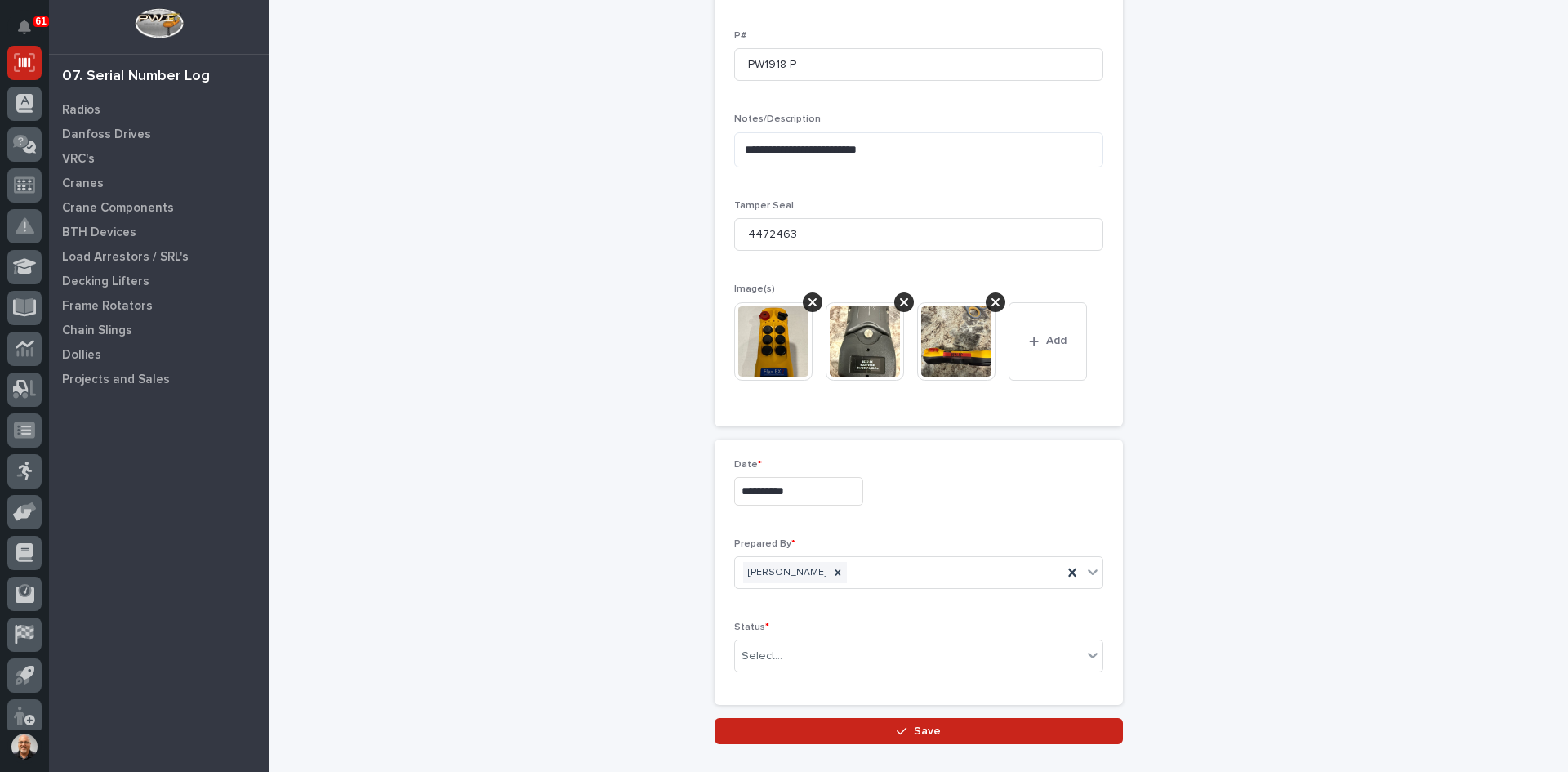
scroll to position [682, 0]
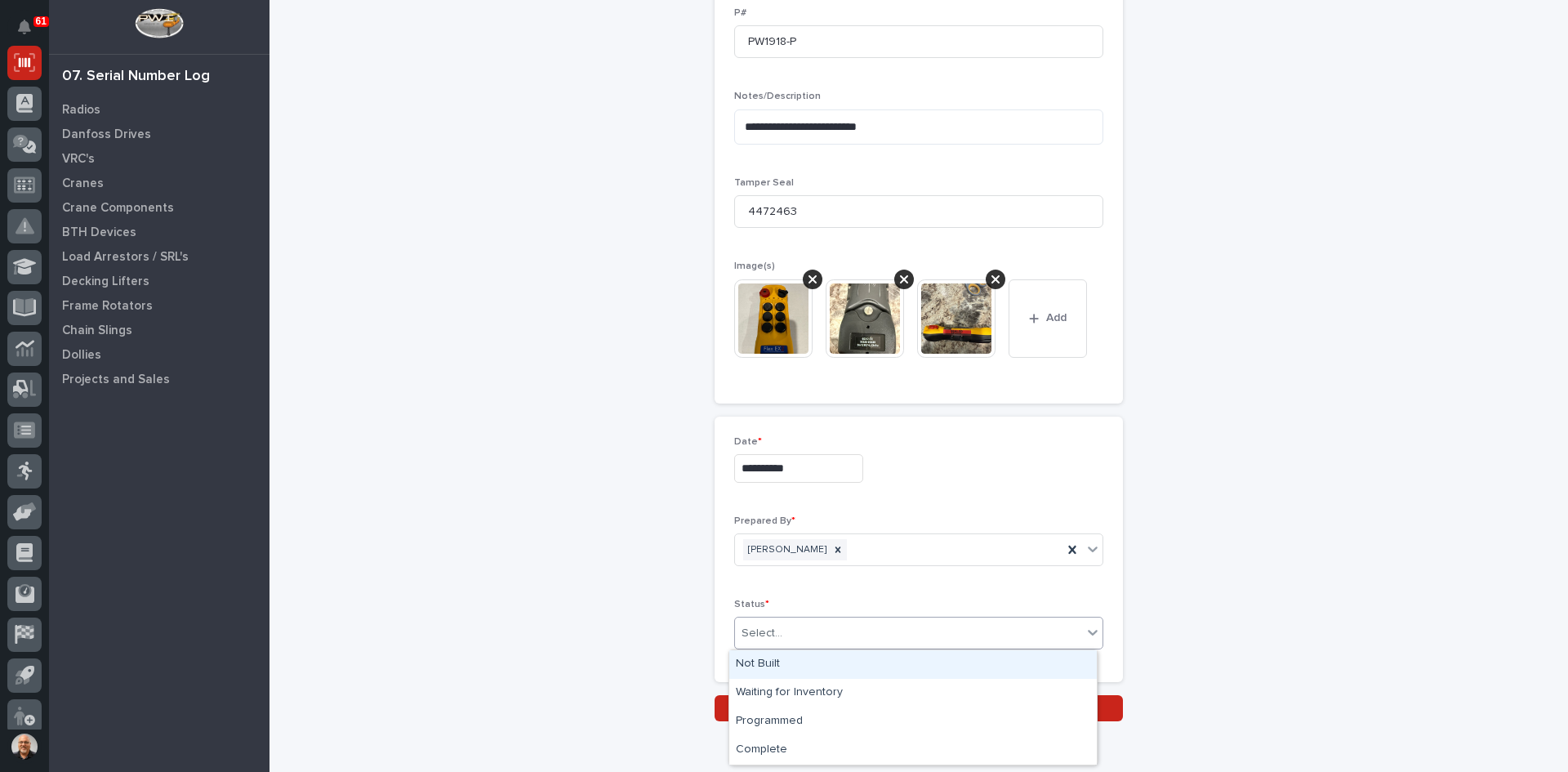
click at [773, 629] on div "Select..." at bounding box center [761, 633] width 40 height 17
click at [773, 753] on div "Complete" at bounding box center [913, 750] width 367 height 29
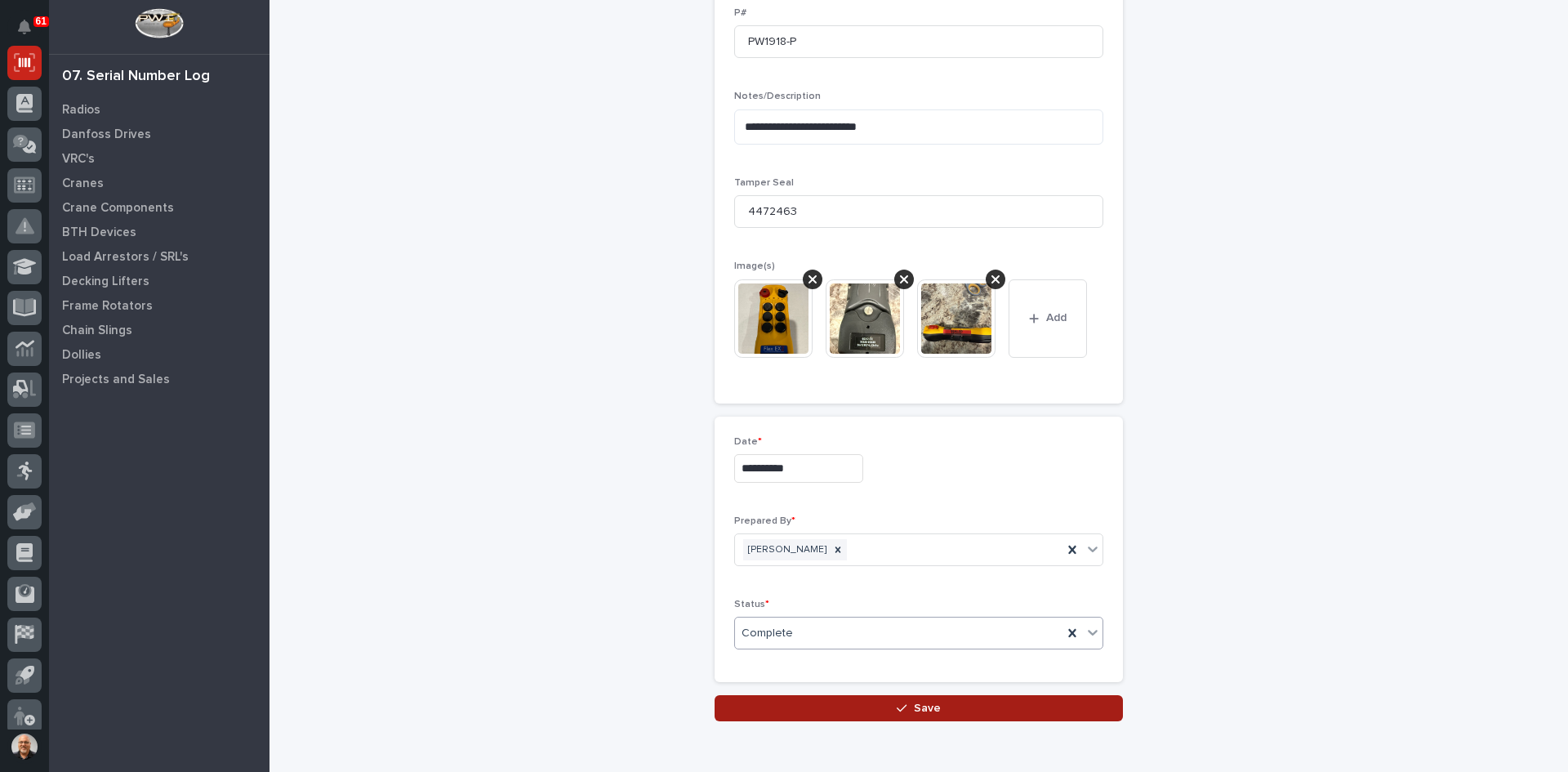
click at [921, 705] on span "Save" at bounding box center [927, 707] width 27 height 14
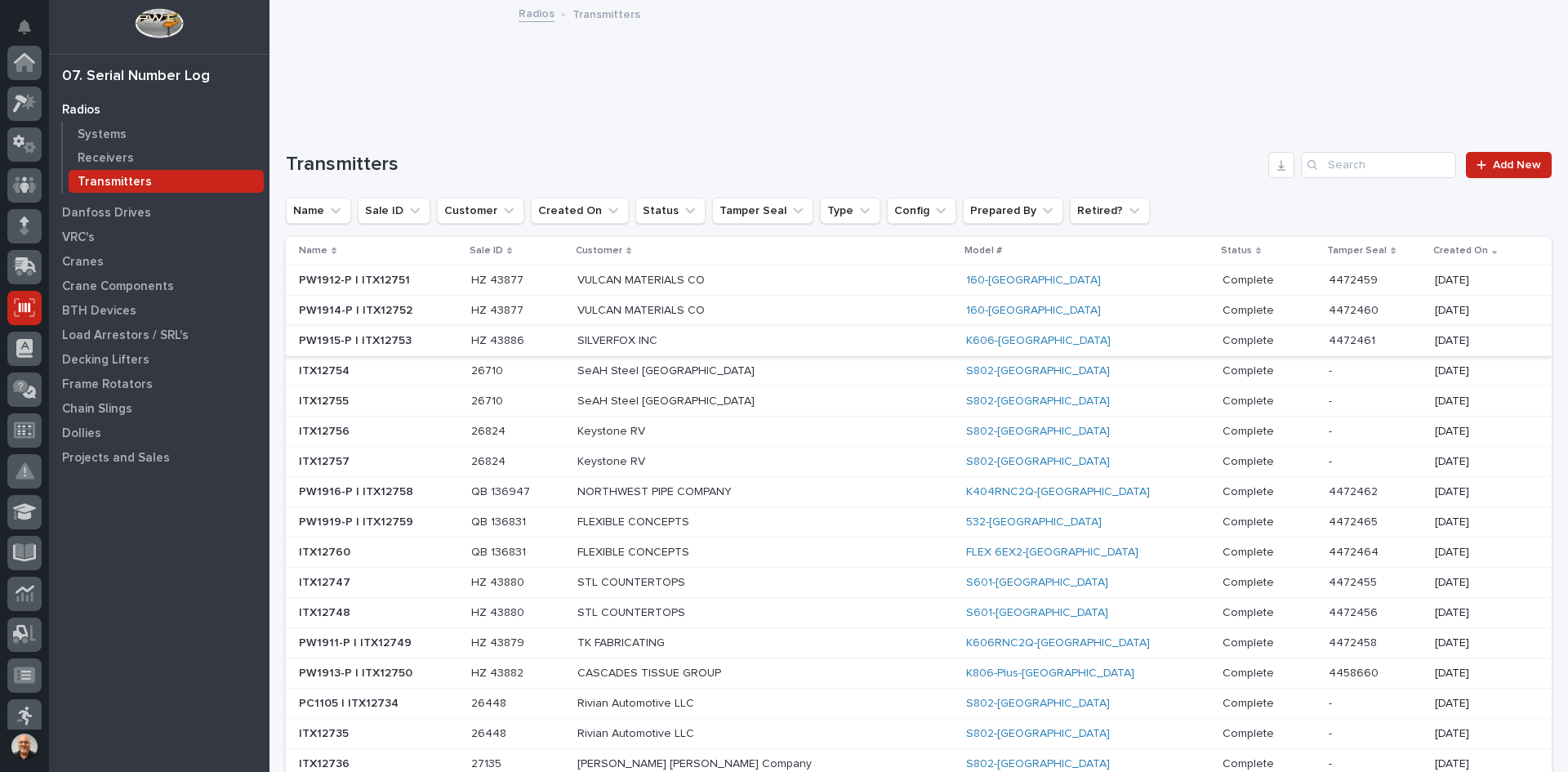
scroll to position [245, 0]
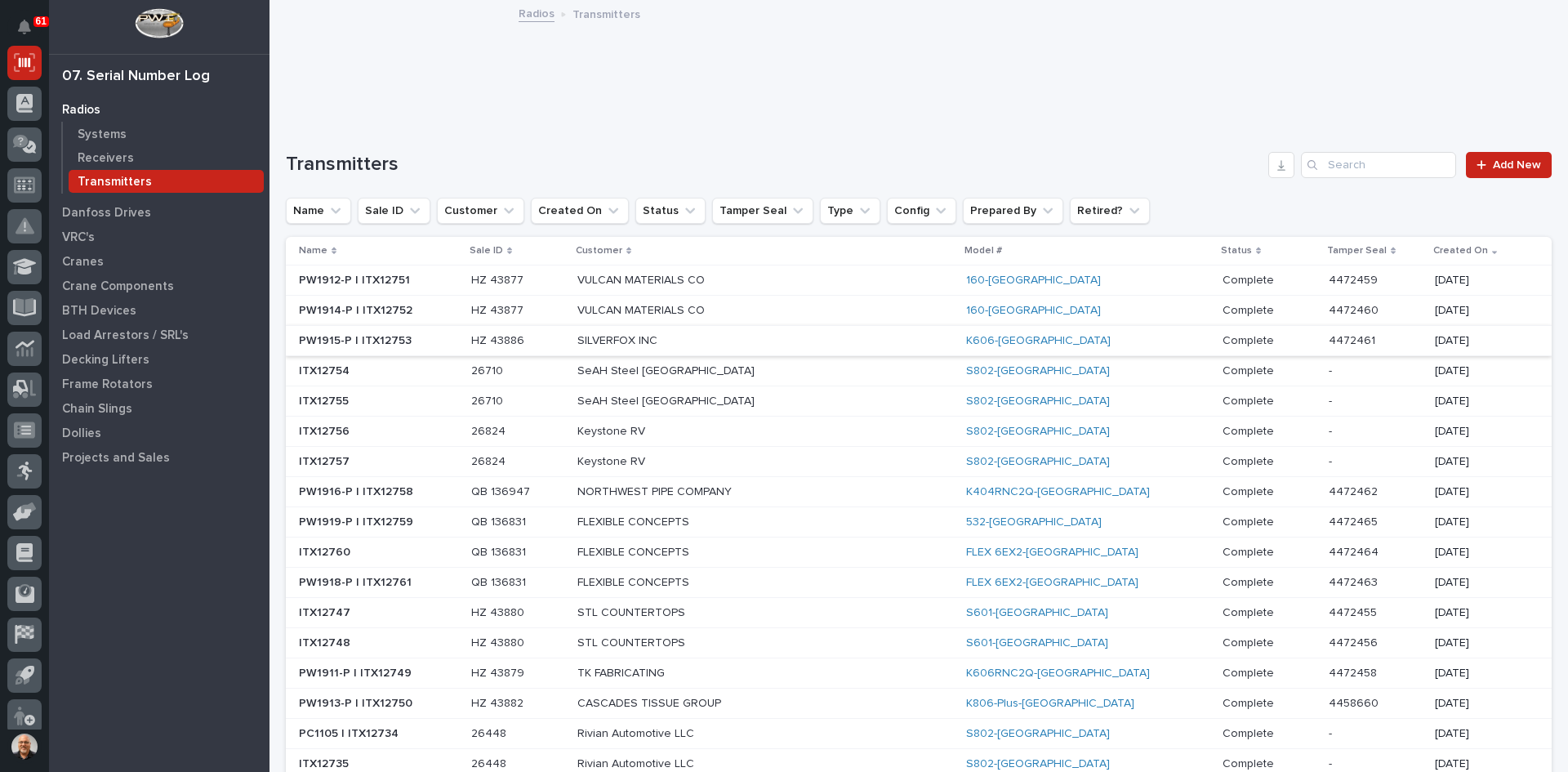
click at [465, 548] on td "ITX12760 ITX12760" at bounding box center [376, 551] width 179 height 30
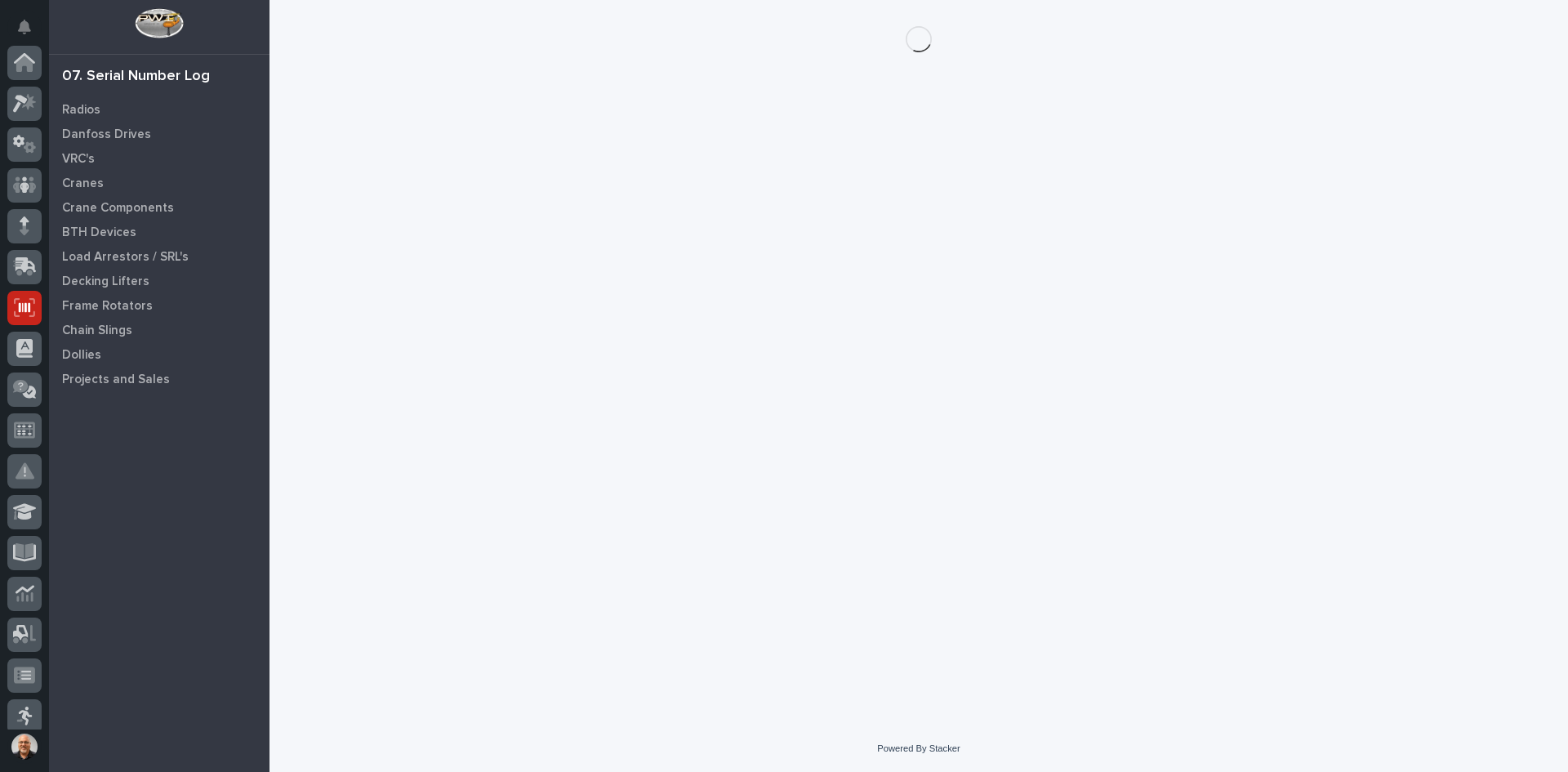
scroll to position [245, 0]
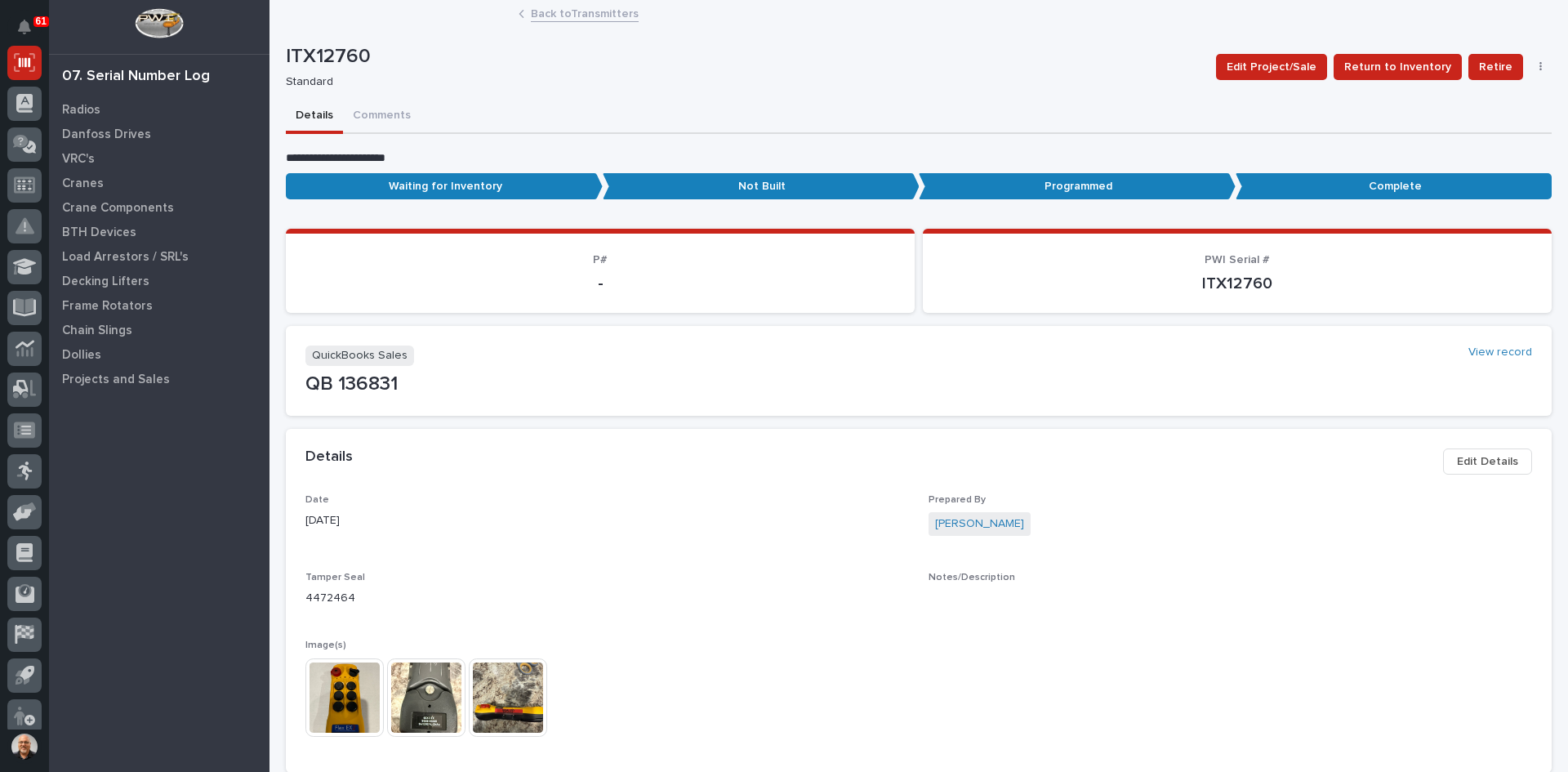
click at [356, 695] on img at bounding box center [344, 697] width 78 height 78
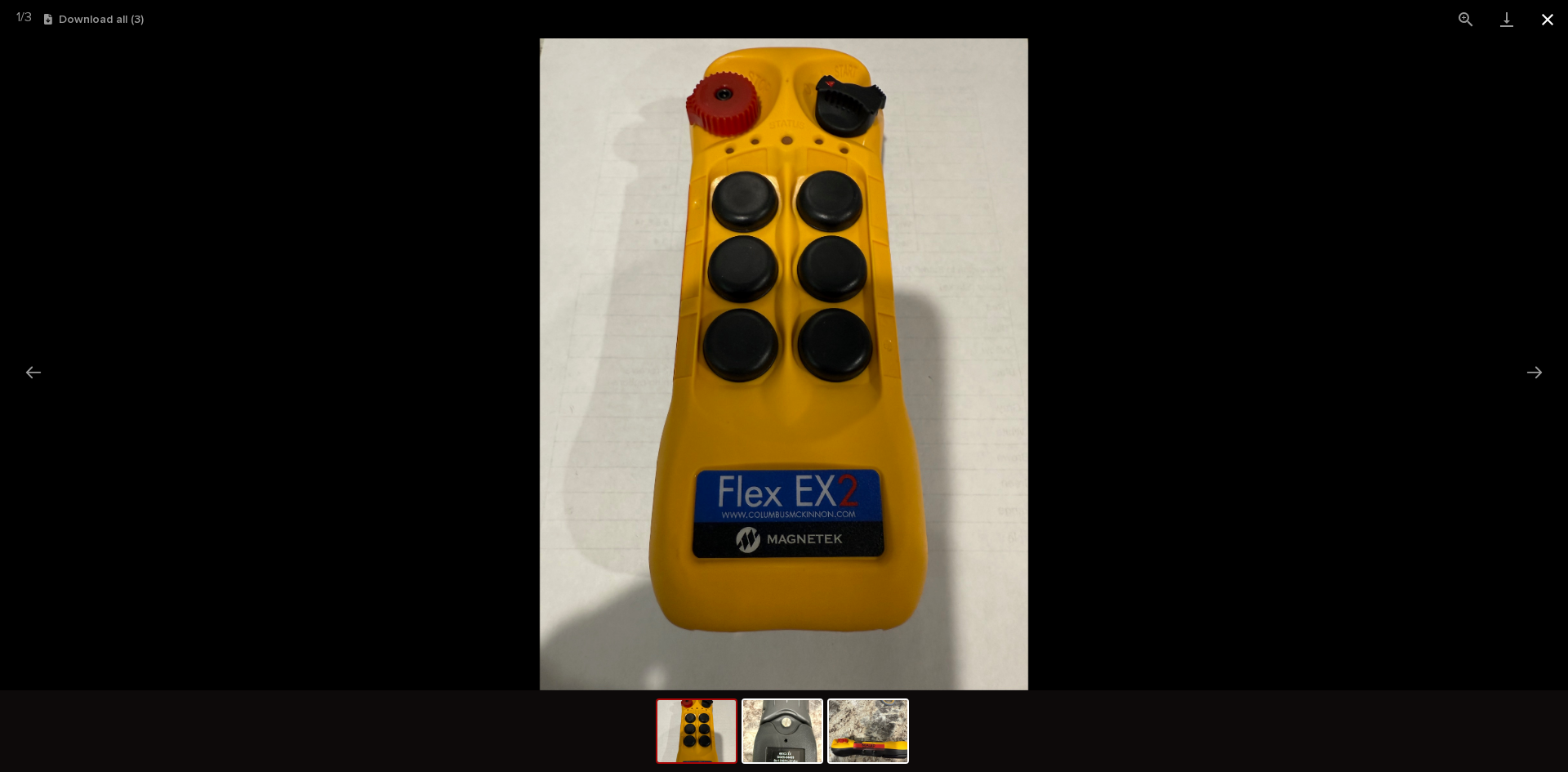
click at [1548, 20] on button "Close gallery" at bounding box center [1547, 19] width 40 height 39
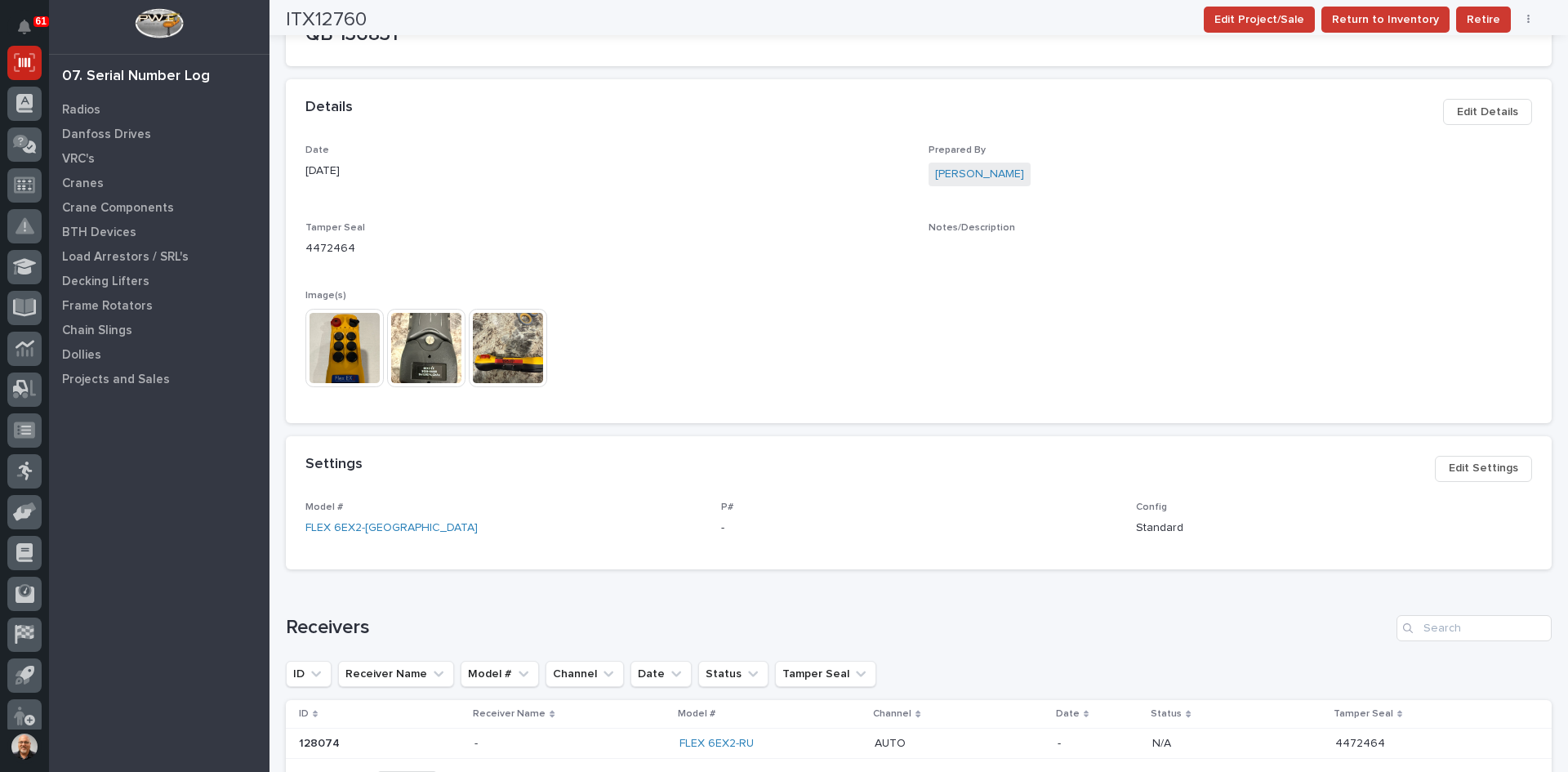
scroll to position [409, 0]
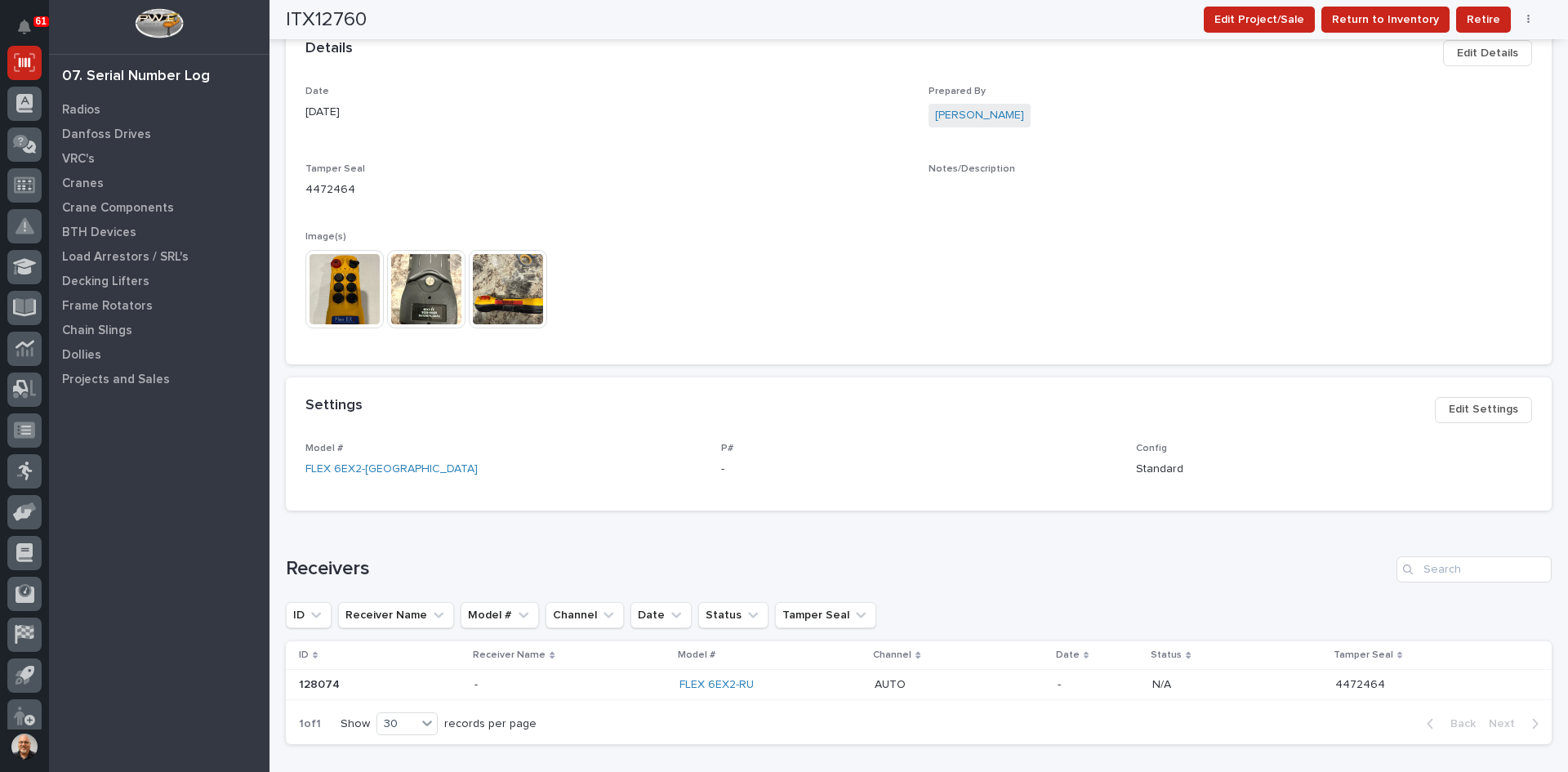
click at [1473, 399] on span "Edit Settings" at bounding box center [1483, 409] width 69 height 19
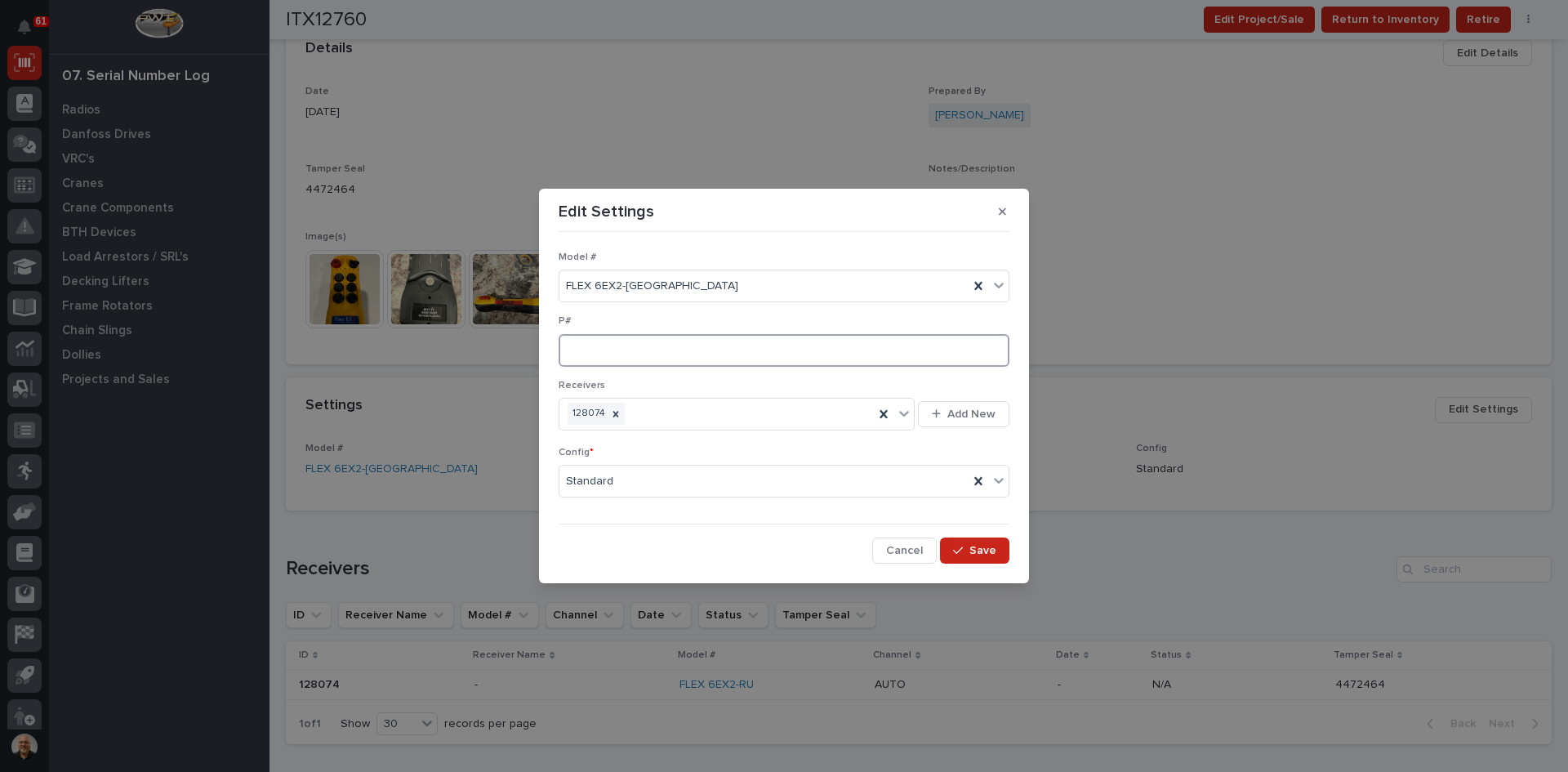
click at [592, 347] on input at bounding box center [784, 351] width 451 height 33
type input "PW1917-P"
click at [970, 548] on div "button" at bounding box center [961, 550] width 16 height 12
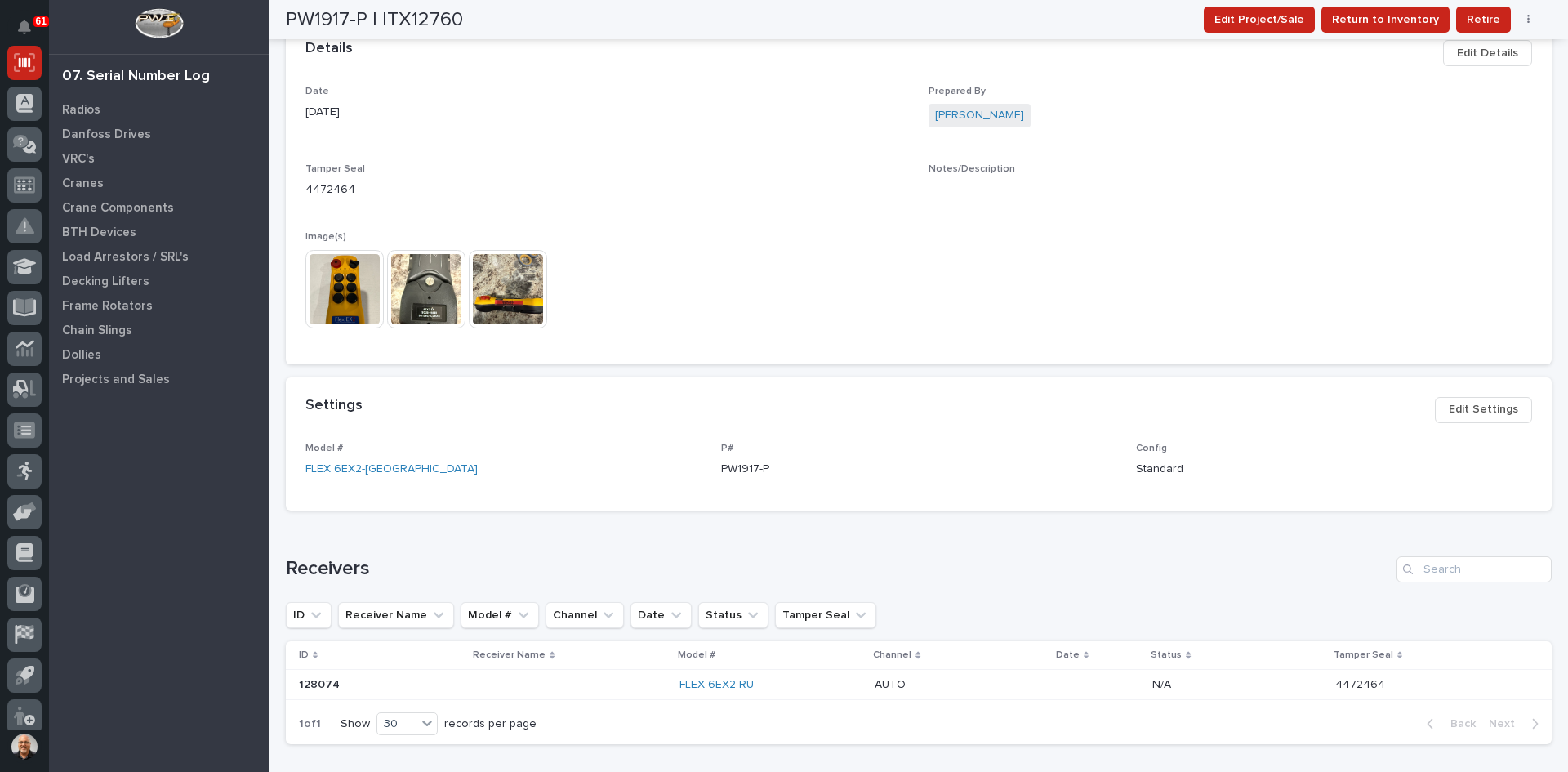
click at [359, 291] on img at bounding box center [344, 288] width 78 height 78
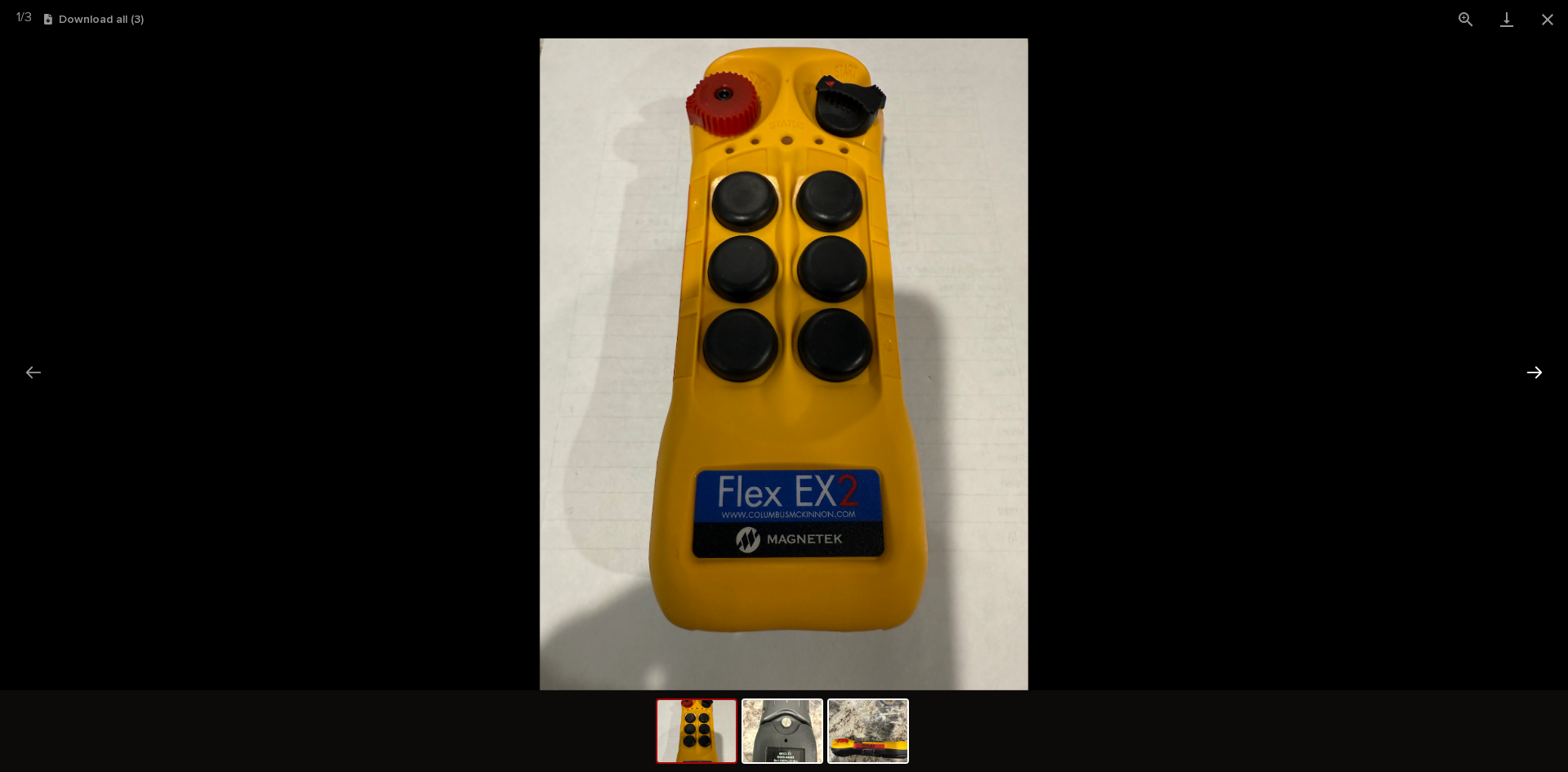
click at [1537, 366] on button "Next slide" at bounding box center [1534, 371] width 35 height 32
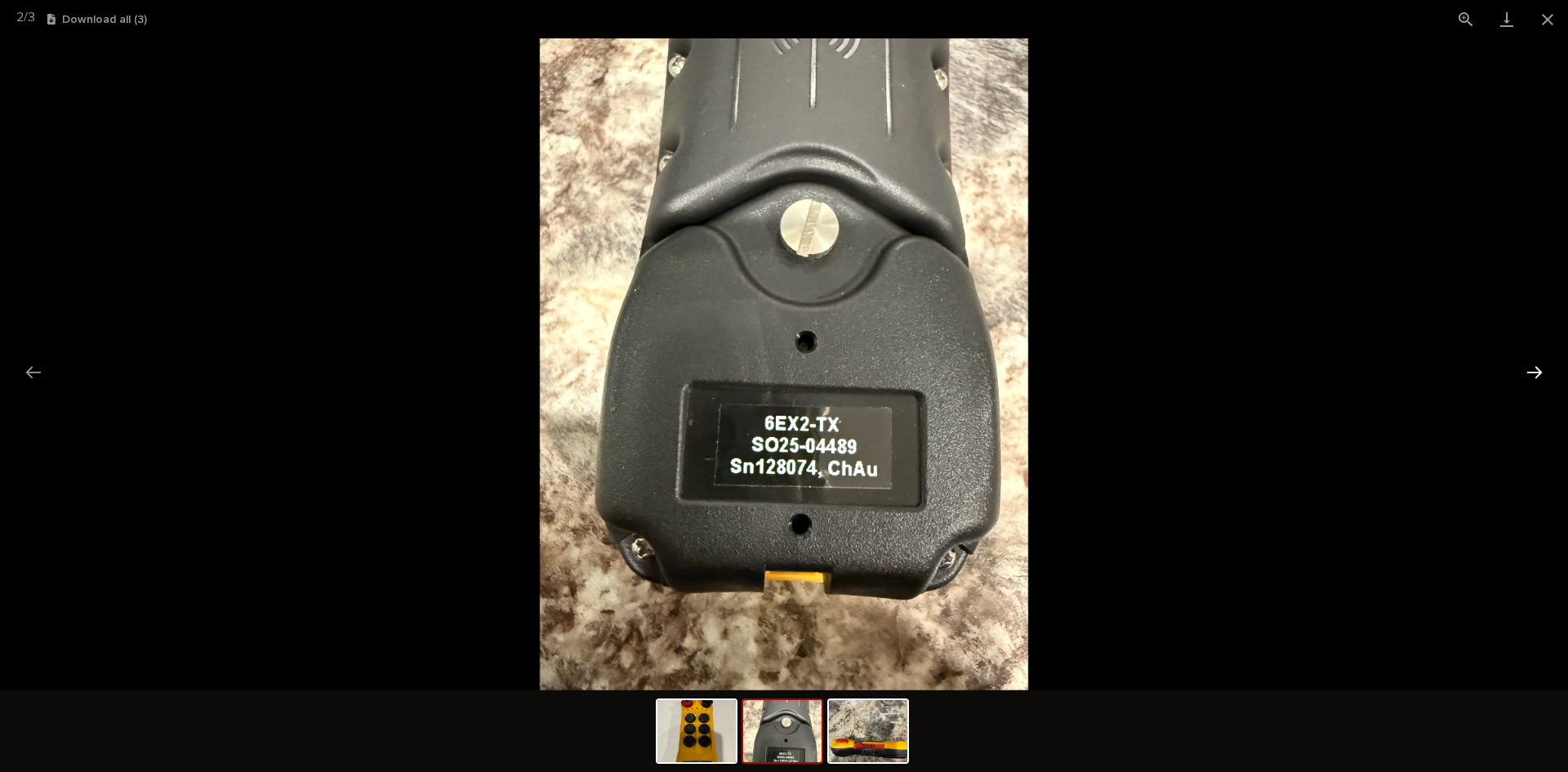
click at [1537, 366] on button "Next slide" at bounding box center [1534, 371] width 35 height 32
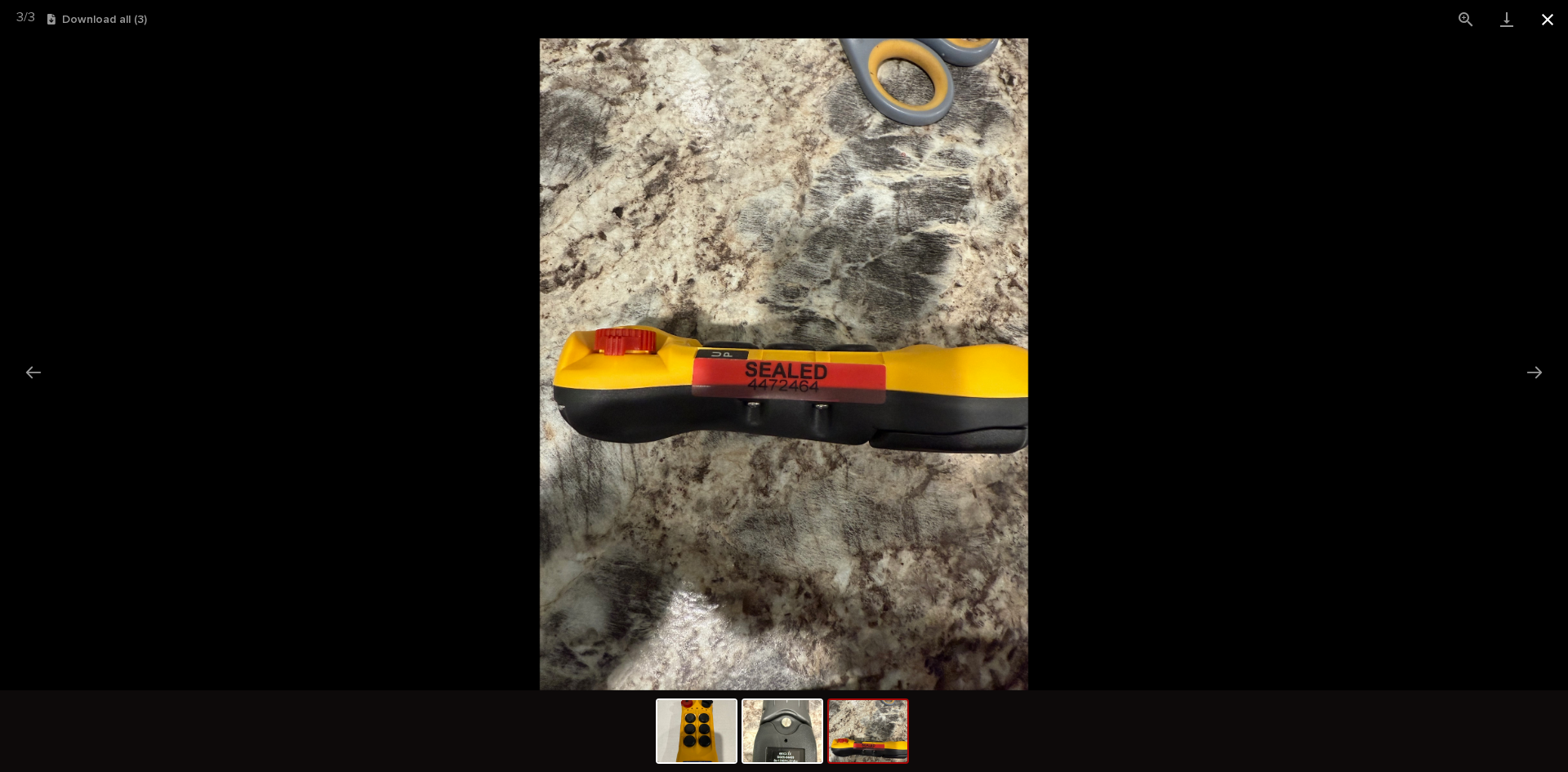
click at [1552, 18] on button "Close gallery" at bounding box center [1547, 19] width 40 height 39
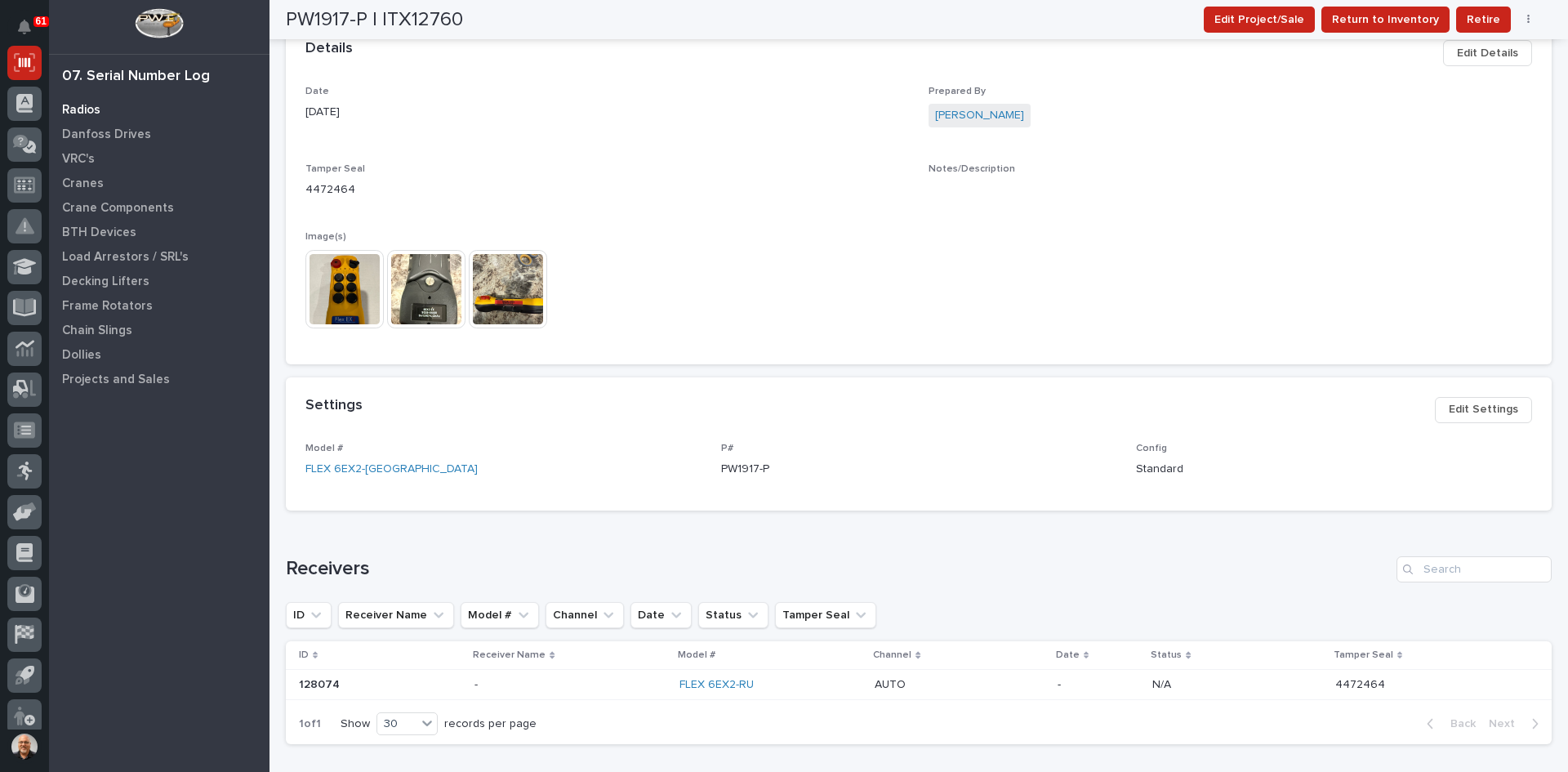
click at [80, 110] on p "Radios" at bounding box center [81, 110] width 39 height 14
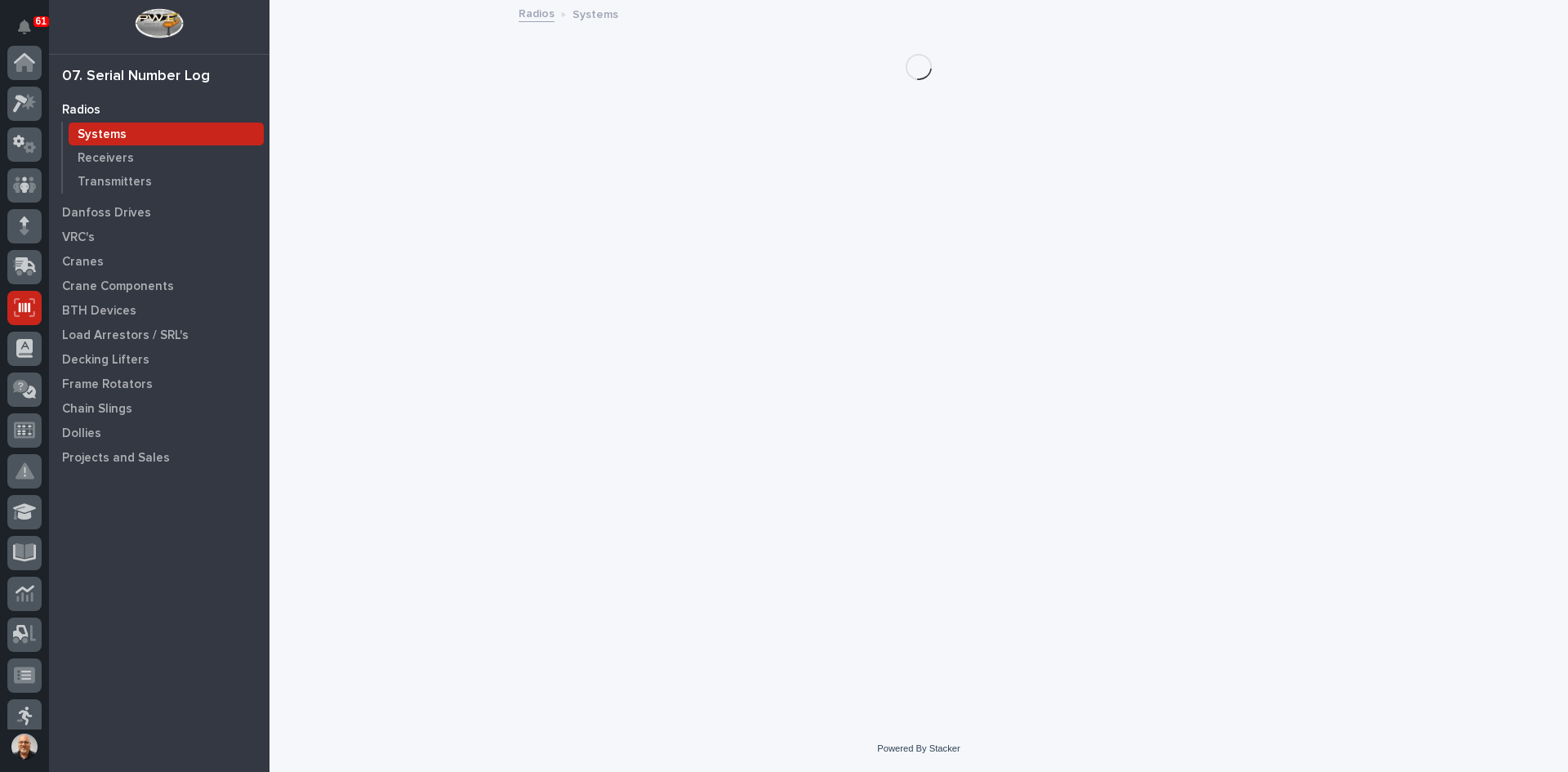
scroll to position [245, 0]
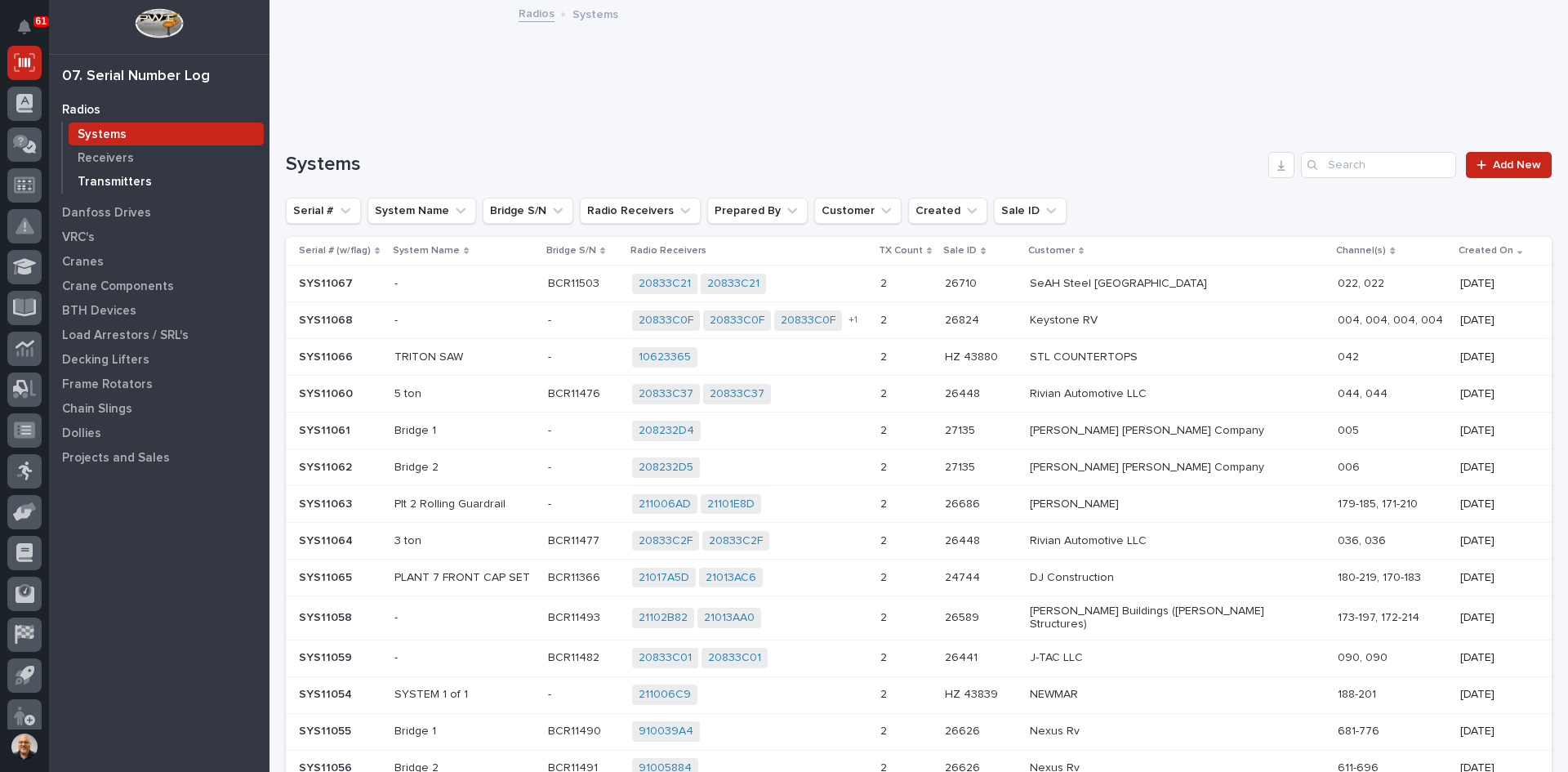
click at [115, 179] on p "Transmitters" at bounding box center [114, 181] width 74 height 14
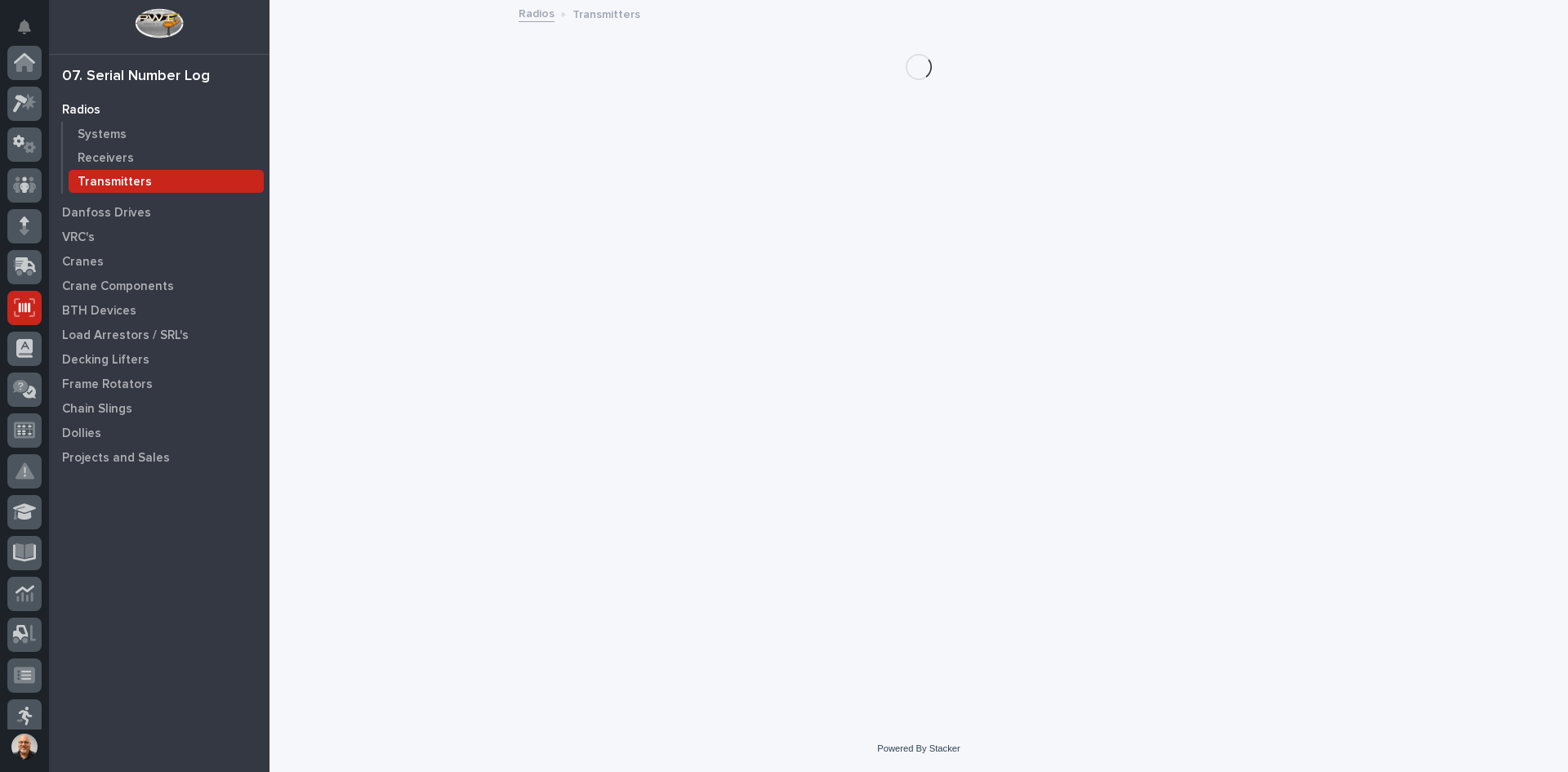
scroll to position [245, 0]
